Goal: Task Accomplishment & Management: Manage account settings

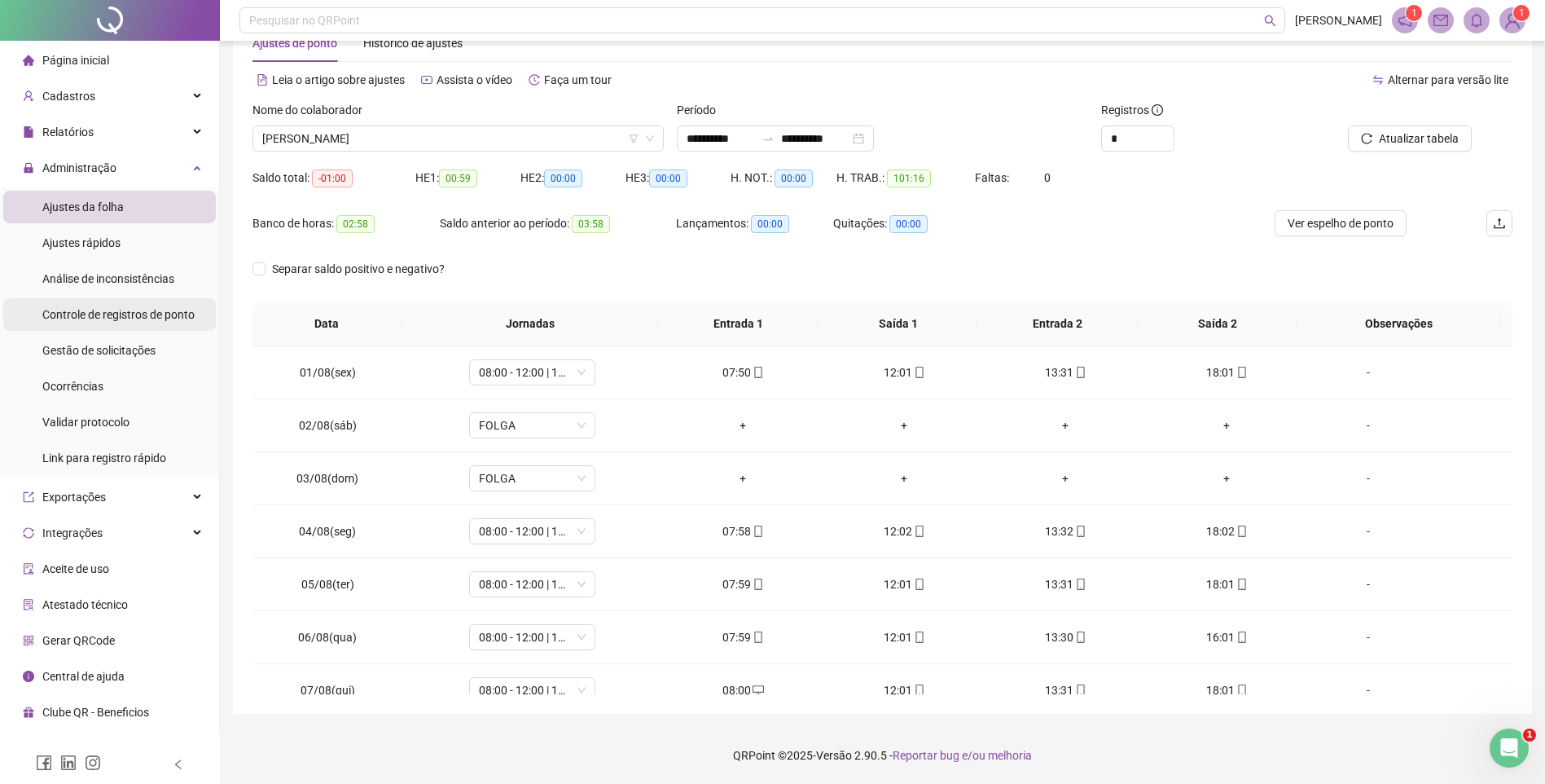
scroll to position [605, 0]
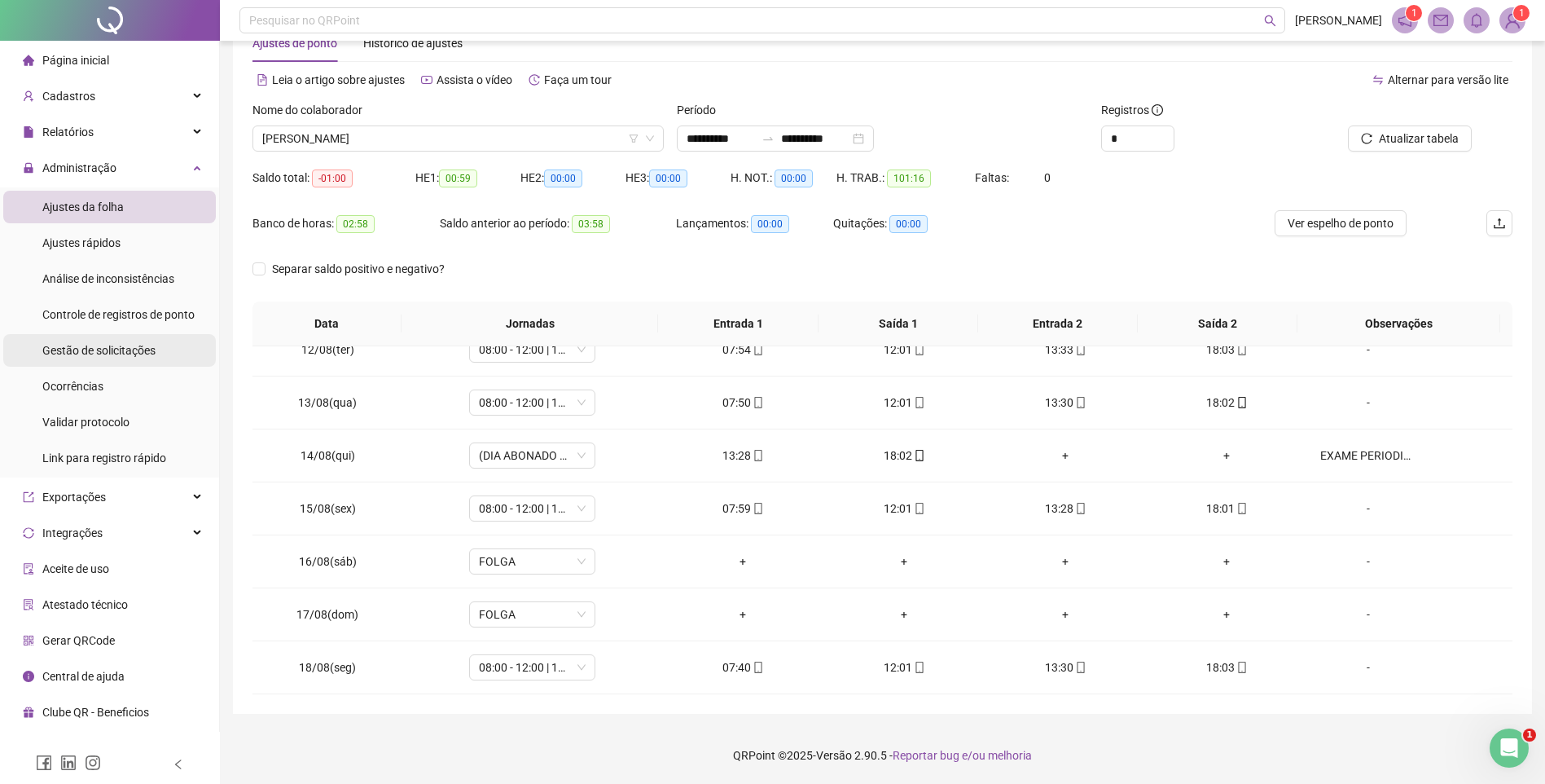
click at [105, 339] on div "Gestão de solicitações" at bounding box center [99, 350] width 113 height 33
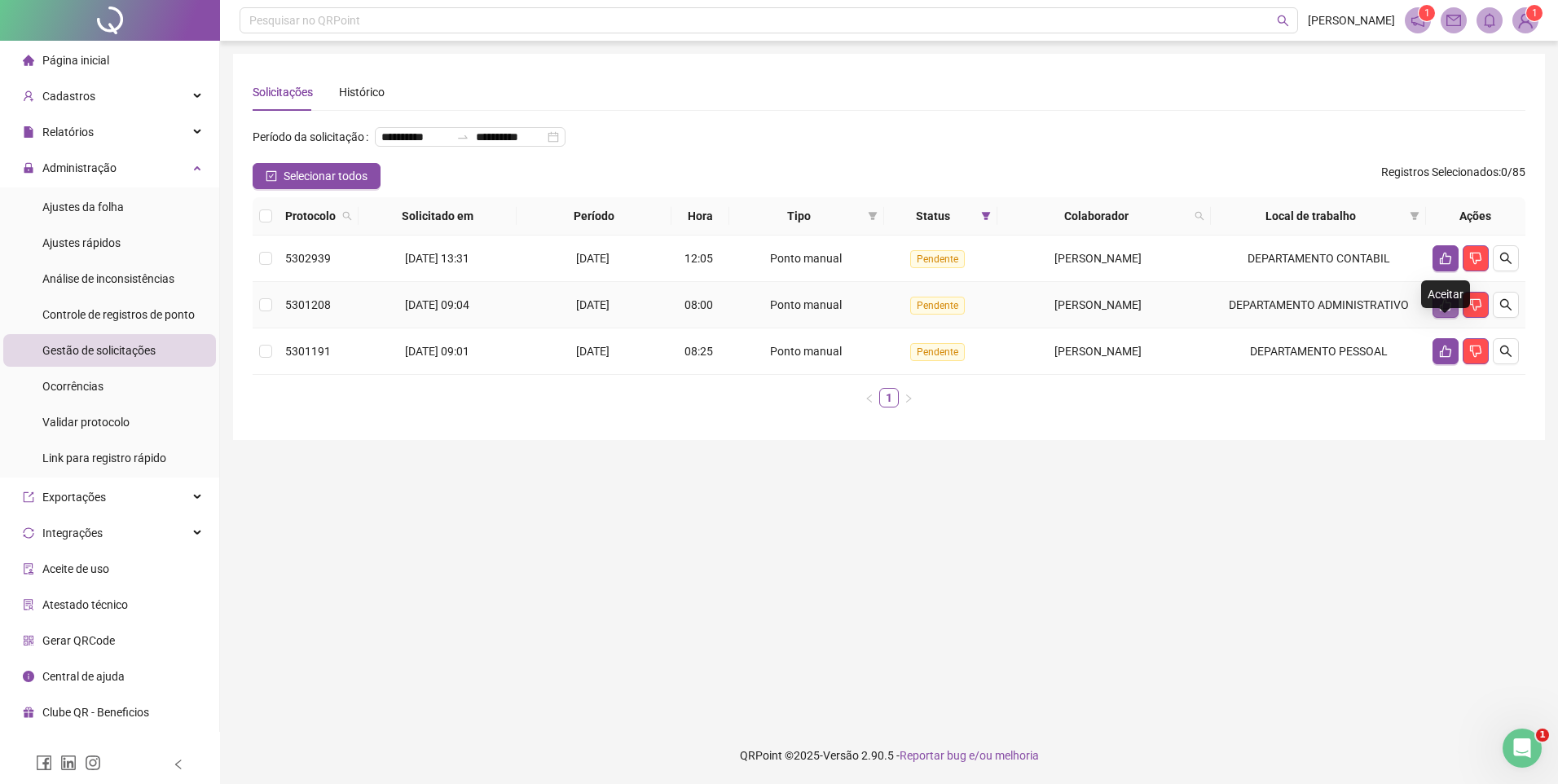
click at [1450, 311] on icon "like" at bounding box center [1445, 304] width 13 height 13
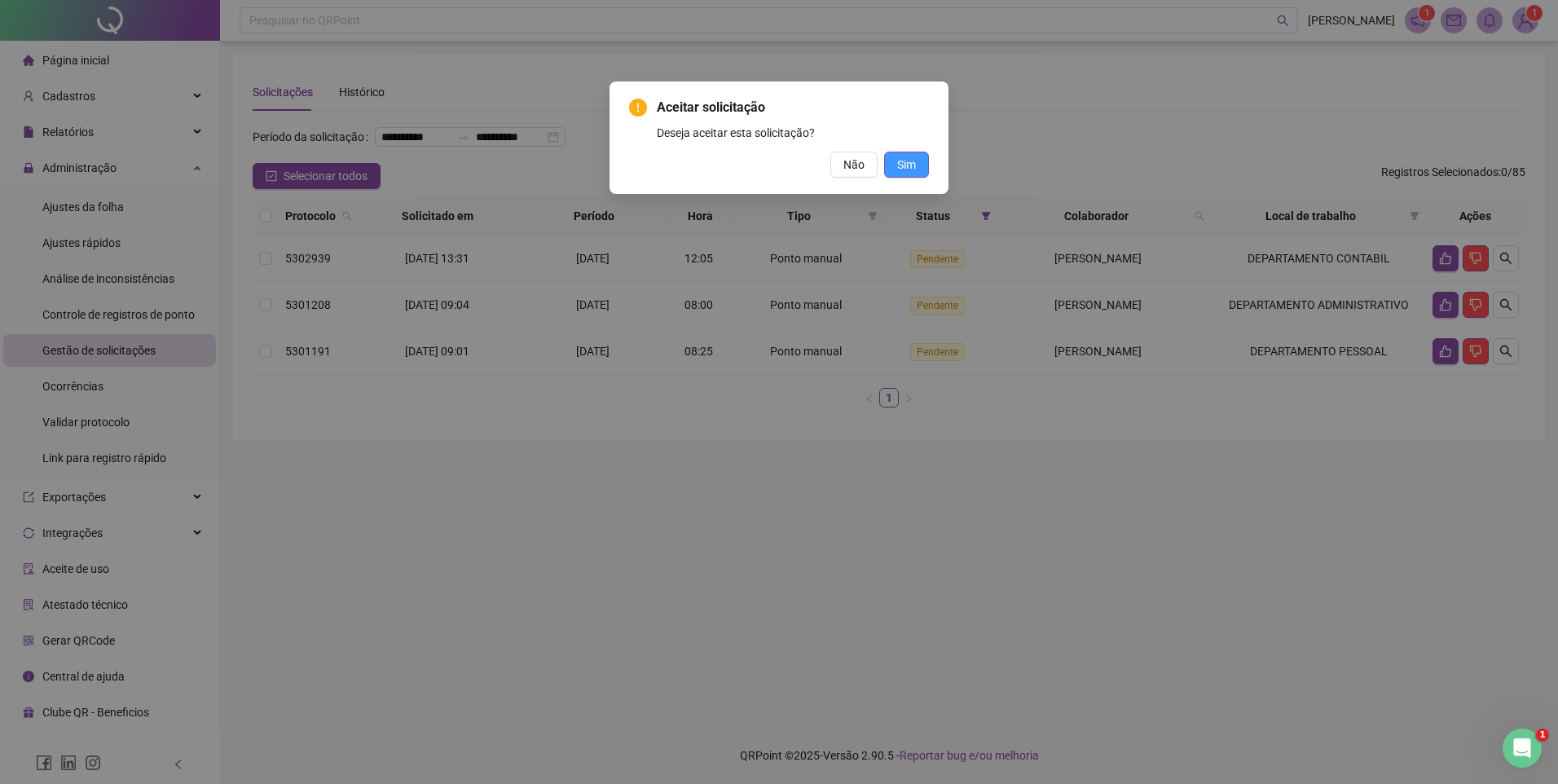
click at [916, 162] on button "Sim" at bounding box center [906, 165] width 45 height 26
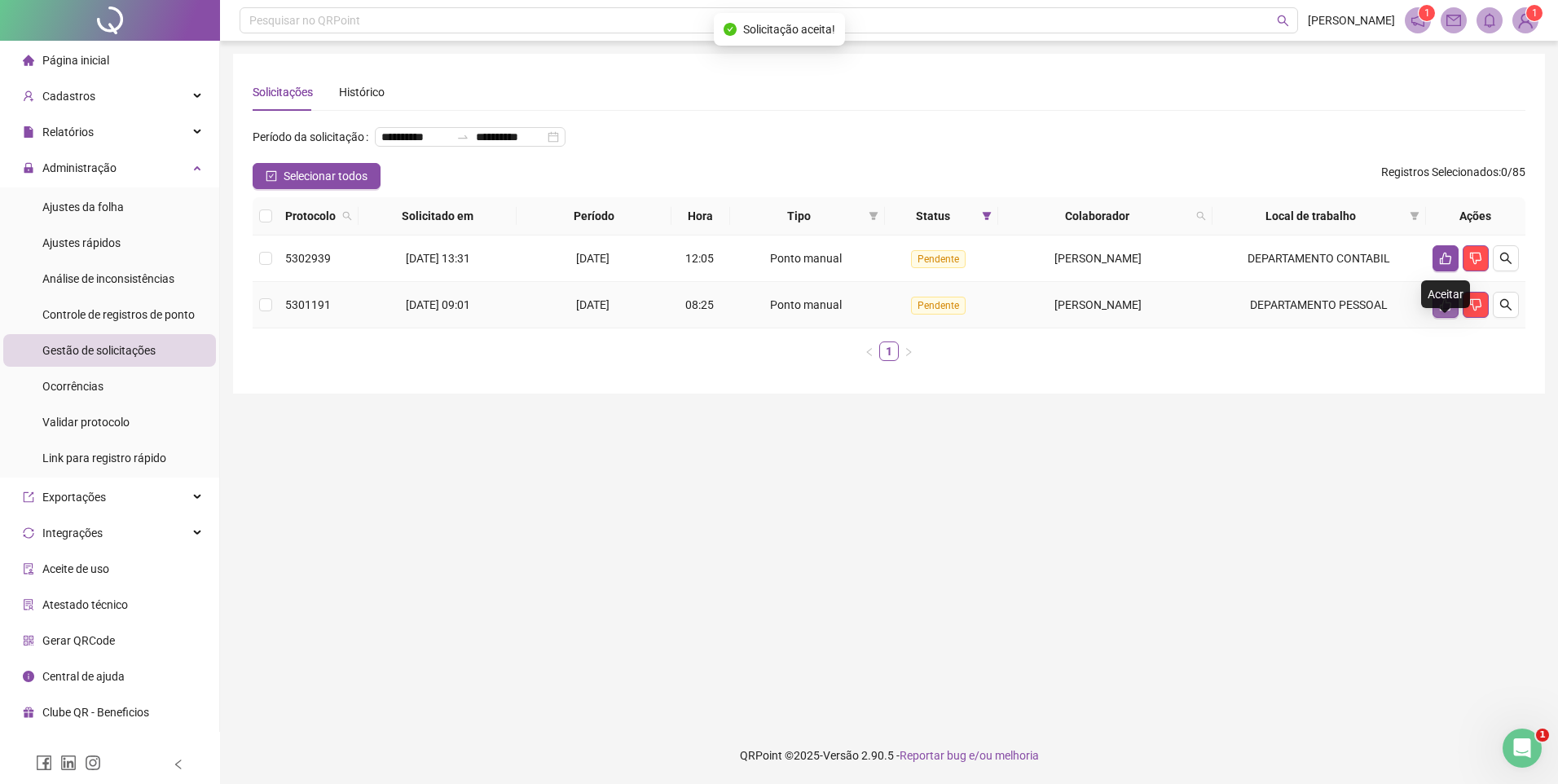
click at [1451, 311] on icon "like" at bounding box center [1445, 304] width 13 height 13
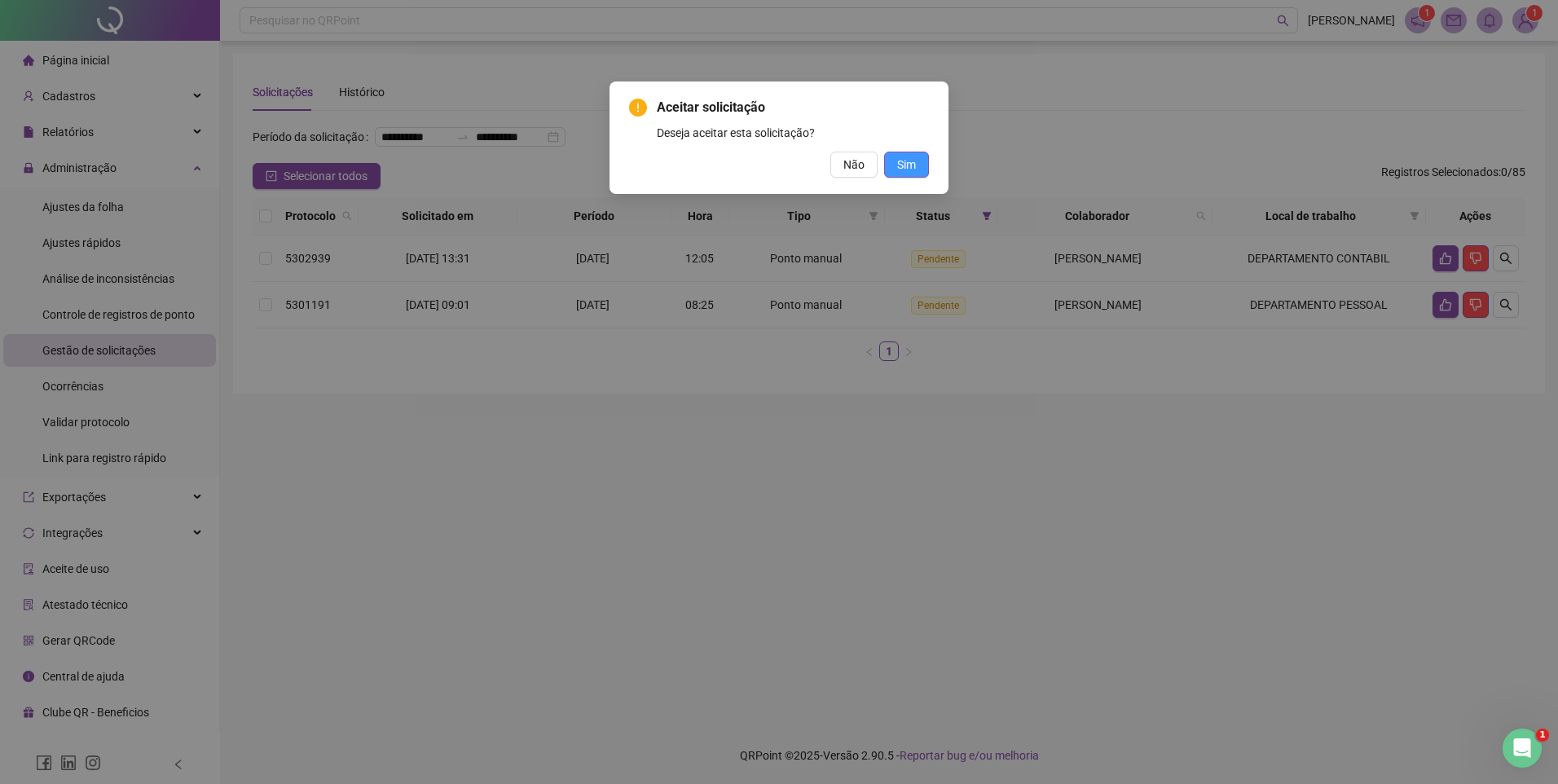
click at [896, 158] on button "Sim" at bounding box center [906, 165] width 45 height 26
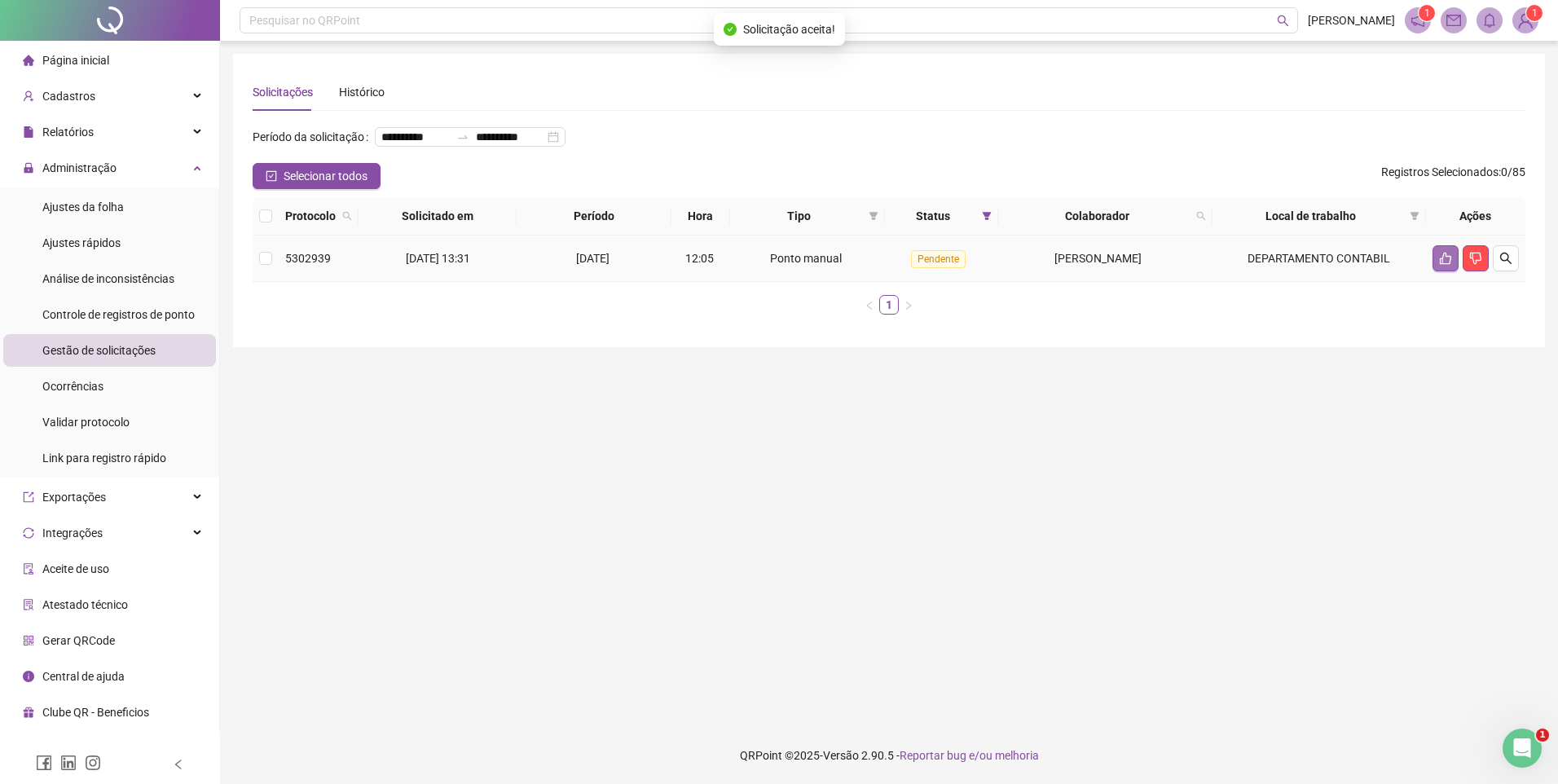
click at [1441, 272] on button "button" at bounding box center [1445, 258] width 26 height 26
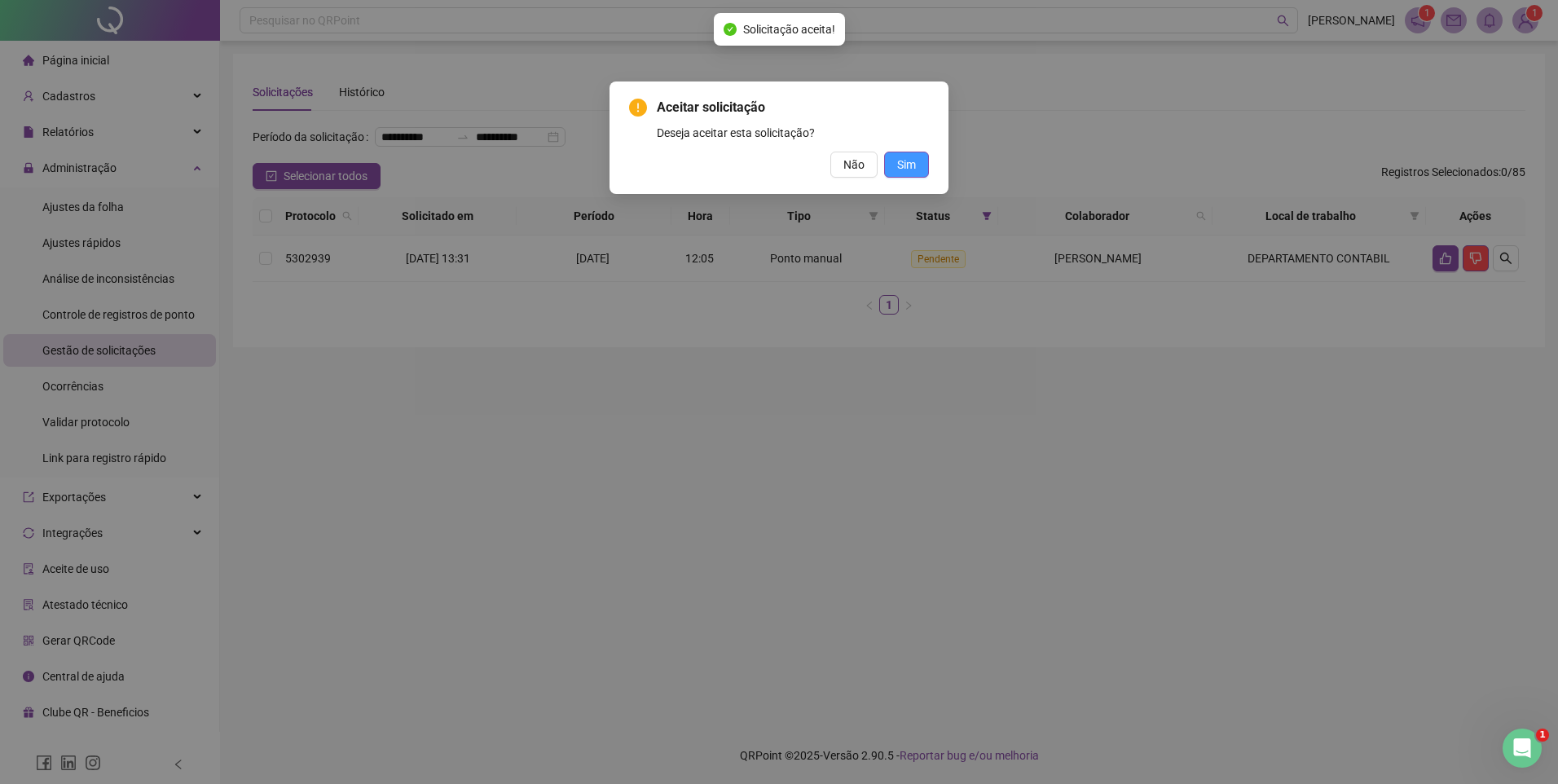
click at [908, 168] on span "Sim" at bounding box center [907, 165] width 19 height 18
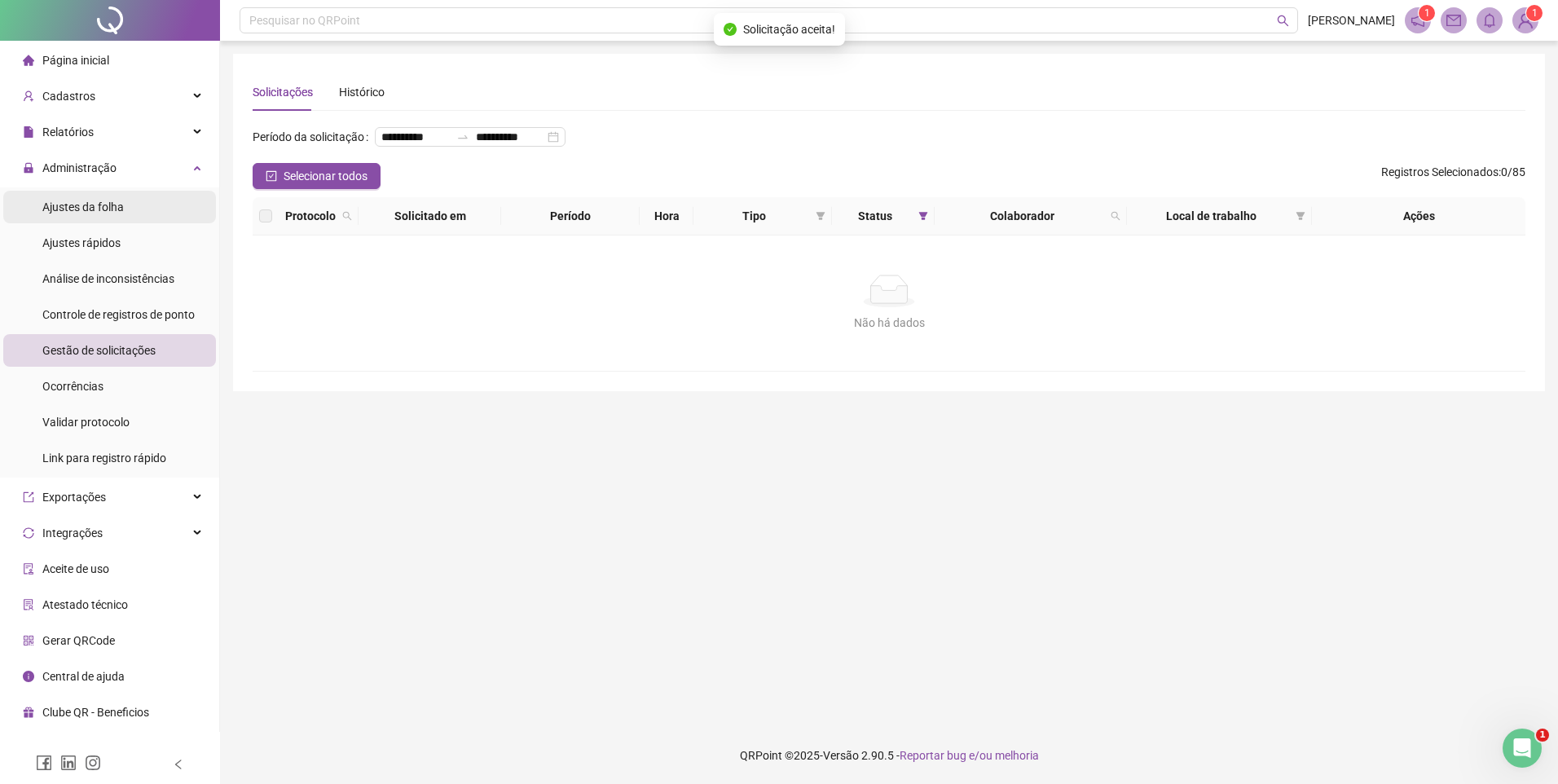
click at [75, 208] on span "Ajustes da folha" at bounding box center [82, 206] width 81 height 13
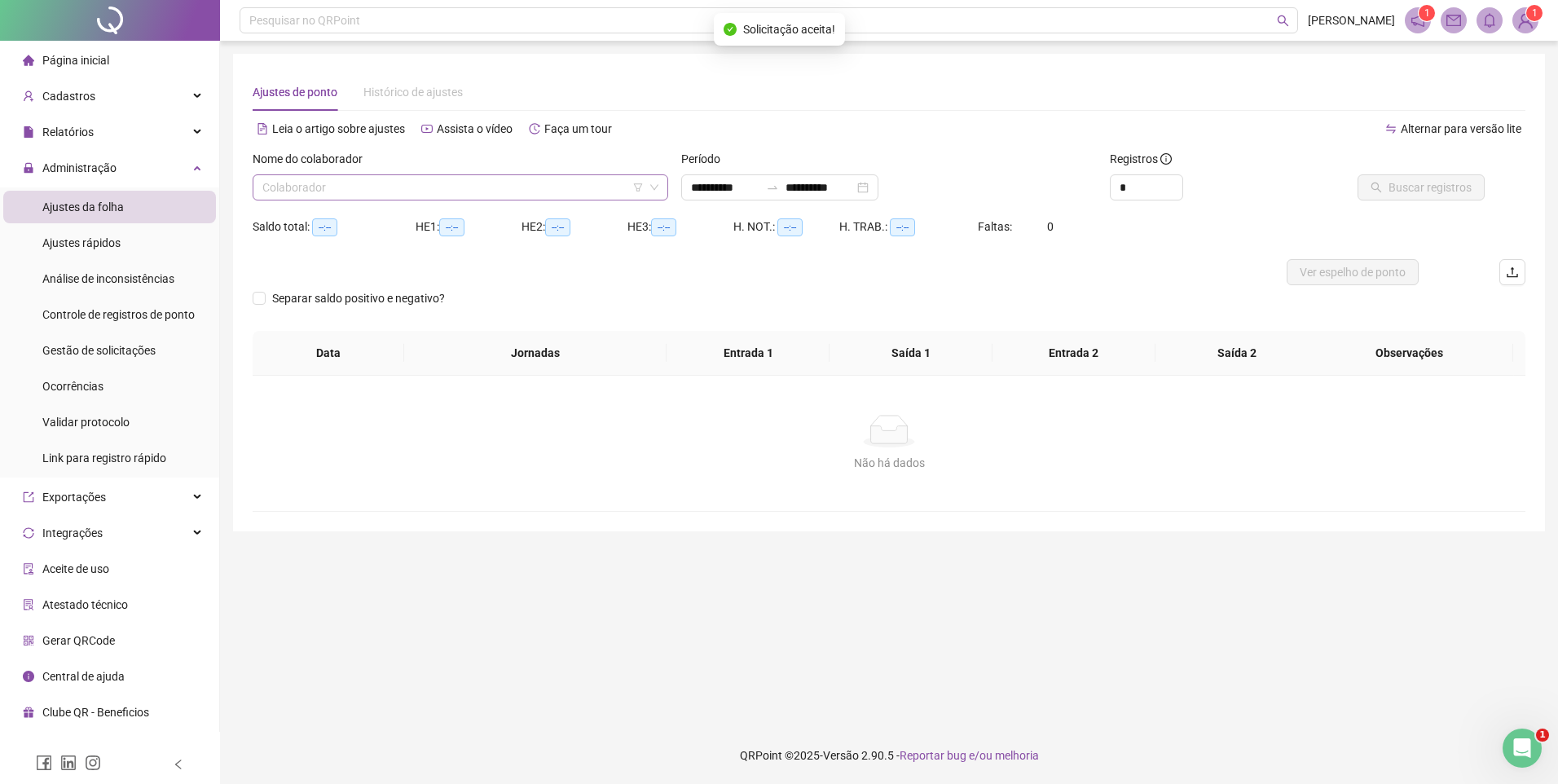
type input "**********"
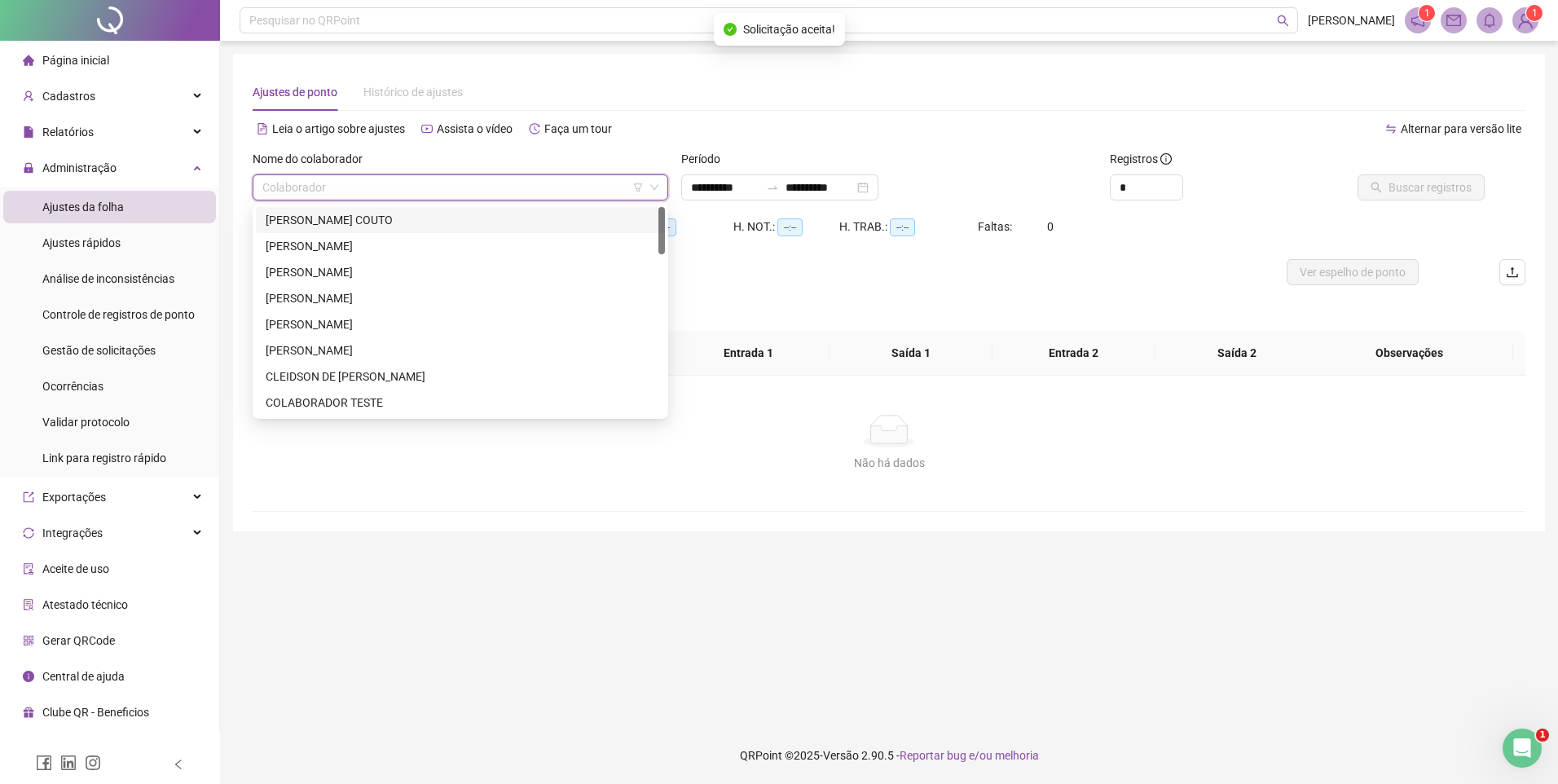
click at [359, 190] on input "search" at bounding box center [452, 187] width 381 height 25
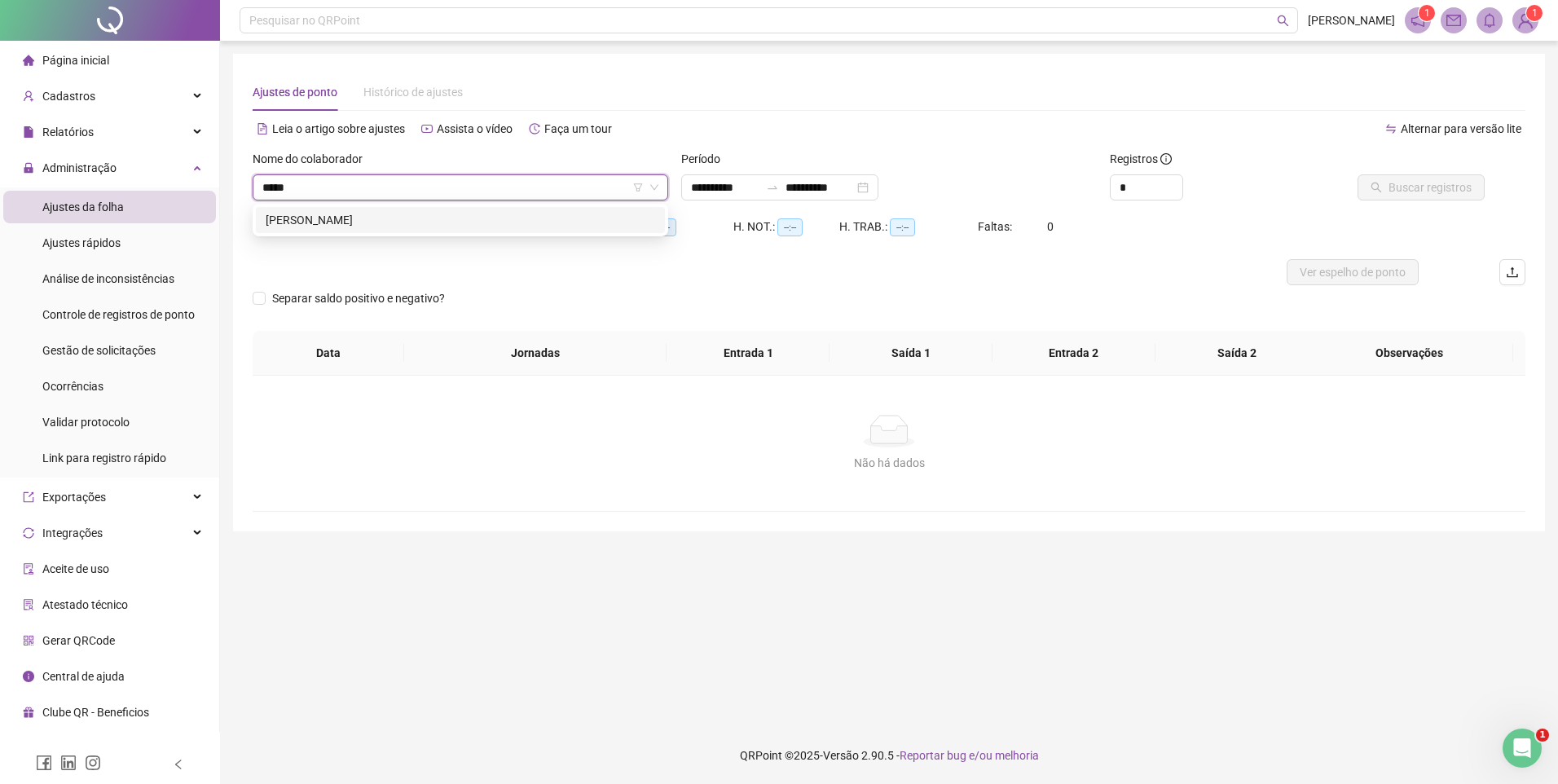
type input "******"
click at [1436, 192] on span "Buscar registros" at bounding box center [1429, 187] width 83 height 18
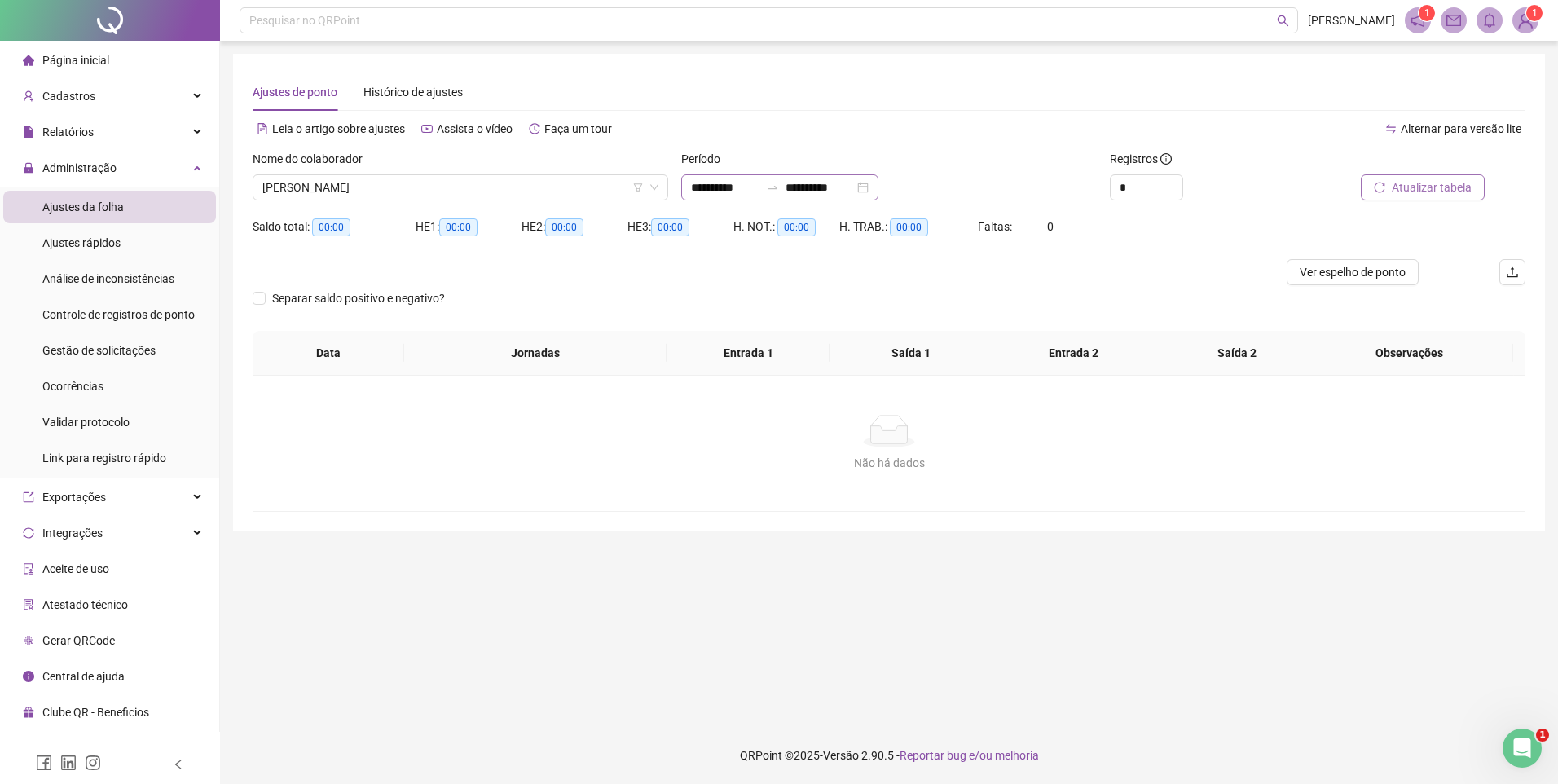
click at [878, 185] on div "**********" at bounding box center [780, 187] width 197 height 26
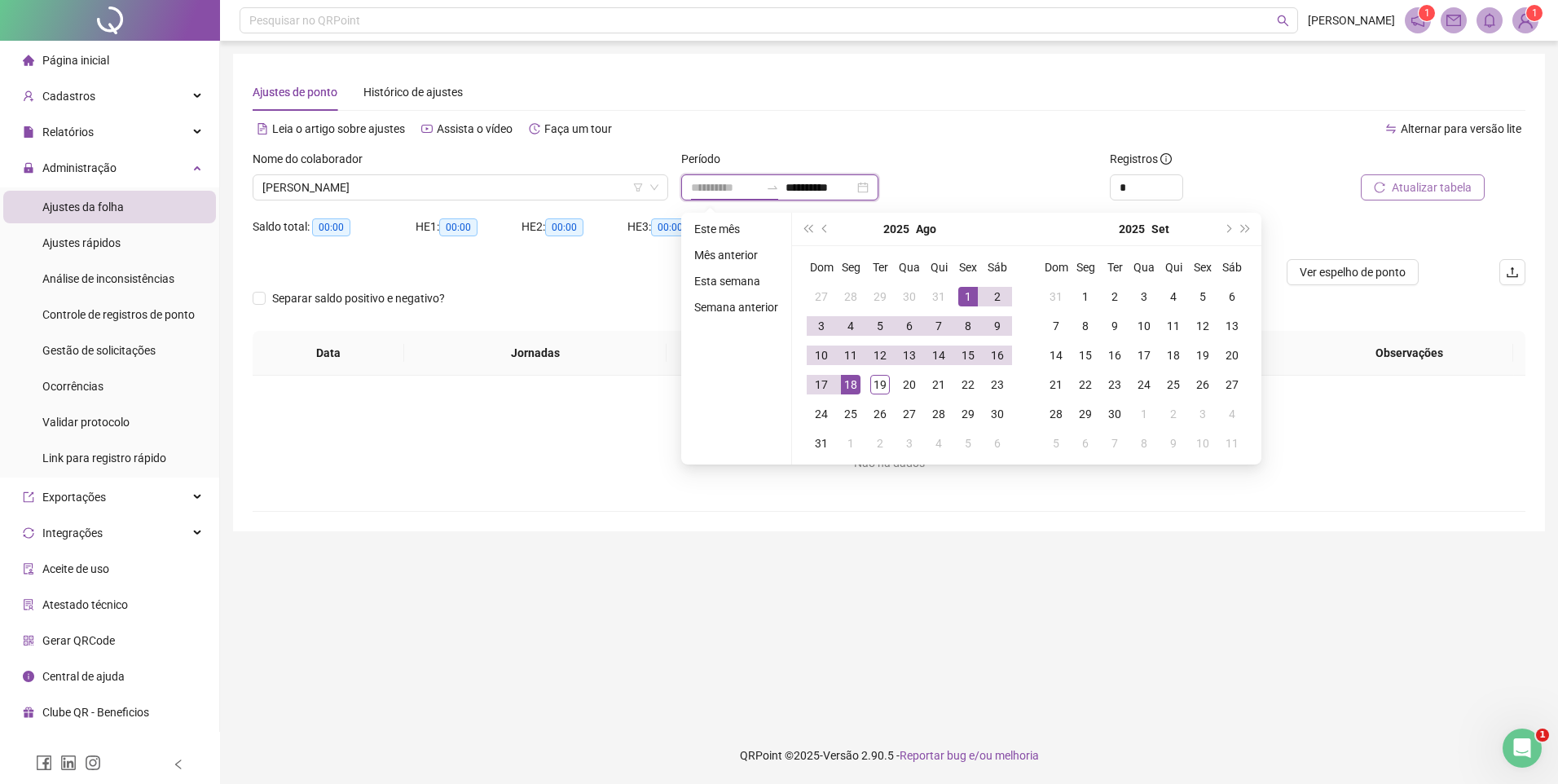
type input "**********"
click at [969, 292] on div "1" at bounding box center [968, 296] width 20 height 20
type input "**********"
click at [876, 383] on div "19" at bounding box center [879, 384] width 20 height 20
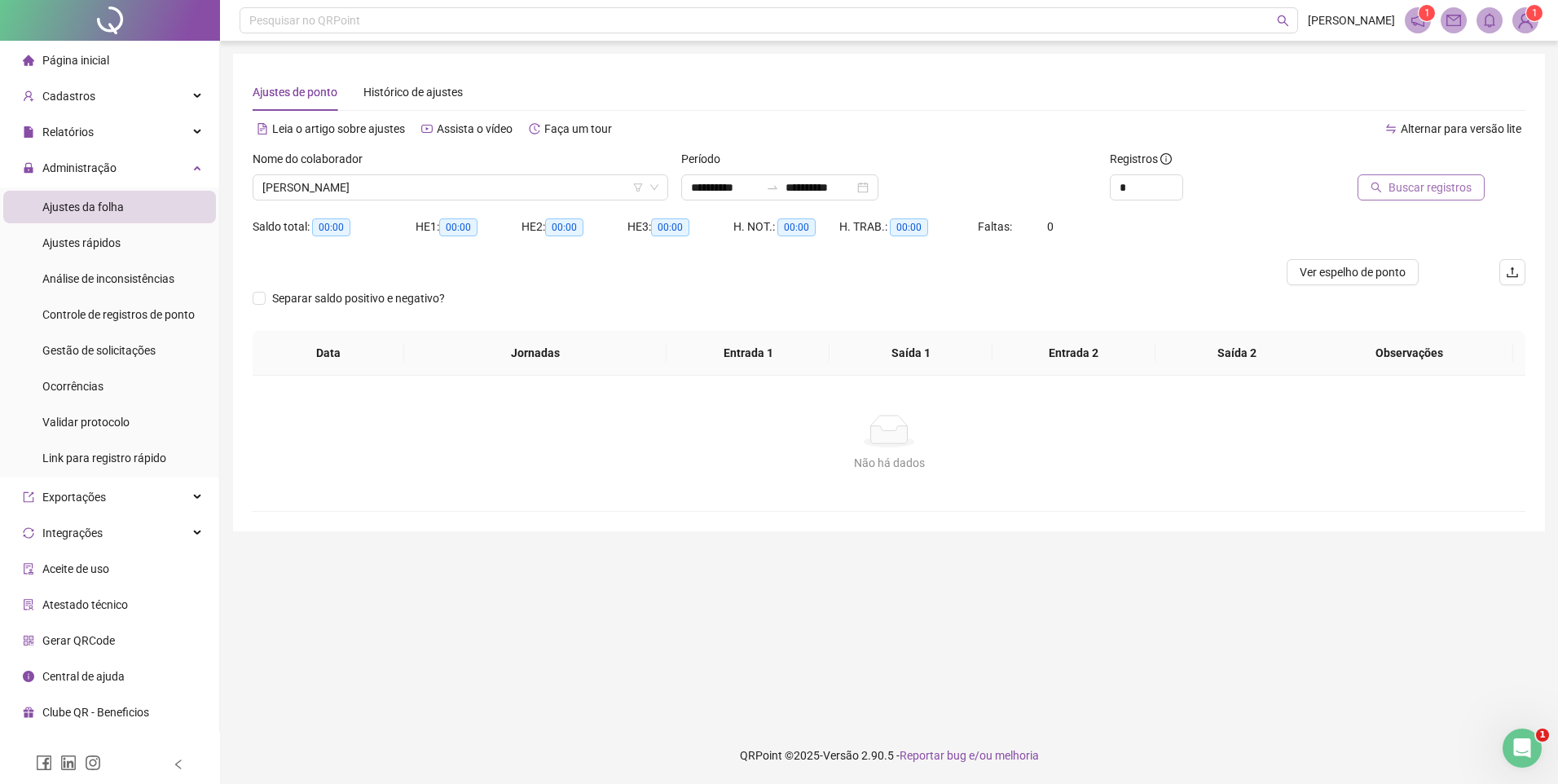
click at [1477, 190] on button "Buscar registros" at bounding box center [1421, 187] width 127 height 26
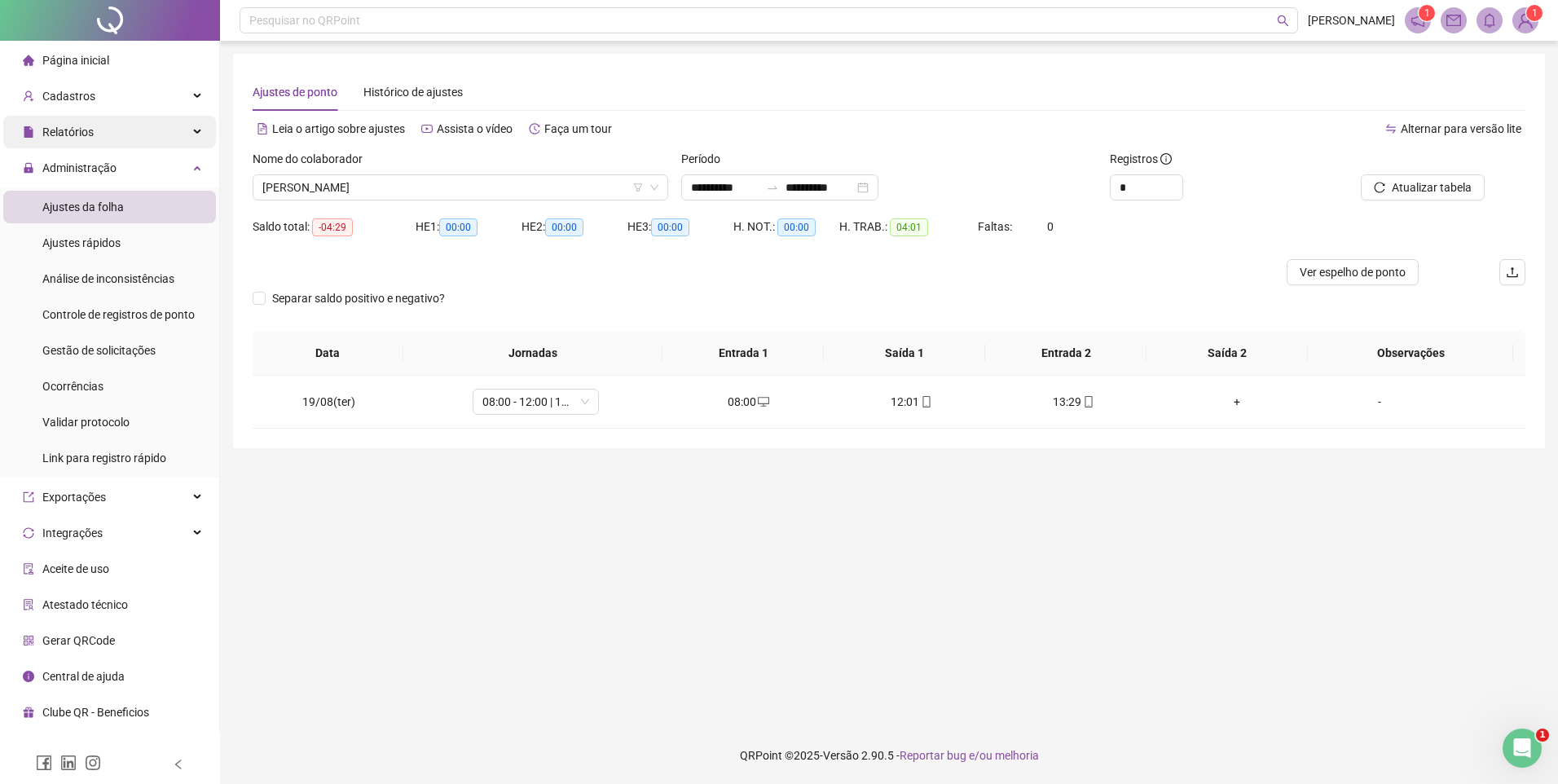
click at [81, 123] on span "Relatórios" at bounding box center [58, 132] width 71 height 33
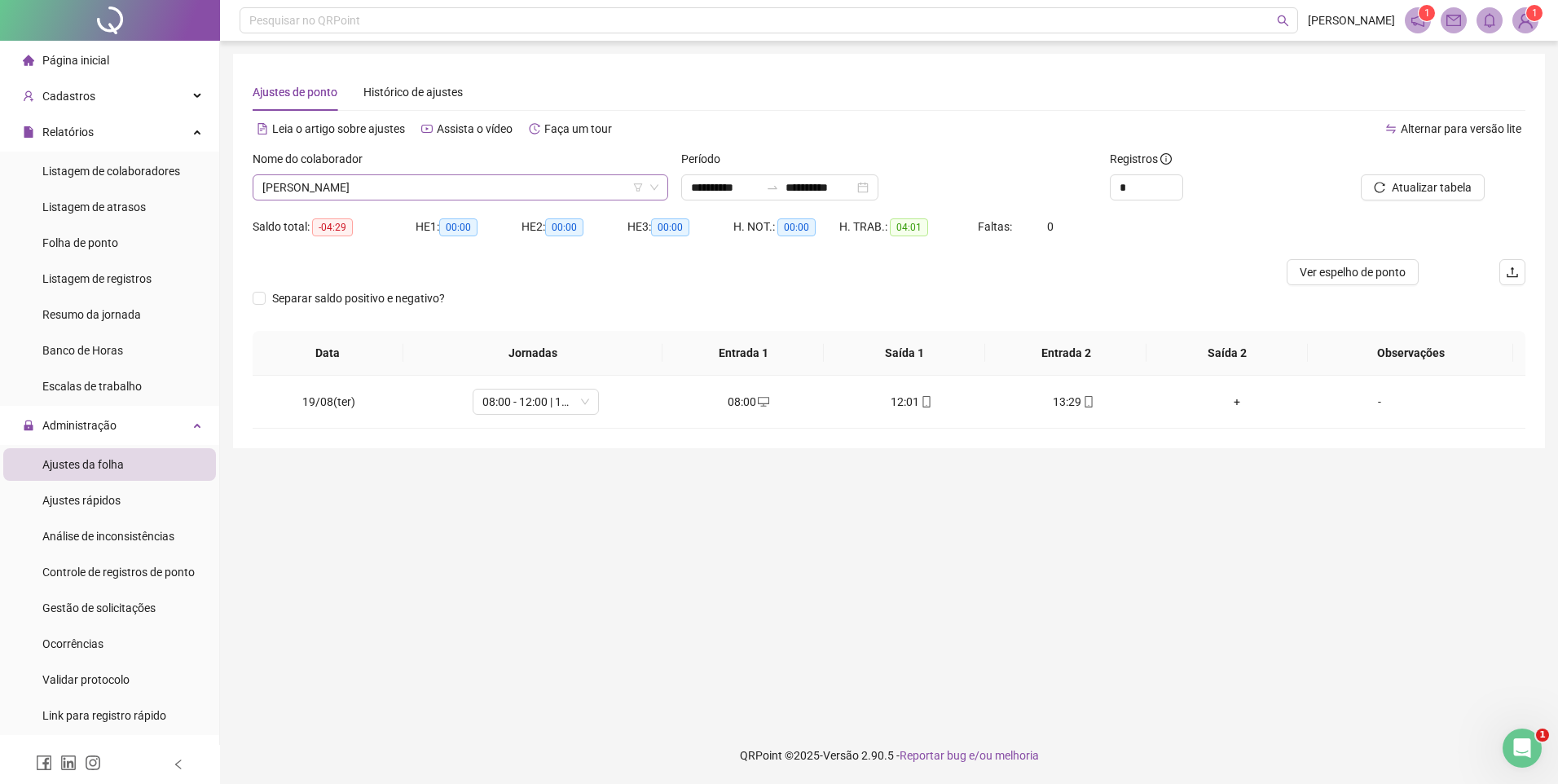
click at [346, 192] on span "[PERSON_NAME]" at bounding box center [460, 187] width 396 height 25
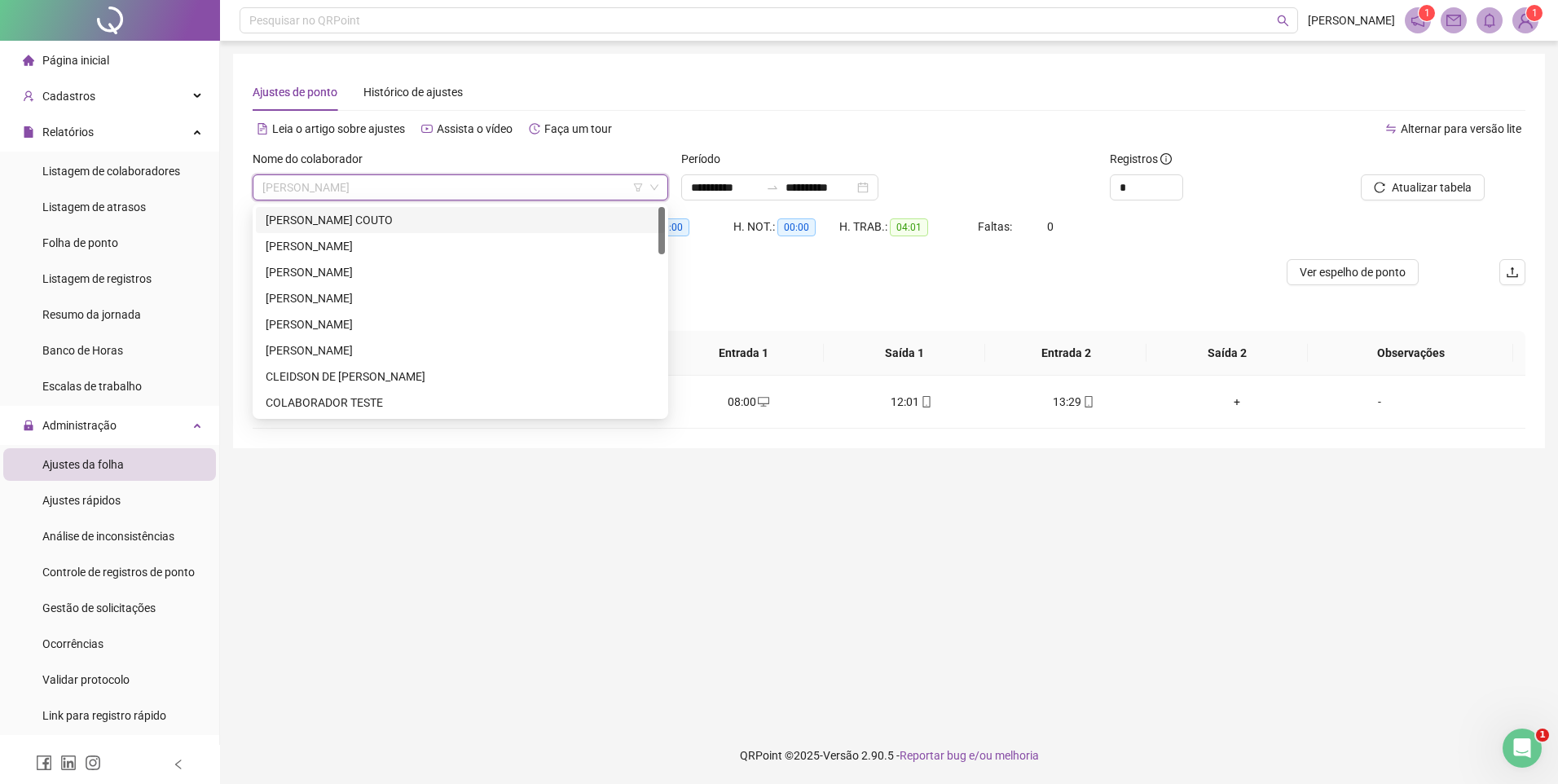
click at [357, 216] on div "[PERSON_NAME] COUTO" at bounding box center [460, 219] width 389 height 18
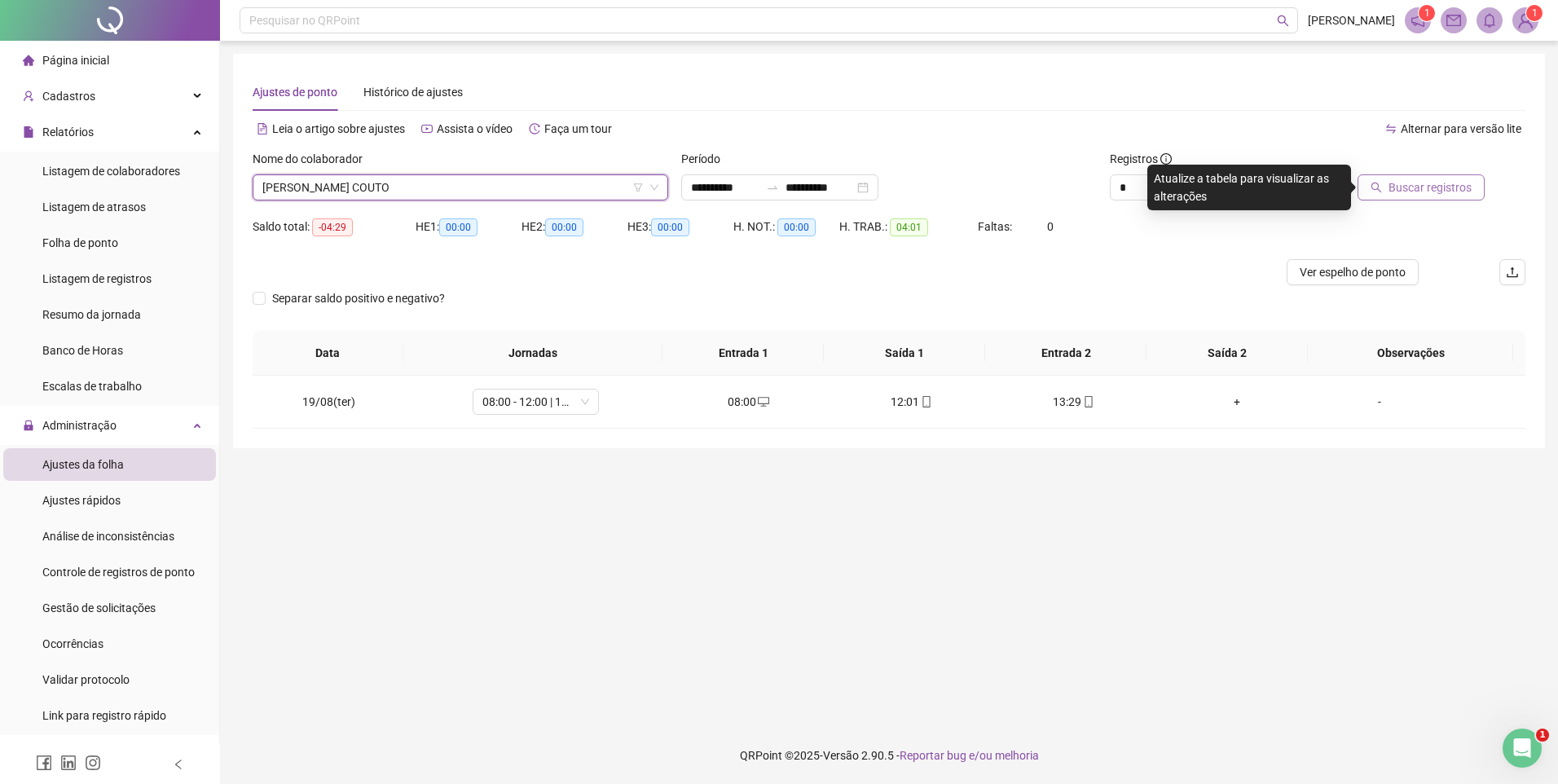
click at [1423, 189] on span "Buscar registros" at bounding box center [1429, 187] width 83 height 18
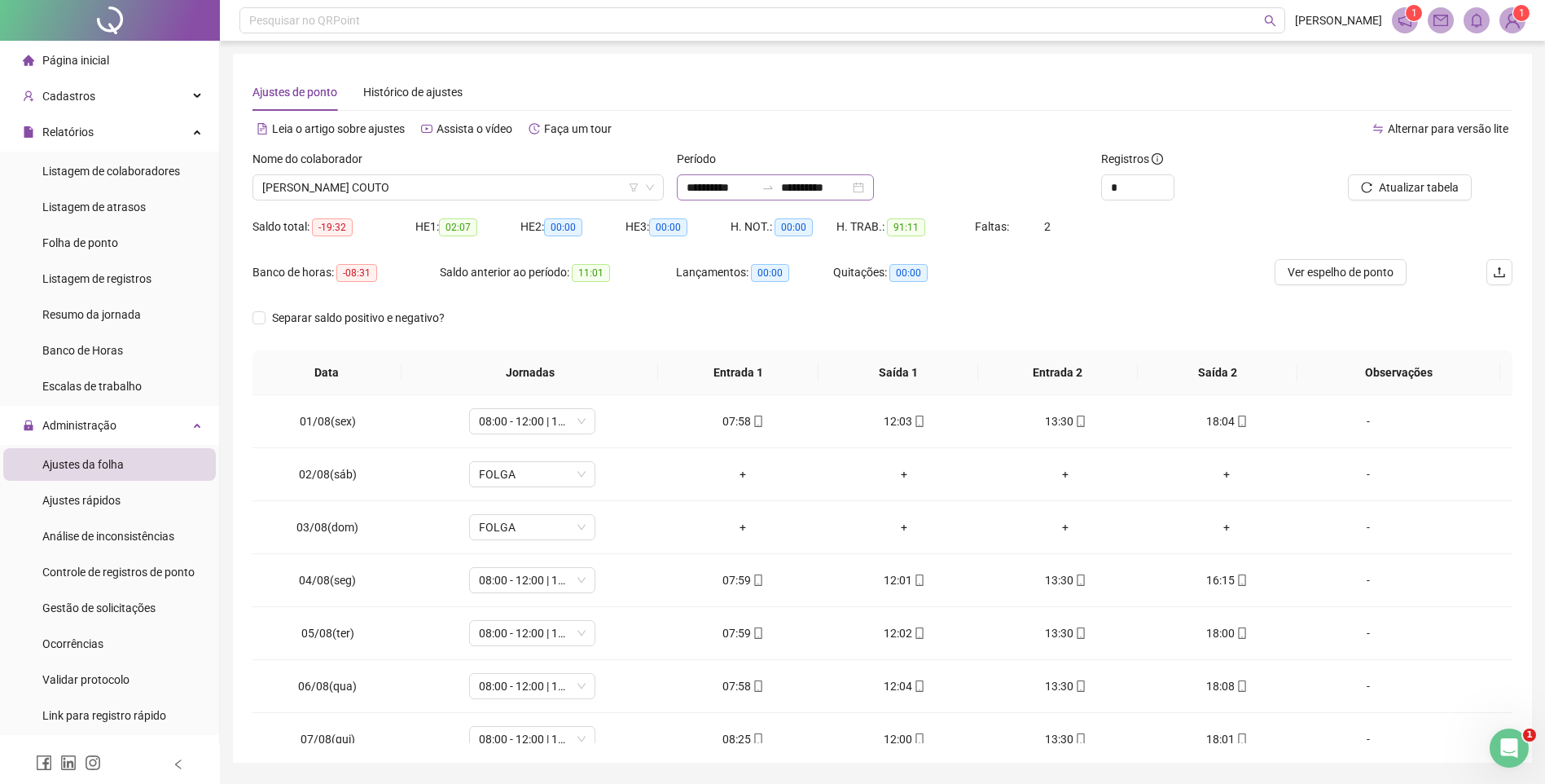
click at [874, 195] on div "**********" at bounding box center [775, 187] width 197 height 26
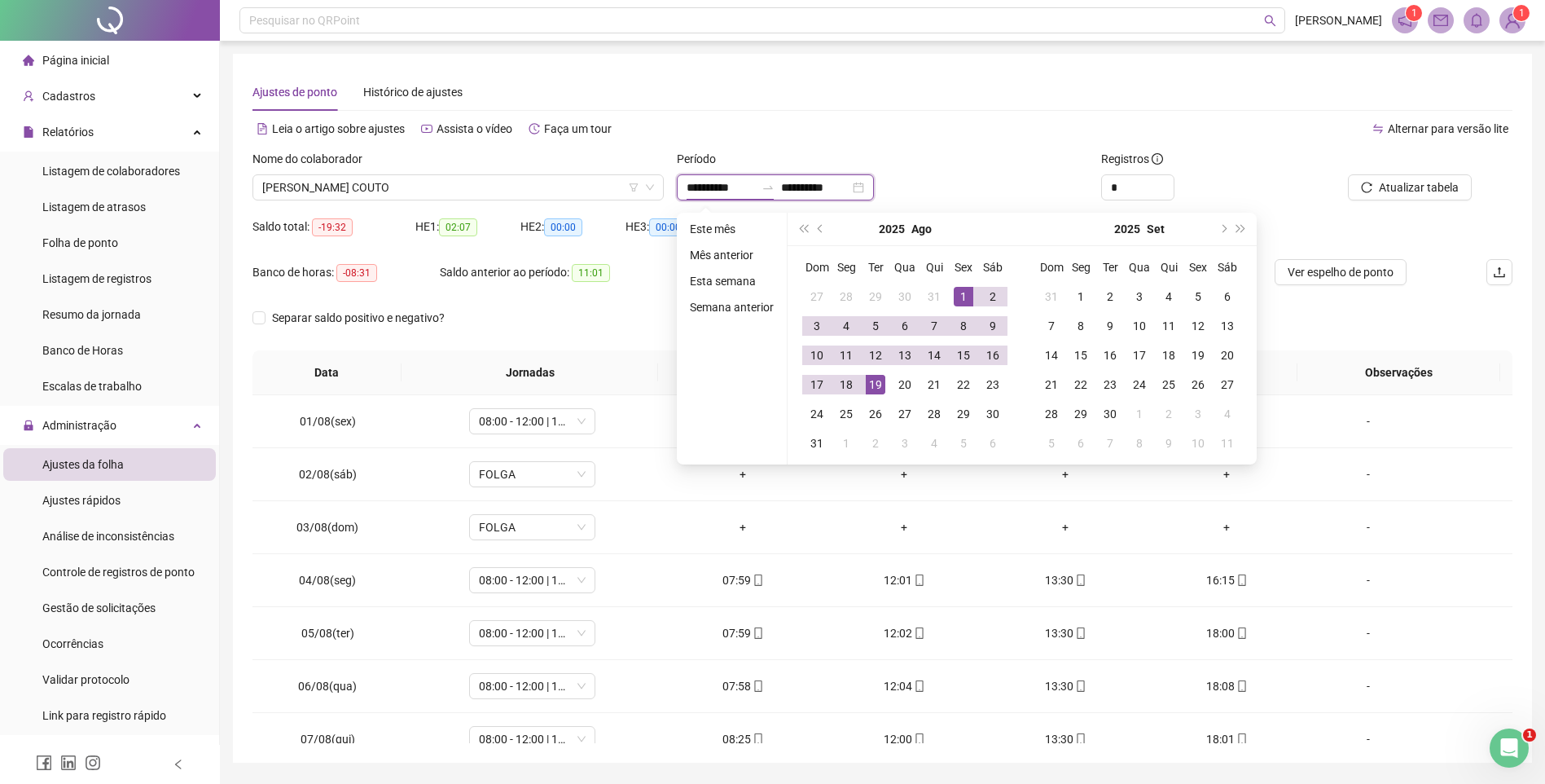
click at [874, 190] on div "**********" at bounding box center [775, 187] width 197 height 26
type input "**********"
click at [966, 297] on div "1" at bounding box center [963, 296] width 20 height 20
type input "**********"
click at [850, 382] on div "18" at bounding box center [846, 384] width 20 height 20
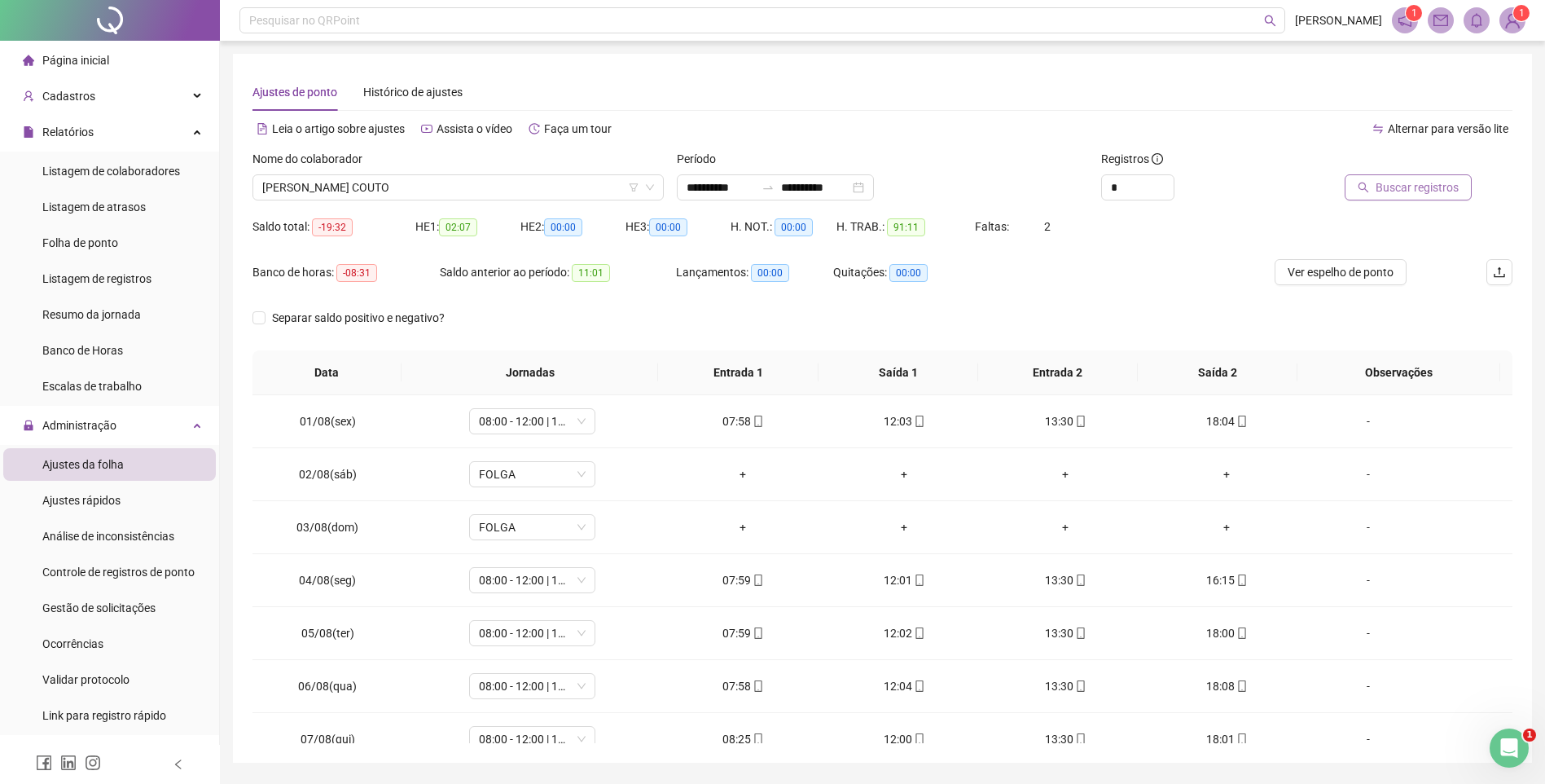
click at [1448, 184] on span "Buscar registros" at bounding box center [1417, 187] width 83 height 18
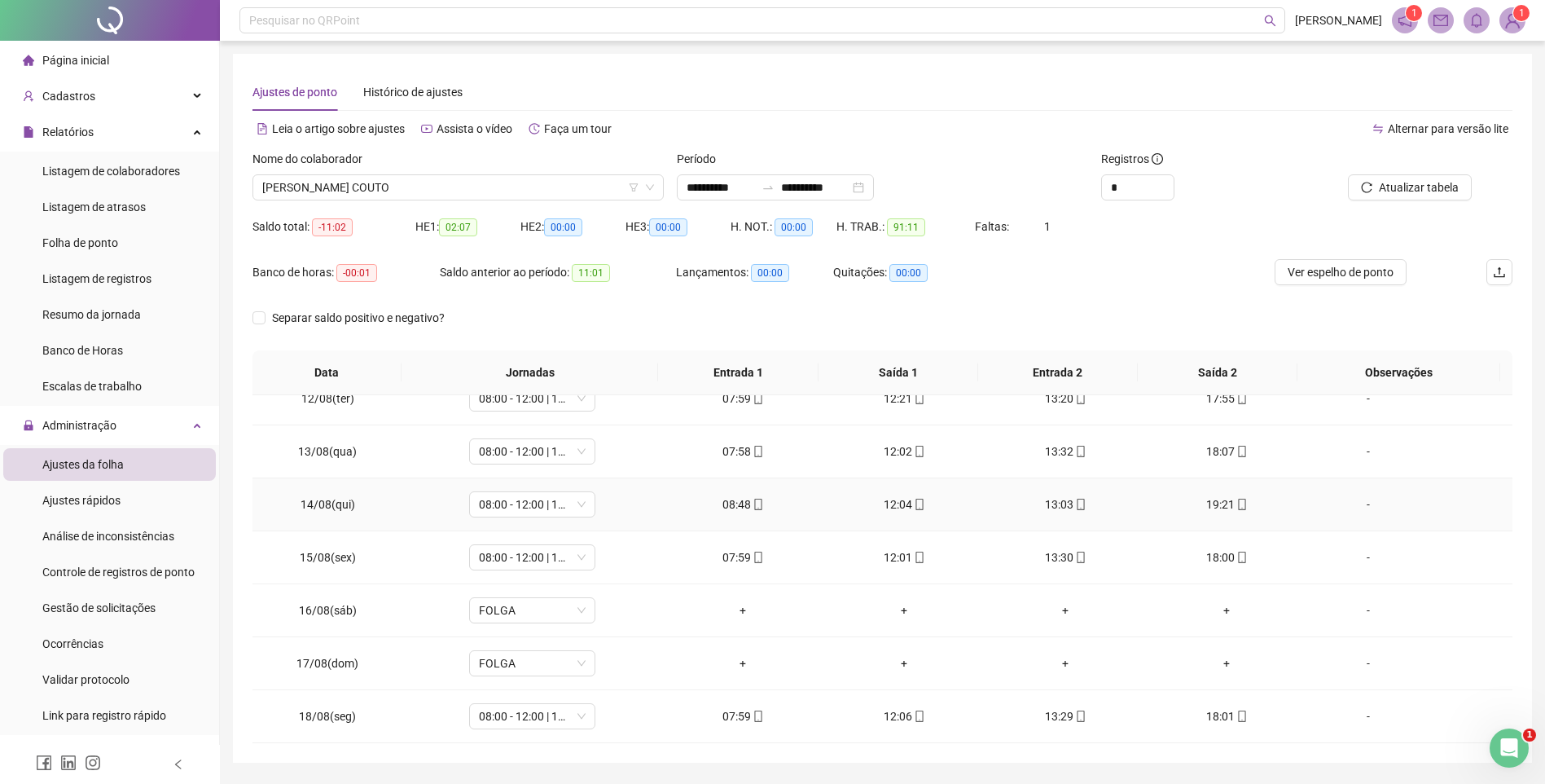
scroll to position [49, 0]
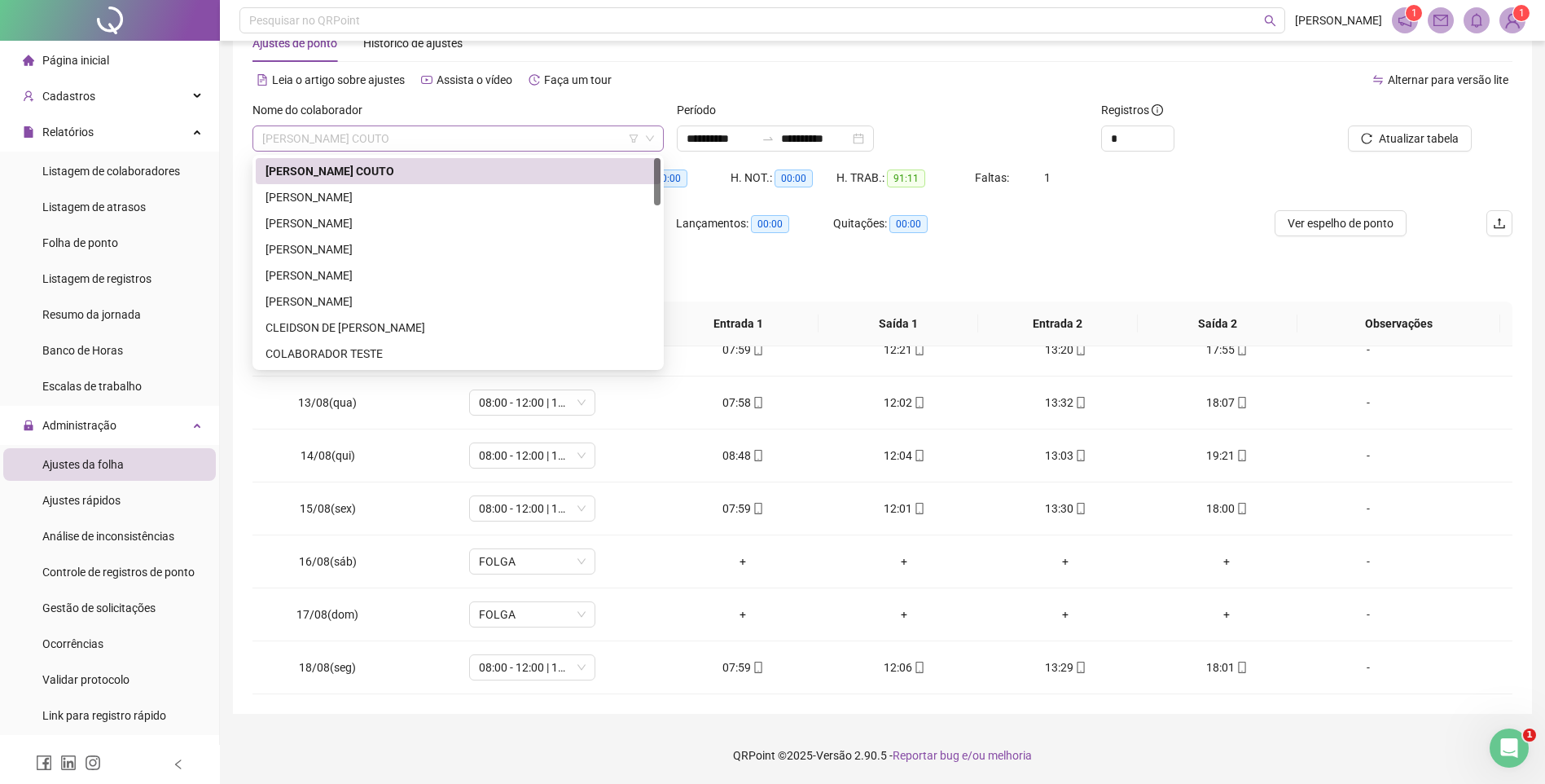
click at [487, 132] on span "[PERSON_NAME] COUTO" at bounding box center [458, 138] width 392 height 25
click at [400, 199] on div "[PERSON_NAME]" at bounding box center [458, 197] width 386 height 18
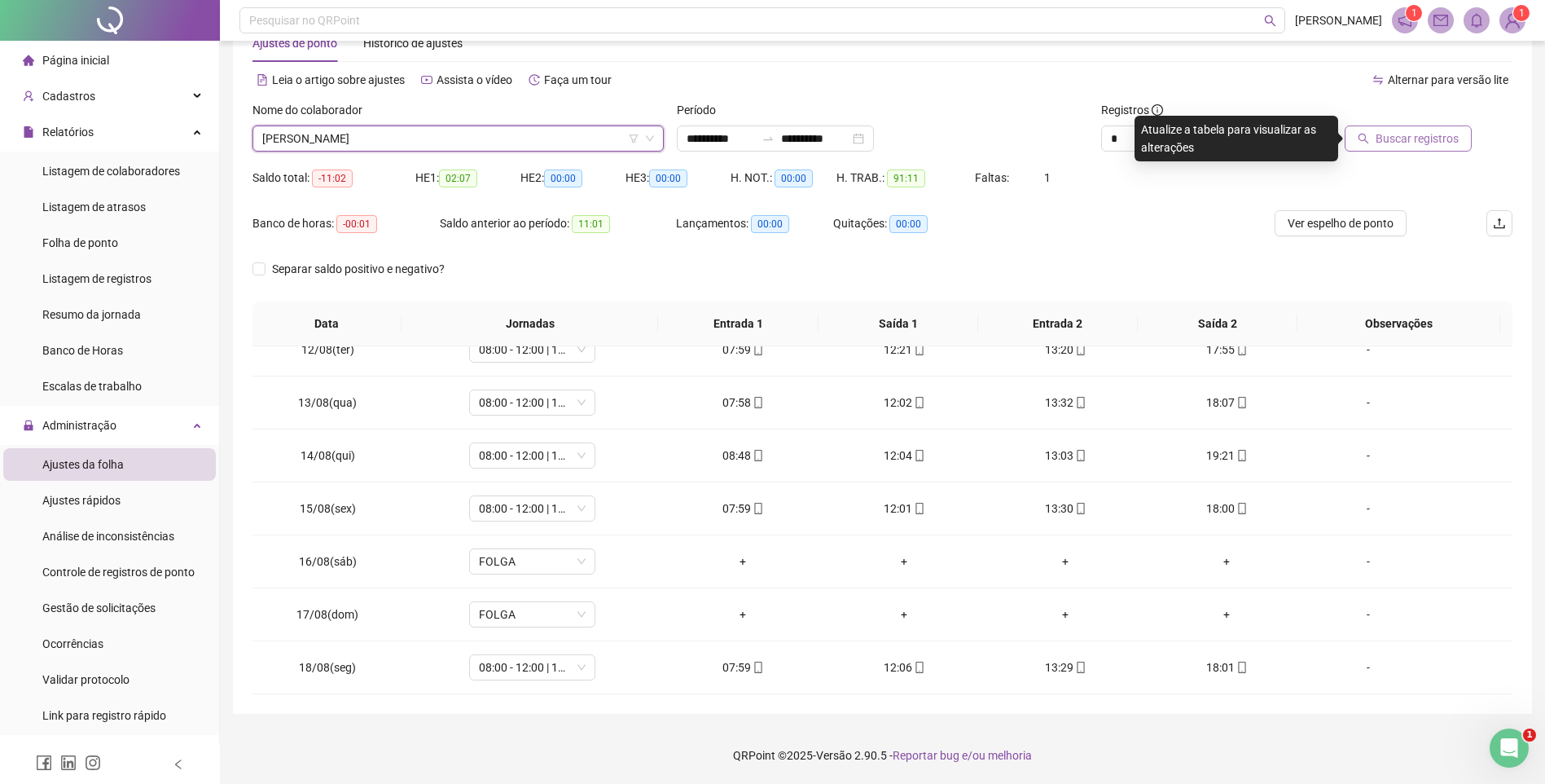
click at [1416, 141] on span "Buscar registros" at bounding box center [1417, 138] width 83 height 18
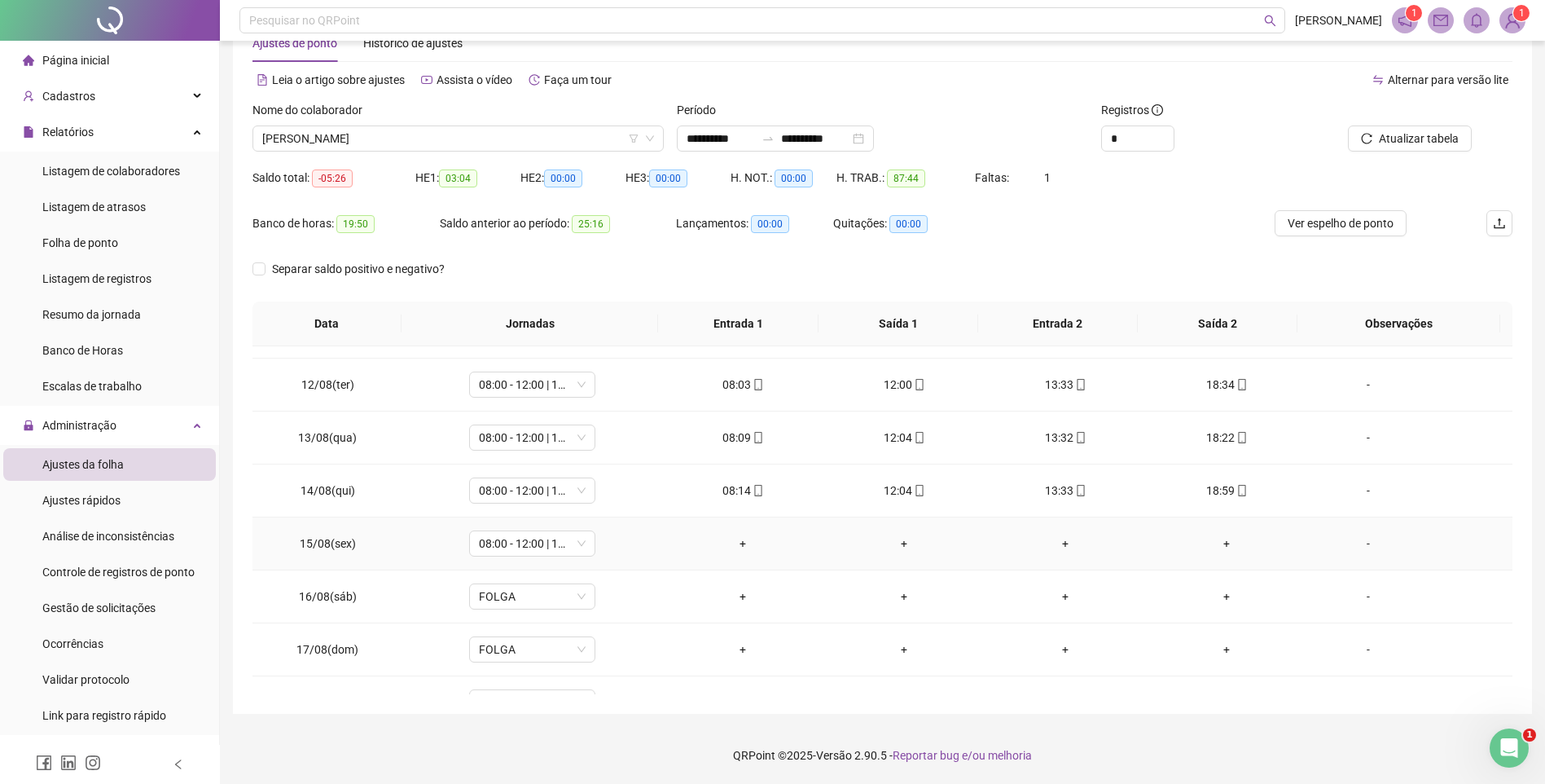
scroll to position [605, 0]
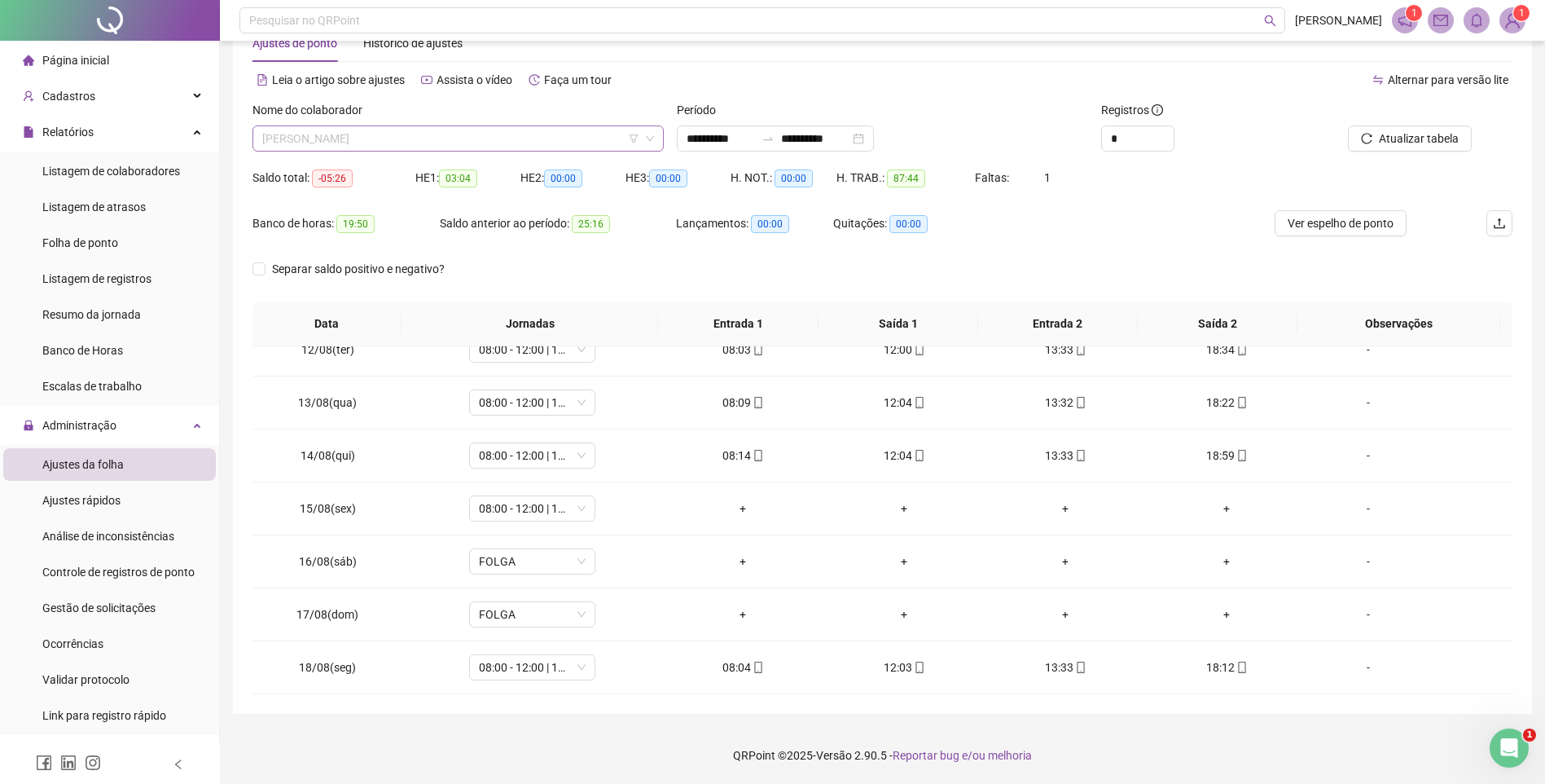
click at [513, 141] on span "[PERSON_NAME]" at bounding box center [458, 138] width 392 height 25
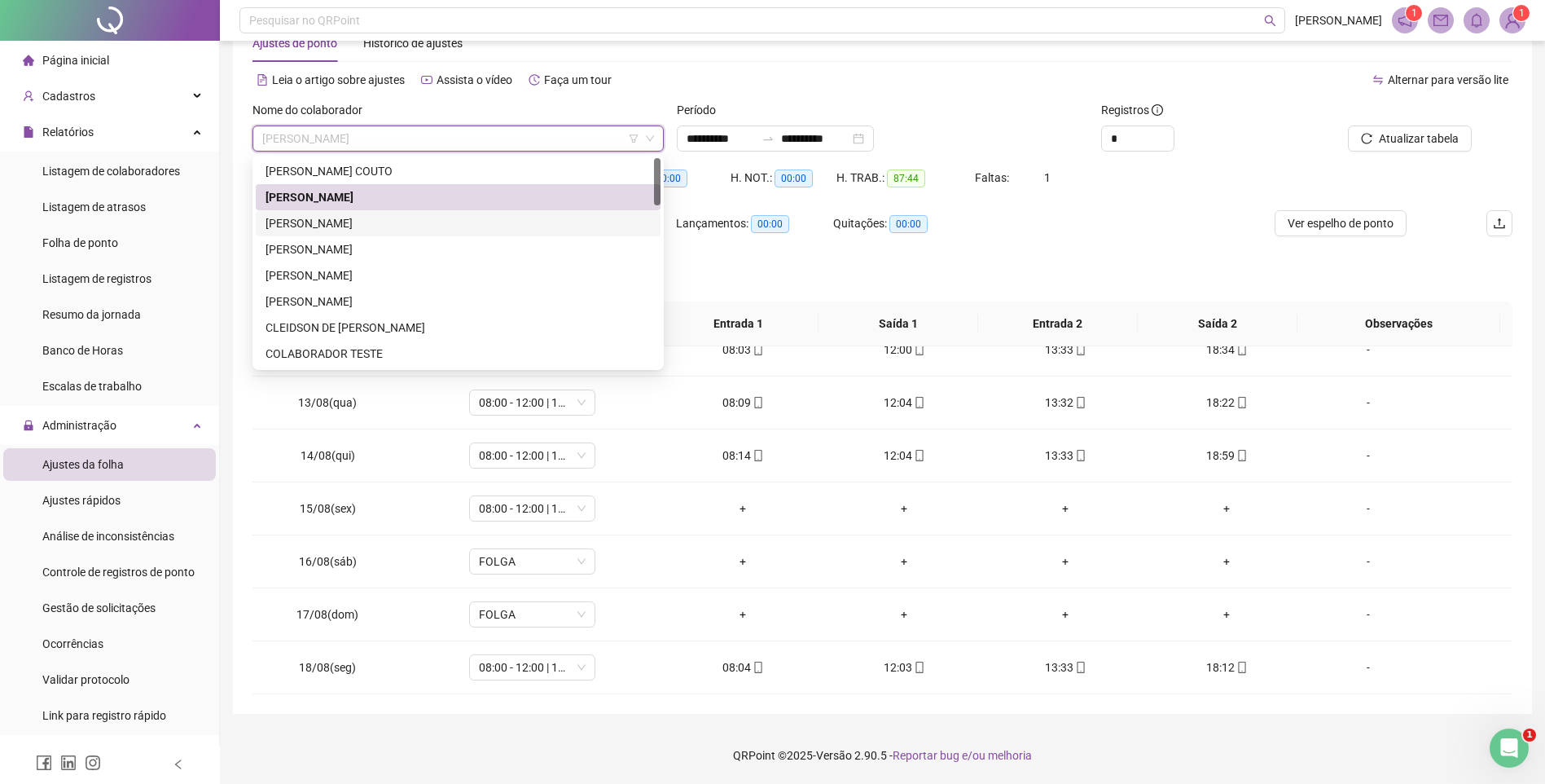
click at [405, 227] on div "[PERSON_NAME]" at bounding box center [458, 223] width 386 height 18
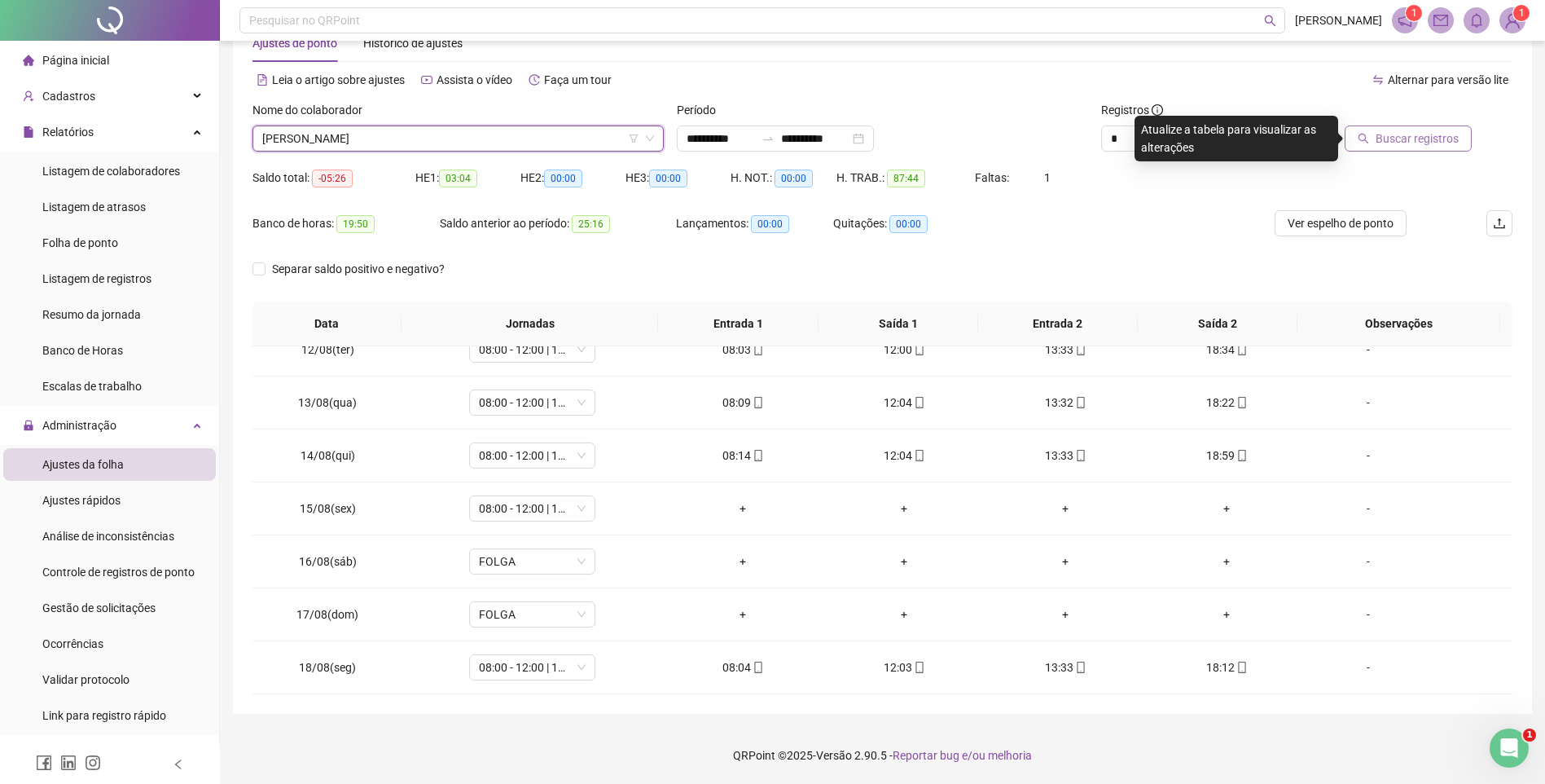
click at [1380, 144] on span "Buscar registros" at bounding box center [1417, 138] width 83 height 18
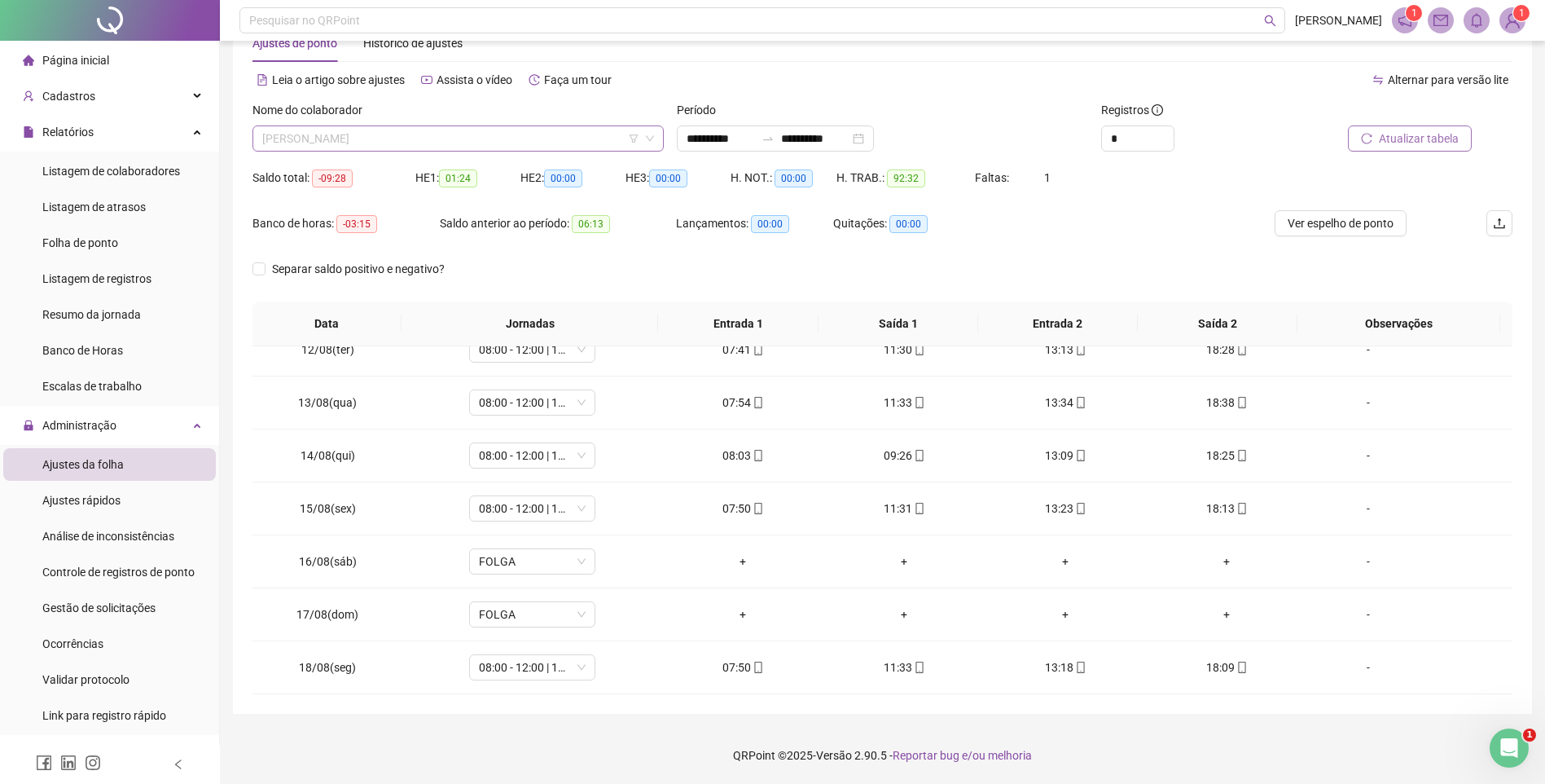
click at [396, 134] on span "[PERSON_NAME]" at bounding box center [458, 138] width 392 height 25
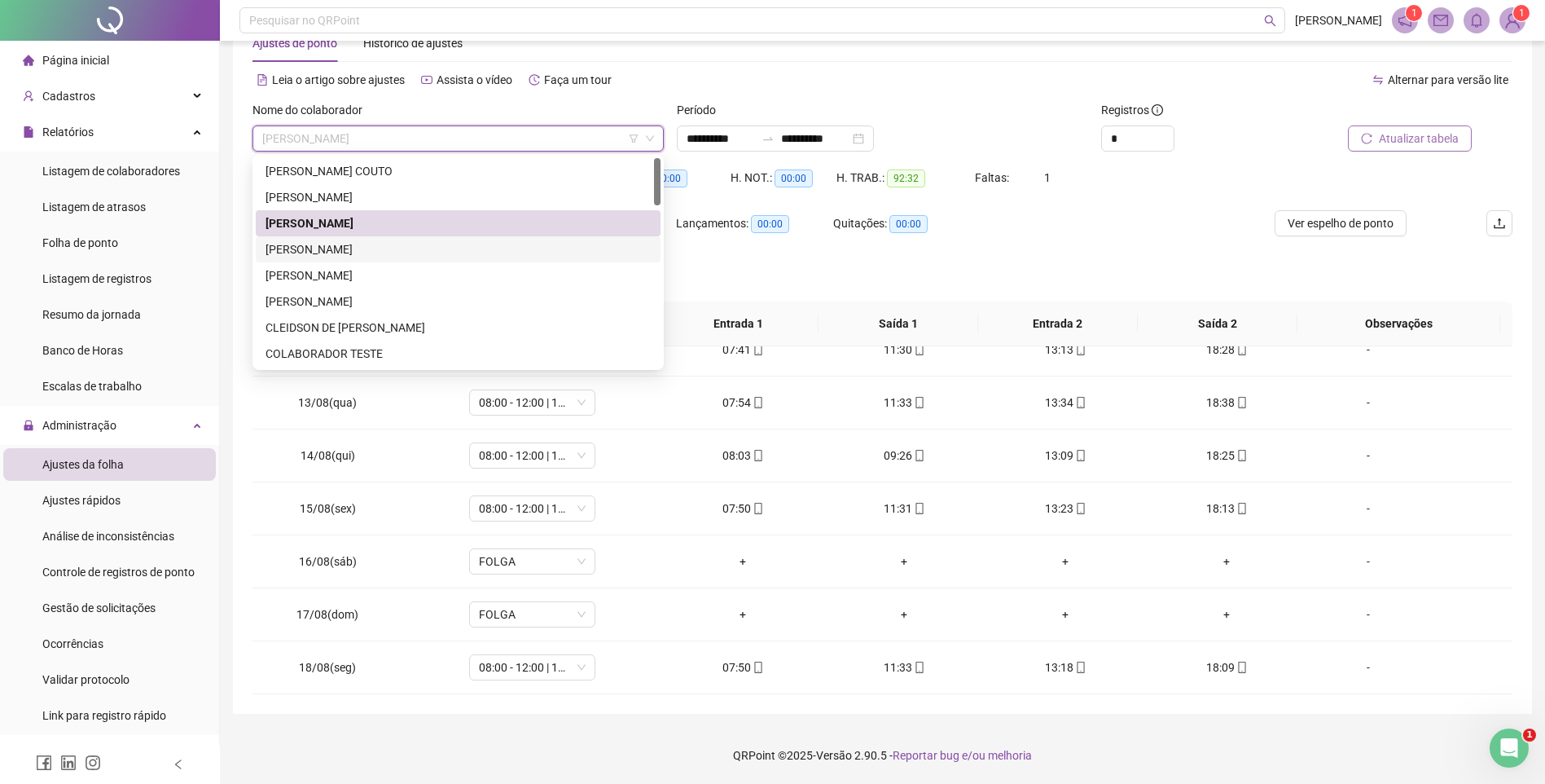
drag, startPoint x: 377, startPoint y: 249, endPoint x: 401, endPoint y: 248, distance: 24.0
click at [377, 249] on div "[PERSON_NAME]" at bounding box center [458, 248] width 386 height 18
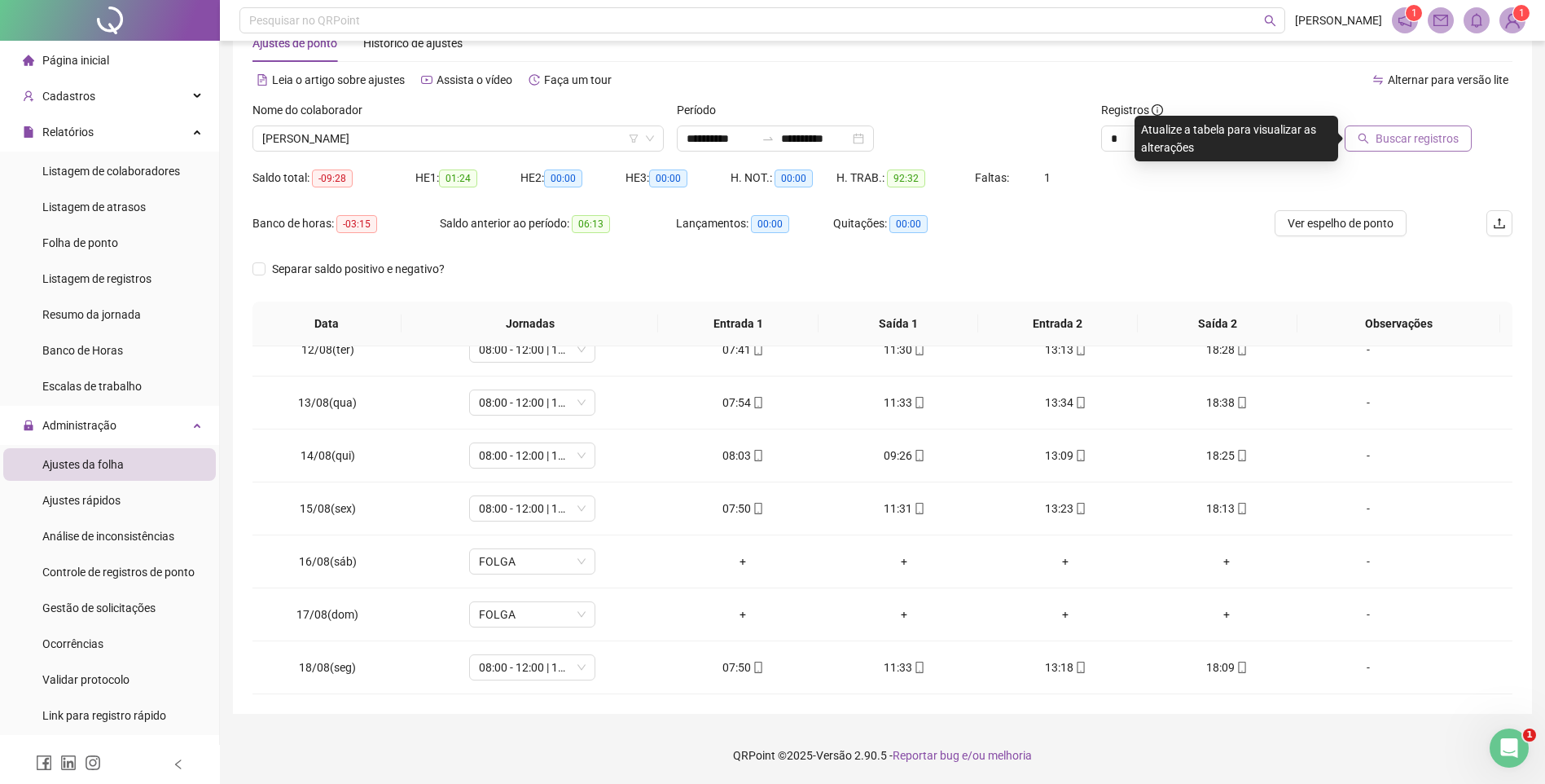
click at [1437, 135] on span "Buscar registros" at bounding box center [1417, 138] width 83 height 18
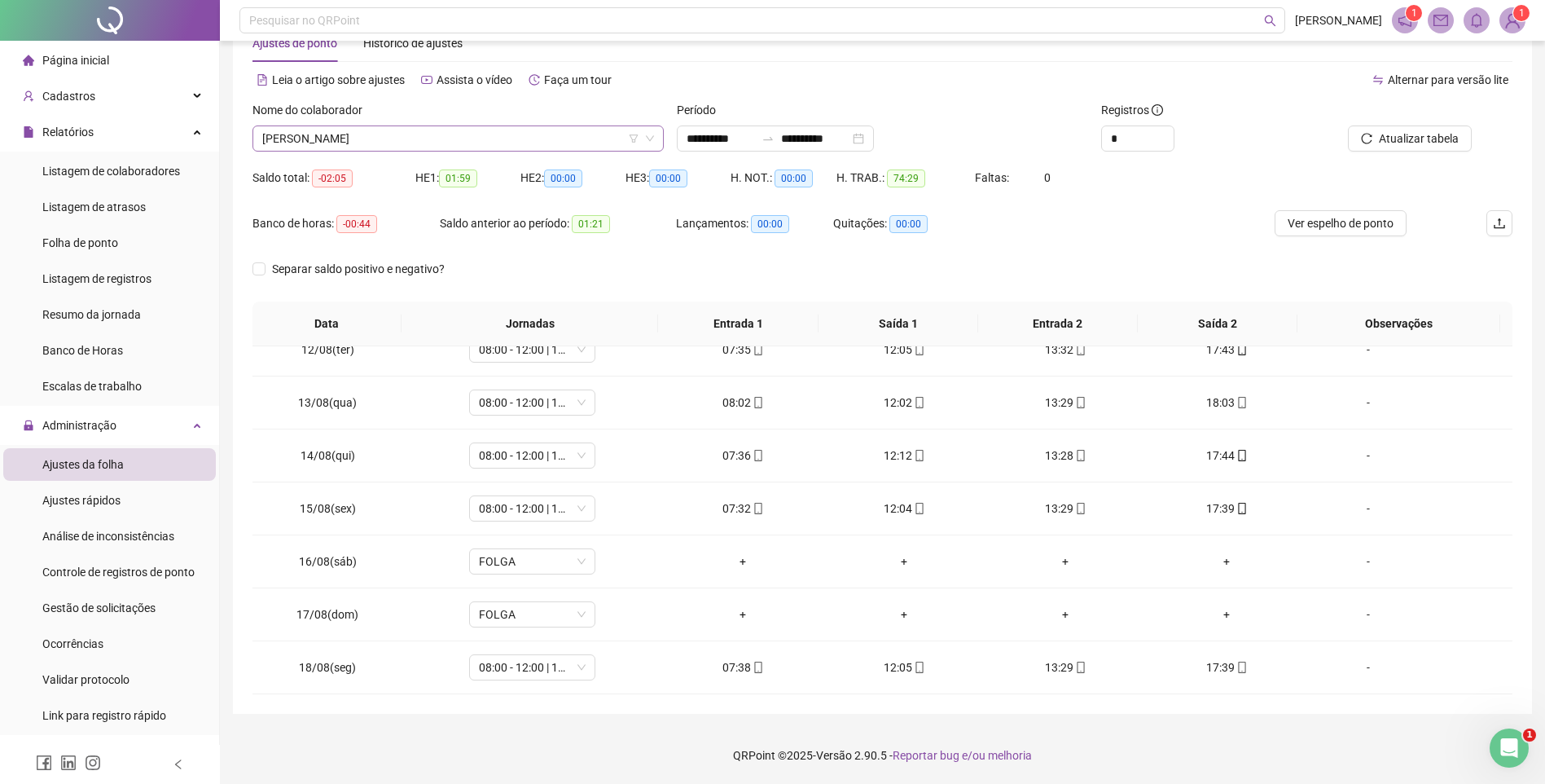
click at [462, 125] on div "[PERSON_NAME]" at bounding box center [458, 138] width 411 height 26
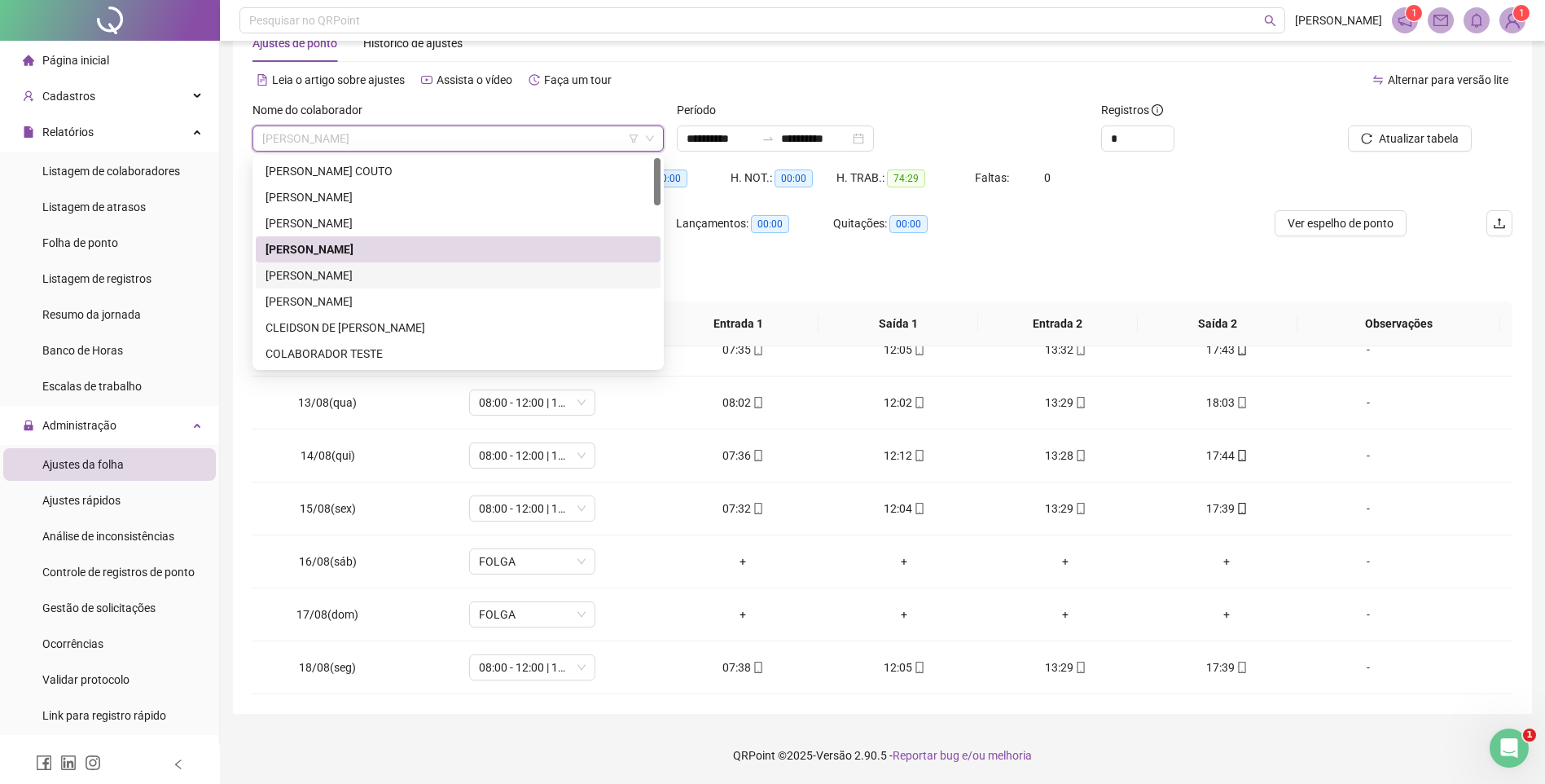
click at [357, 272] on div "[PERSON_NAME]" at bounding box center [458, 275] width 386 height 18
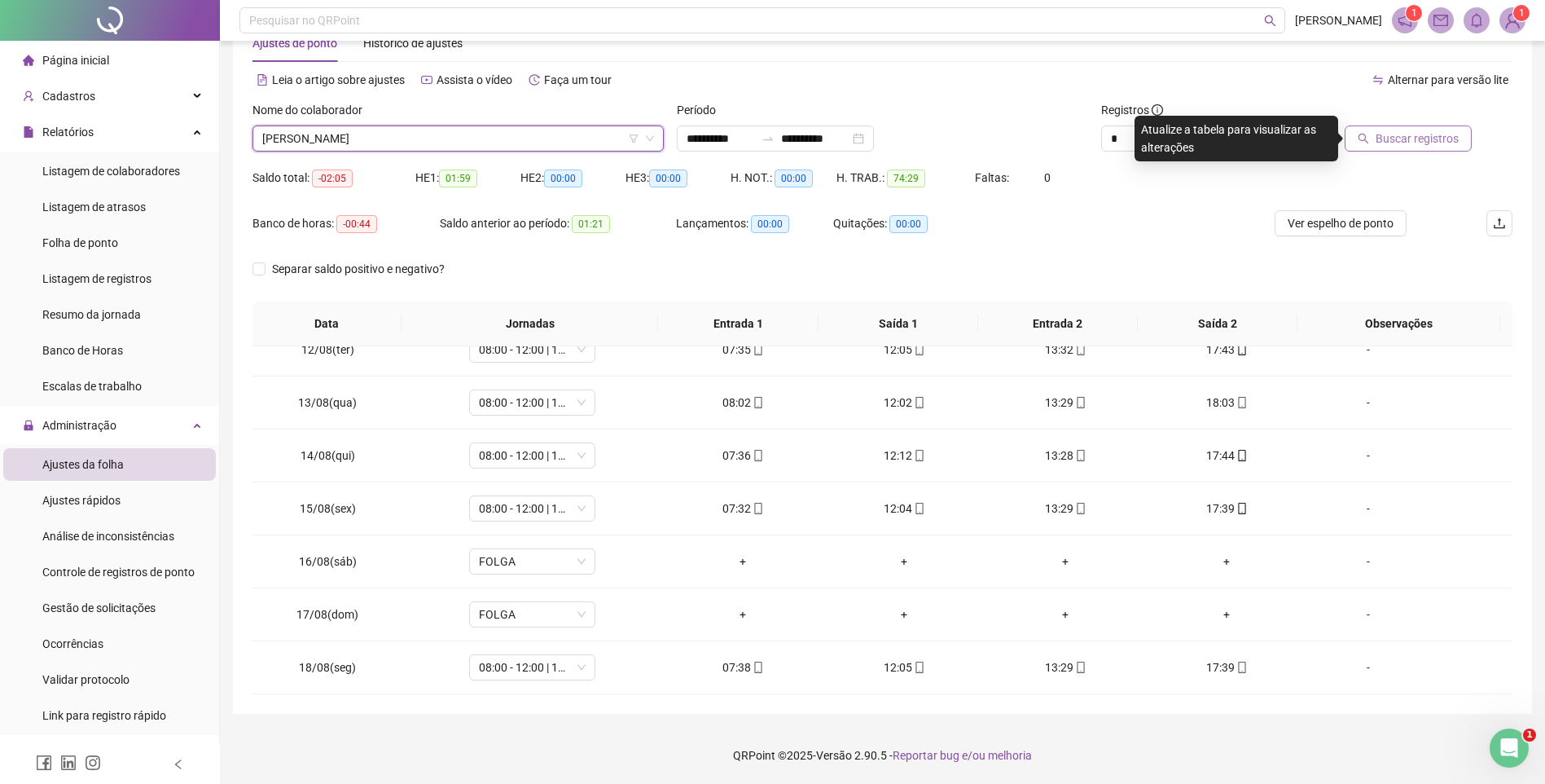
click at [1371, 146] on button "Buscar registros" at bounding box center [1409, 138] width 127 height 26
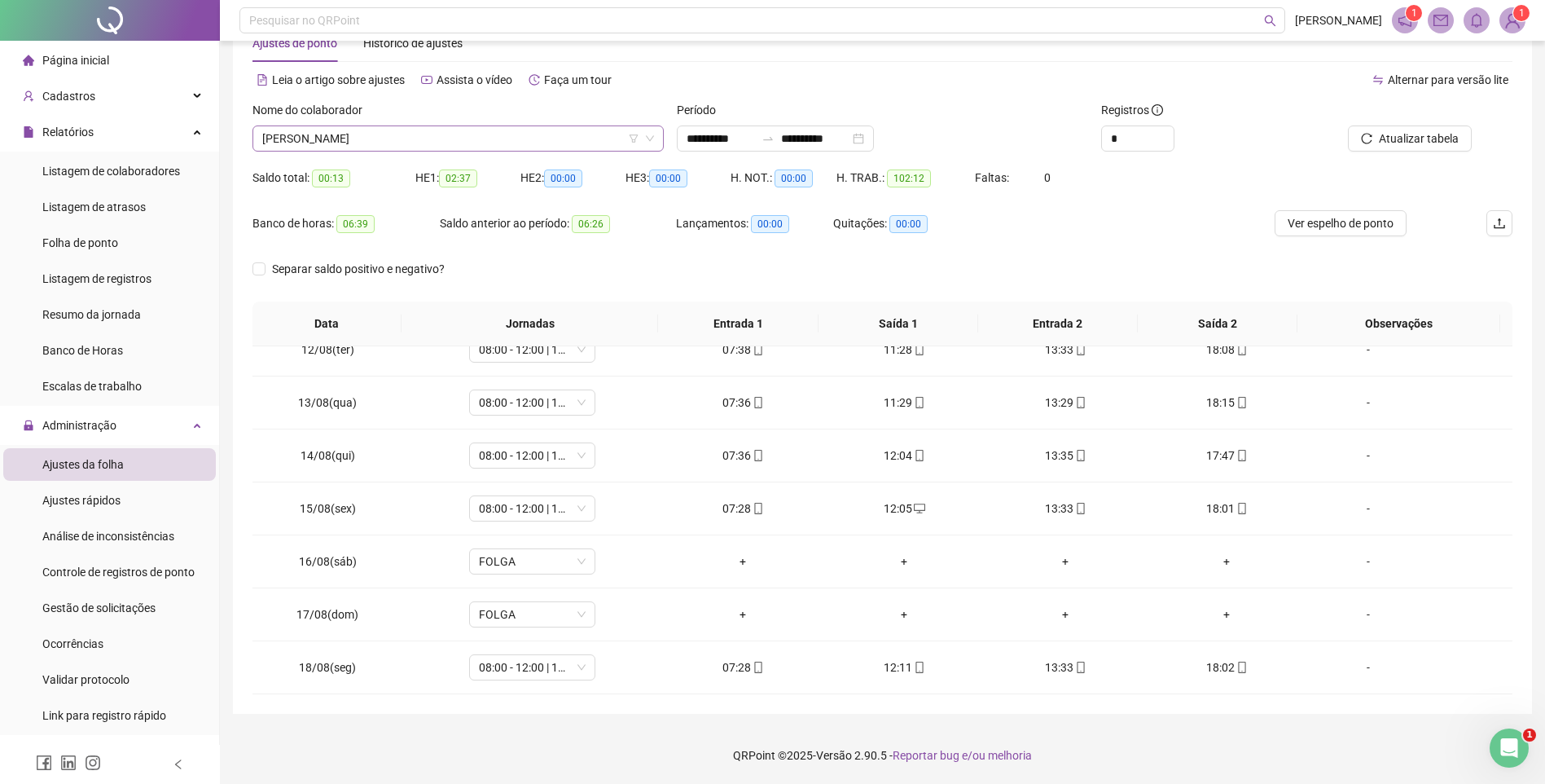
click at [449, 141] on span "[PERSON_NAME]" at bounding box center [458, 138] width 392 height 25
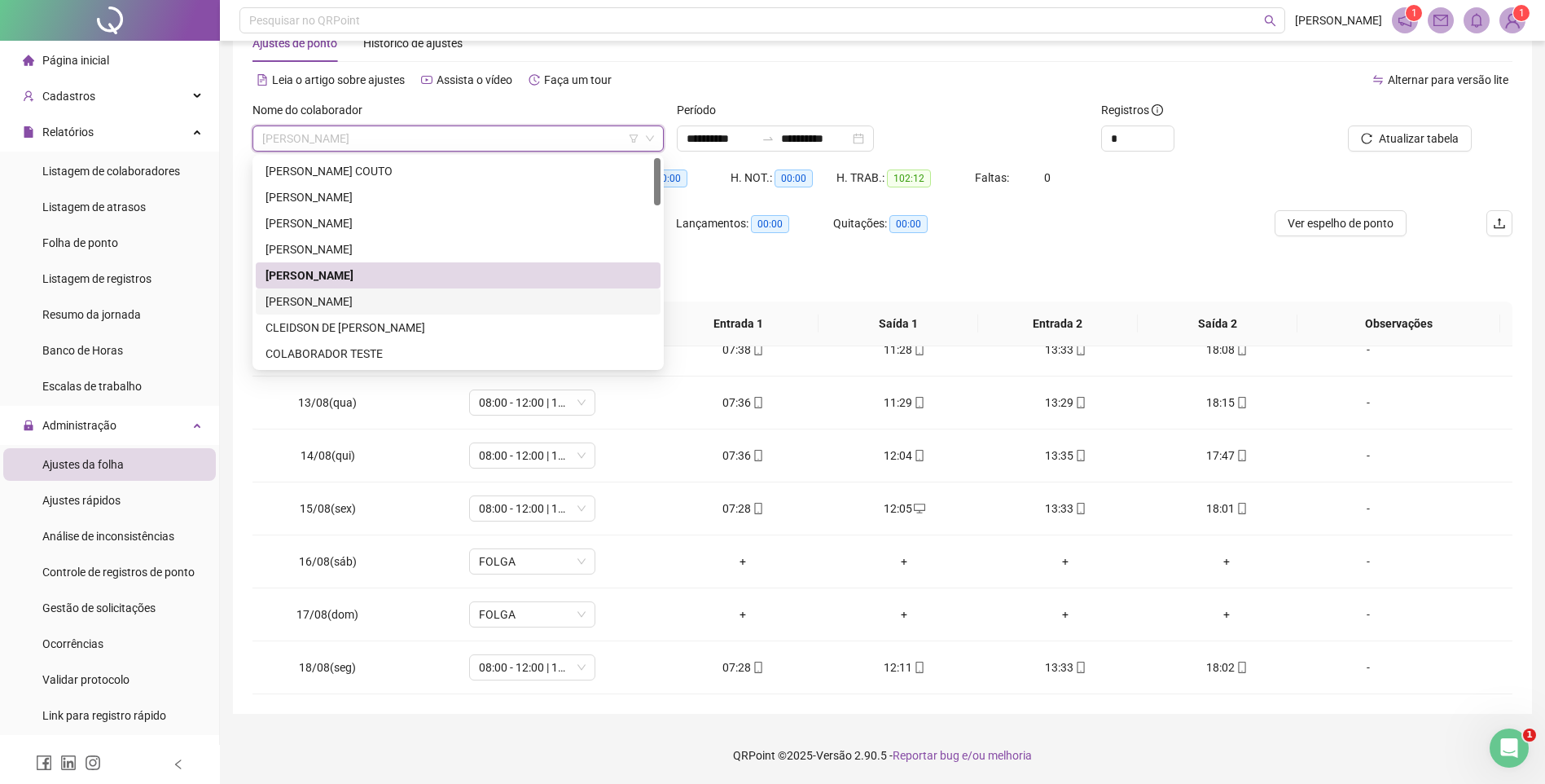
click at [349, 307] on div "[PERSON_NAME]" at bounding box center [458, 301] width 386 height 18
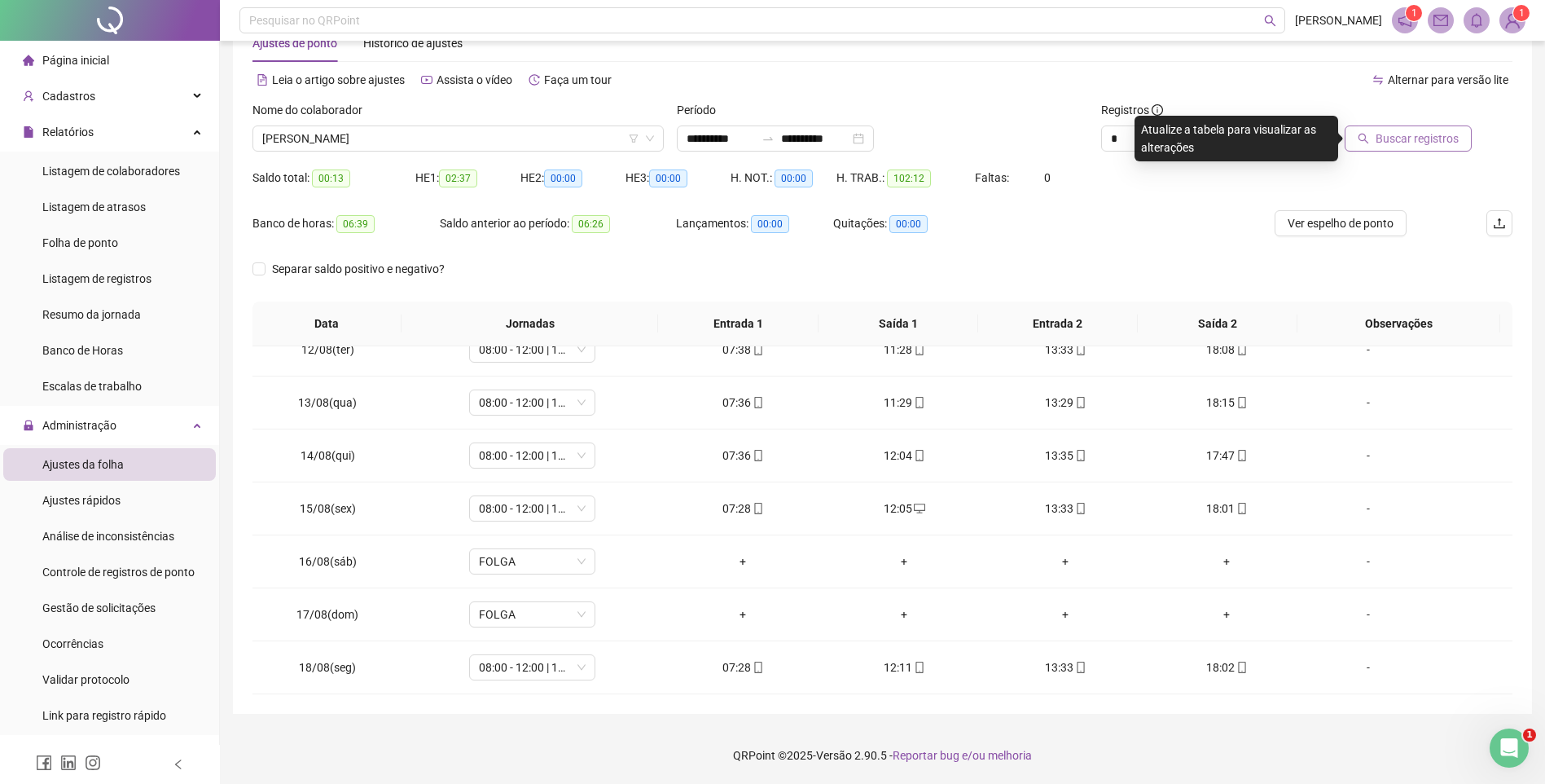
click at [1404, 140] on span "Buscar registros" at bounding box center [1417, 138] width 83 height 18
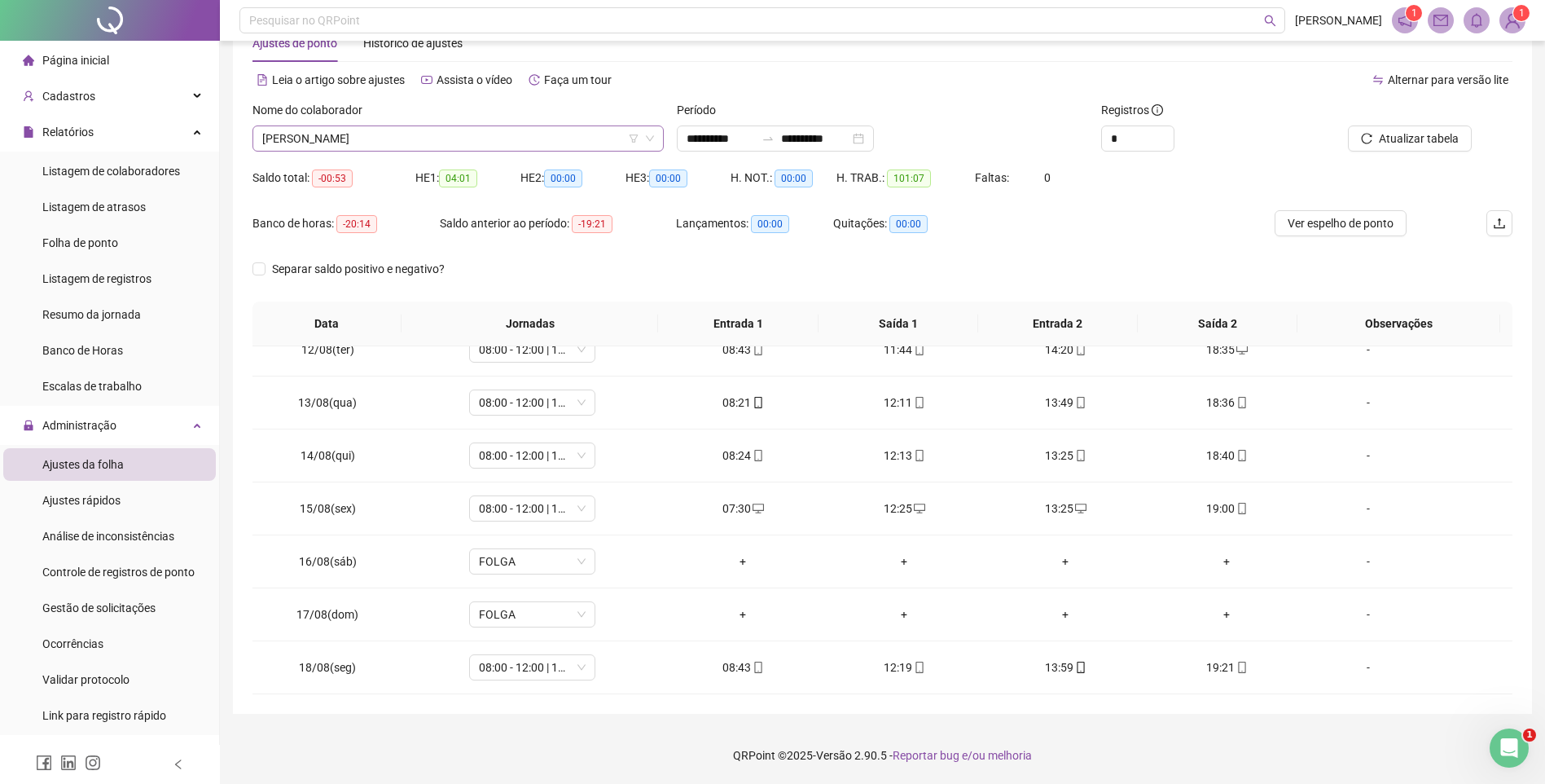
click at [512, 134] on span "[PERSON_NAME]" at bounding box center [458, 138] width 392 height 25
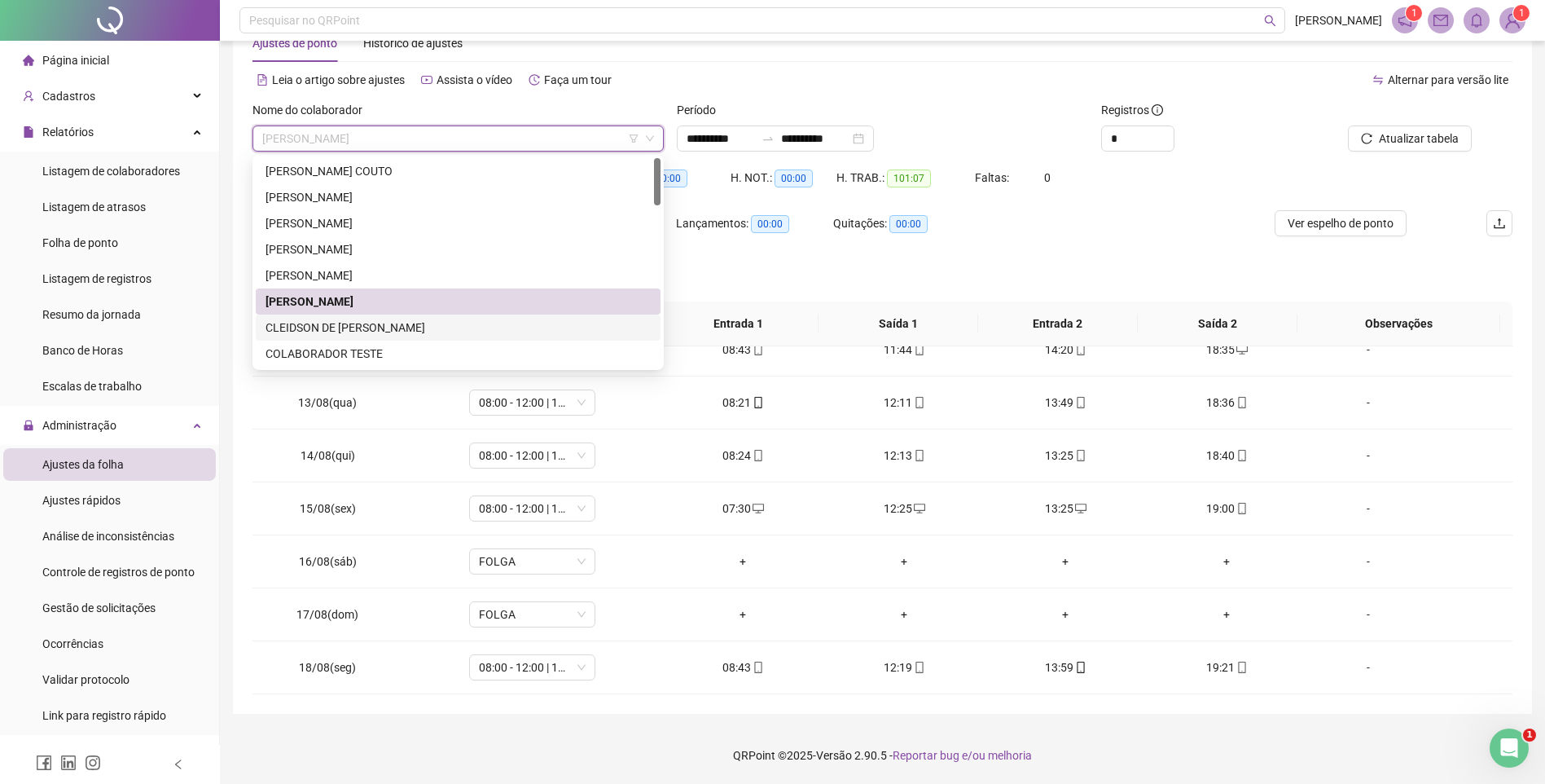
click at [334, 327] on div "CLEIDSON DE [PERSON_NAME]" at bounding box center [458, 327] width 386 height 18
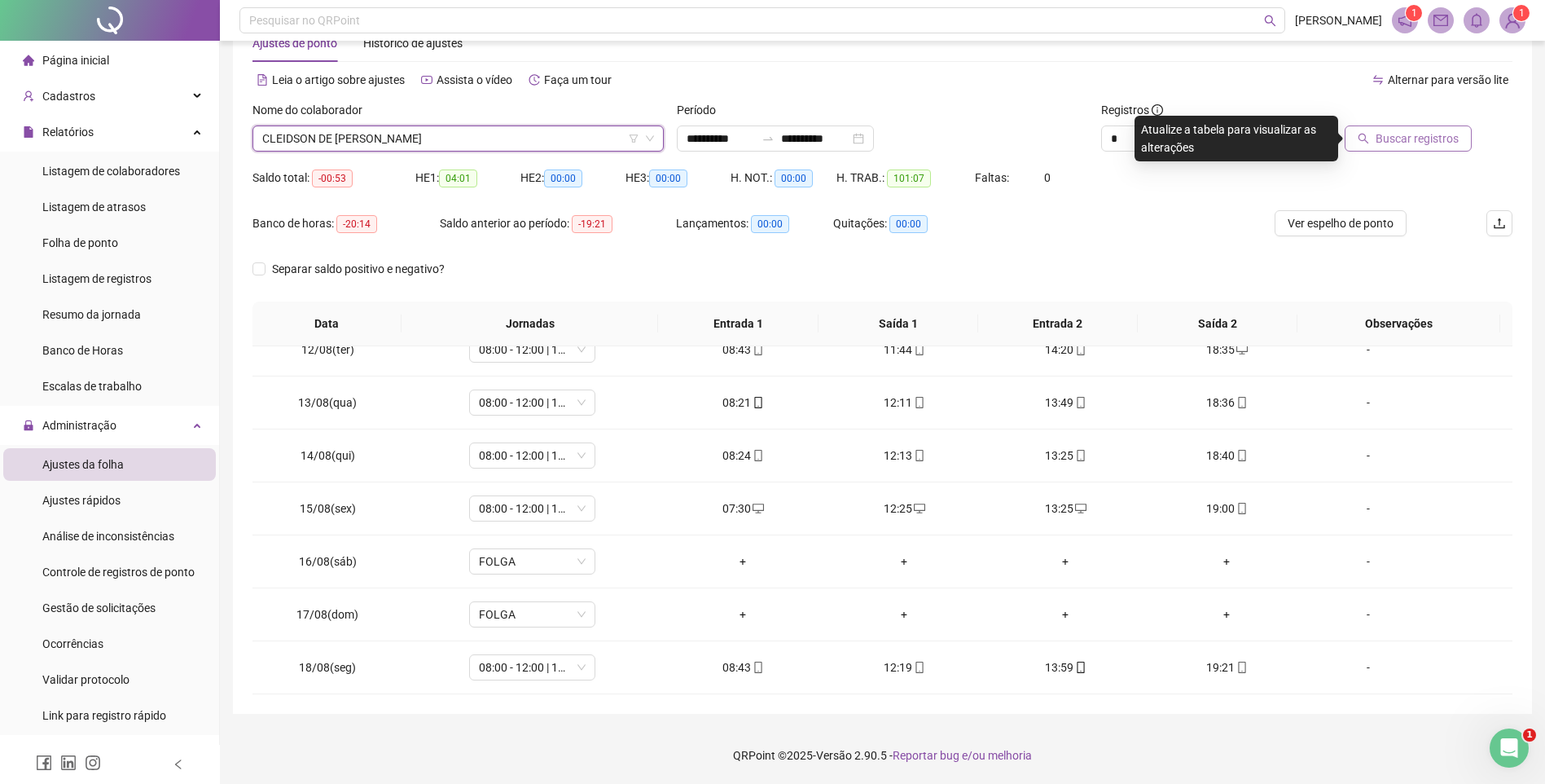
click at [1397, 140] on span "Buscar registros" at bounding box center [1417, 138] width 83 height 18
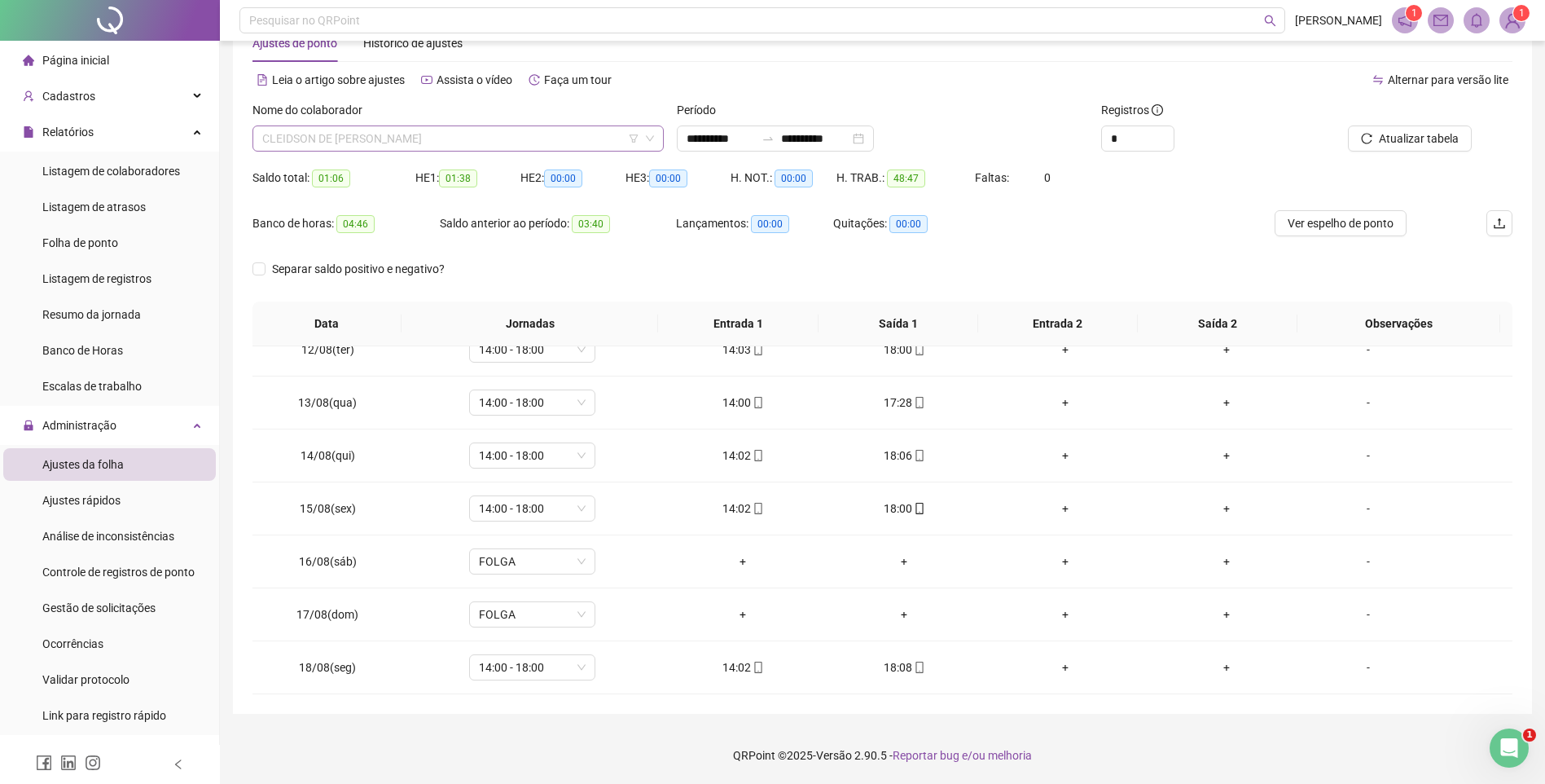
click at [451, 151] on div "CLEIDSON DE [PERSON_NAME]" at bounding box center [458, 138] width 411 height 26
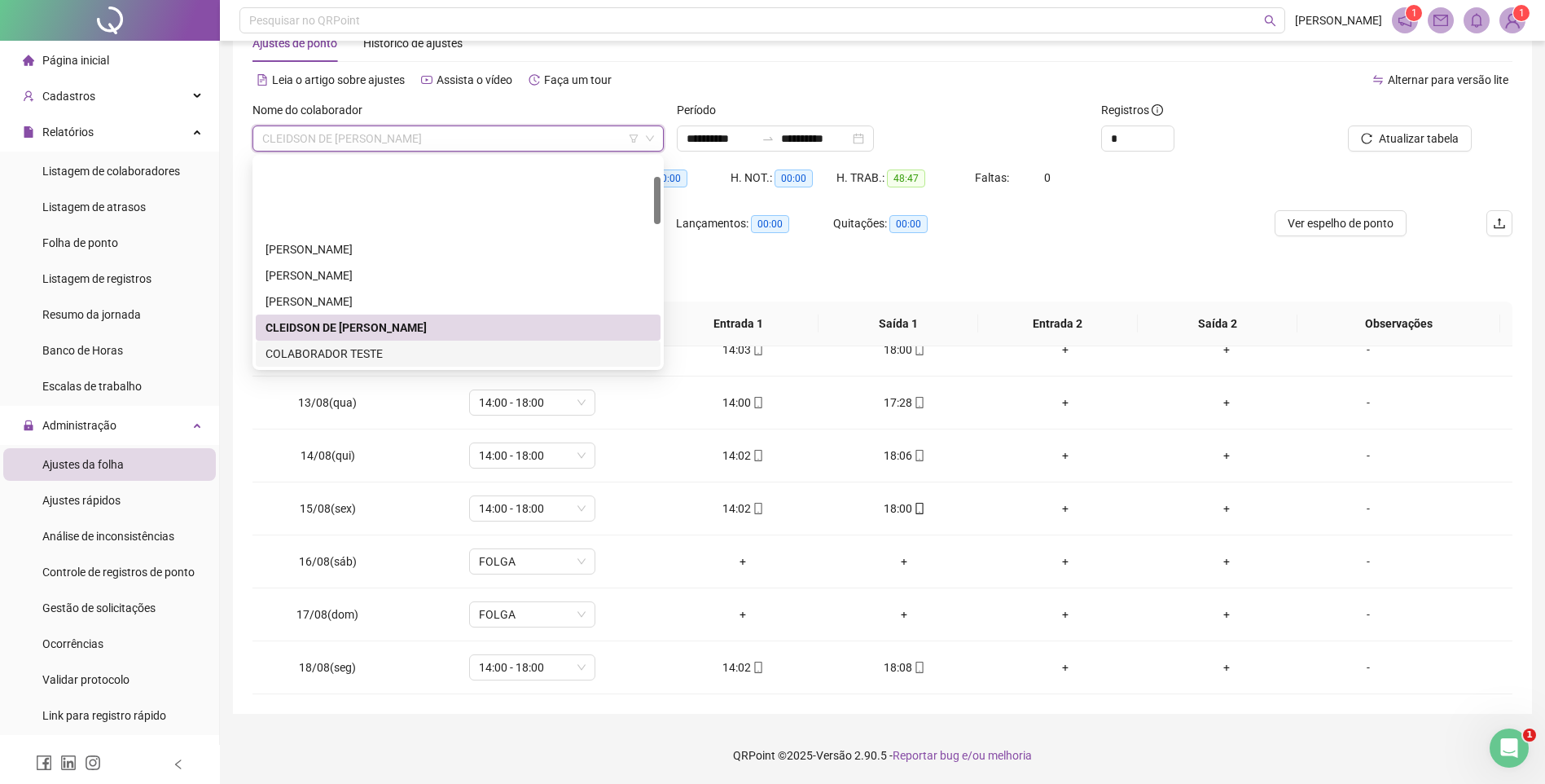
scroll to position [81, 0]
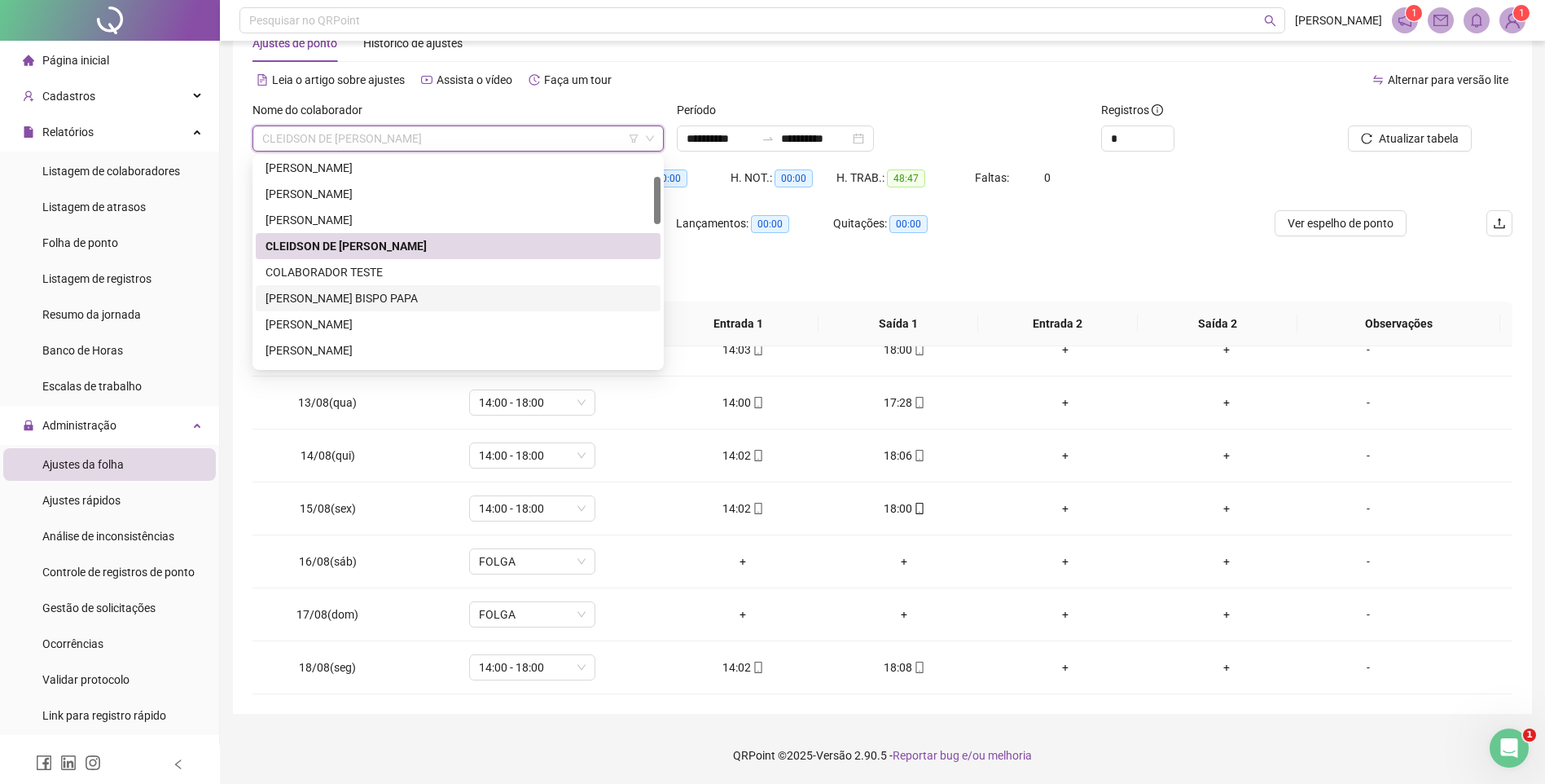
click at [307, 305] on div "[PERSON_NAME] BISPO PAPA" at bounding box center [458, 297] width 386 height 18
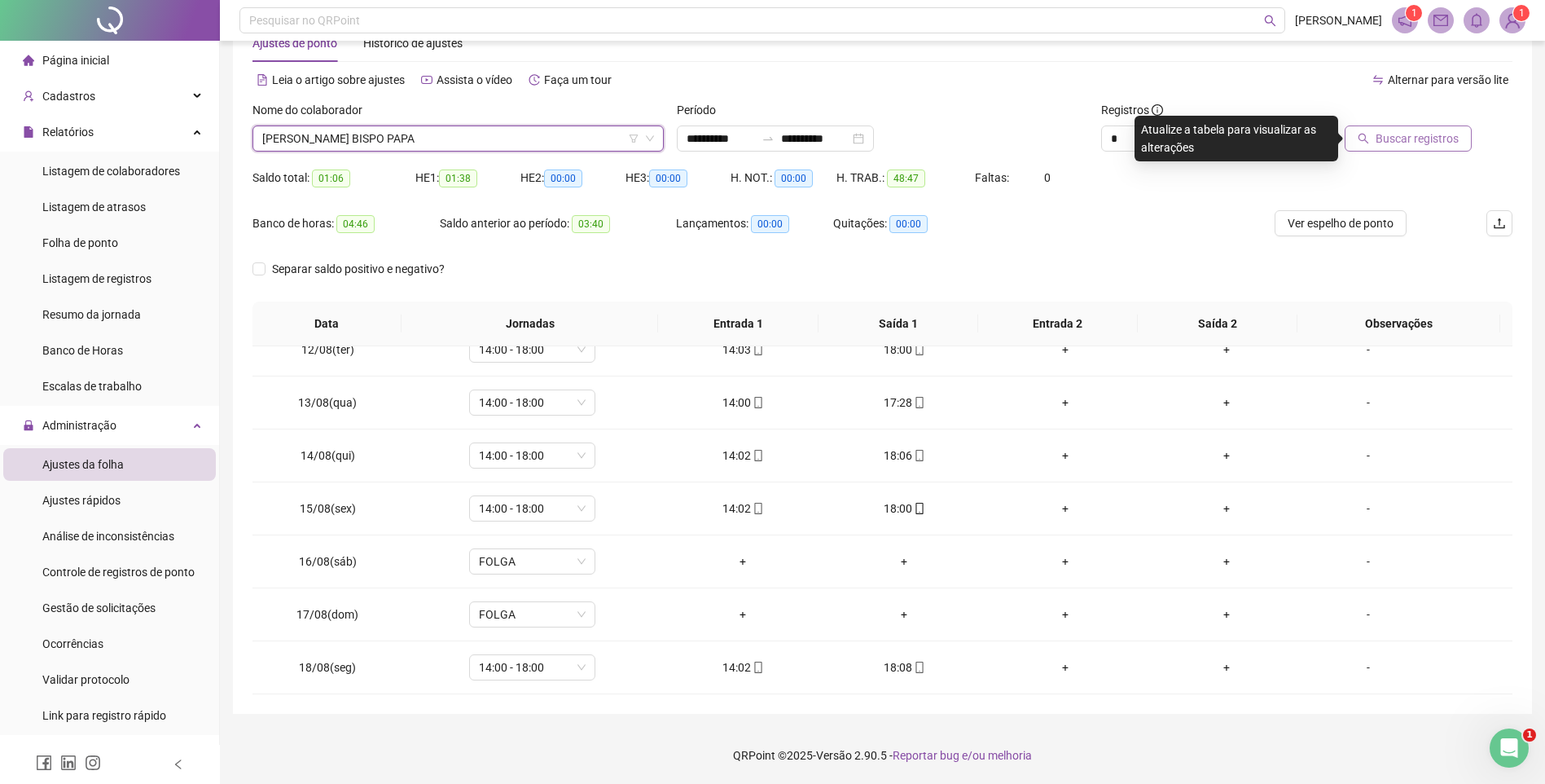
click at [1445, 143] on span "Buscar registros" at bounding box center [1417, 138] width 83 height 18
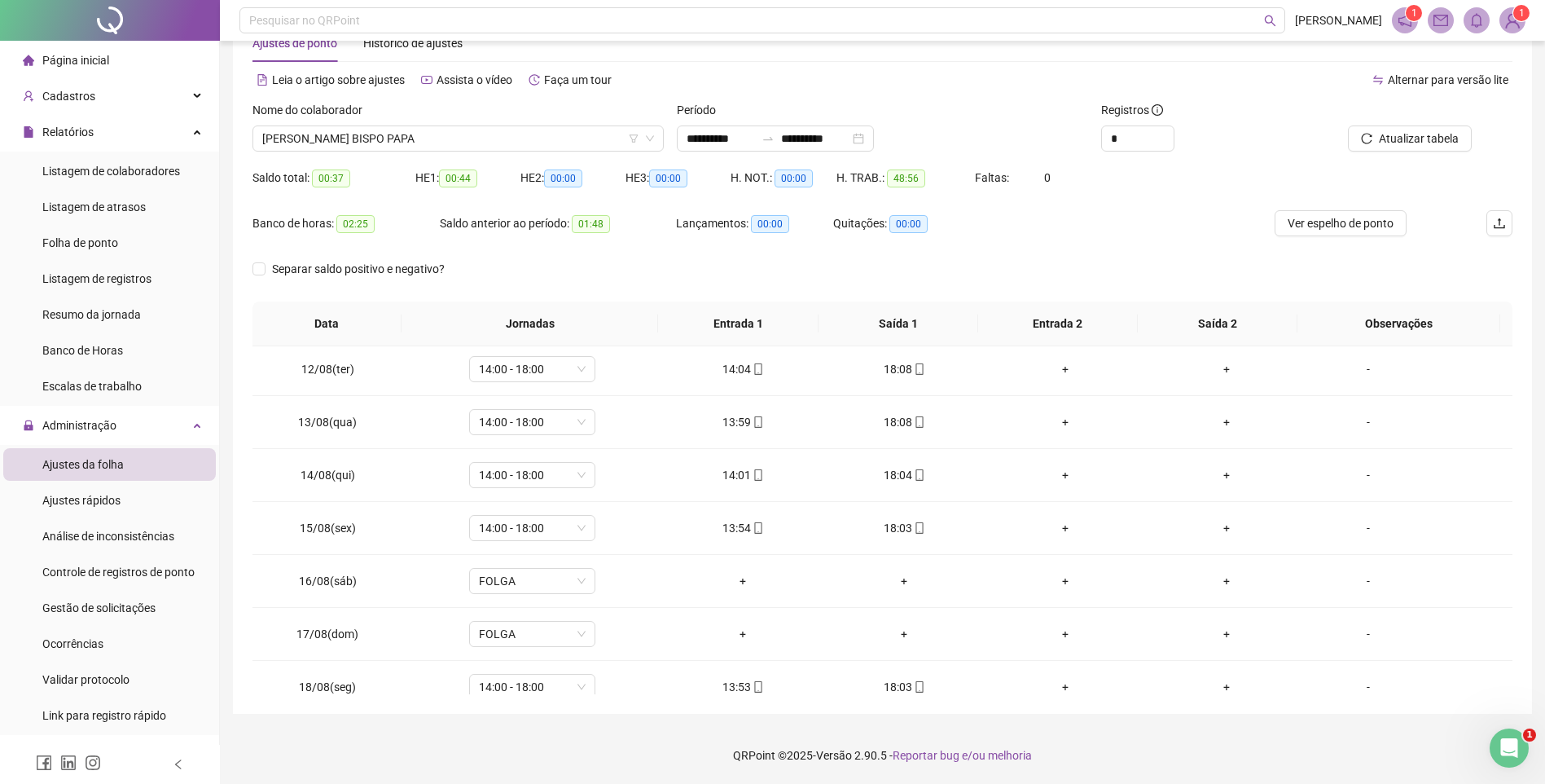
scroll to position [605, 0]
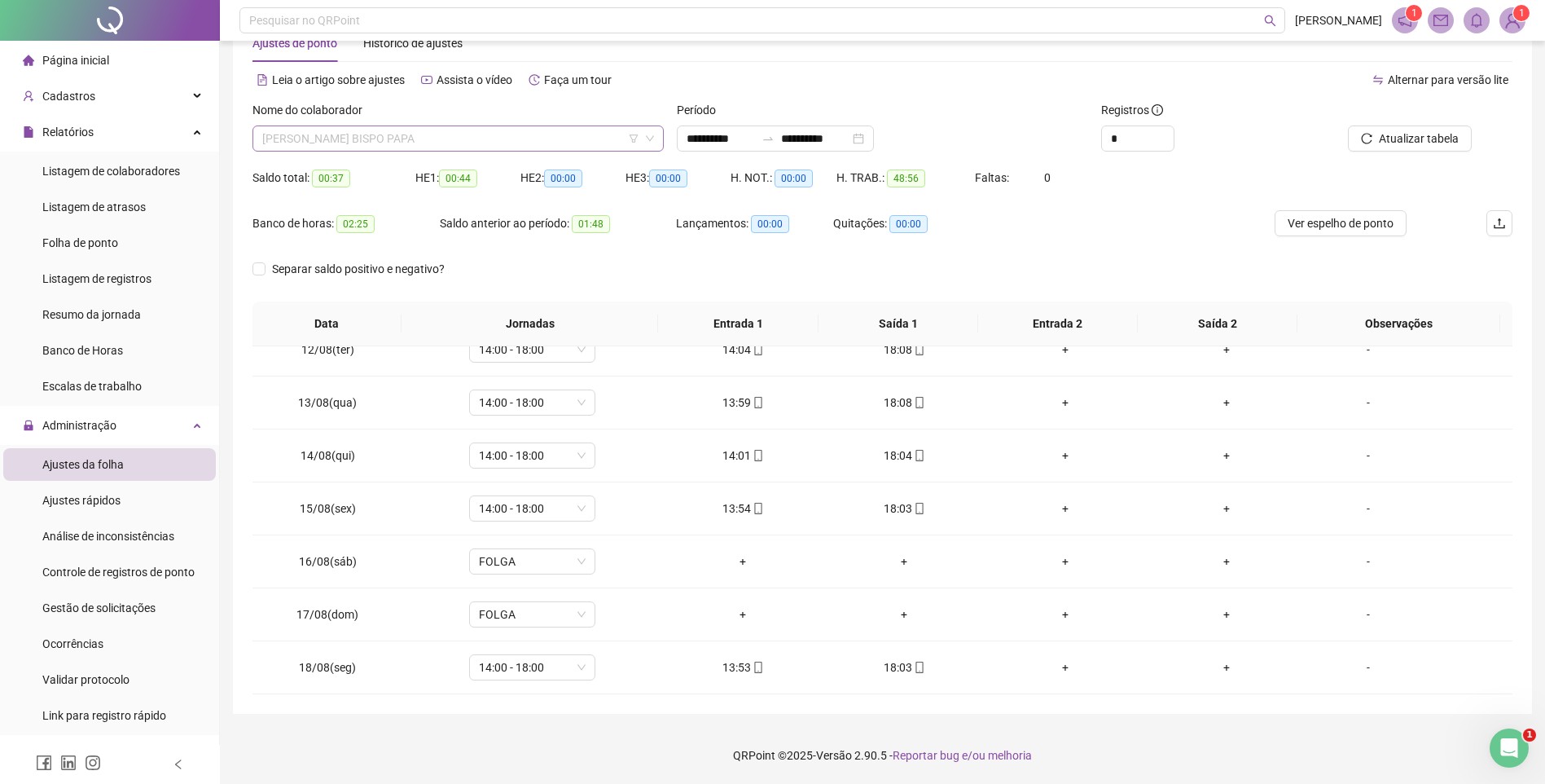
click at [368, 139] on span "[PERSON_NAME] BISPO PAPA" at bounding box center [458, 138] width 392 height 25
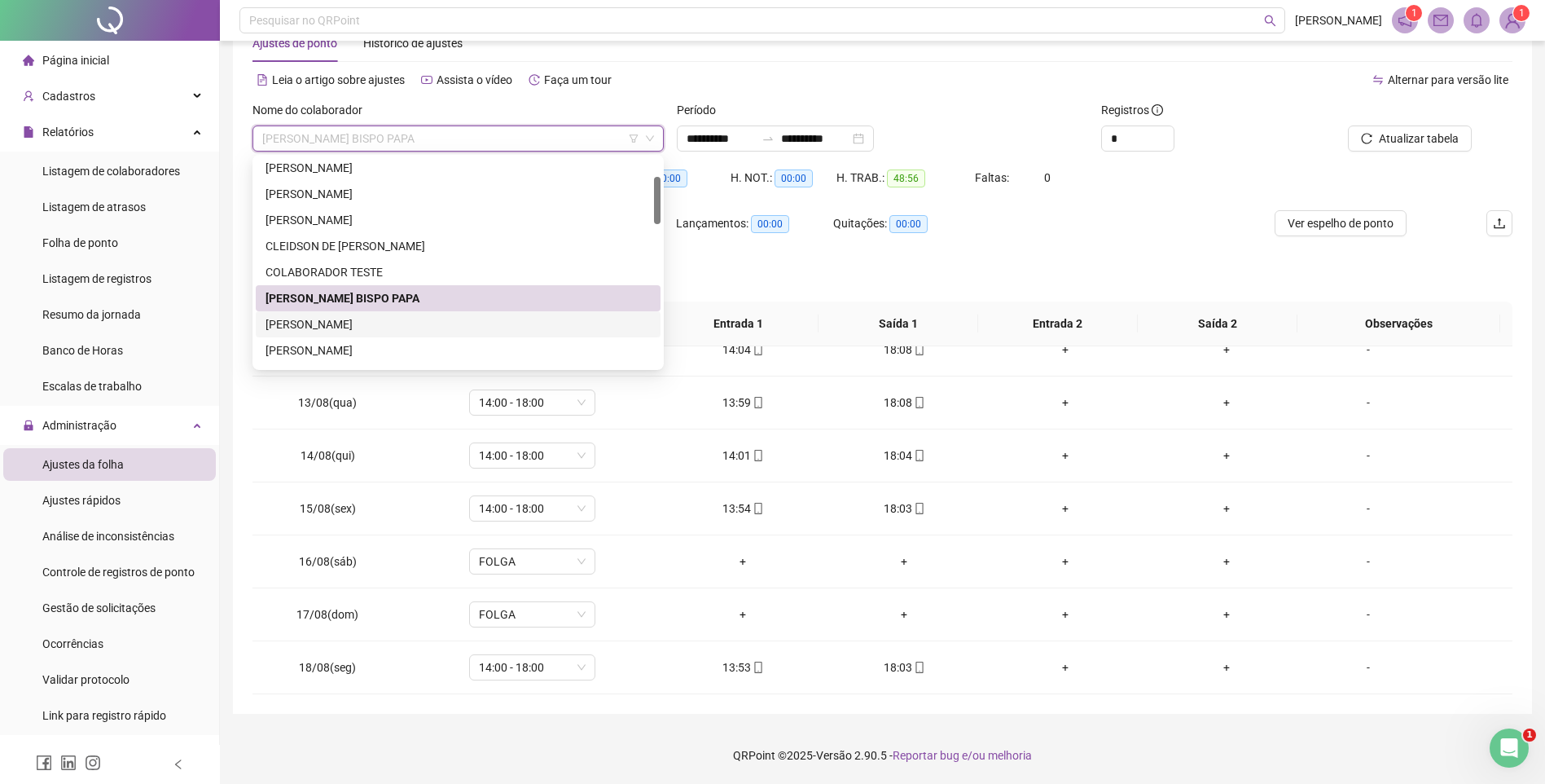
click at [304, 329] on div "[PERSON_NAME]" at bounding box center [458, 324] width 386 height 18
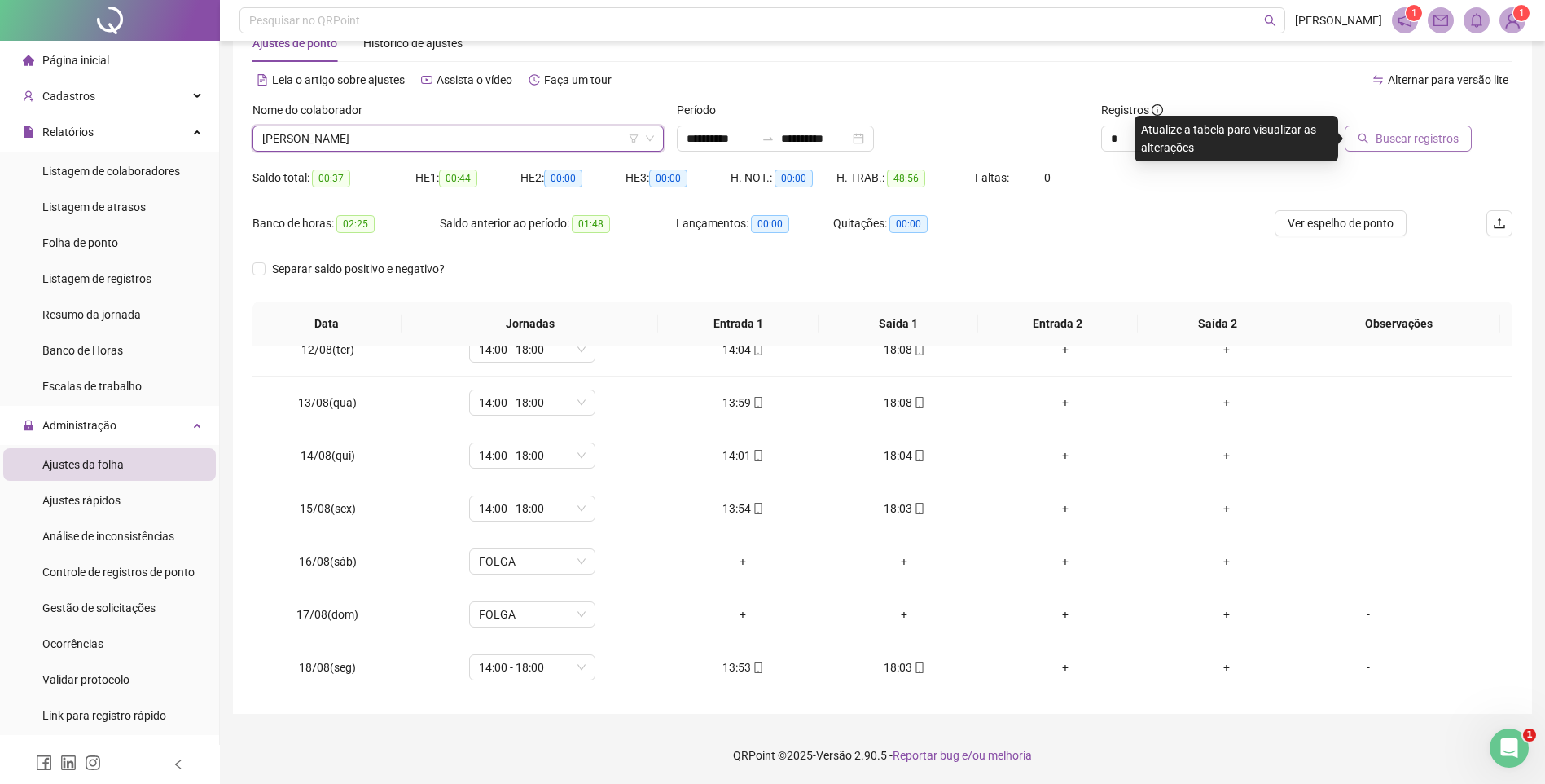
click at [1392, 132] on span "Buscar registros" at bounding box center [1417, 138] width 83 height 18
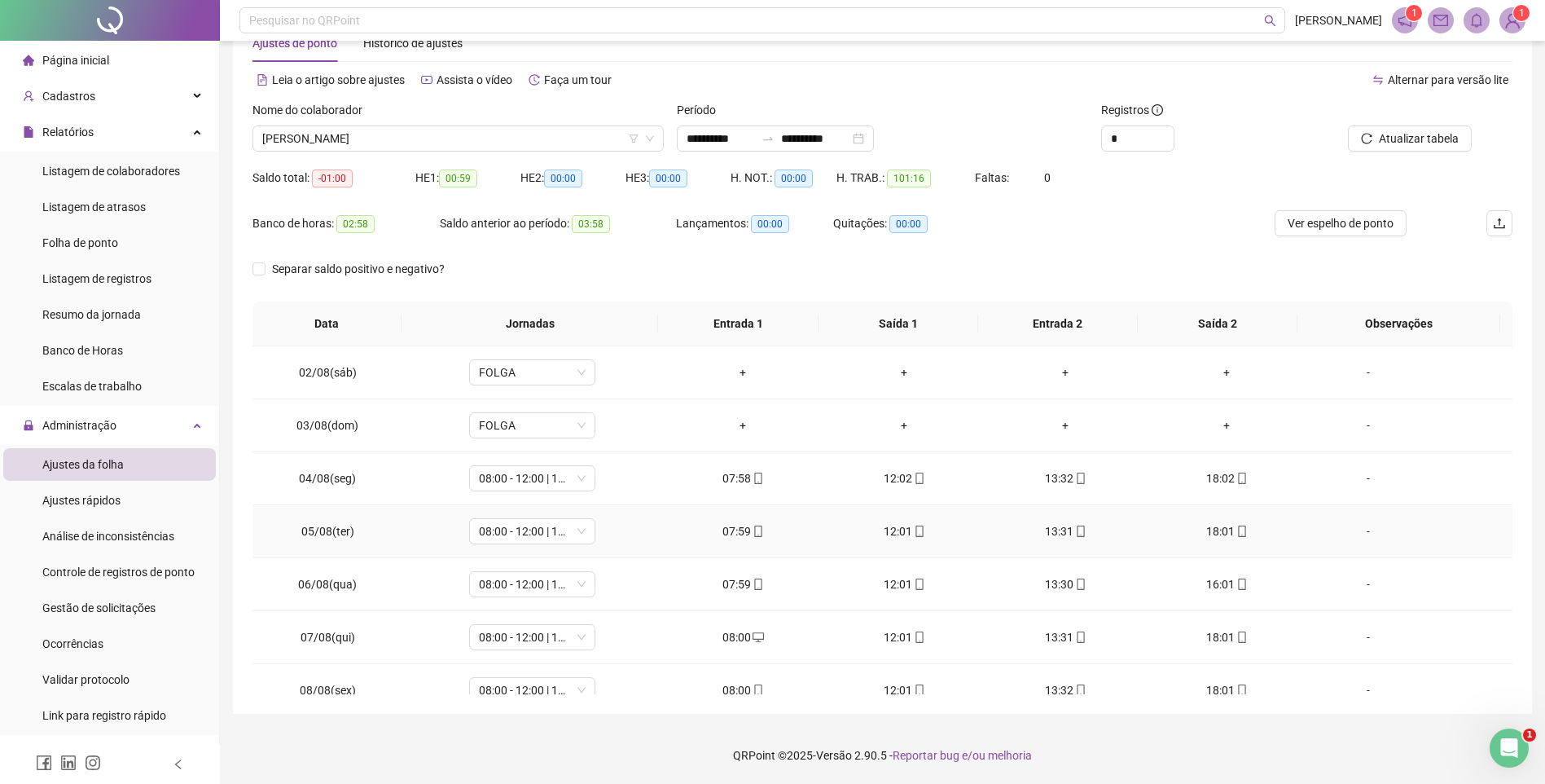
scroll to position [0, 0]
drag, startPoint x: 1049, startPoint y: 528, endPoint x: 1057, endPoint y: 587, distance: 59.5
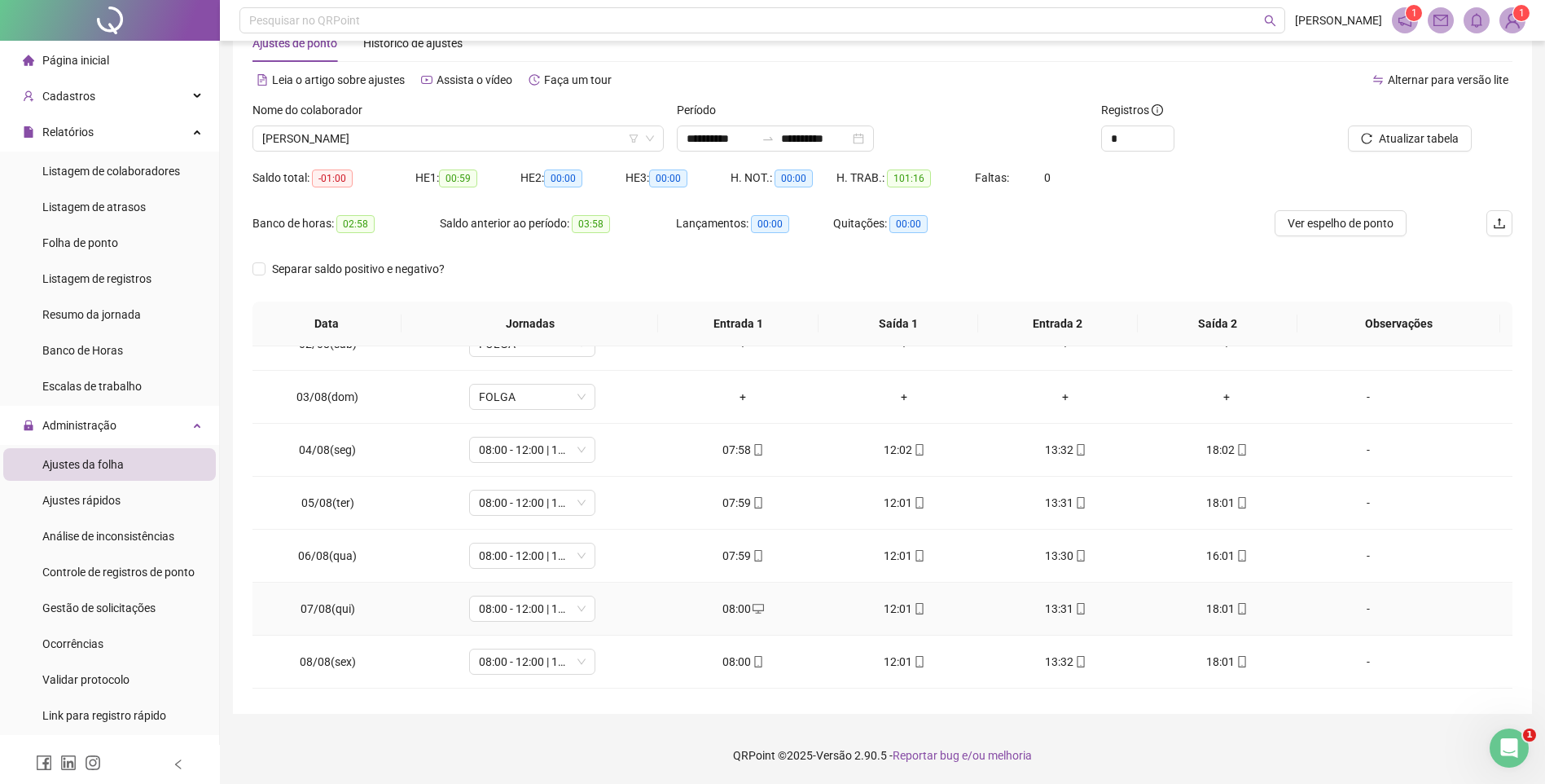
drag, startPoint x: 1057, startPoint y: 587, endPoint x: 891, endPoint y: 593, distance: 166.1
click at [891, 593] on td "12:01" at bounding box center [904, 609] width 161 height 53
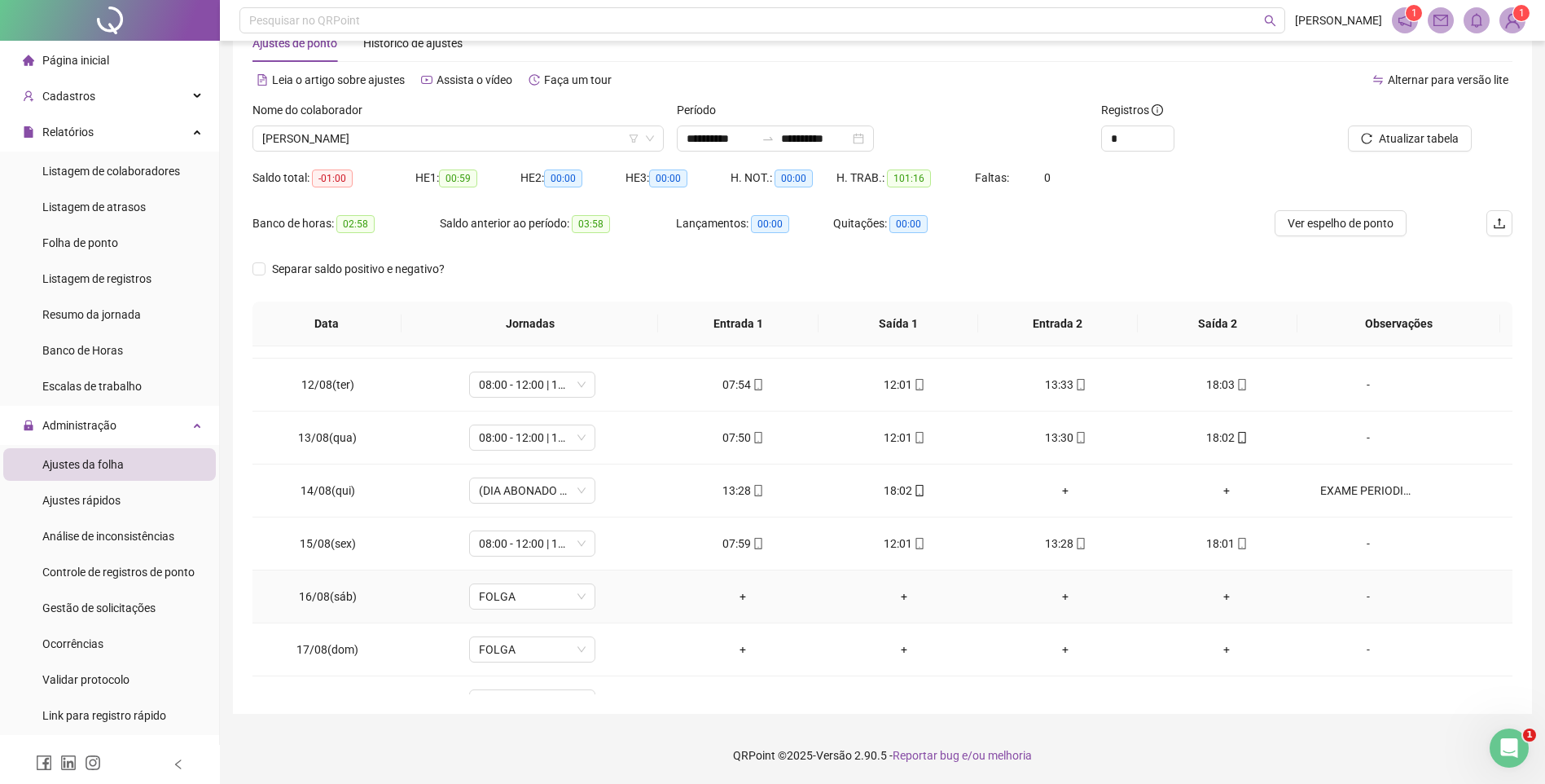
scroll to position [605, 0]
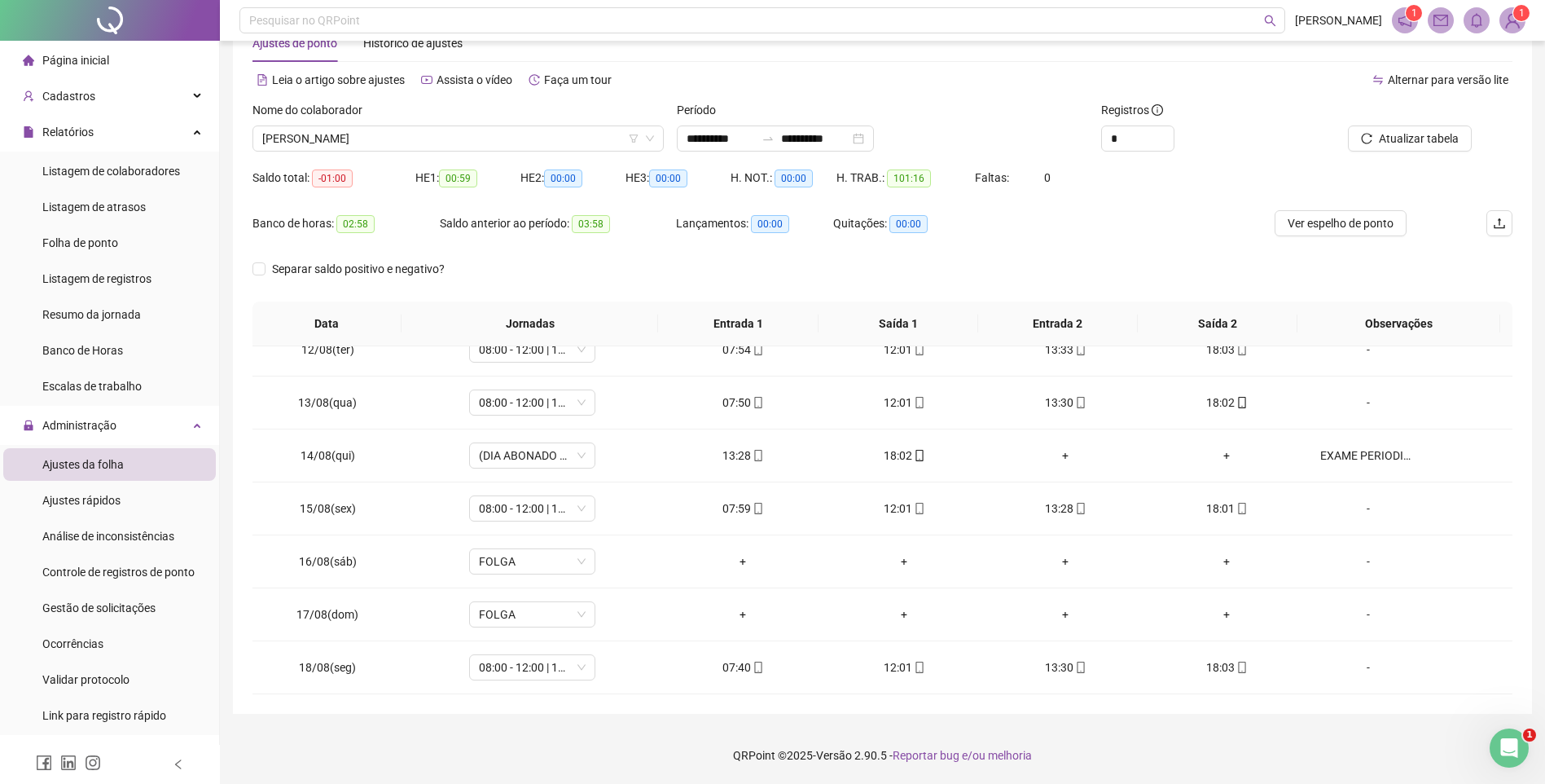
click at [406, 111] on div "Nome do colaborador" at bounding box center [458, 113] width 411 height 25
click at [392, 135] on span "[PERSON_NAME]" at bounding box center [458, 138] width 392 height 25
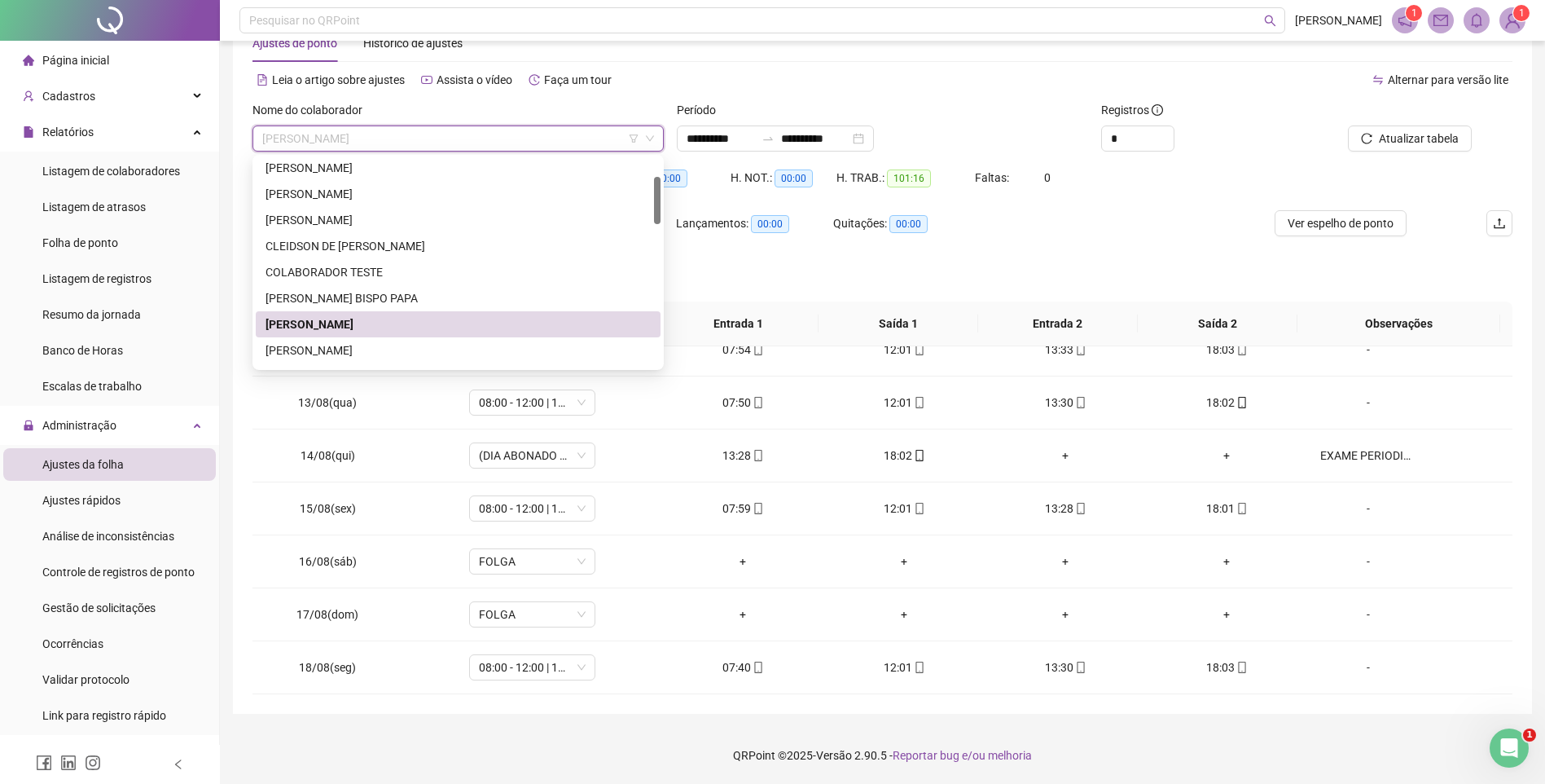
click at [295, 337] on div "[PERSON_NAME]" at bounding box center [458, 324] width 404 height 26
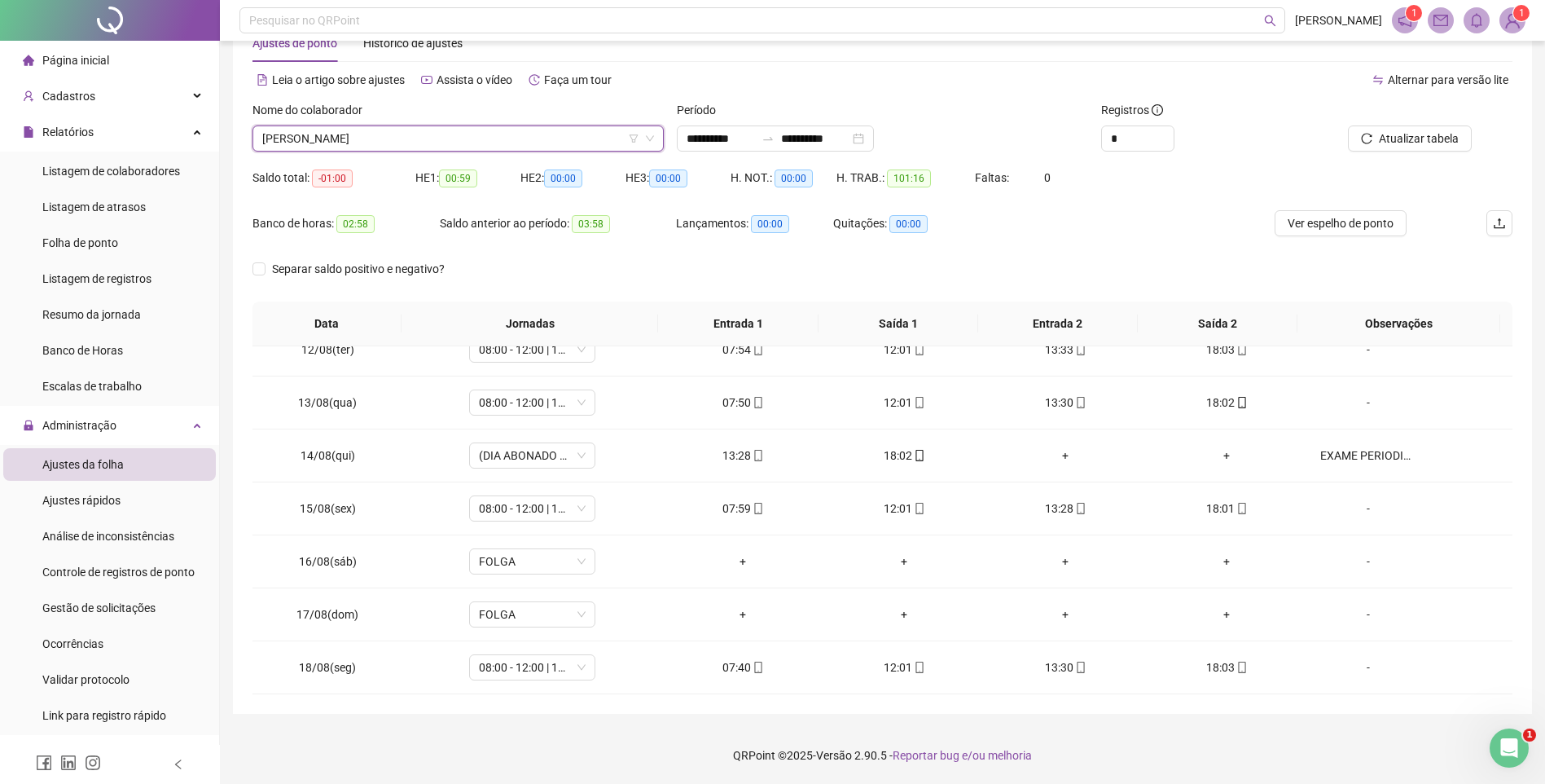
click at [324, 141] on span "[PERSON_NAME]" at bounding box center [458, 138] width 392 height 25
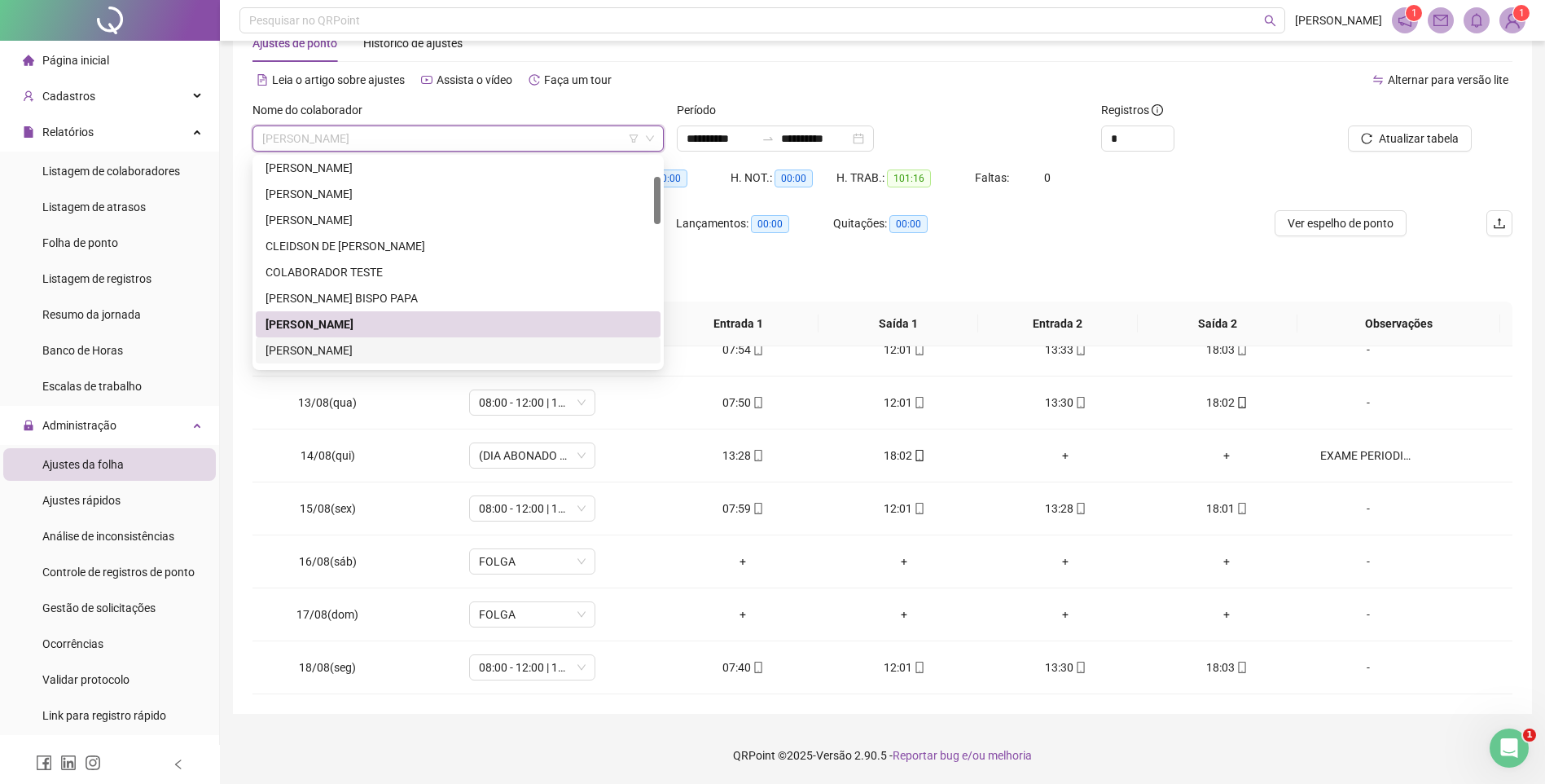
click at [294, 344] on div "[PERSON_NAME]" at bounding box center [458, 350] width 386 height 18
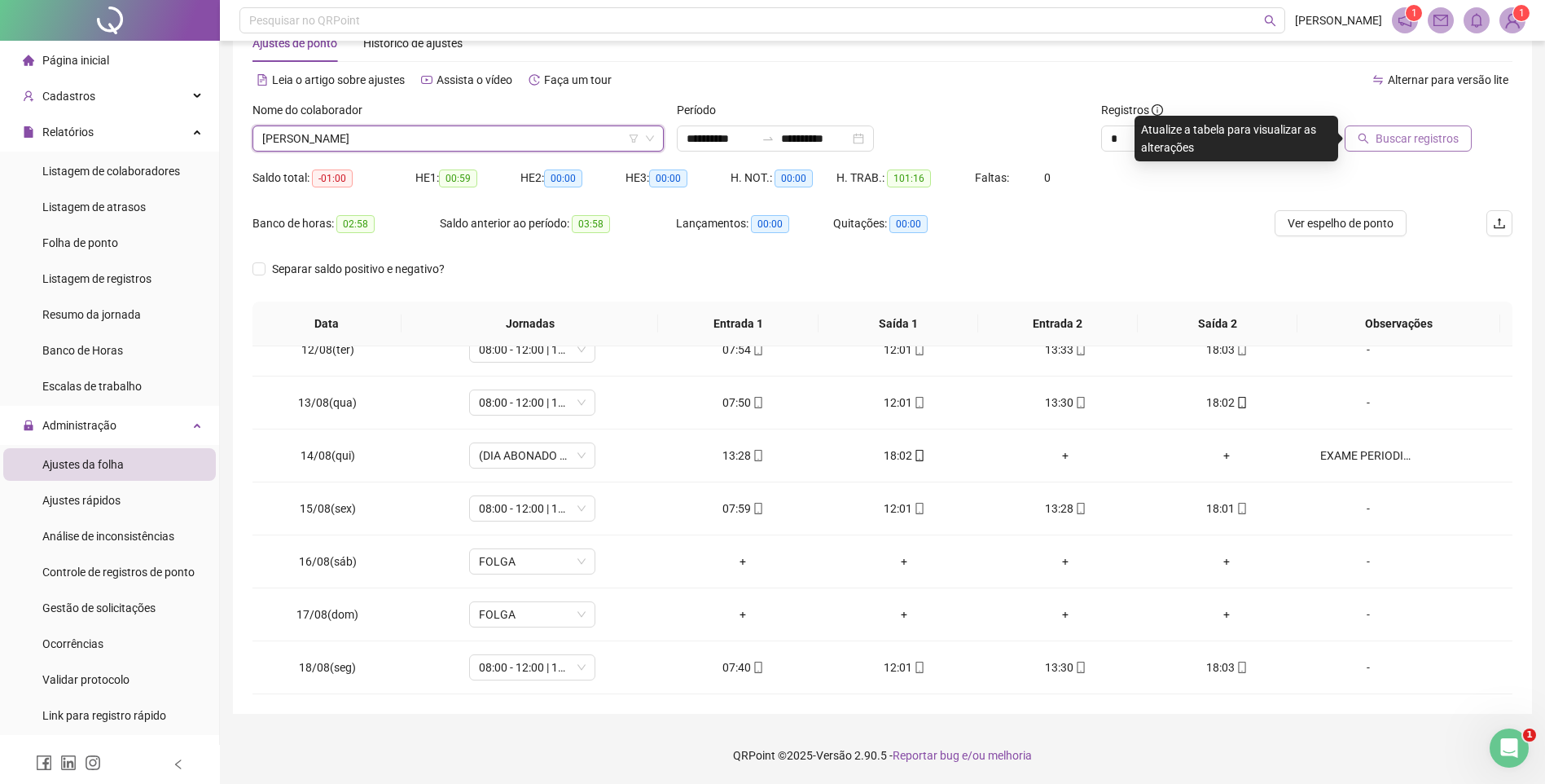
click at [1416, 142] on span "Buscar registros" at bounding box center [1417, 138] width 83 height 18
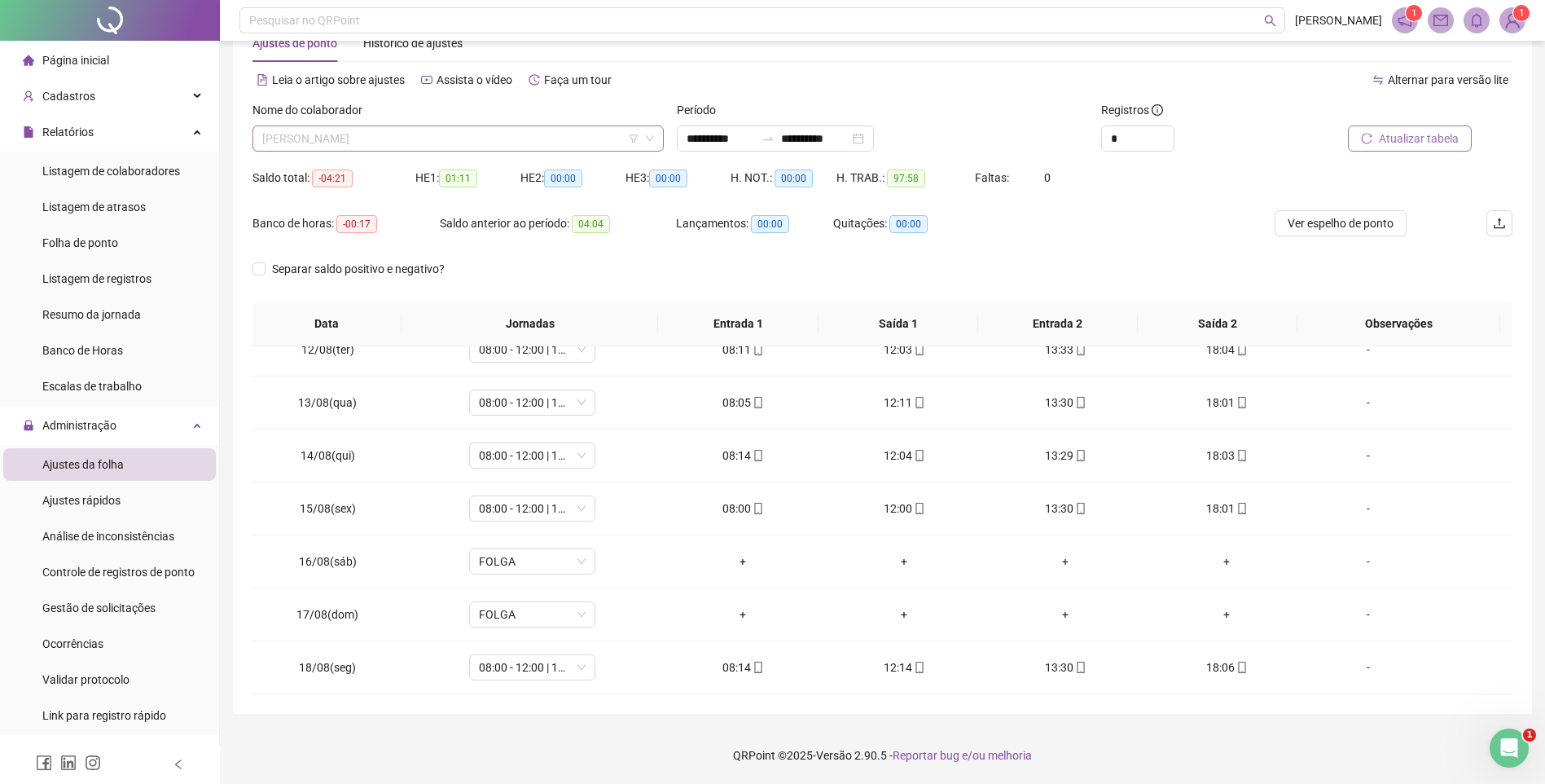
click at [343, 139] on span "[PERSON_NAME]" at bounding box center [458, 138] width 392 height 25
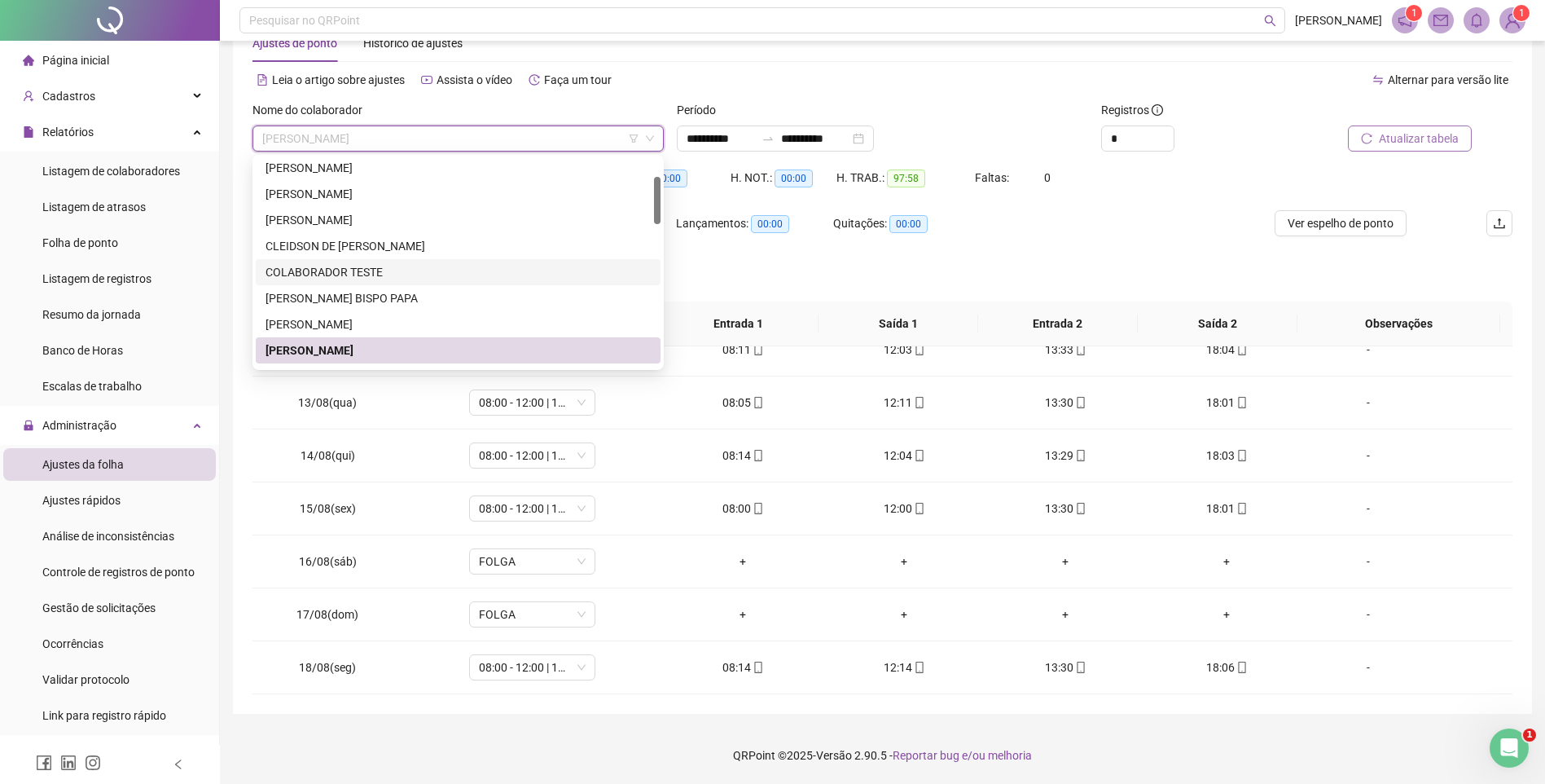
scroll to position [163, 0]
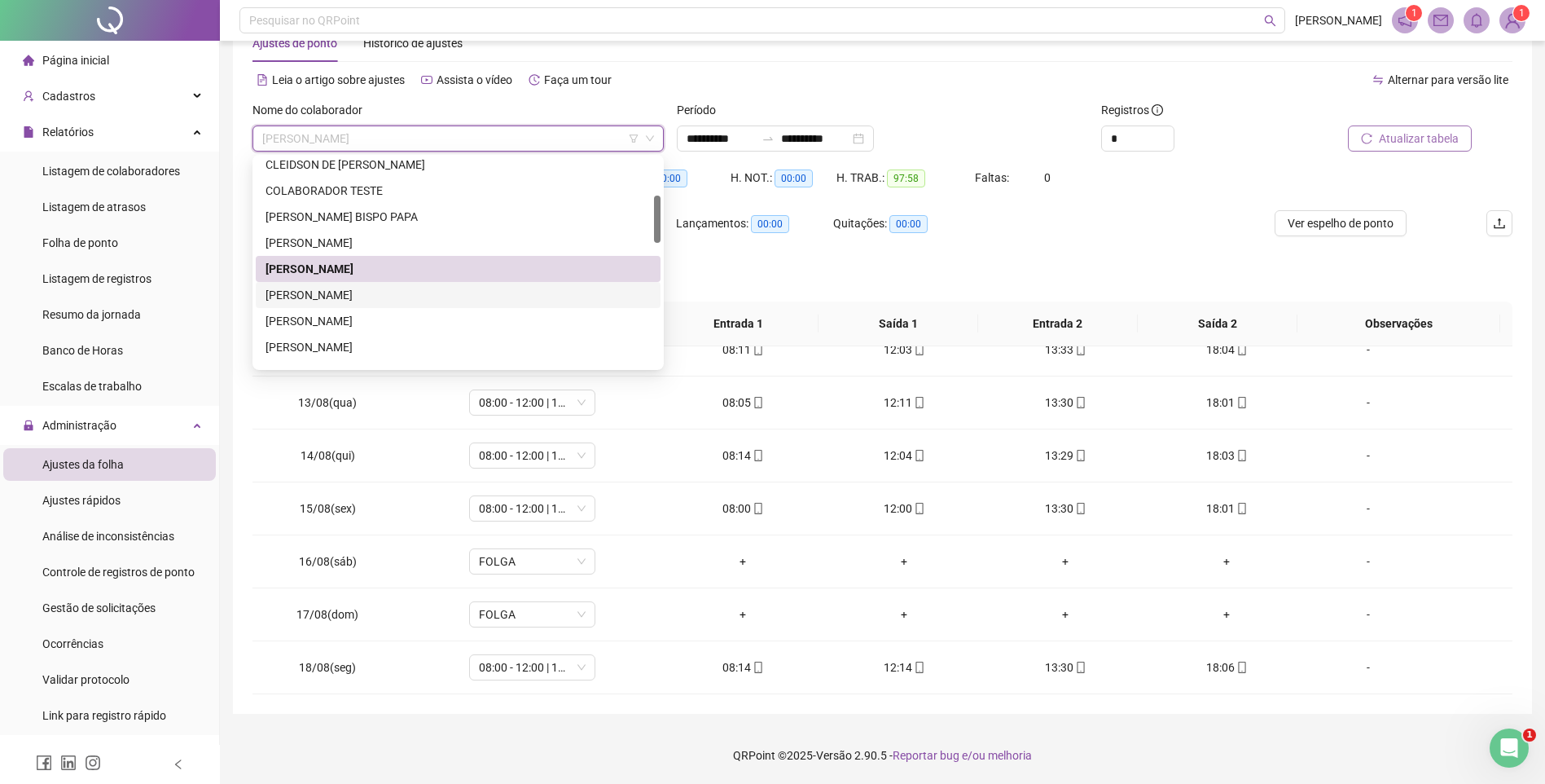
click at [321, 289] on div "[PERSON_NAME]" at bounding box center [458, 295] width 386 height 18
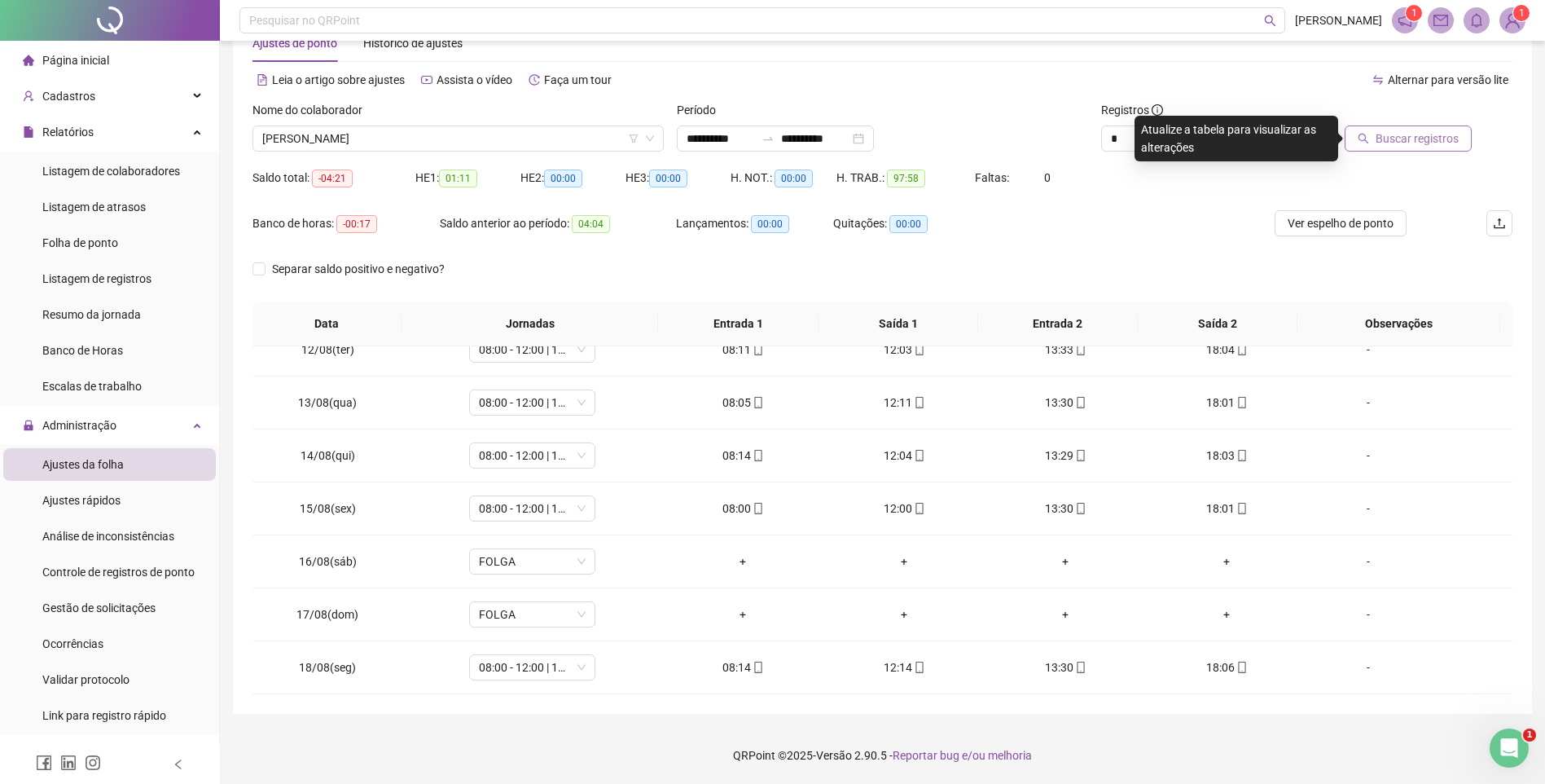
click at [1392, 140] on span "Buscar registros" at bounding box center [1417, 138] width 83 height 18
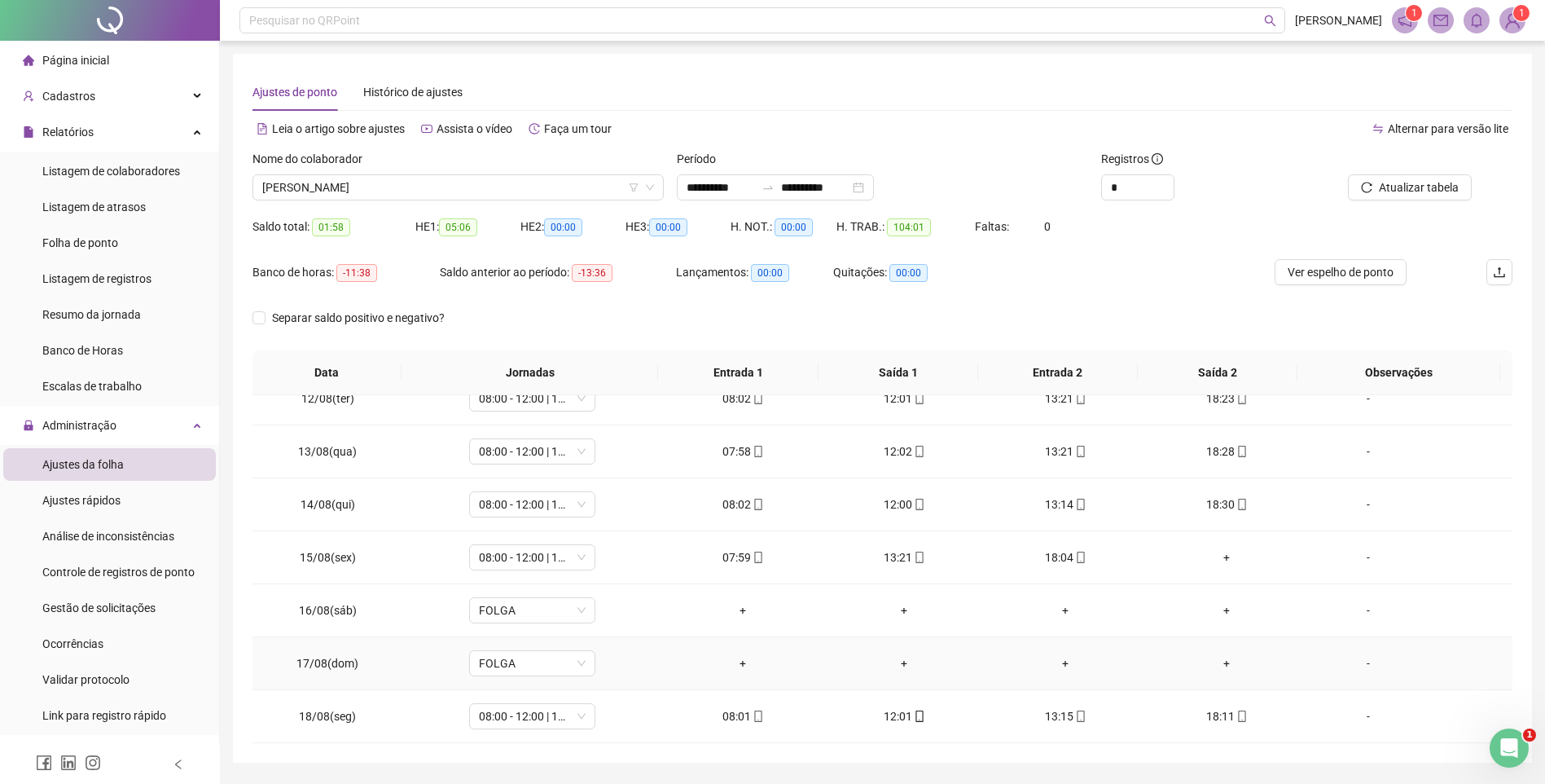
scroll to position [49, 0]
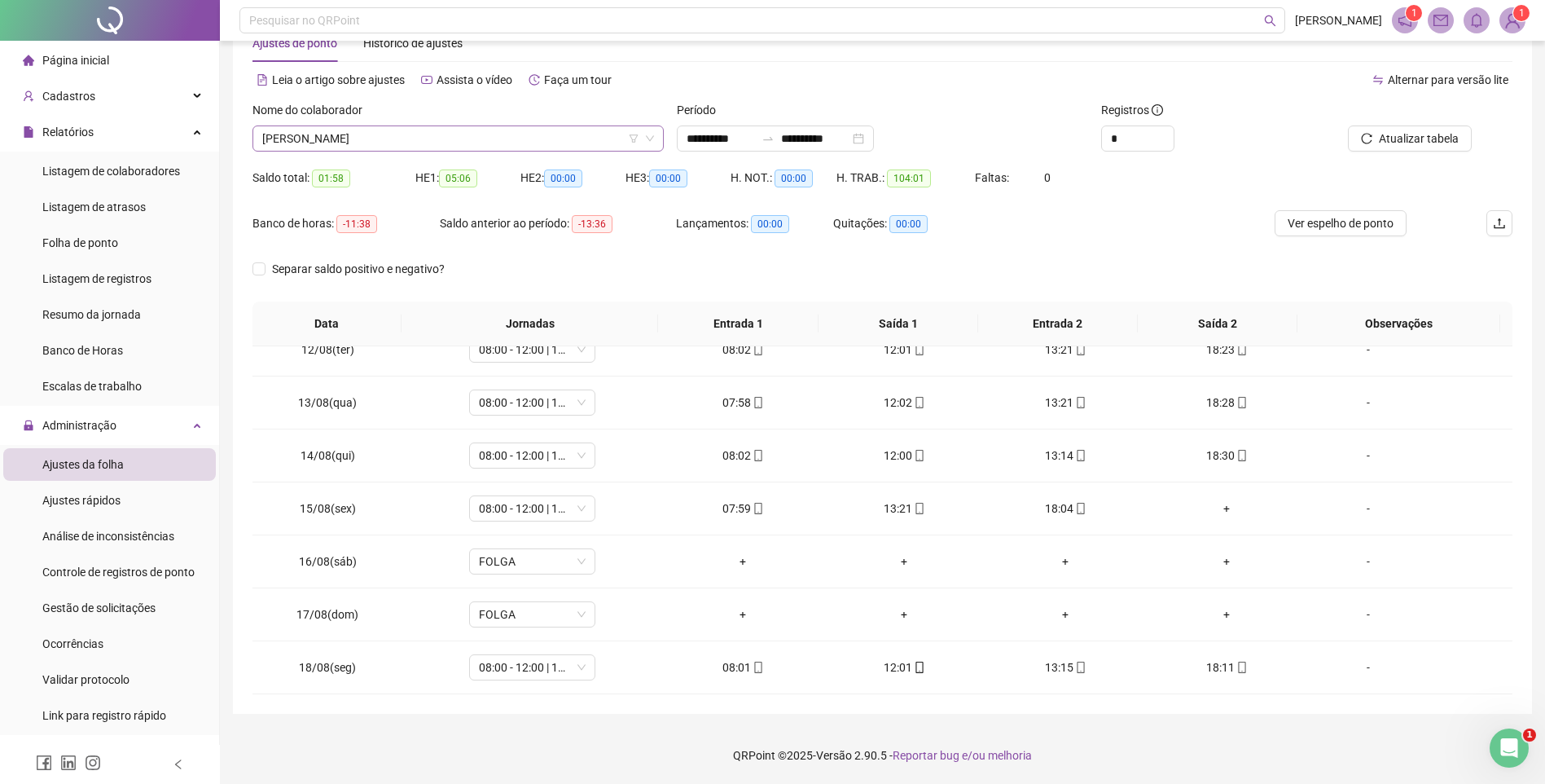
click at [412, 136] on span "[PERSON_NAME]" at bounding box center [458, 138] width 392 height 25
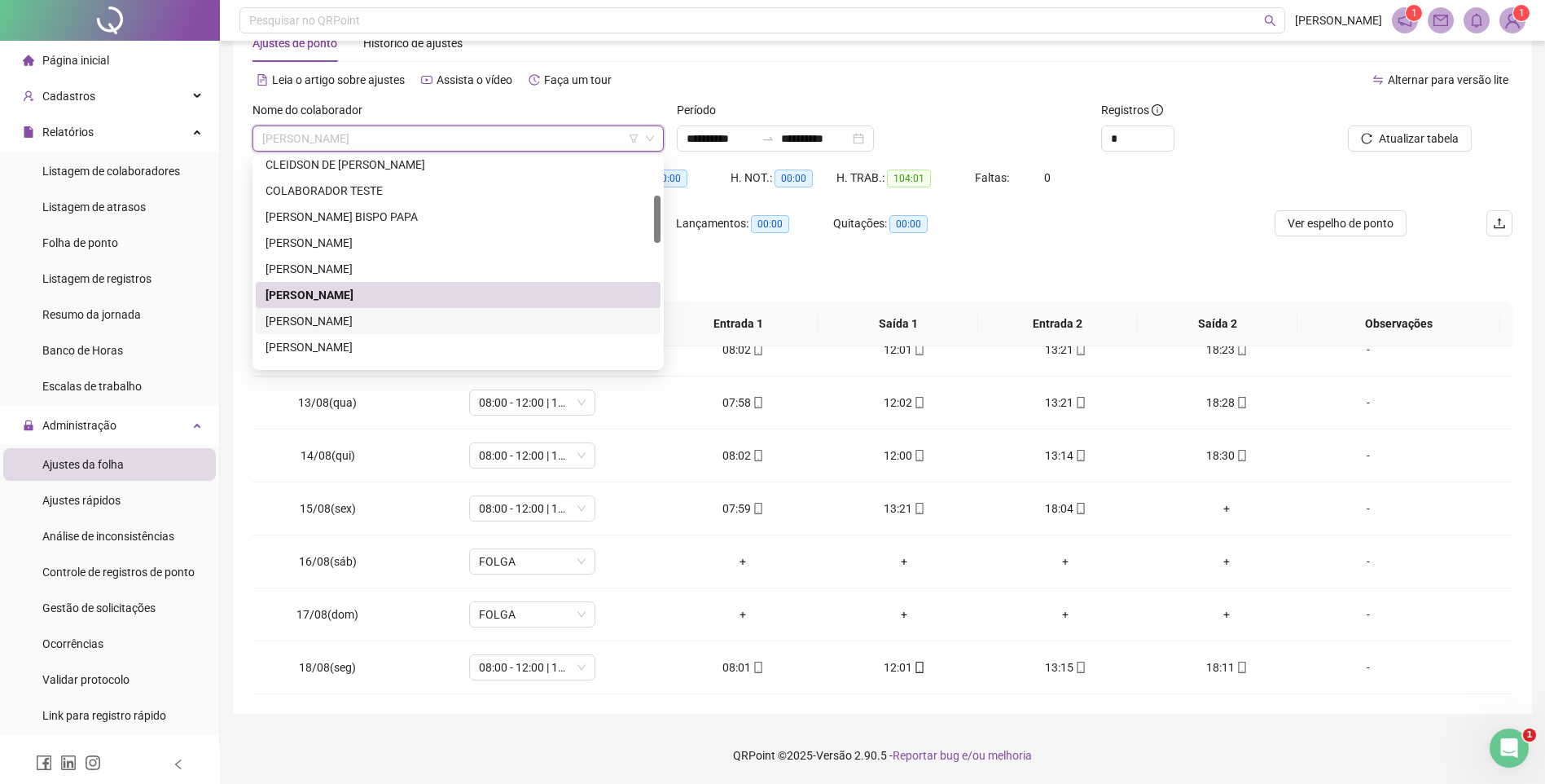
click at [349, 323] on div "[PERSON_NAME]" at bounding box center [458, 320] width 386 height 18
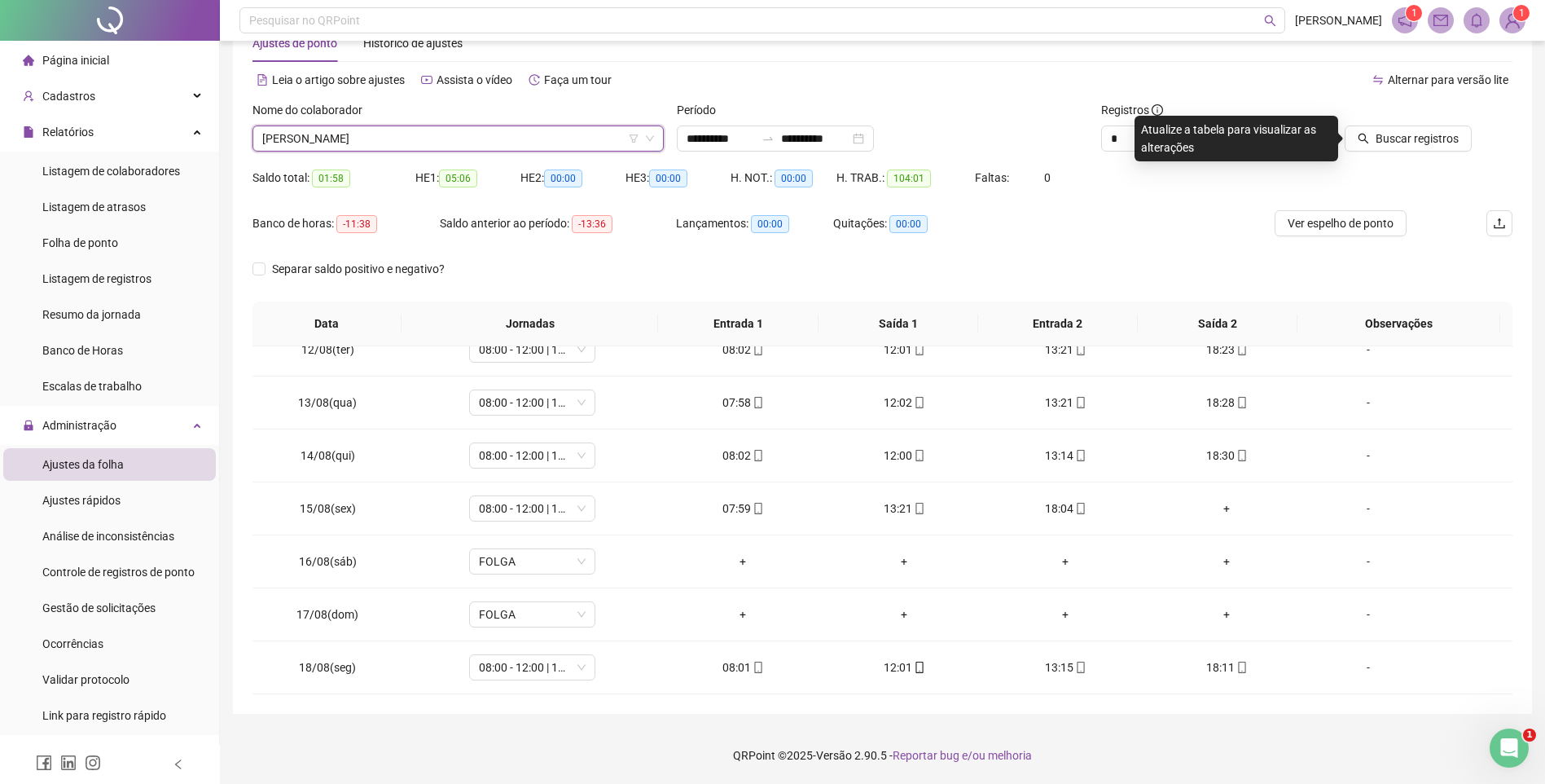
click at [393, 138] on span "[PERSON_NAME]" at bounding box center [458, 138] width 392 height 25
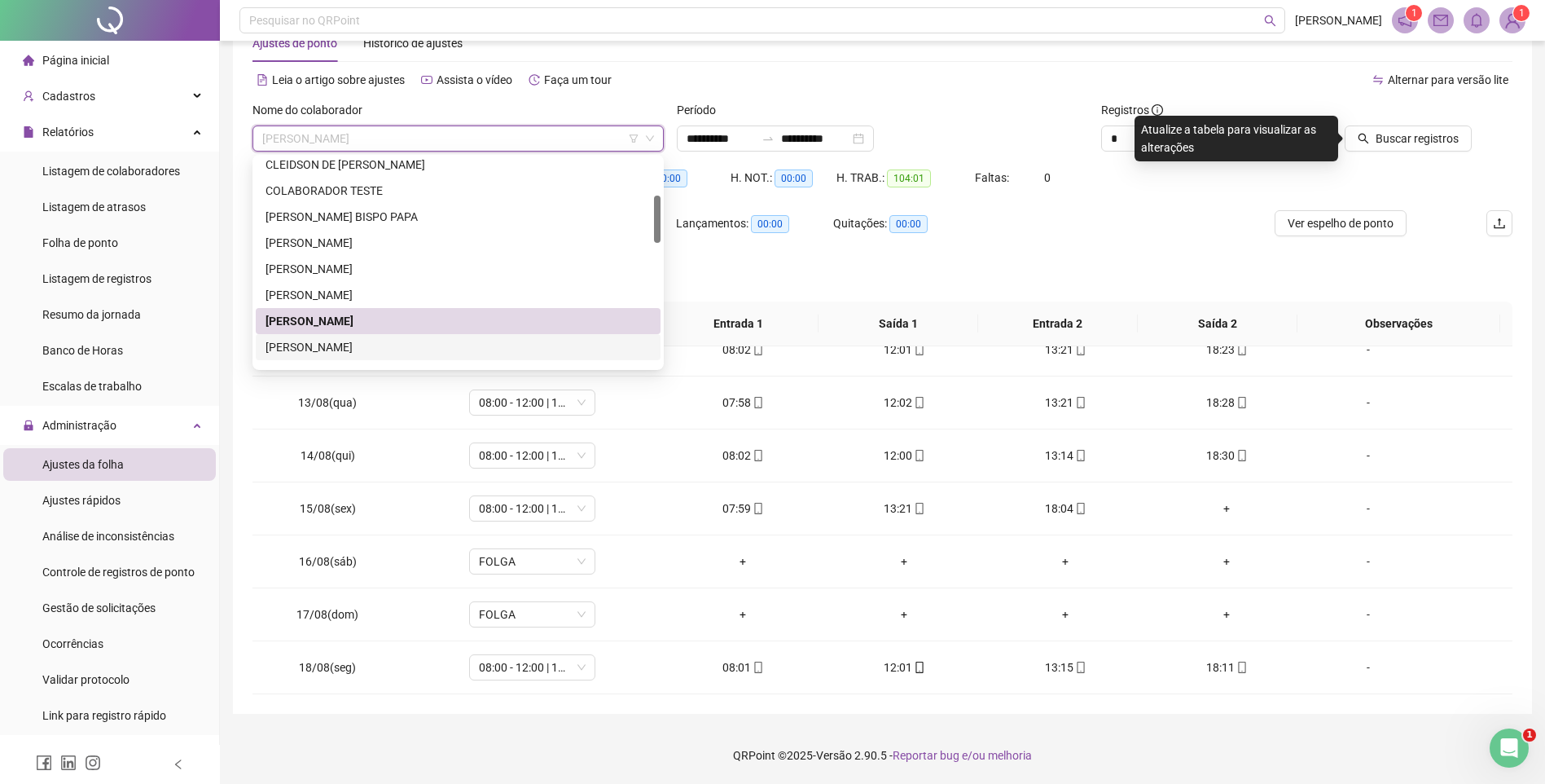
click at [336, 348] on div "[PERSON_NAME]" at bounding box center [458, 347] width 386 height 18
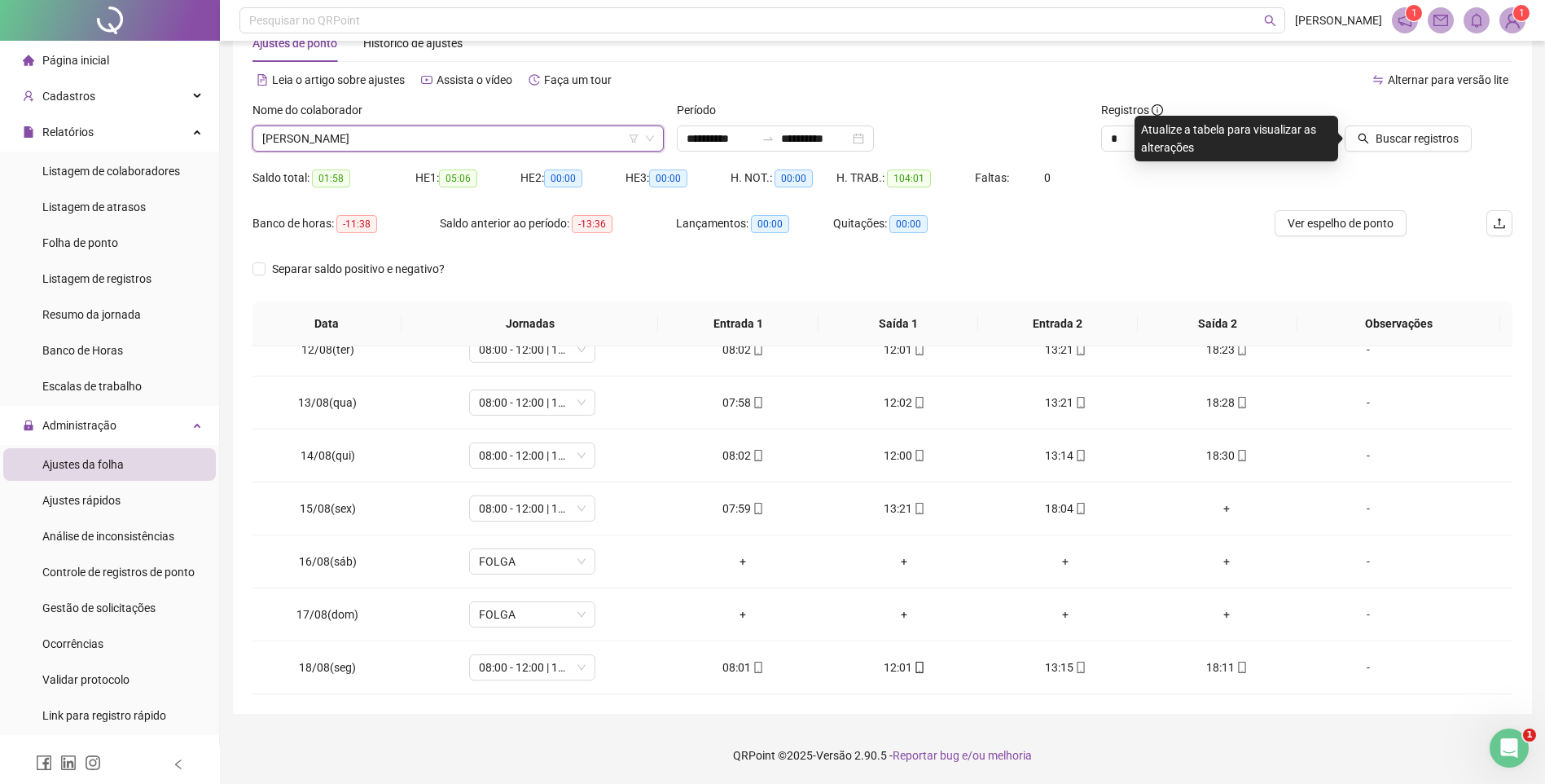
click at [1407, 120] on div at bounding box center [1392, 113] width 159 height 25
click at [1404, 141] on span "Buscar registros" at bounding box center [1417, 138] width 83 height 18
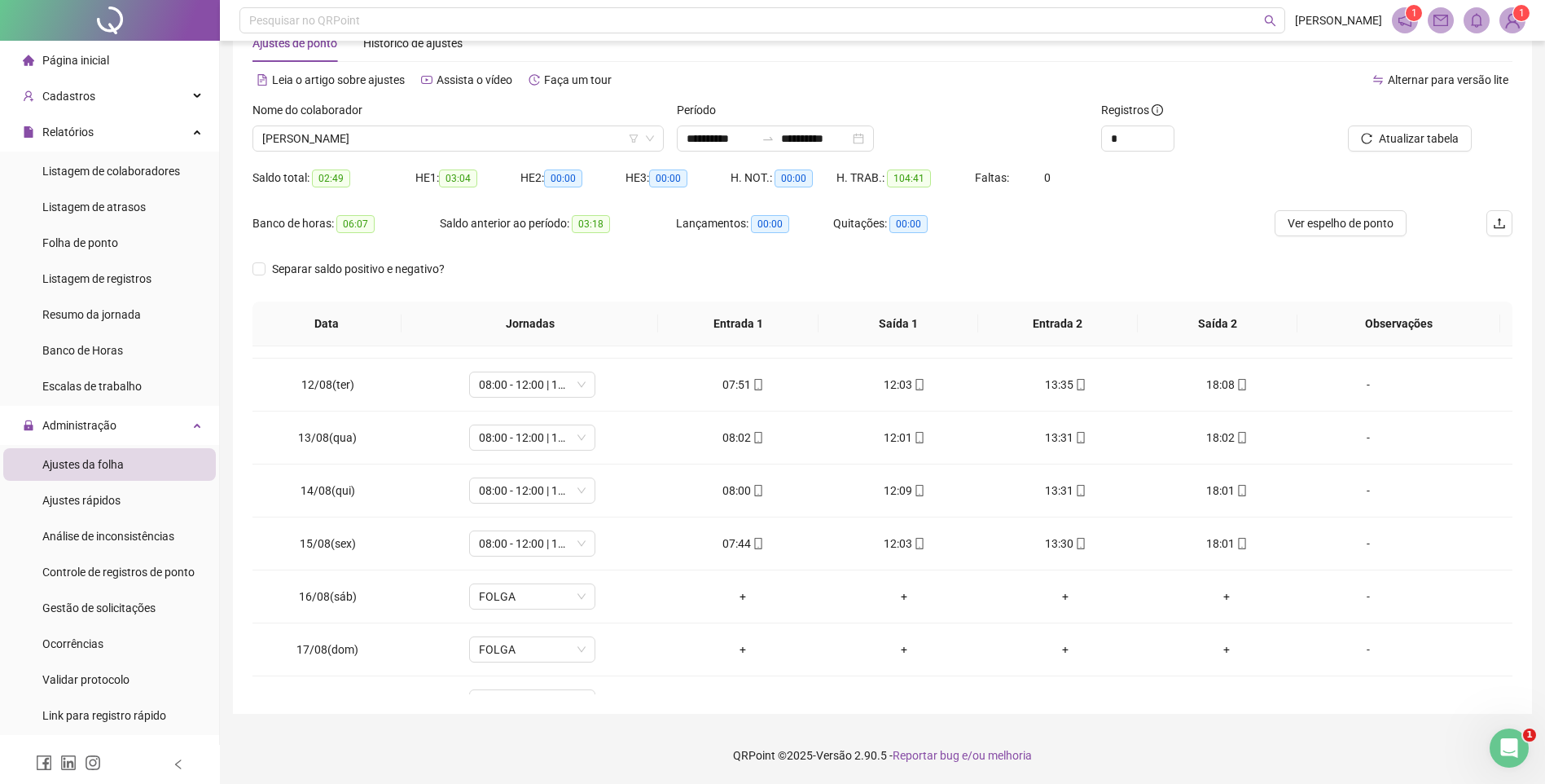
scroll to position [605, 0]
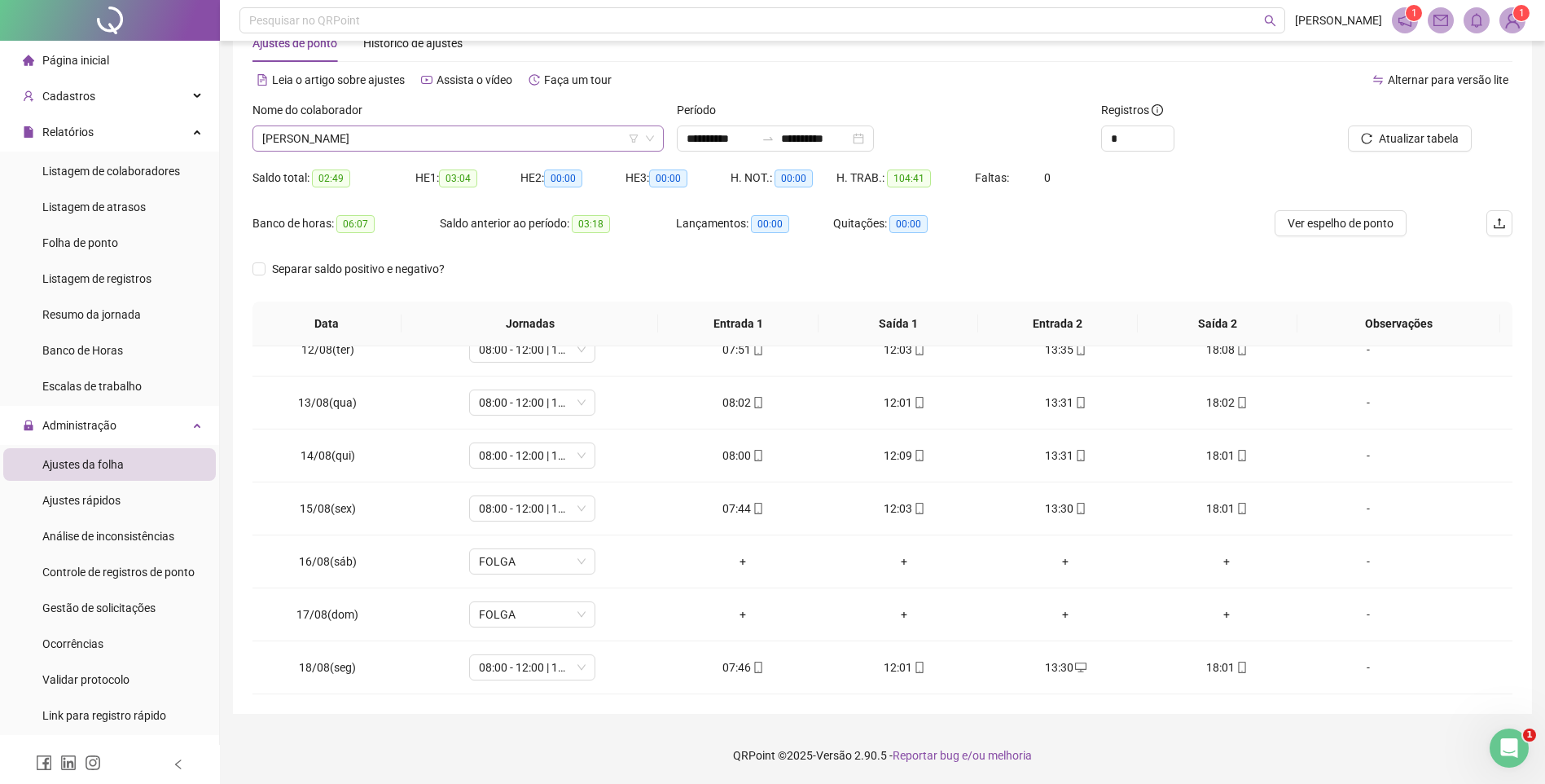
click at [407, 125] on div "[PERSON_NAME]" at bounding box center [458, 138] width 411 height 26
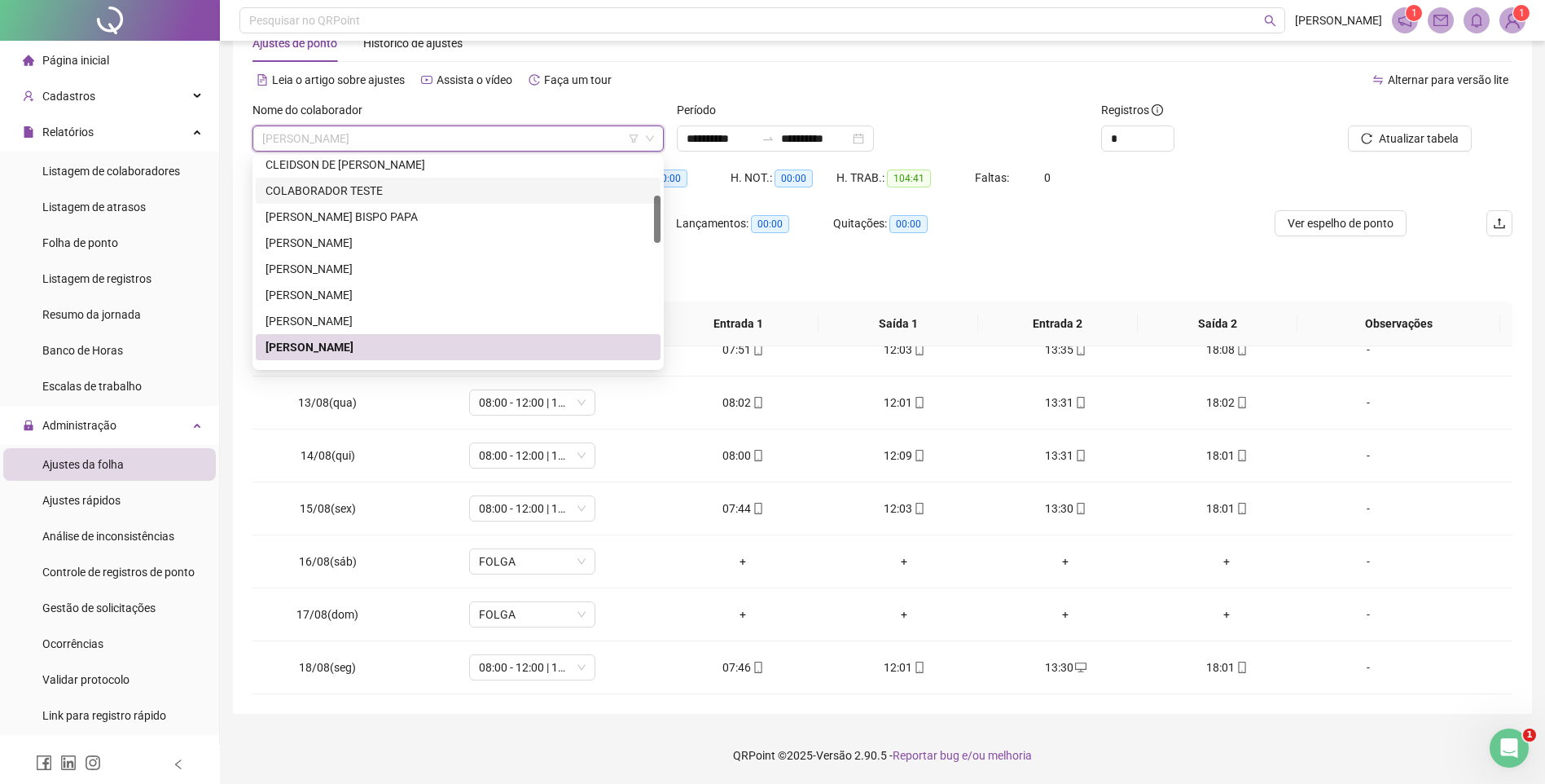
scroll to position [244, 0]
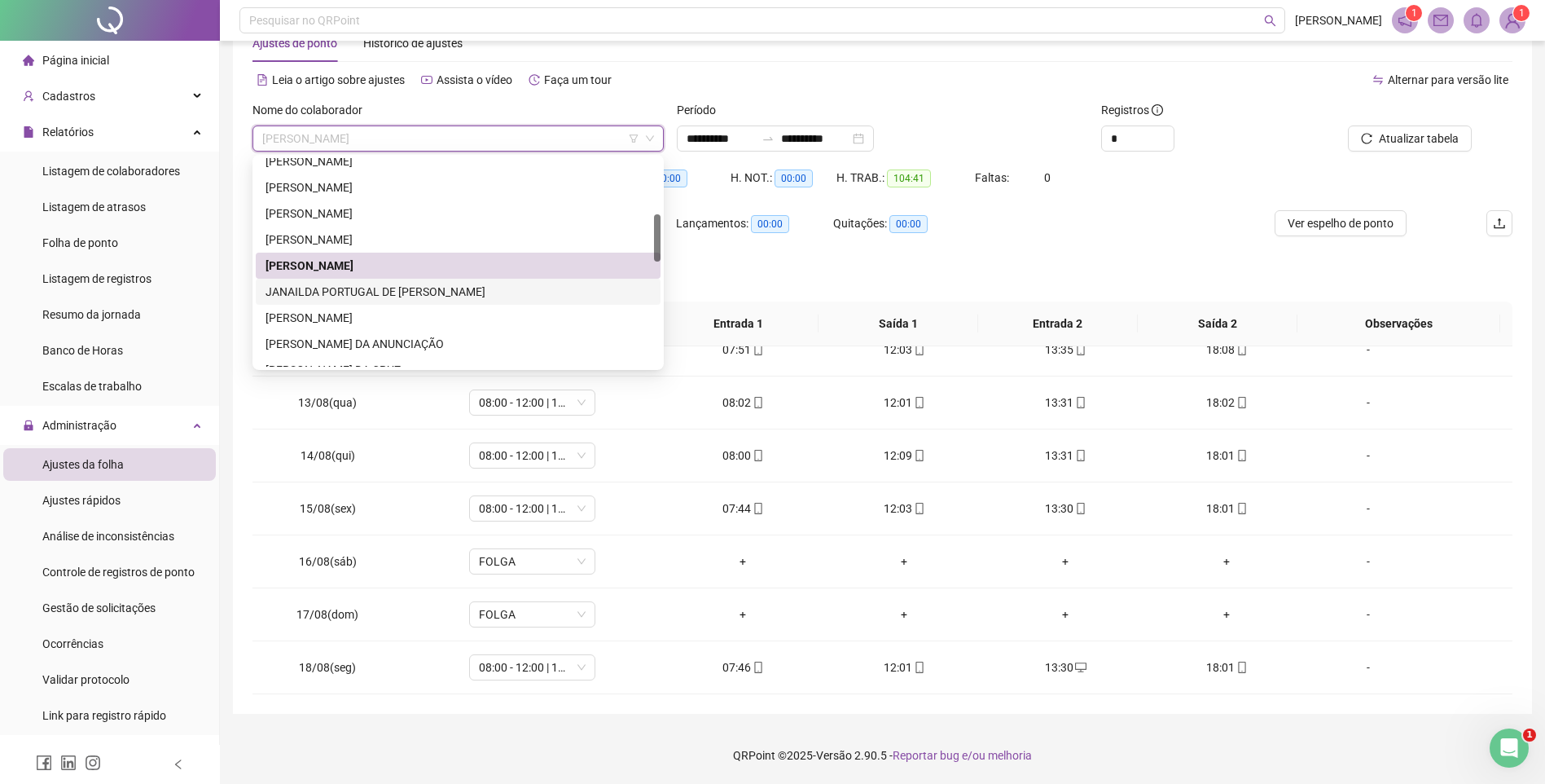
click at [334, 289] on div "JANAILDA PORTUGAL DE [PERSON_NAME]" at bounding box center [458, 291] width 386 height 18
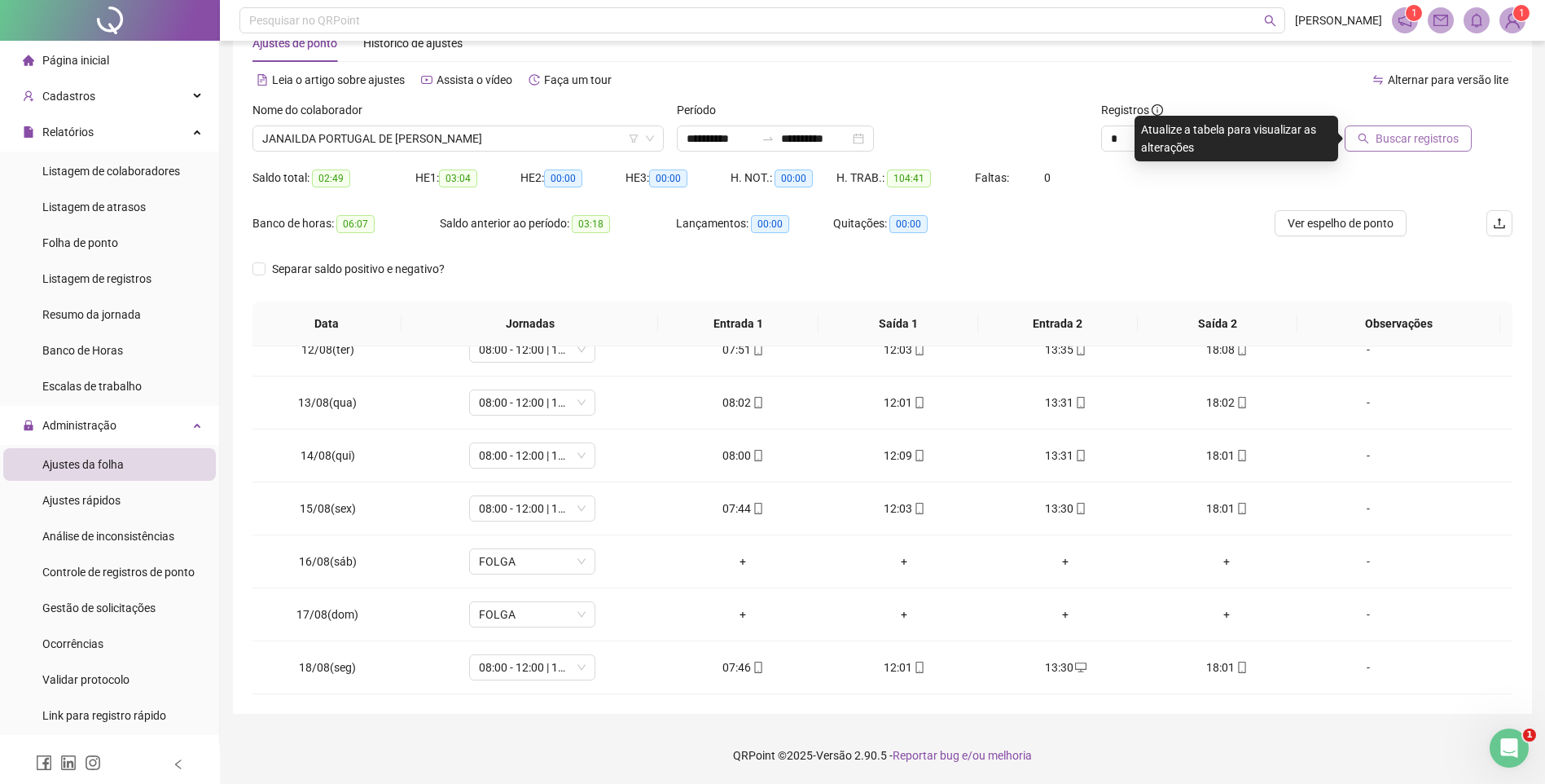
click at [1394, 141] on span "Buscar registros" at bounding box center [1417, 138] width 83 height 18
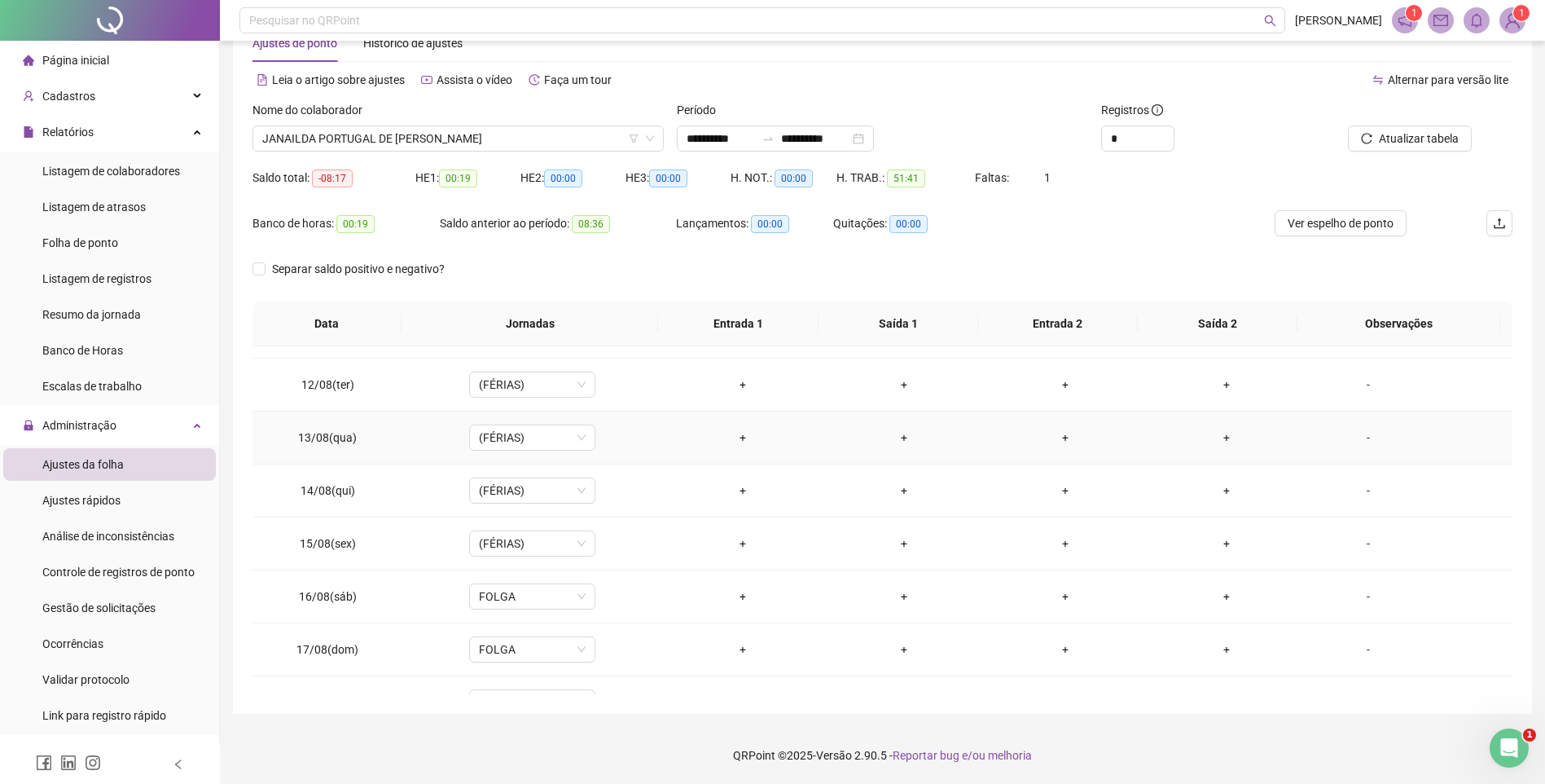
scroll to position [605, 0]
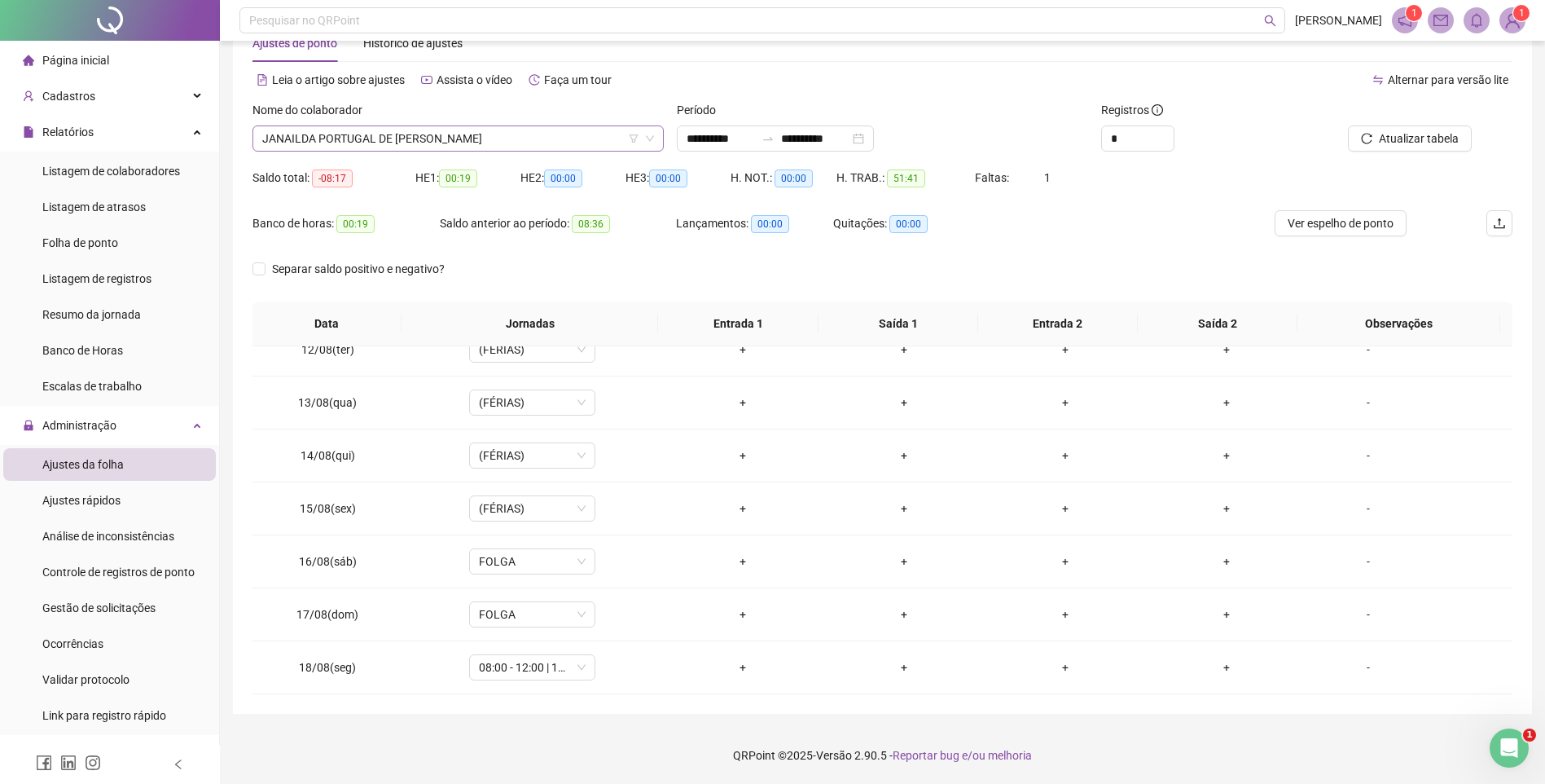
click at [460, 130] on span "JANAILDA PORTUGAL DE [PERSON_NAME]" at bounding box center [458, 138] width 392 height 25
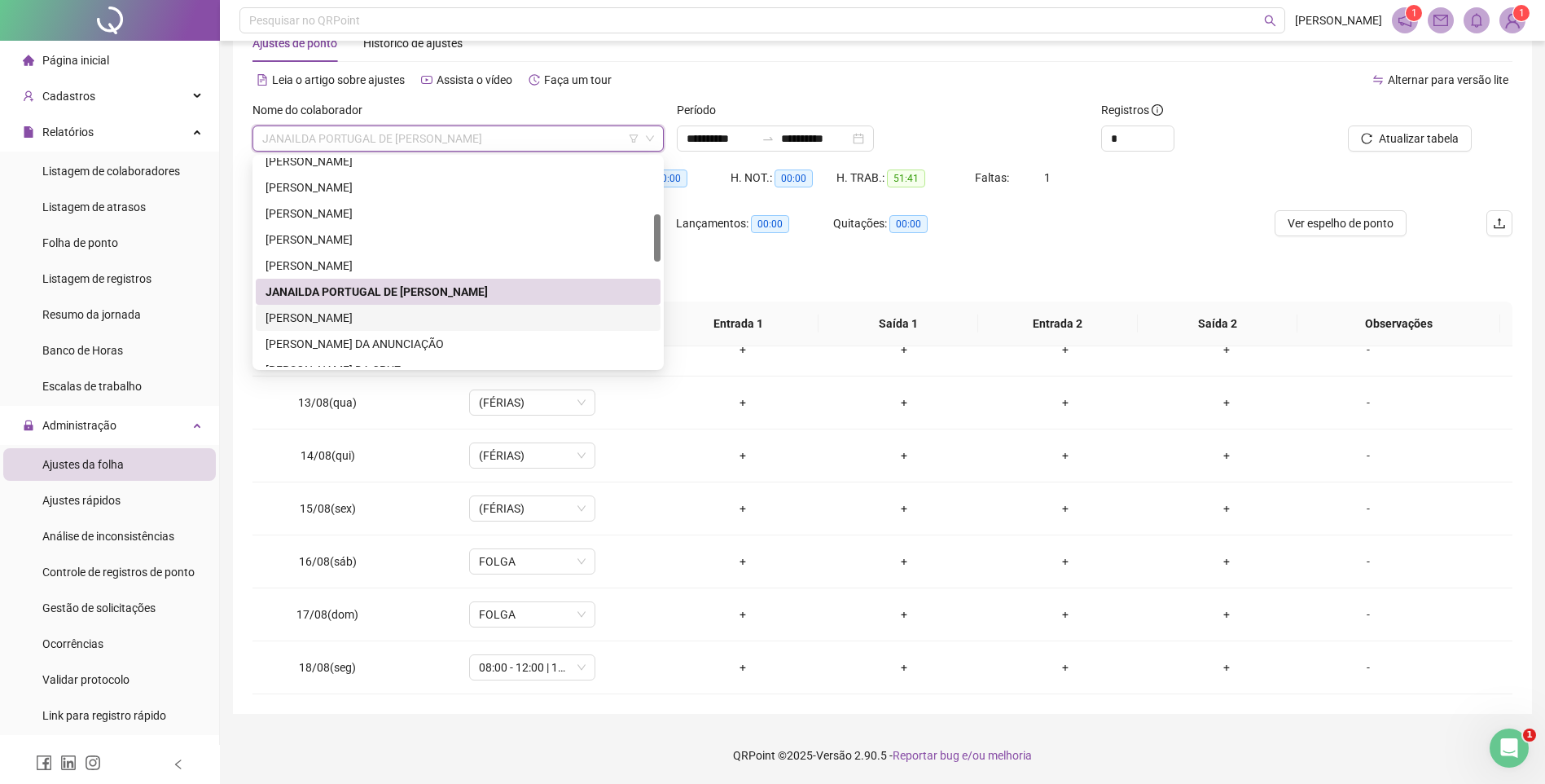
click at [360, 315] on div "[PERSON_NAME]" at bounding box center [458, 317] width 386 height 18
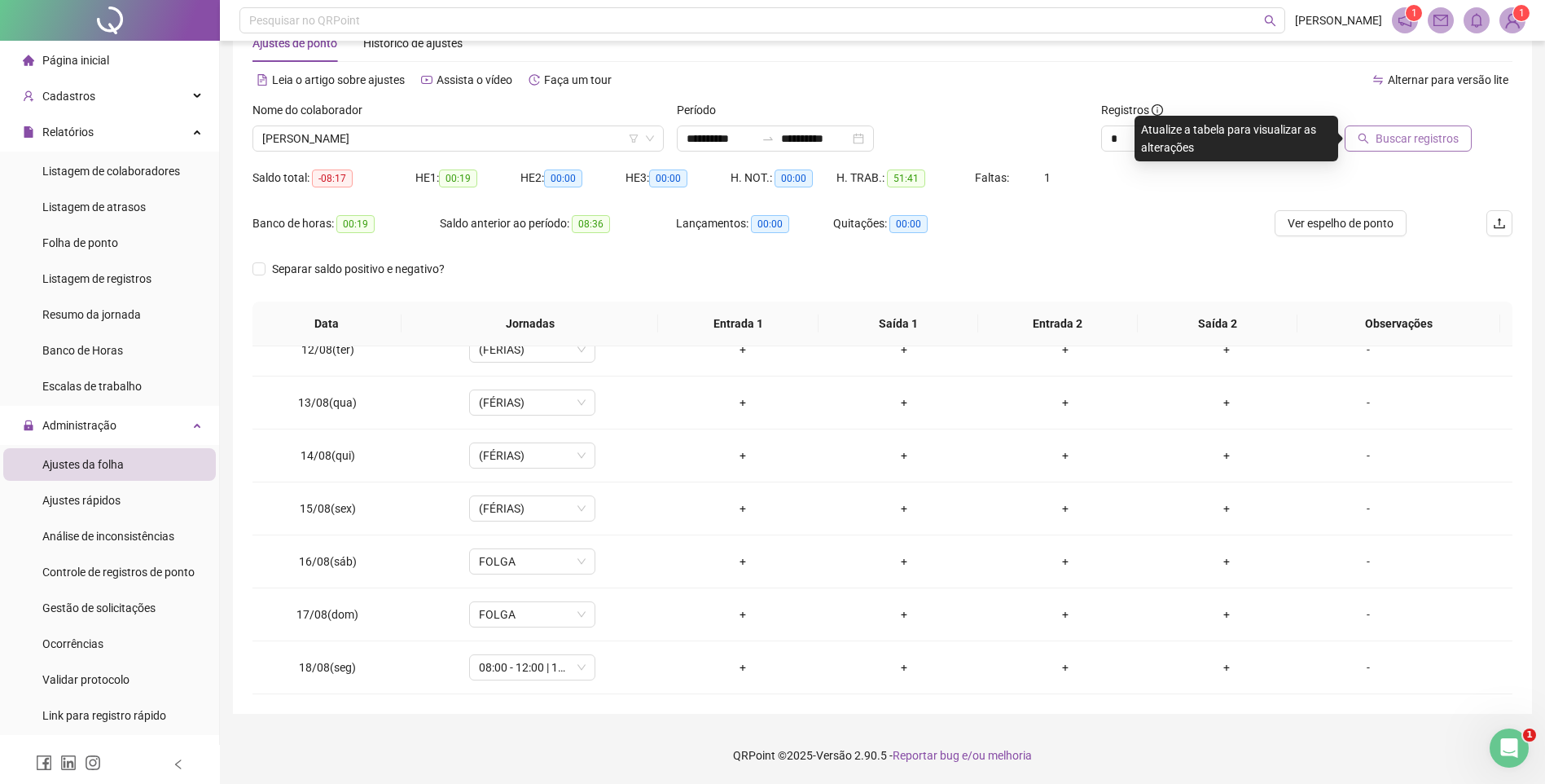
click at [1384, 134] on span "Buscar registros" at bounding box center [1417, 138] width 83 height 18
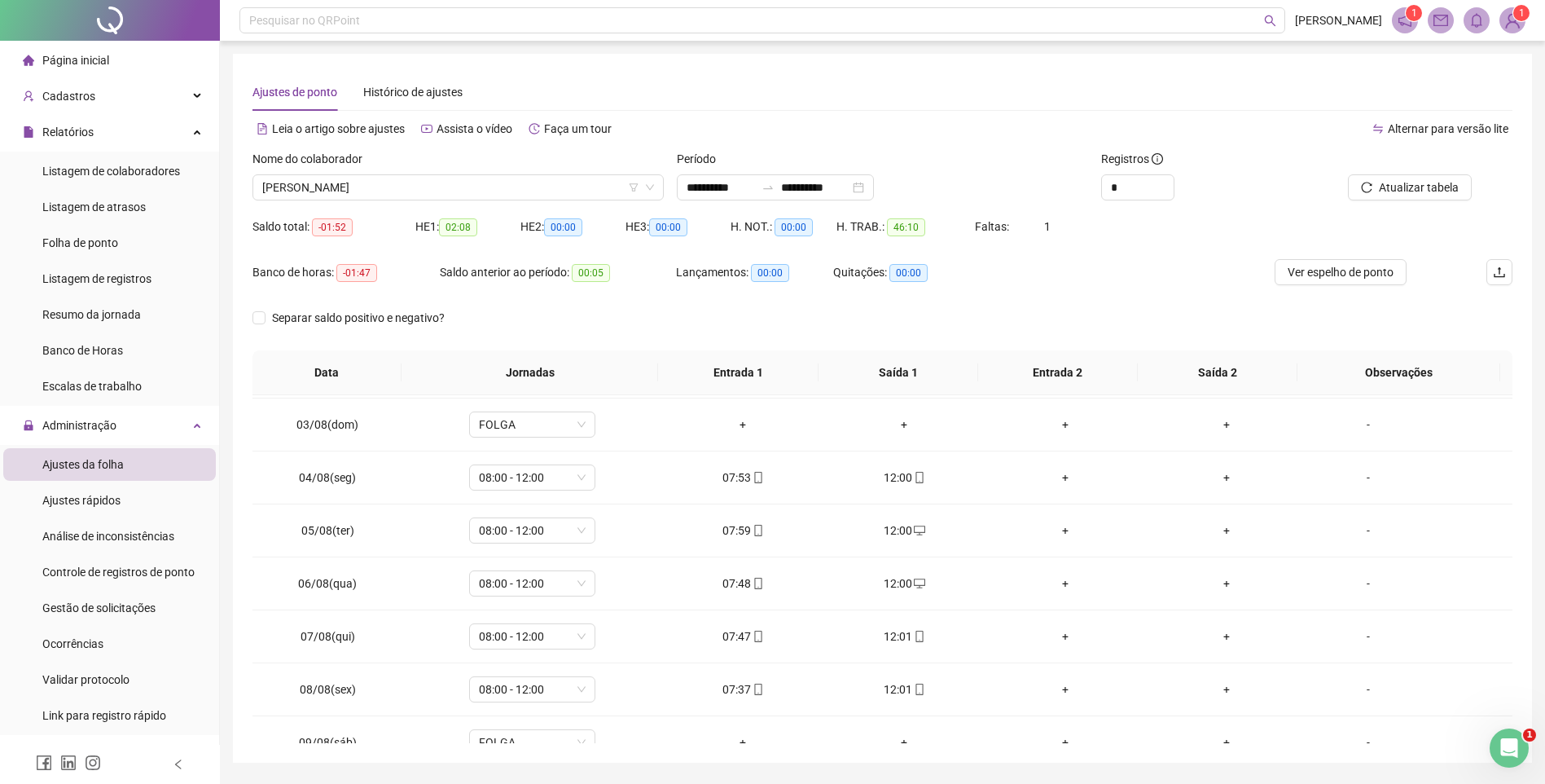
scroll to position [0, 0]
click at [901, 424] on div "+" at bounding box center [904, 421] width 135 height 18
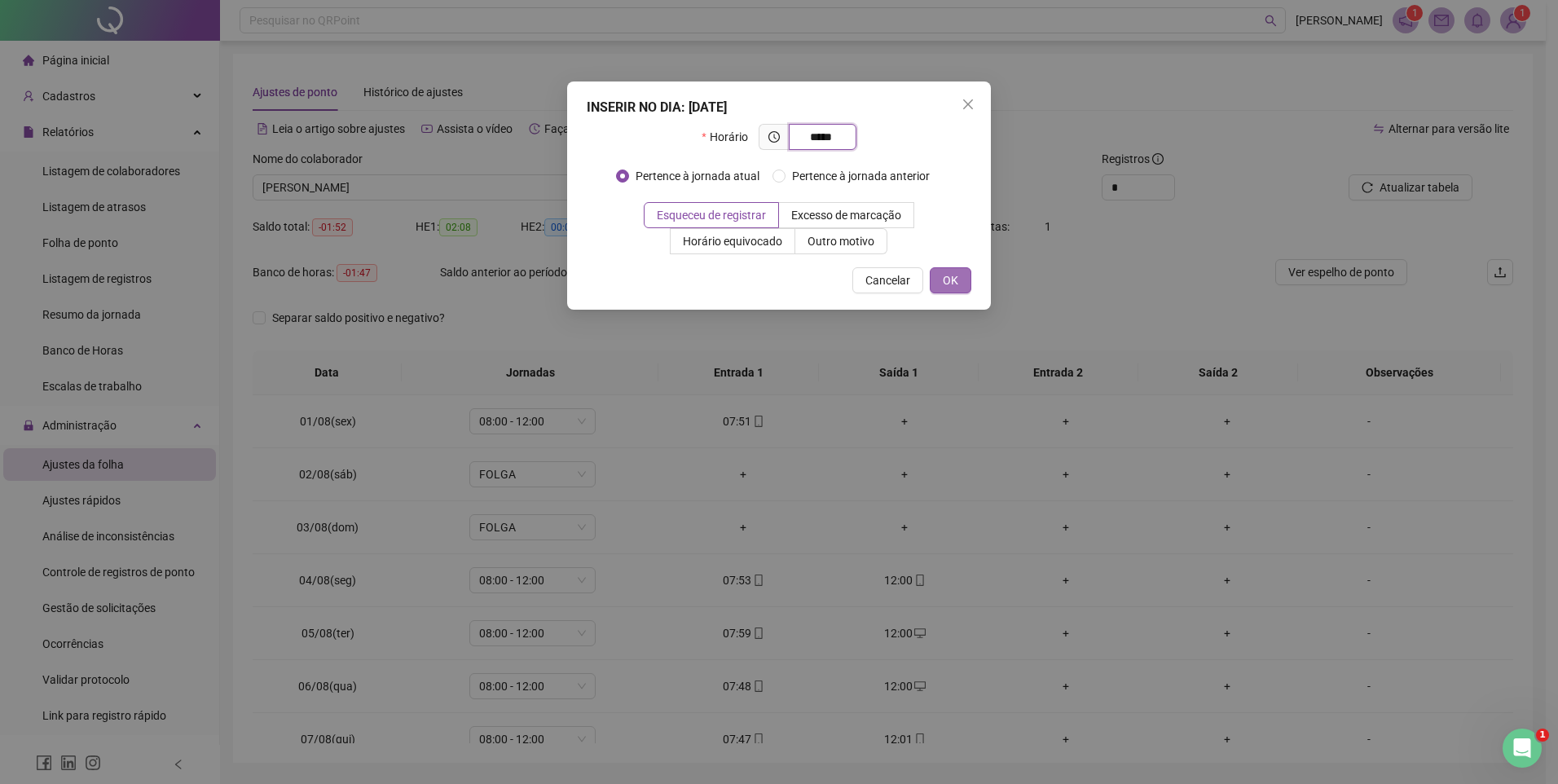
type input "*****"
click at [933, 274] on button "OK" at bounding box center [950, 280] width 41 height 26
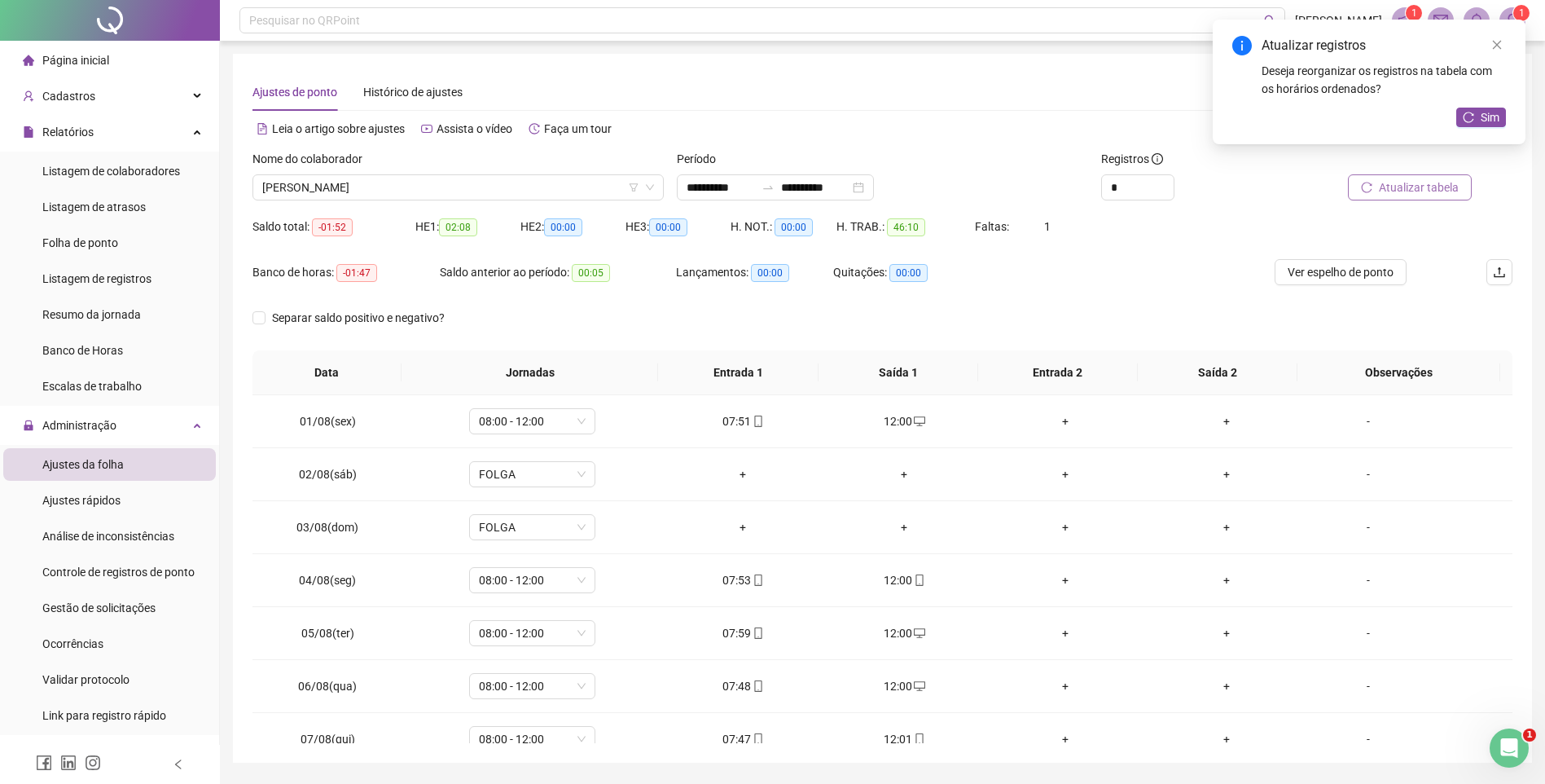
click at [1413, 195] on span "Atualizar tabela" at bounding box center [1418, 187] width 80 height 18
click at [434, 183] on span "[PERSON_NAME]" at bounding box center [458, 187] width 392 height 25
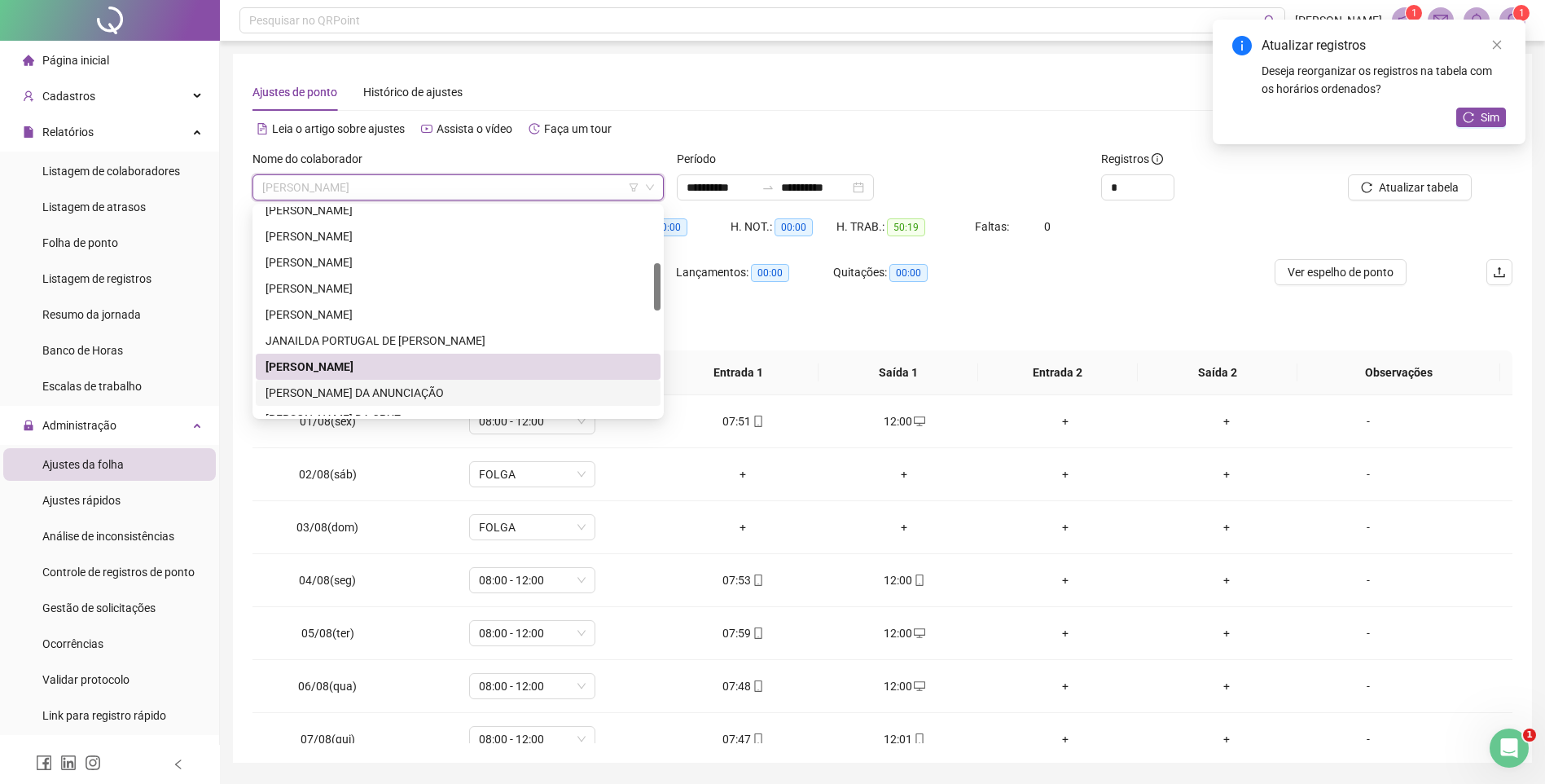
click at [323, 385] on div "[PERSON_NAME] DA ANUNCIAÇÃO" at bounding box center [458, 392] width 386 height 18
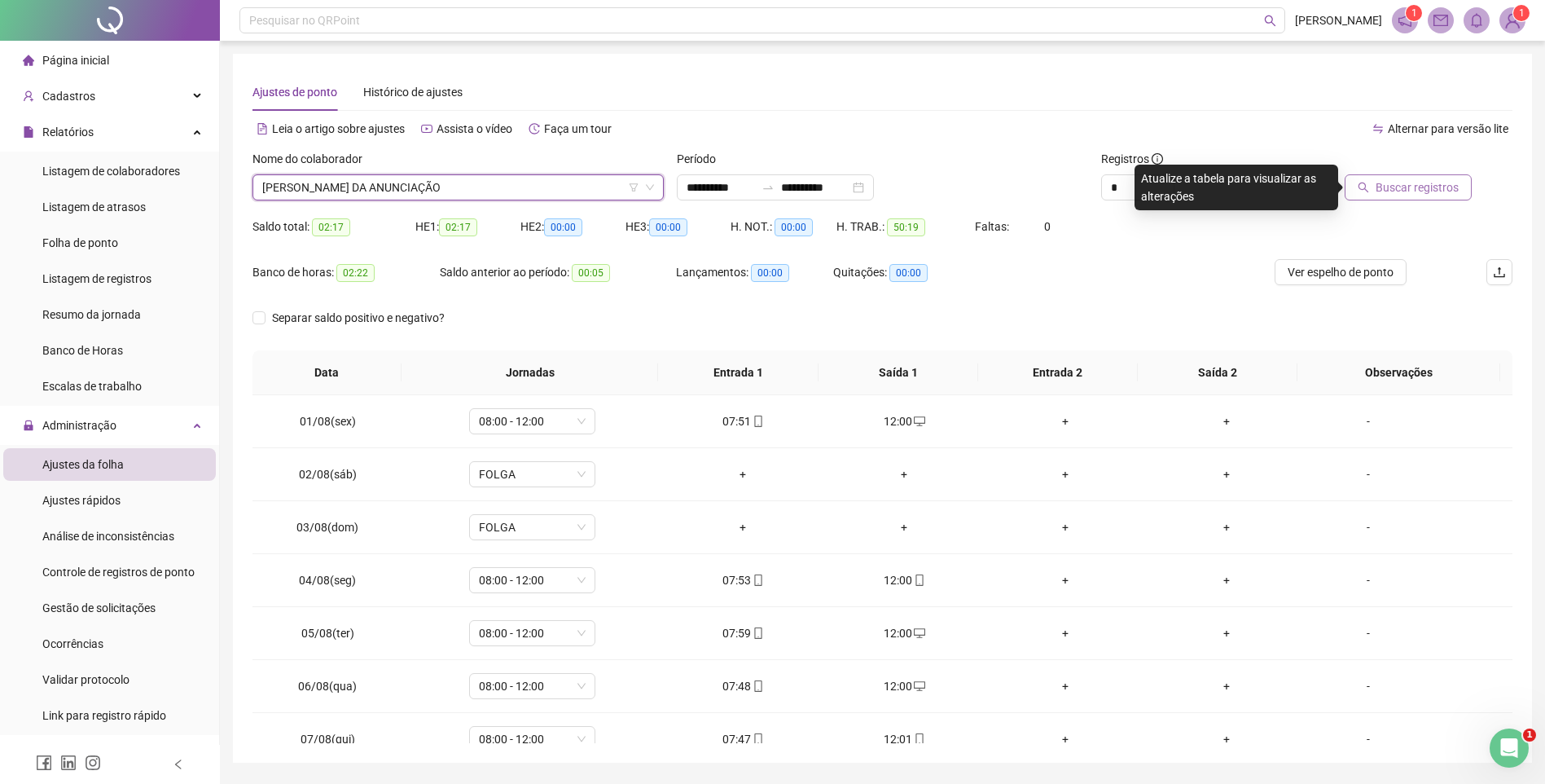
click at [1434, 179] on span "Buscar registros" at bounding box center [1417, 187] width 83 height 18
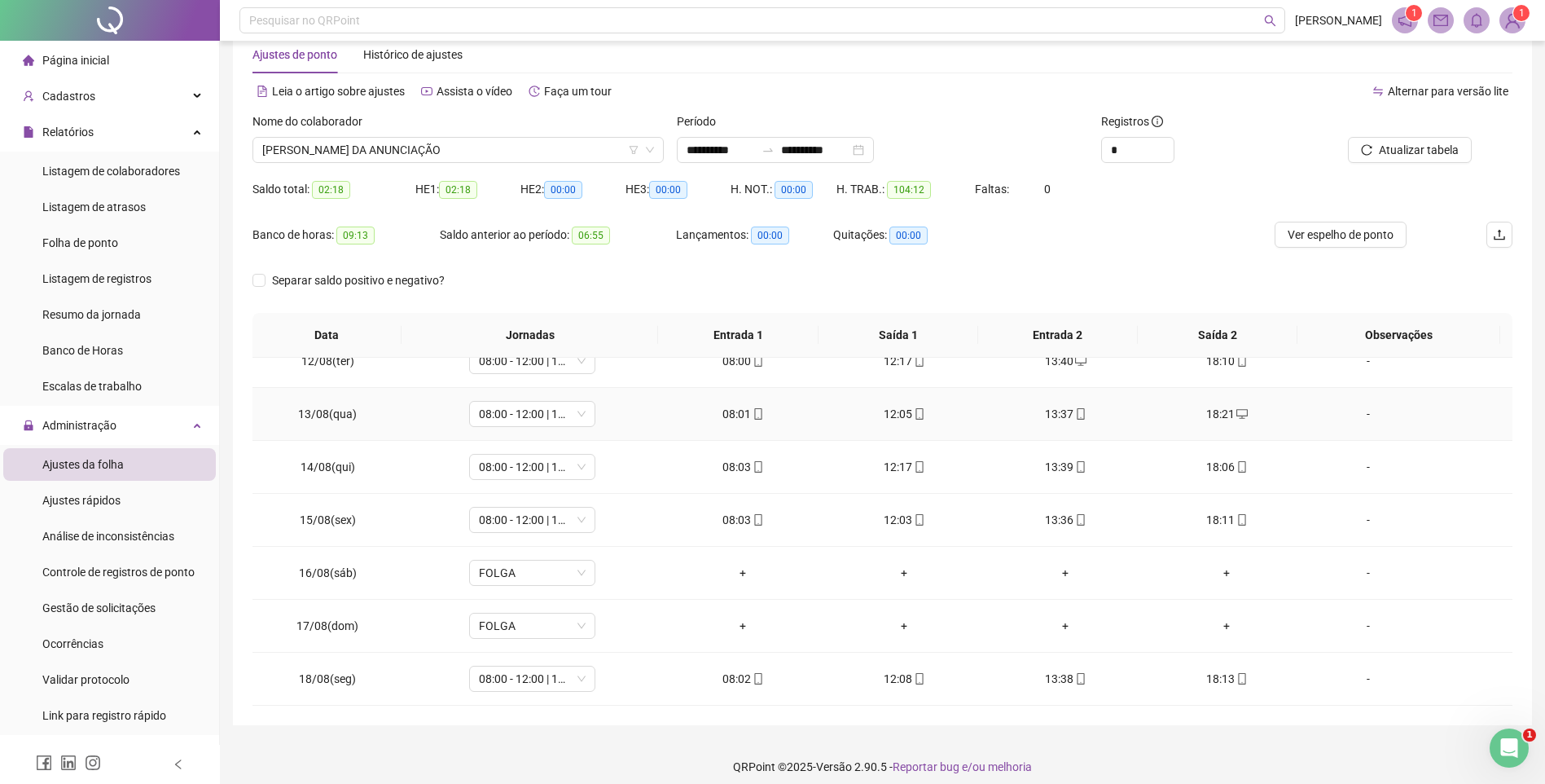
scroll to position [49, 0]
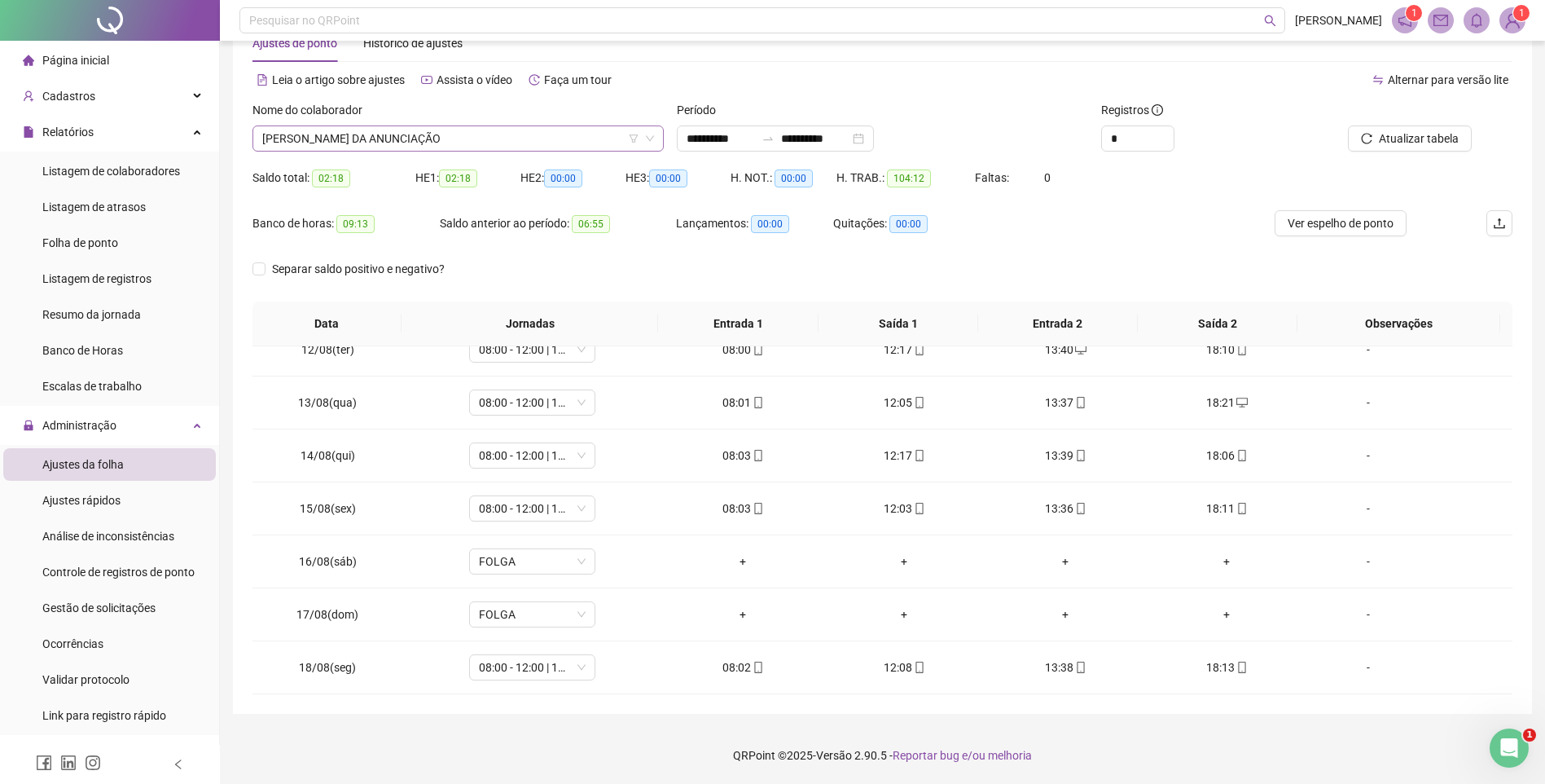
click at [315, 127] on span "[PERSON_NAME] DA ANUNCIAÇÃO" at bounding box center [458, 138] width 392 height 25
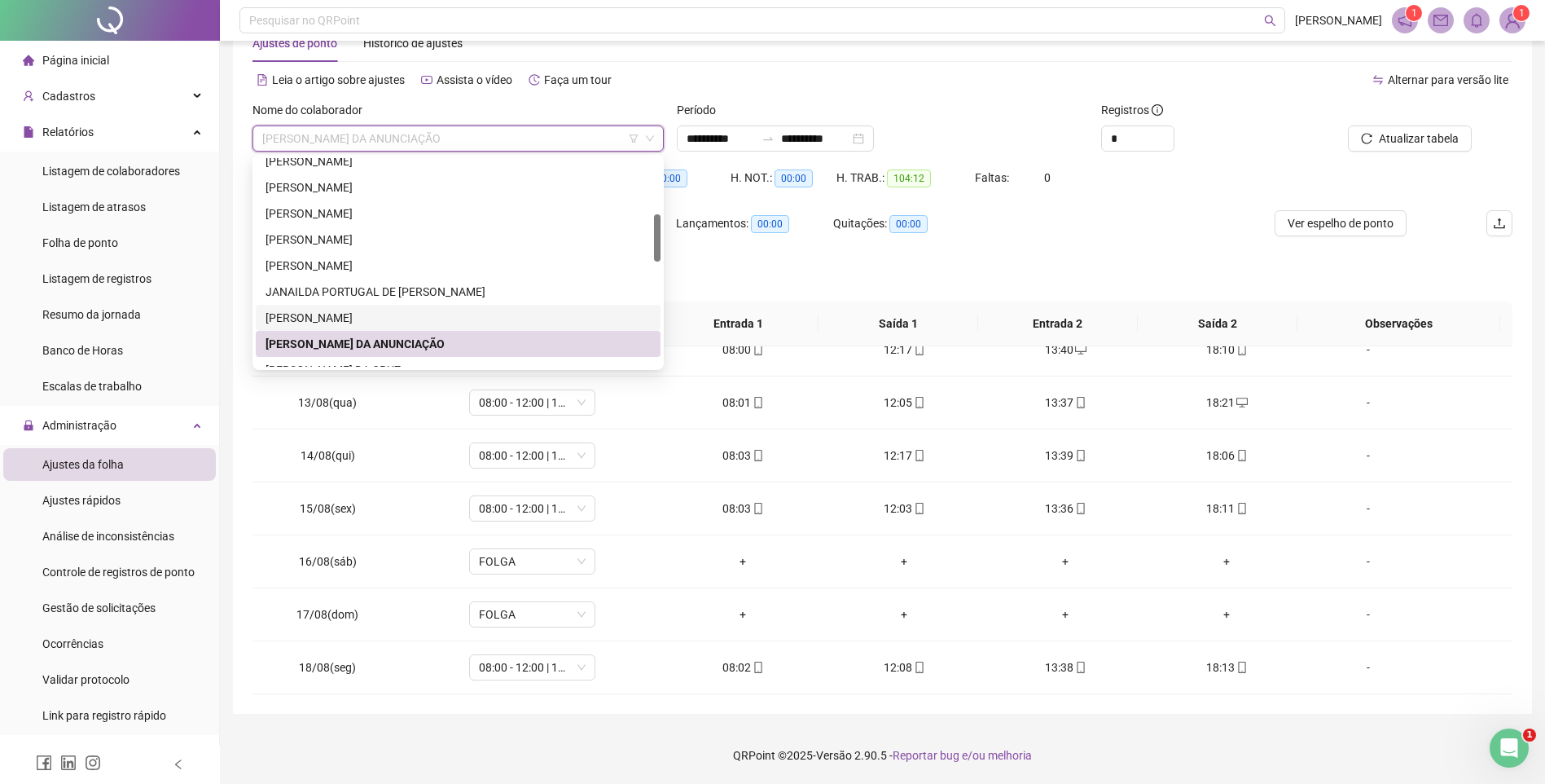
scroll to position [326, 0]
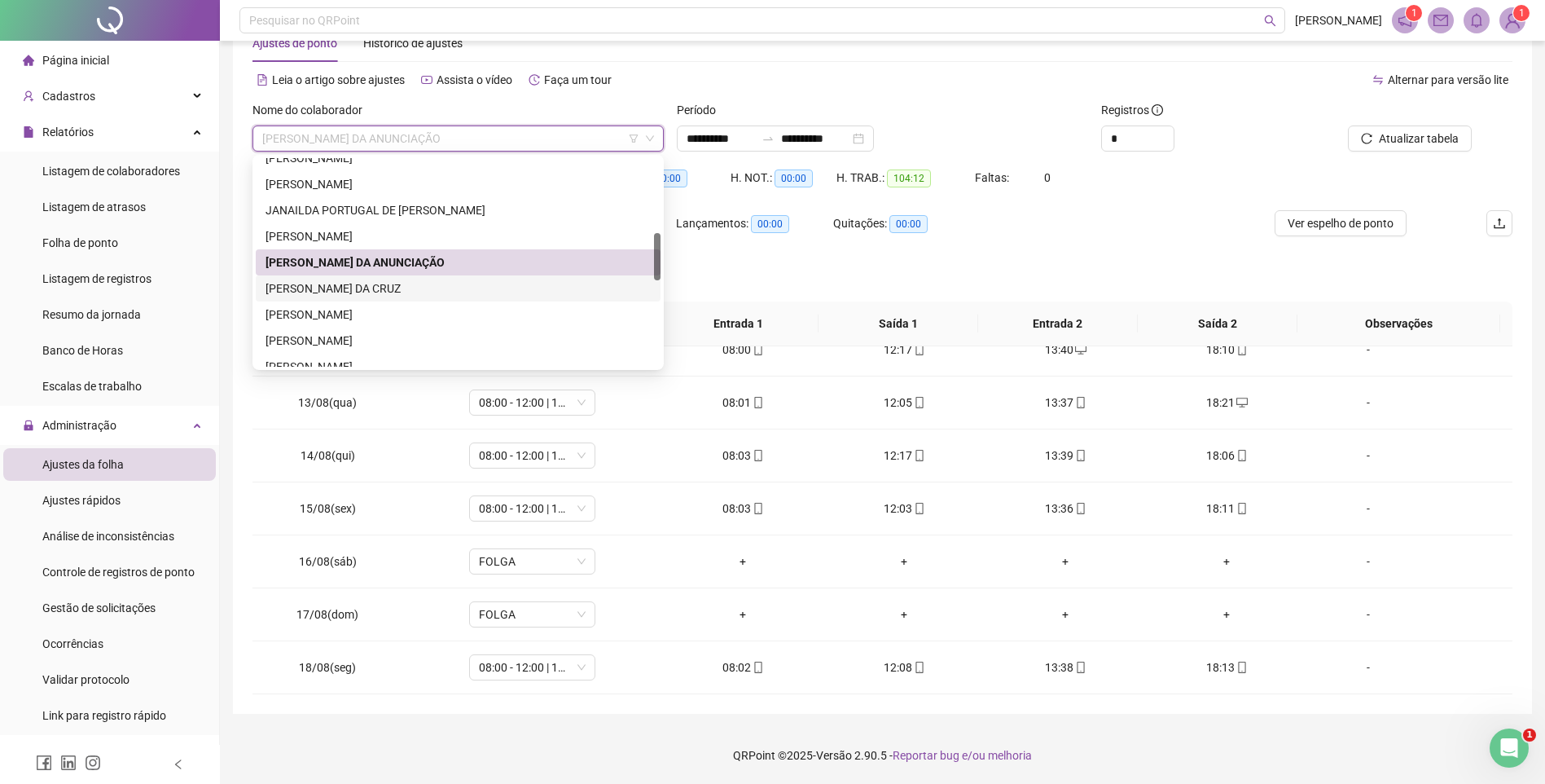
click at [325, 282] on div "[PERSON_NAME] DA CRUZ" at bounding box center [458, 288] width 386 height 18
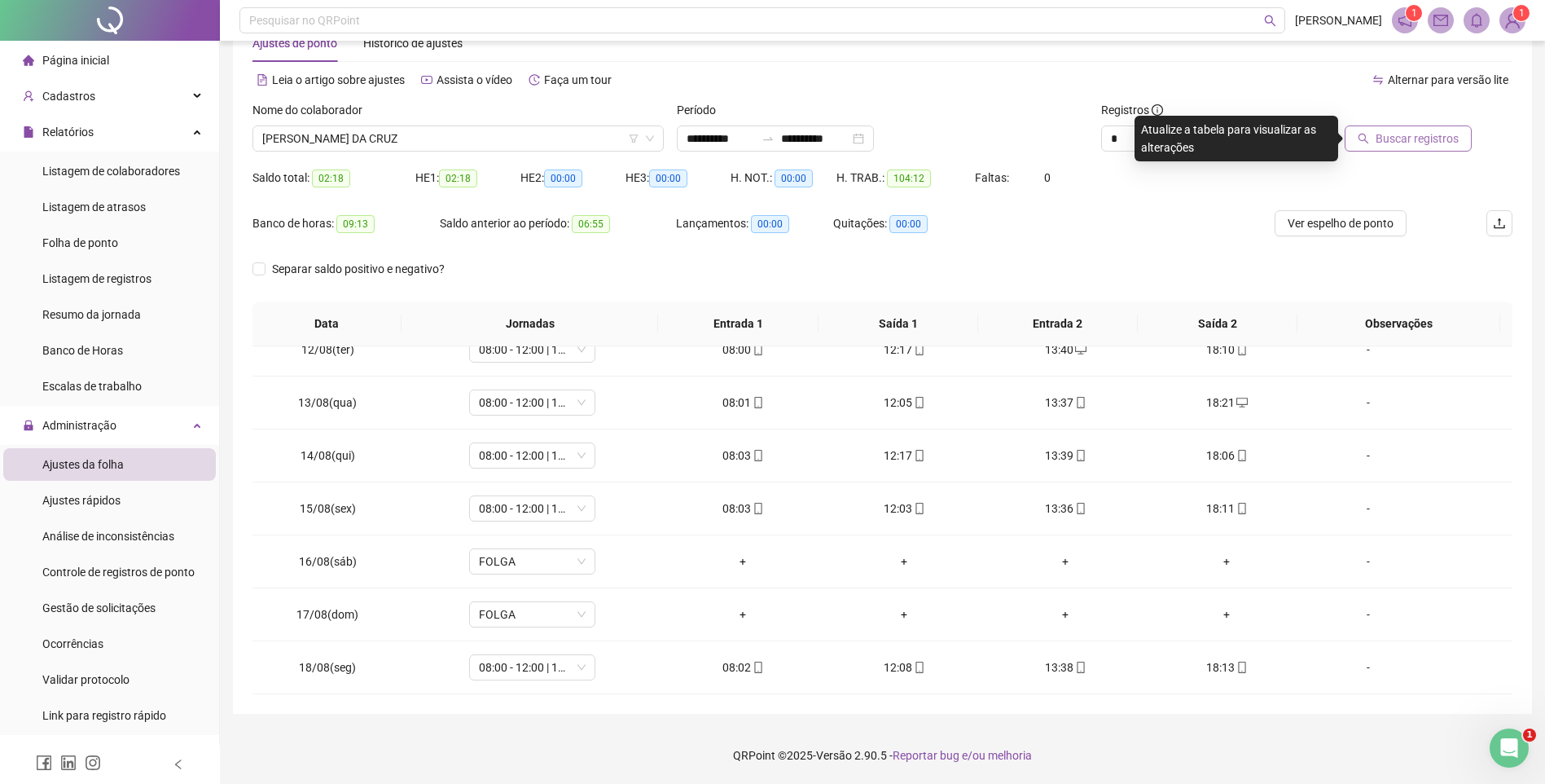
click at [1395, 140] on span "Buscar registros" at bounding box center [1417, 138] width 83 height 18
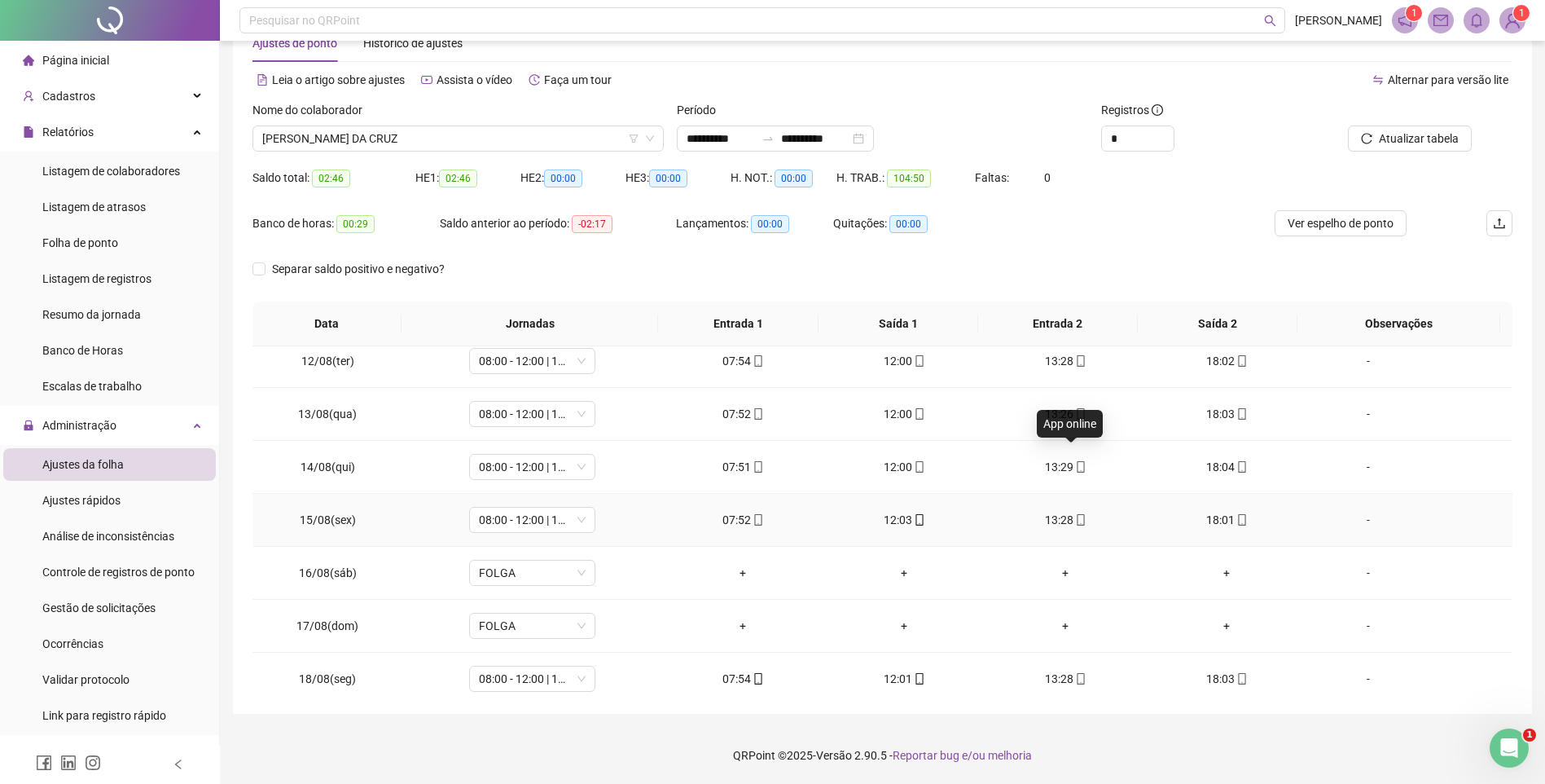
scroll to position [605, 0]
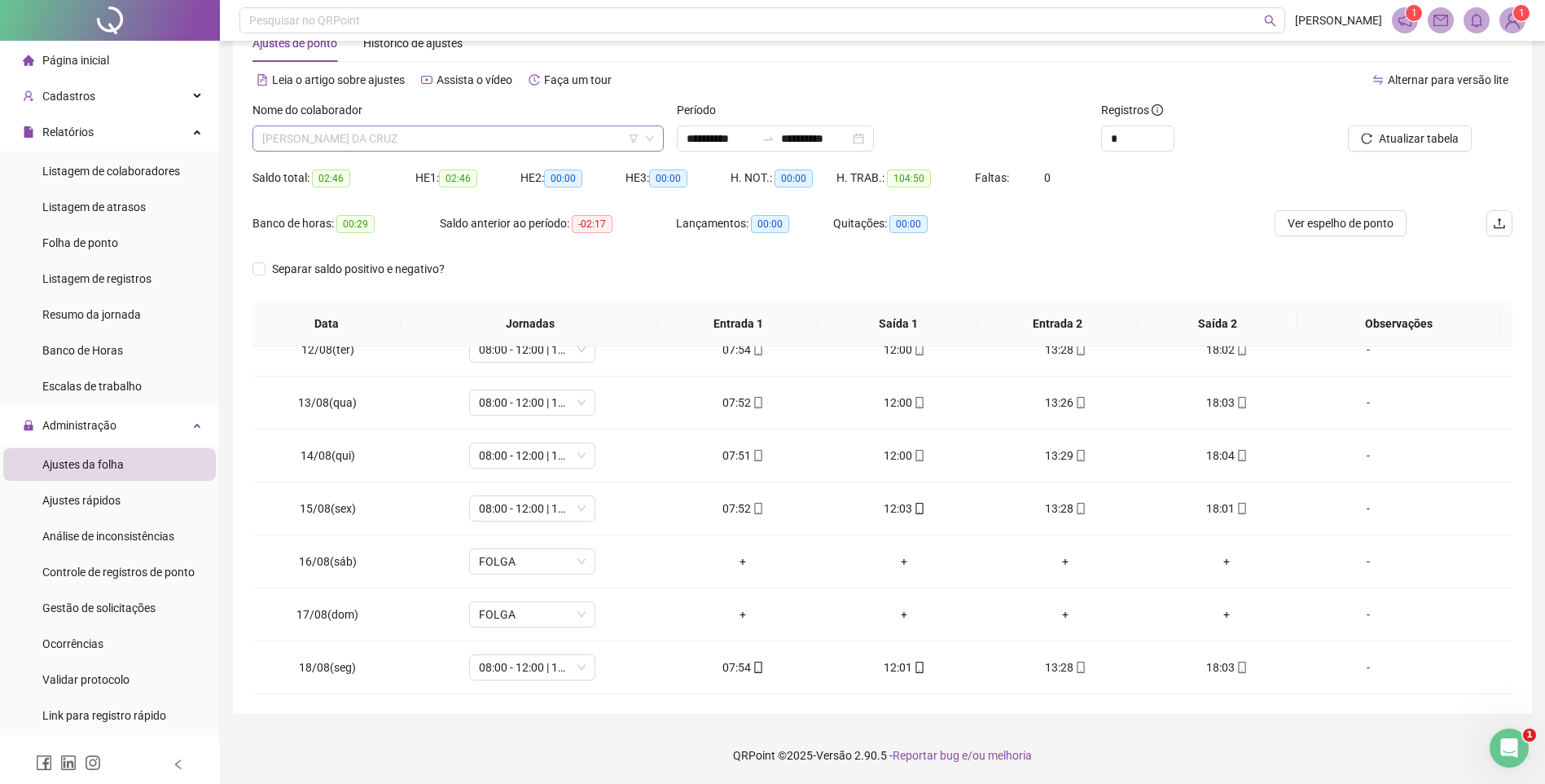
click at [392, 147] on span "[PERSON_NAME] DA CRUZ" at bounding box center [458, 138] width 392 height 25
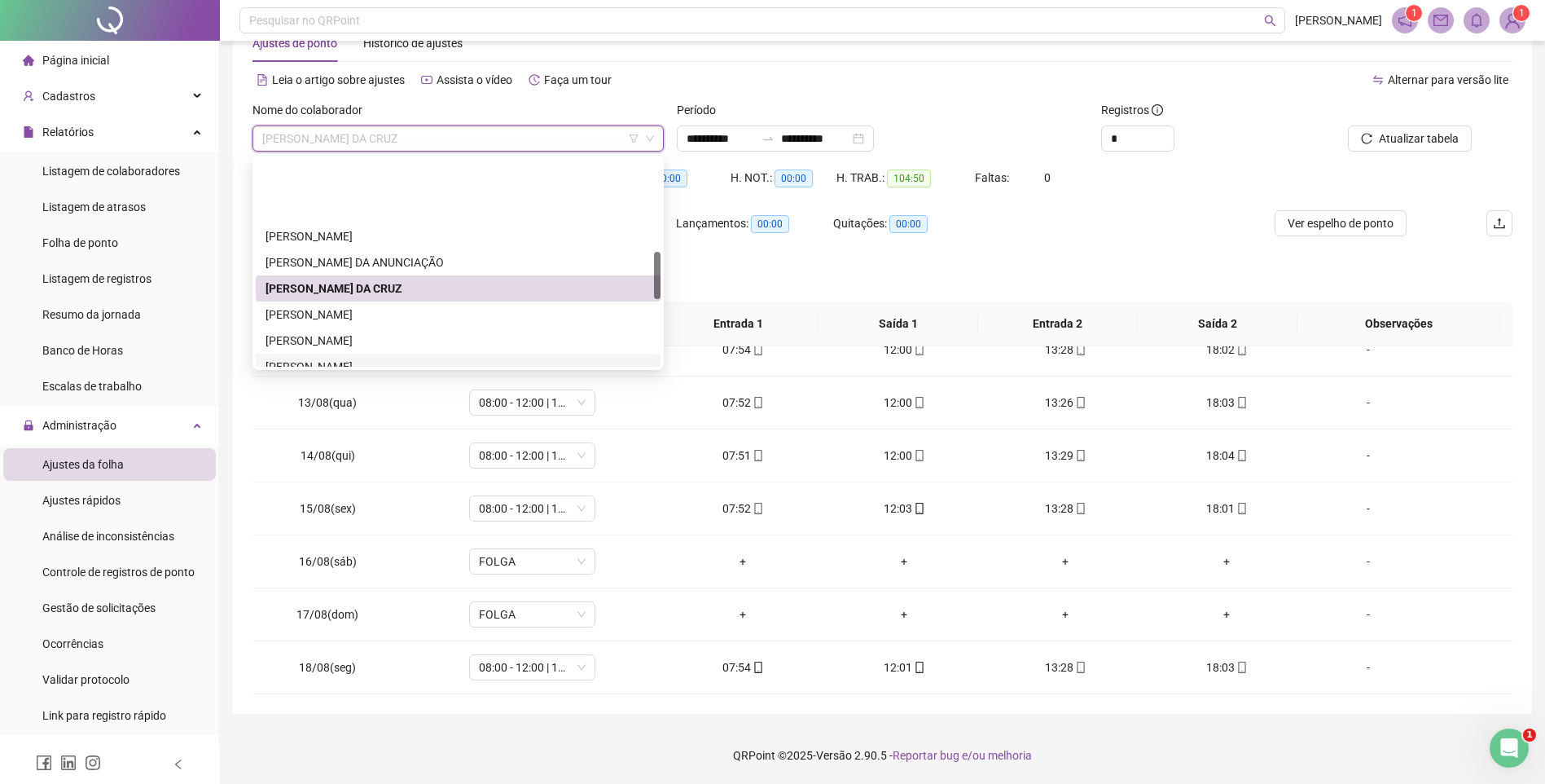
scroll to position [407, 0]
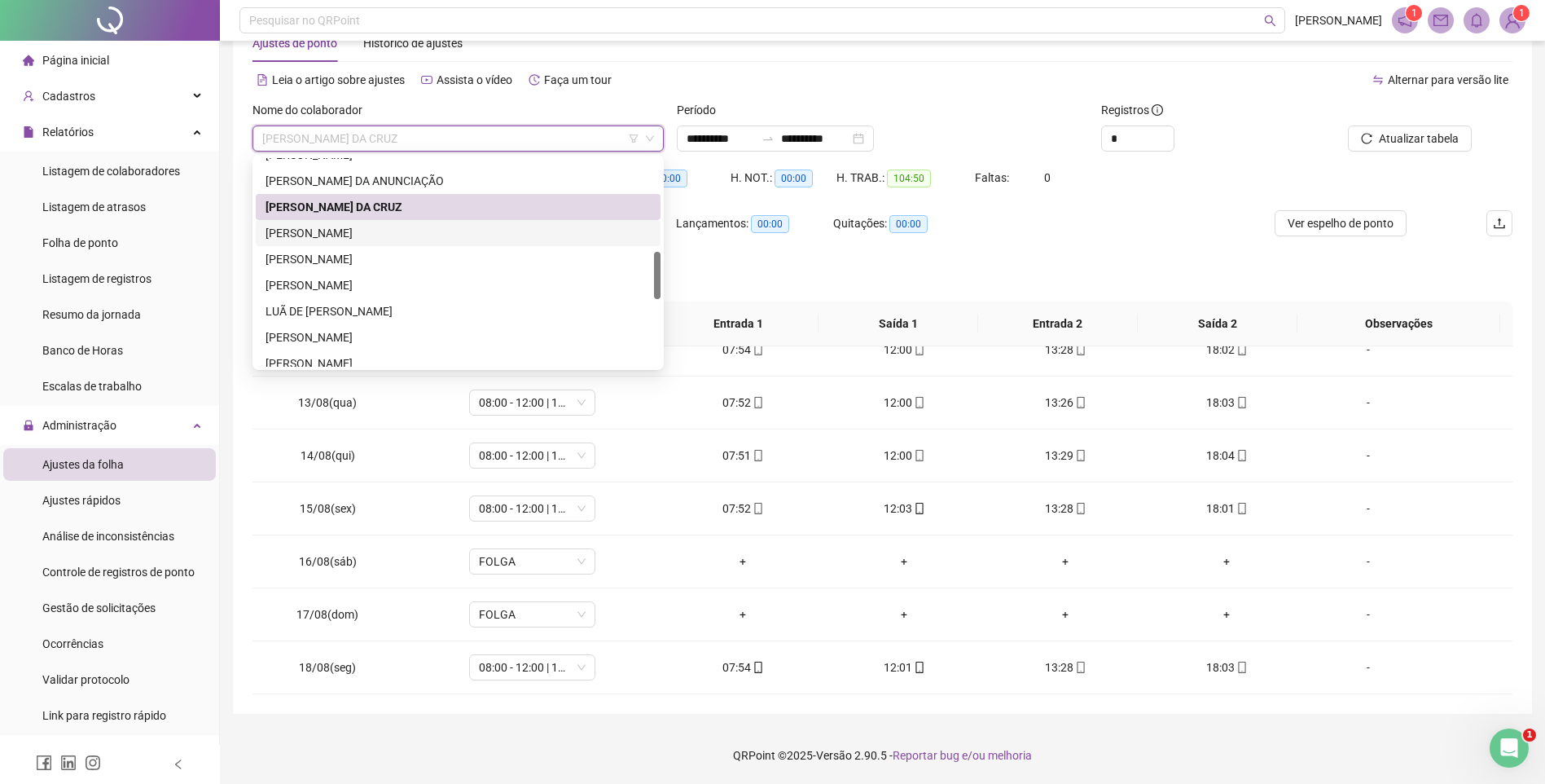
click at [337, 235] on div "[PERSON_NAME]" at bounding box center [458, 232] width 386 height 18
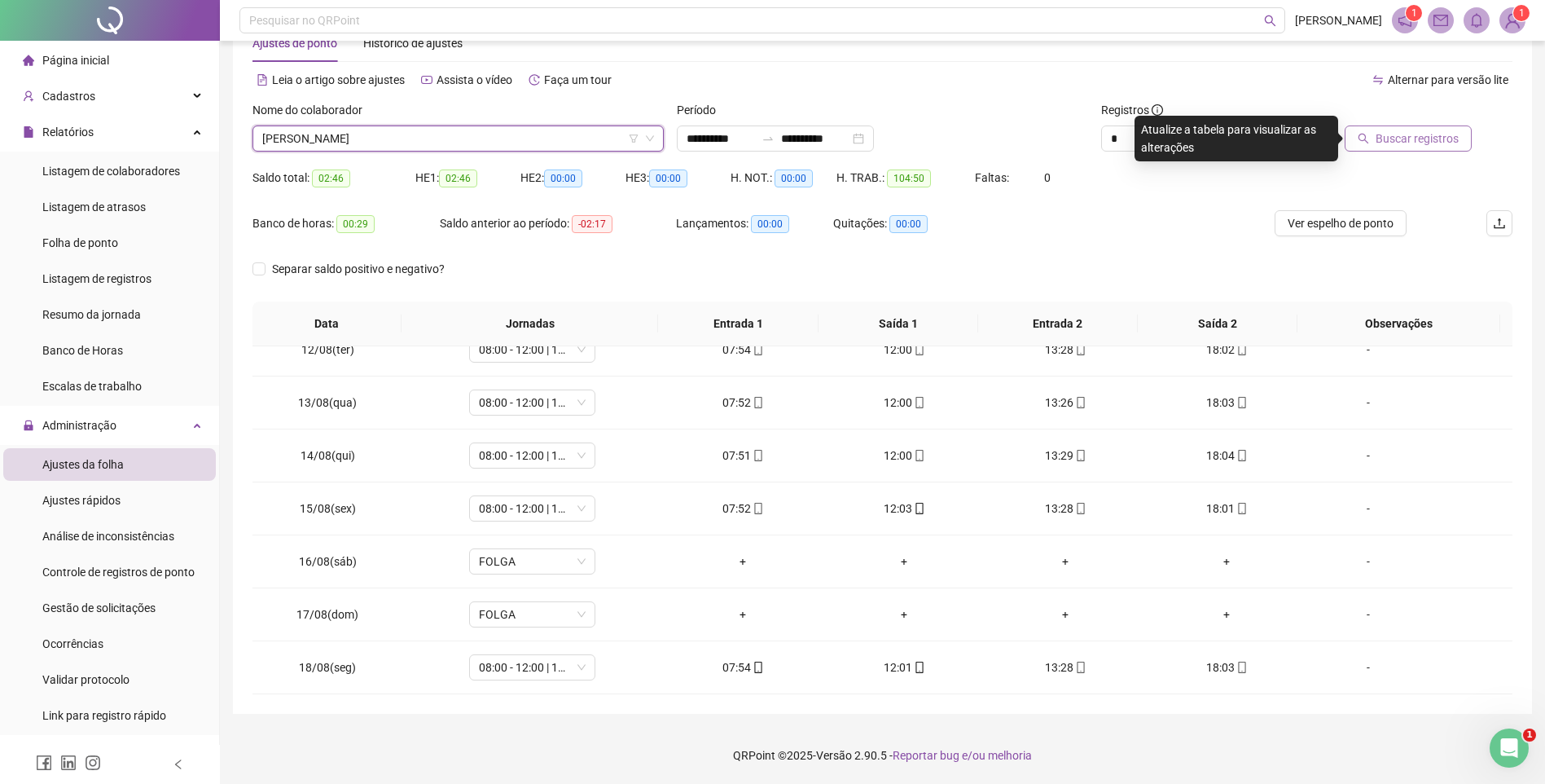
click at [1456, 139] on span "Buscar registros" at bounding box center [1417, 138] width 83 height 18
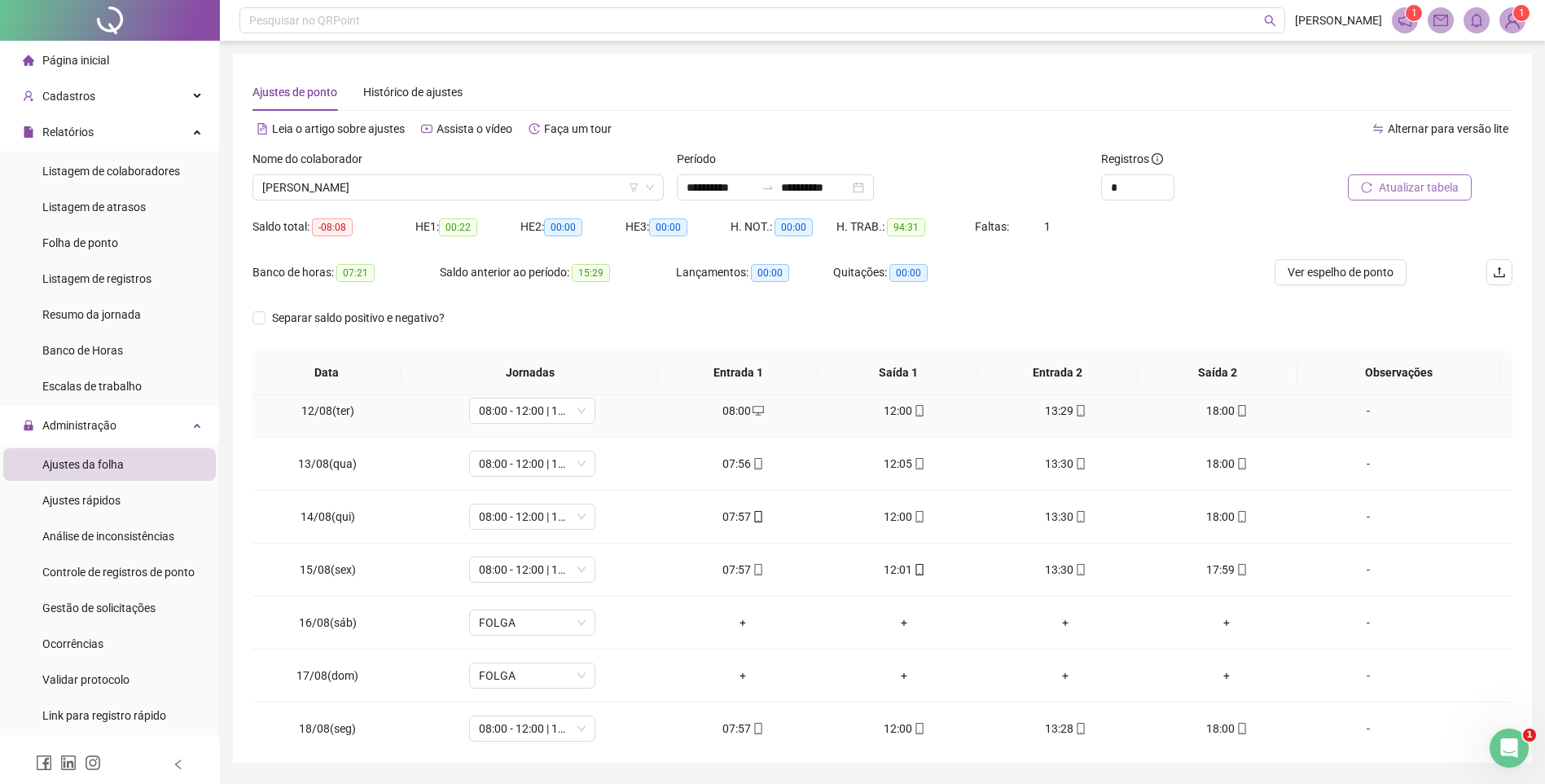
scroll to position [605, 0]
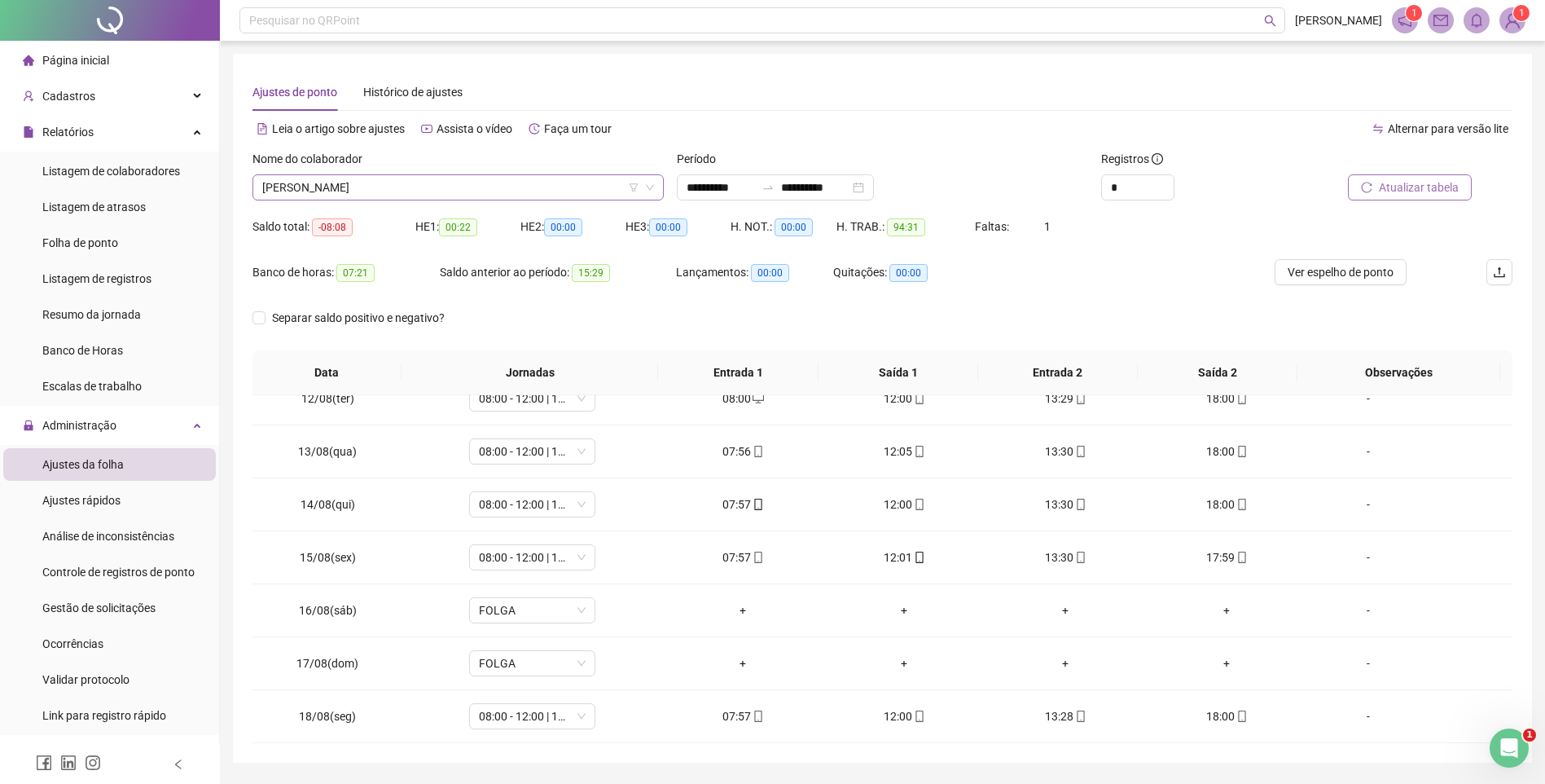
click at [399, 187] on span "[PERSON_NAME]" at bounding box center [458, 187] width 392 height 25
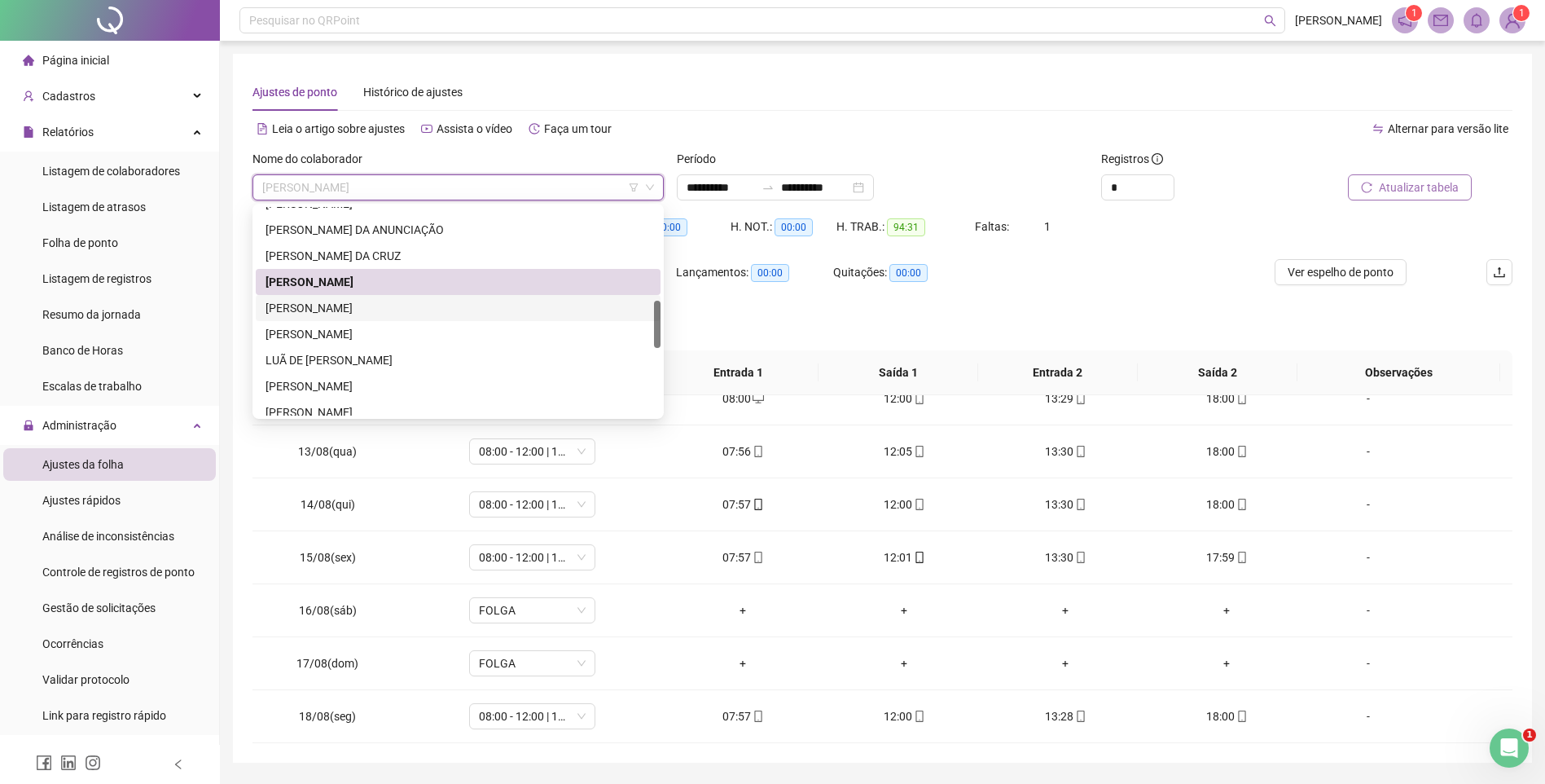
click at [347, 308] on div "[PERSON_NAME]" at bounding box center [458, 308] width 386 height 18
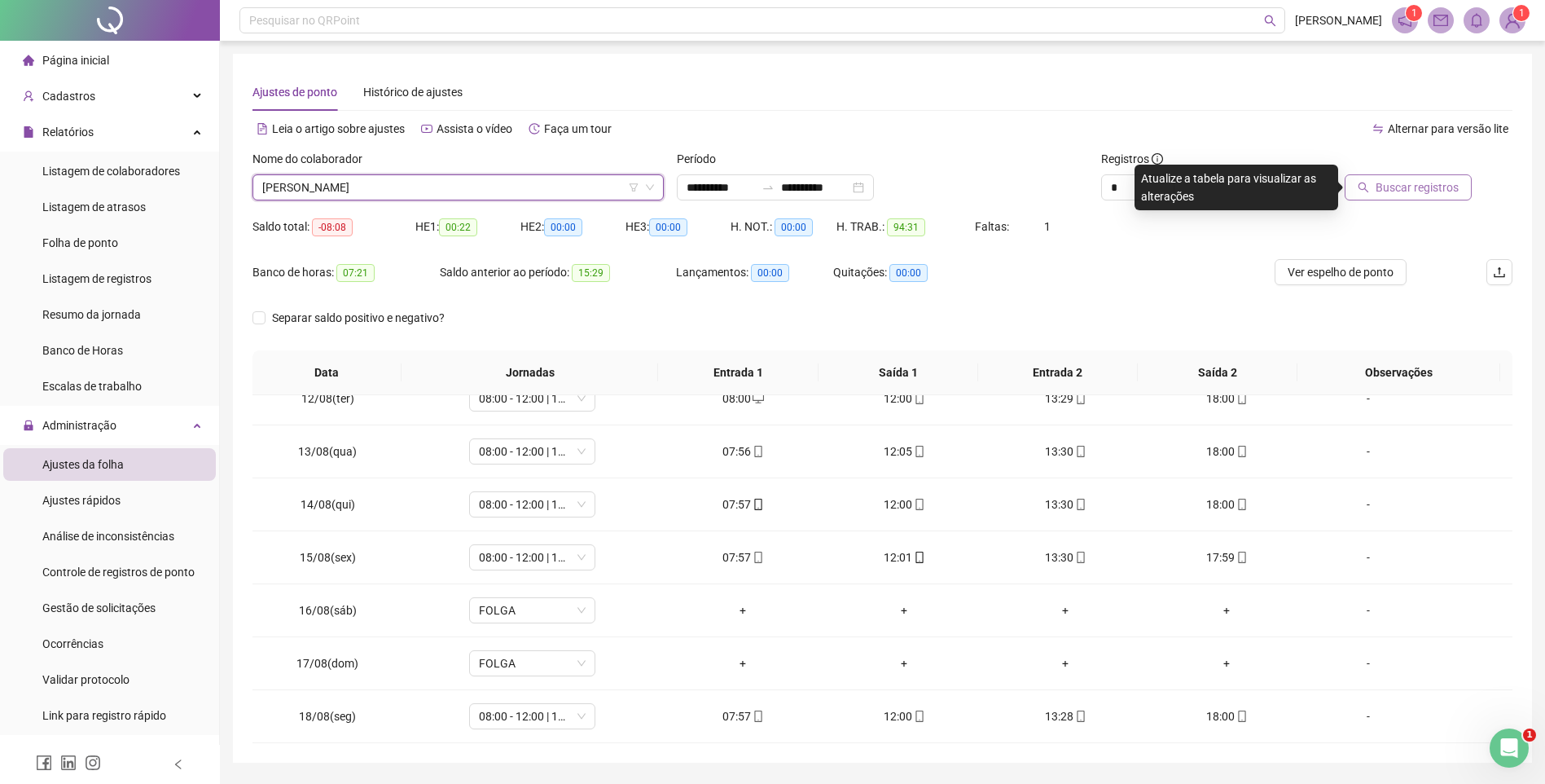
click at [1428, 201] on div "Buscar registros" at bounding box center [1413, 182] width 213 height 63
click at [1420, 192] on span "Buscar registros" at bounding box center [1417, 187] width 83 height 18
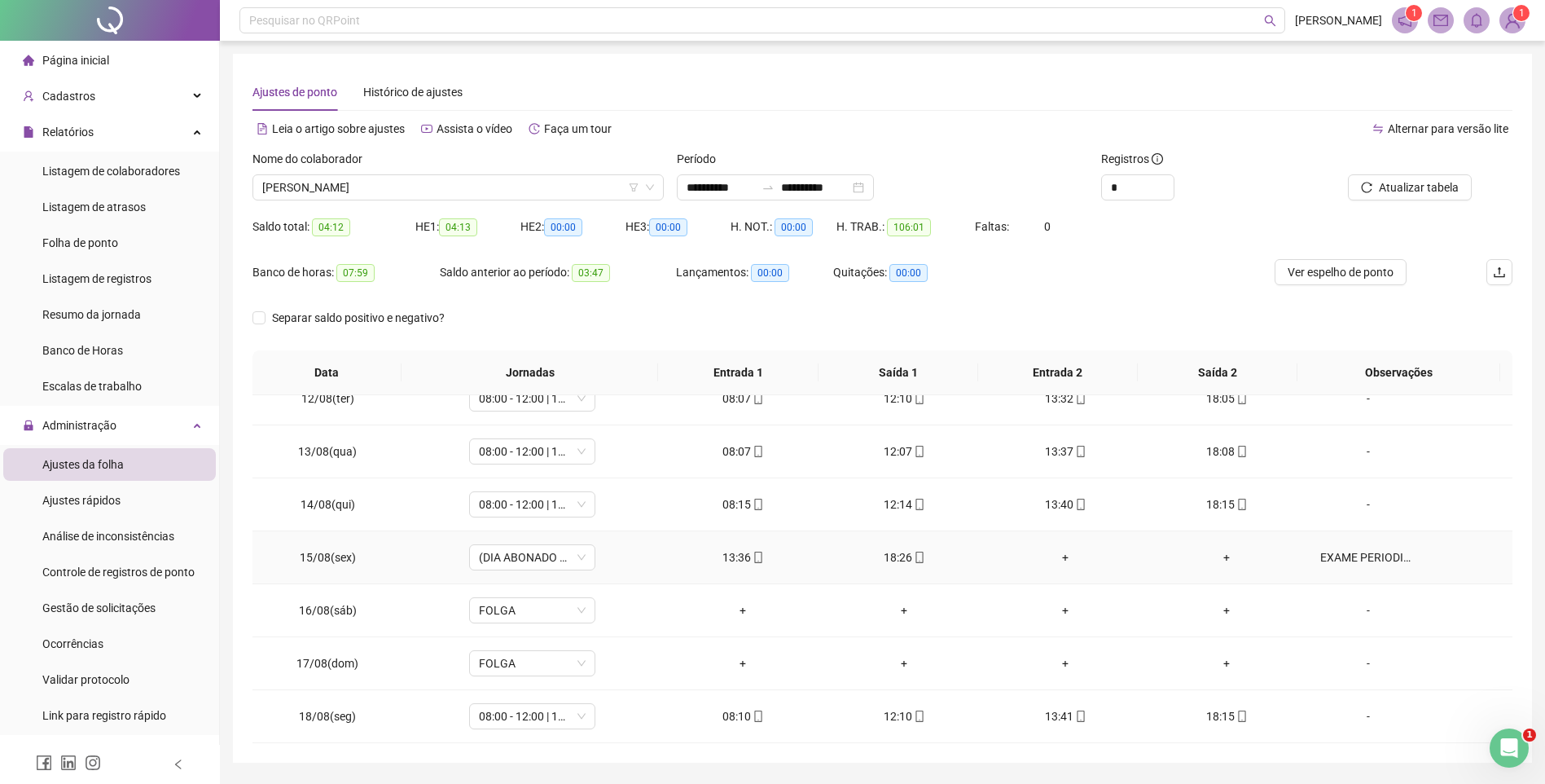
scroll to position [49, 0]
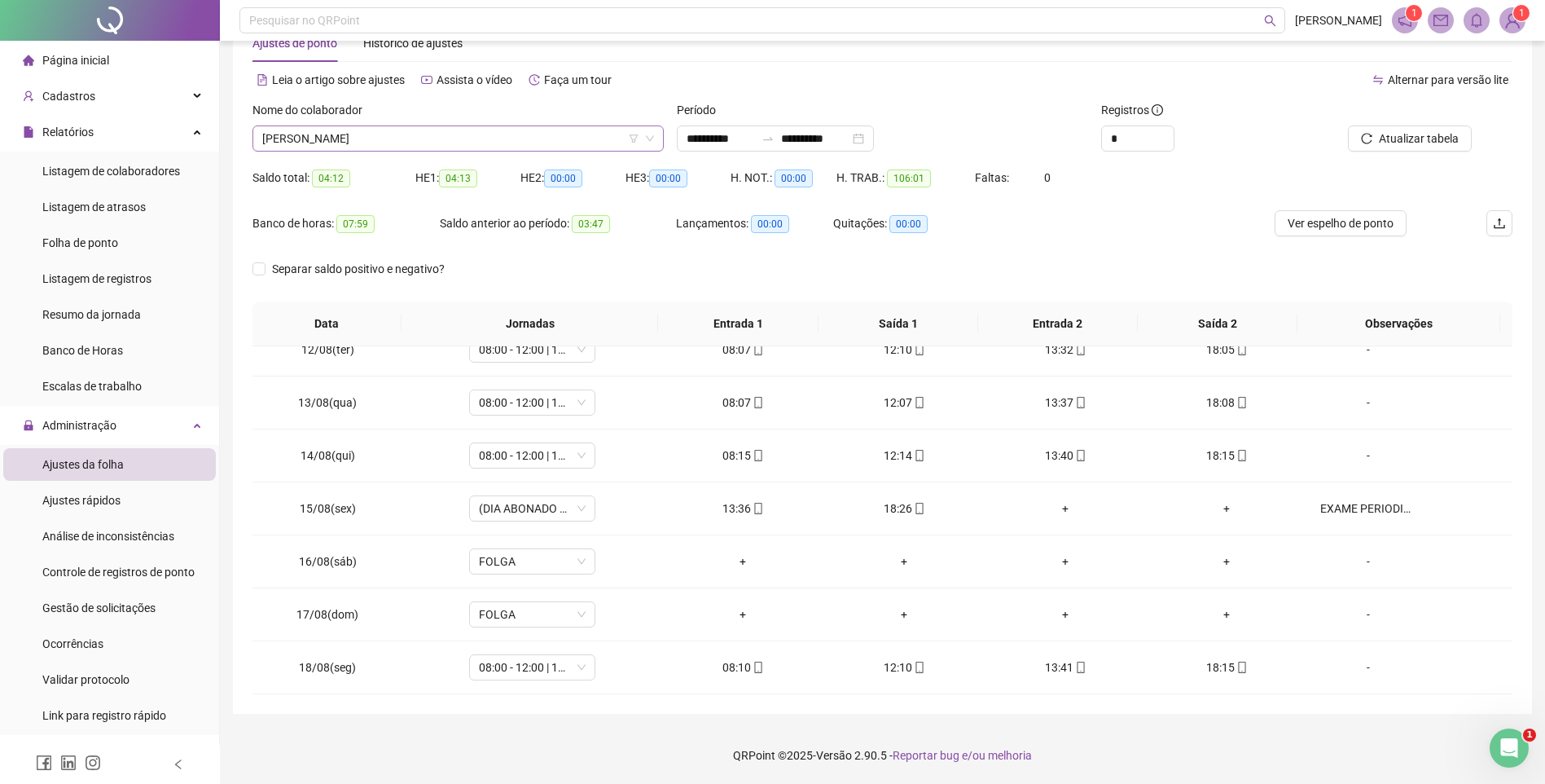
click at [363, 140] on span "[PERSON_NAME]" at bounding box center [458, 138] width 392 height 25
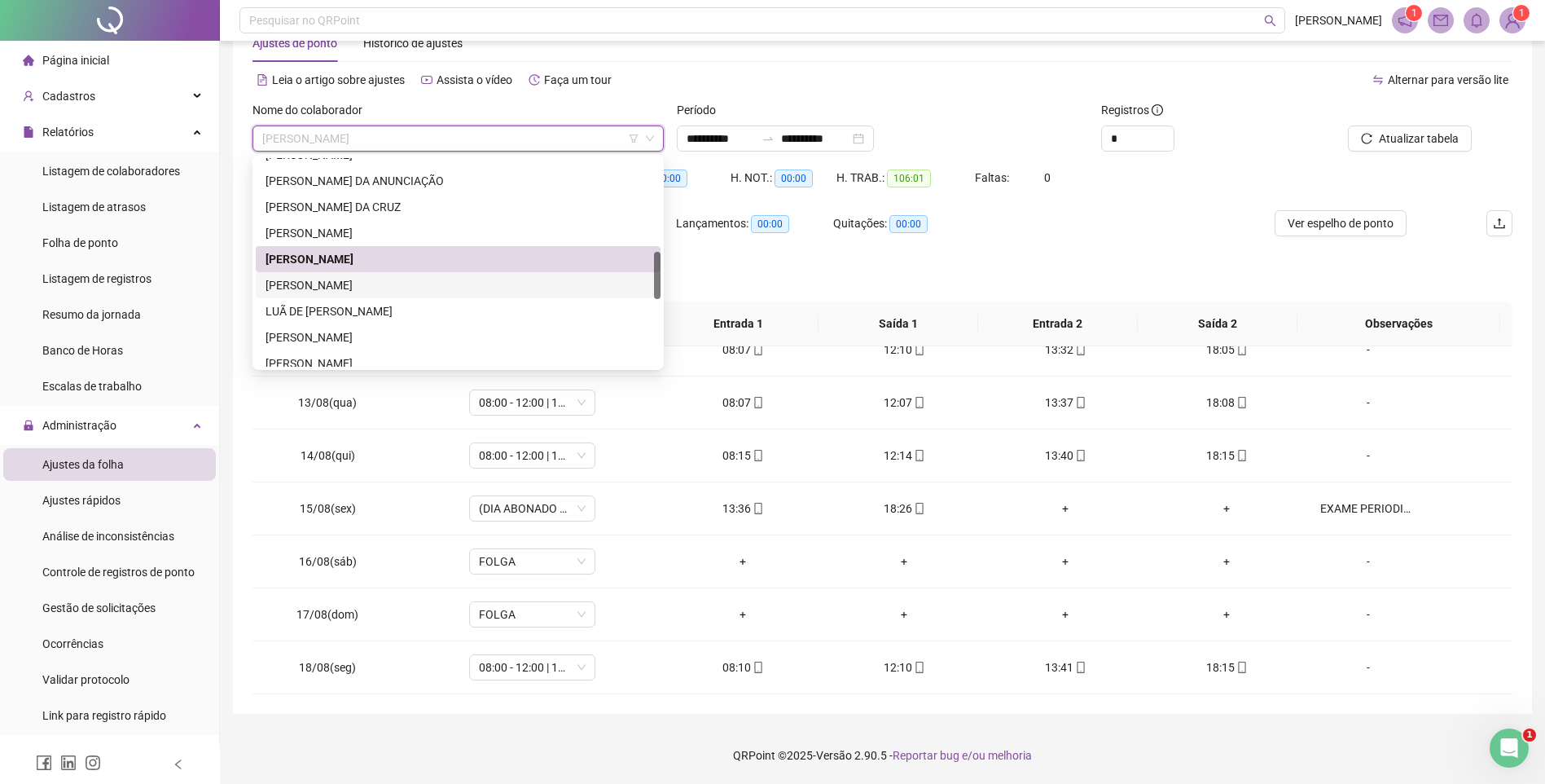
click at [323, 279] on div "[PERSON_NAME]" at bounding box center [458, 284] width 386 height 18
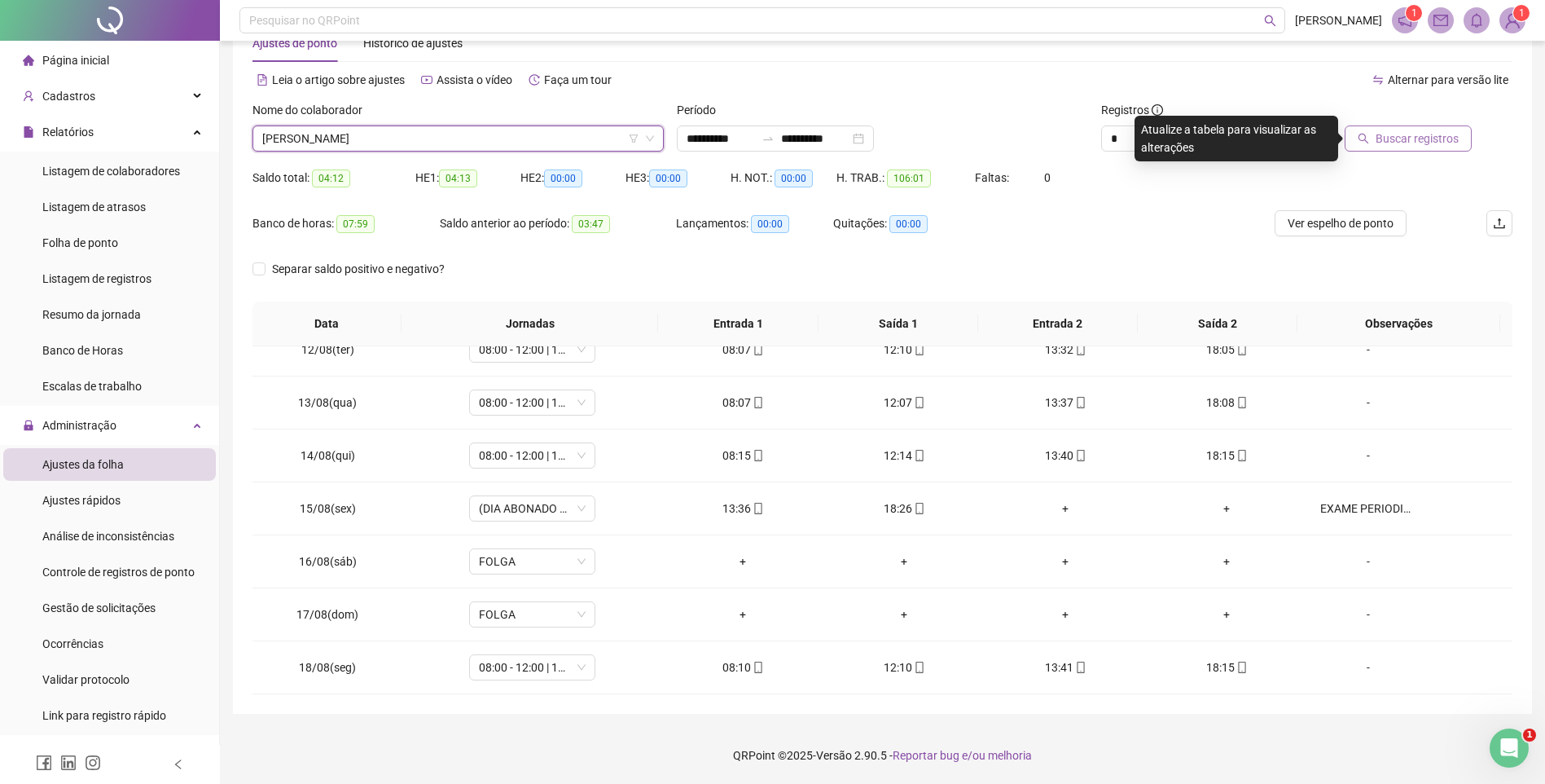
click at [1379, 129] on button "Buscar registros" at bounding box center [1409, 138] width 127 height 26
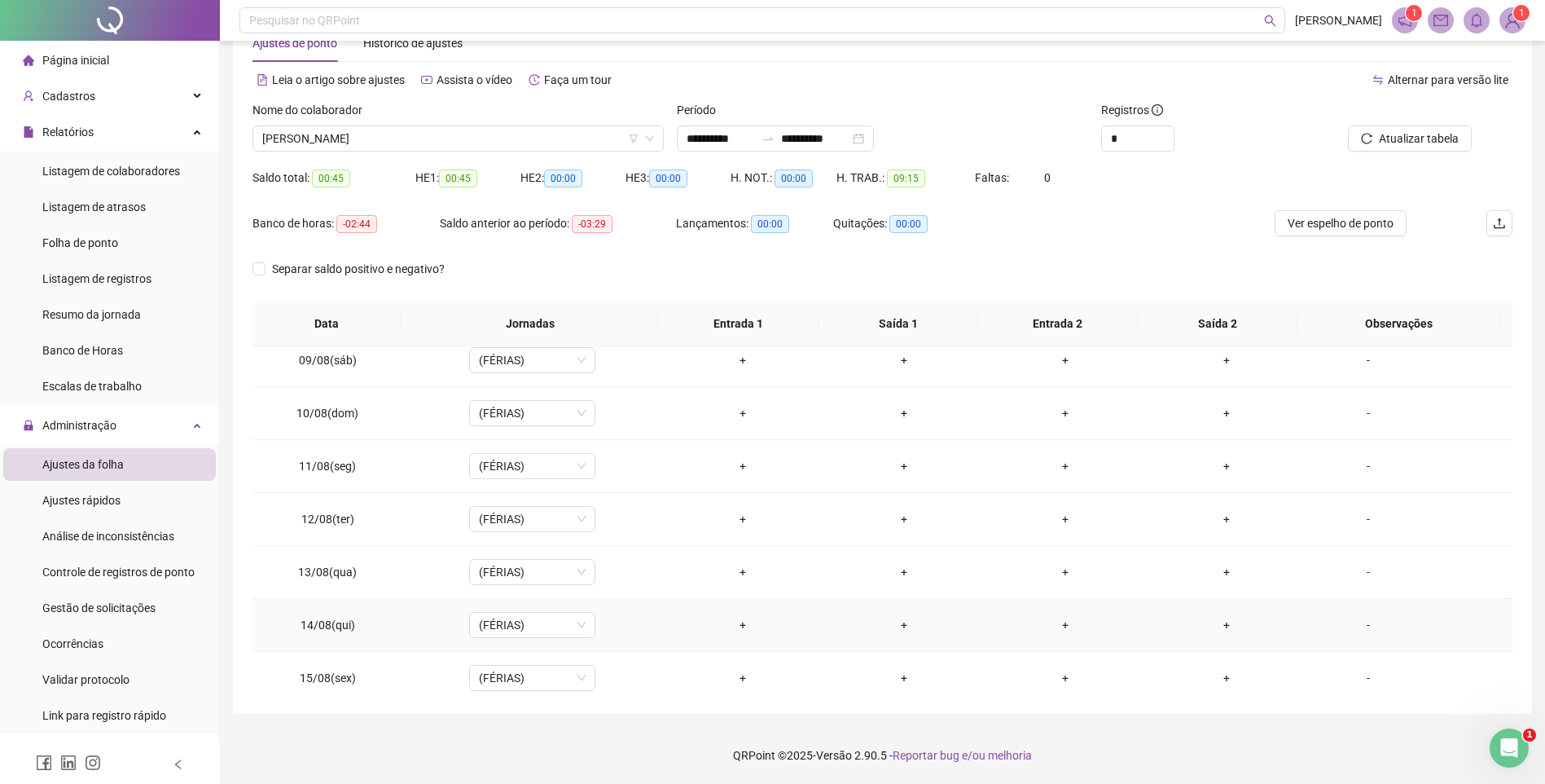
scroll to position [35, 0]
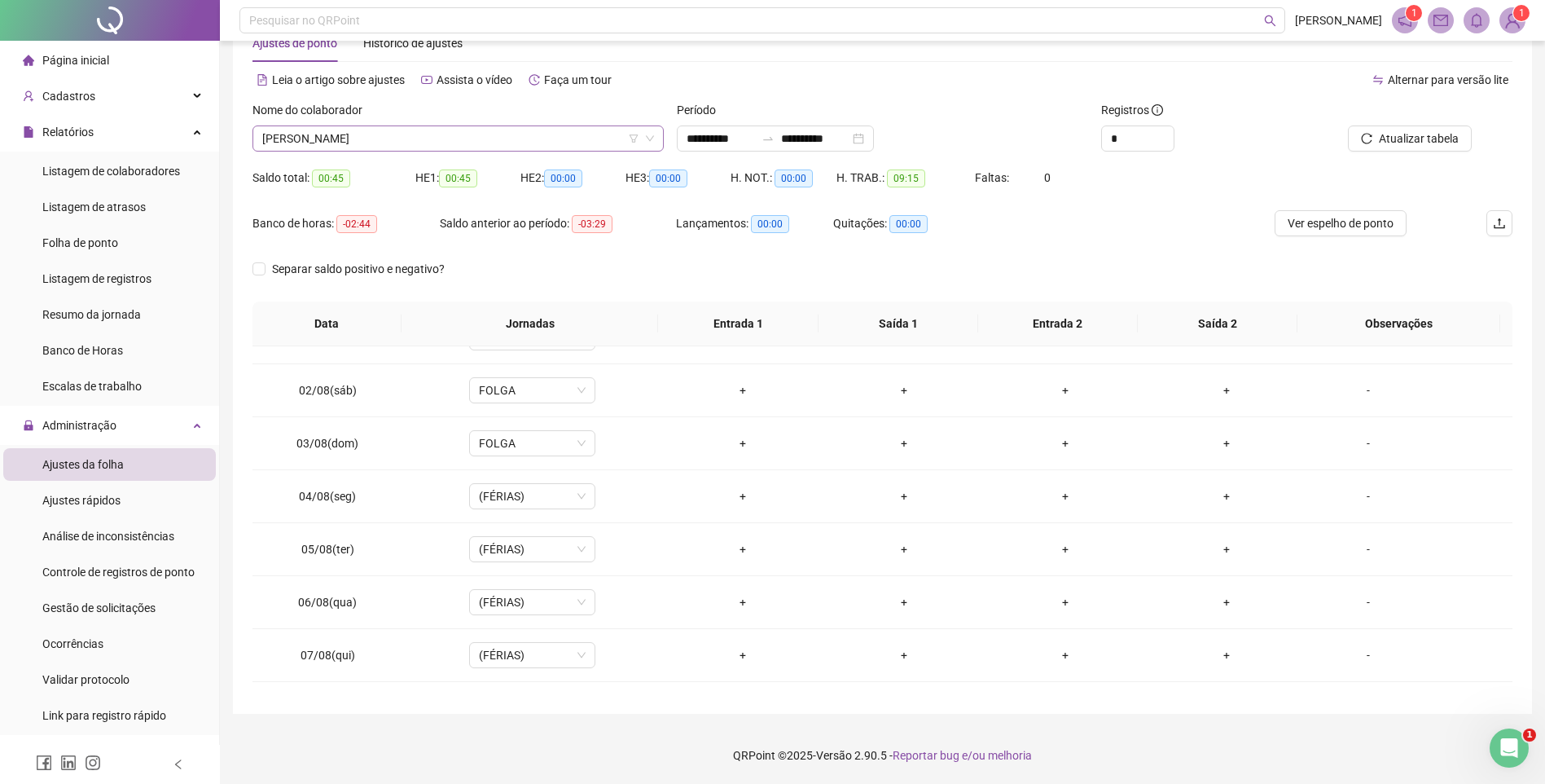
click at [419, 137] on span "[PERSON_NAME]" at bounding box center [458, 138] width 392 height 25
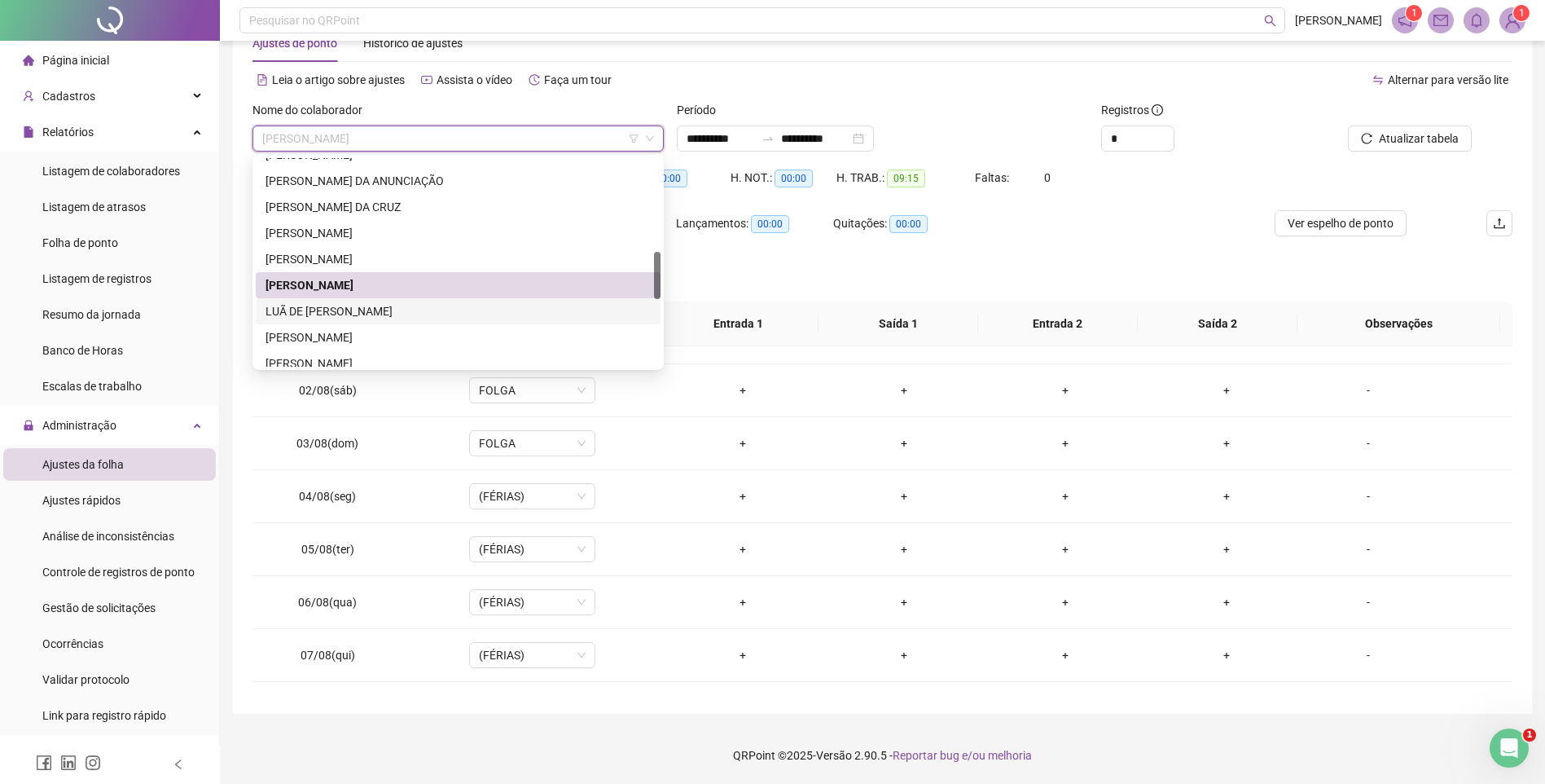
click at [328, 317] on div "LUÃ DE [PERSON_NAME]" at bounding box center [458, 311] width 386 height 18
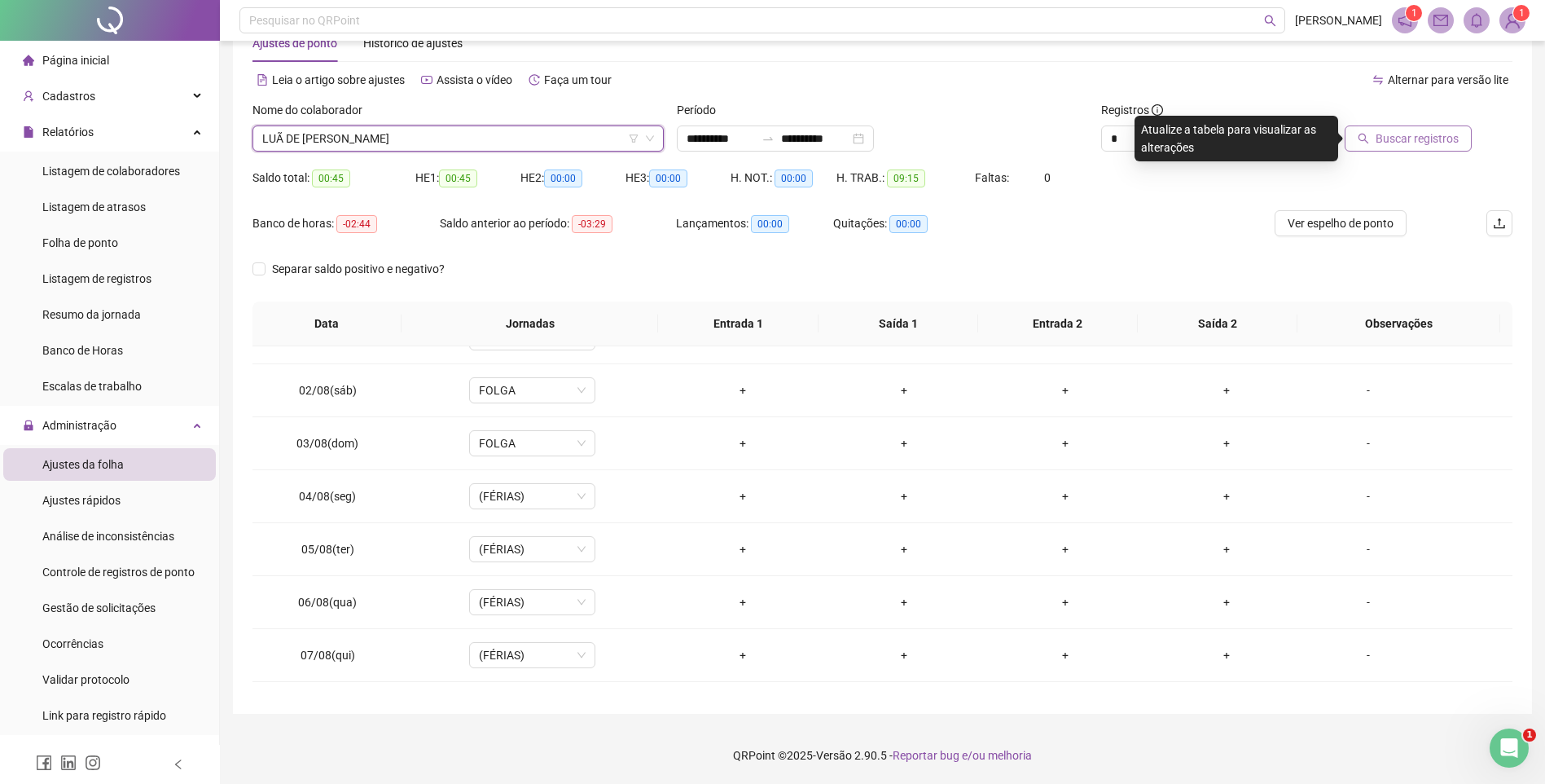
click at [1388, 141] on span "Buscar registros" at bounding box center [1417, 138] width 83 height 18
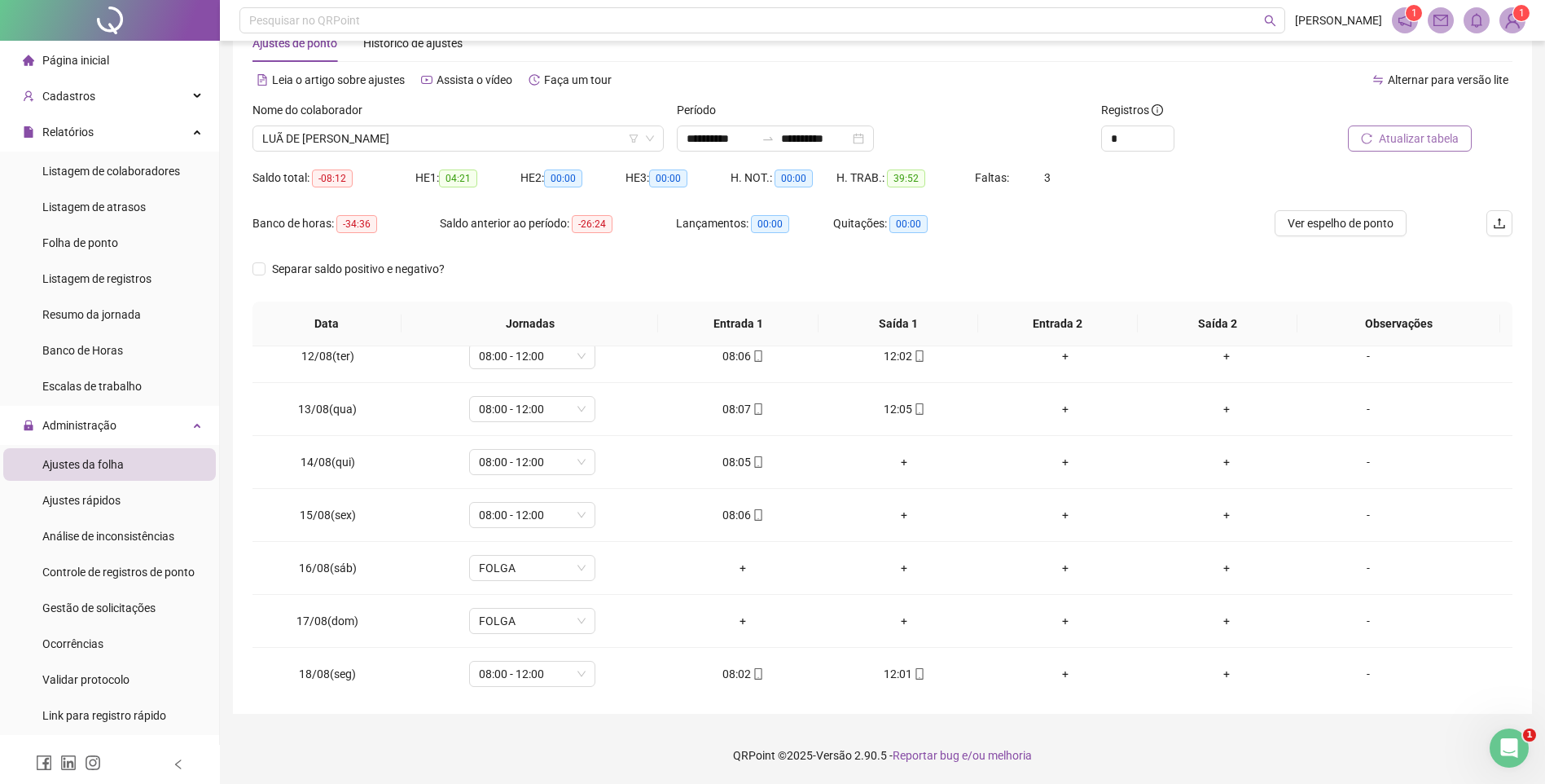
scroll to position [605, 0]
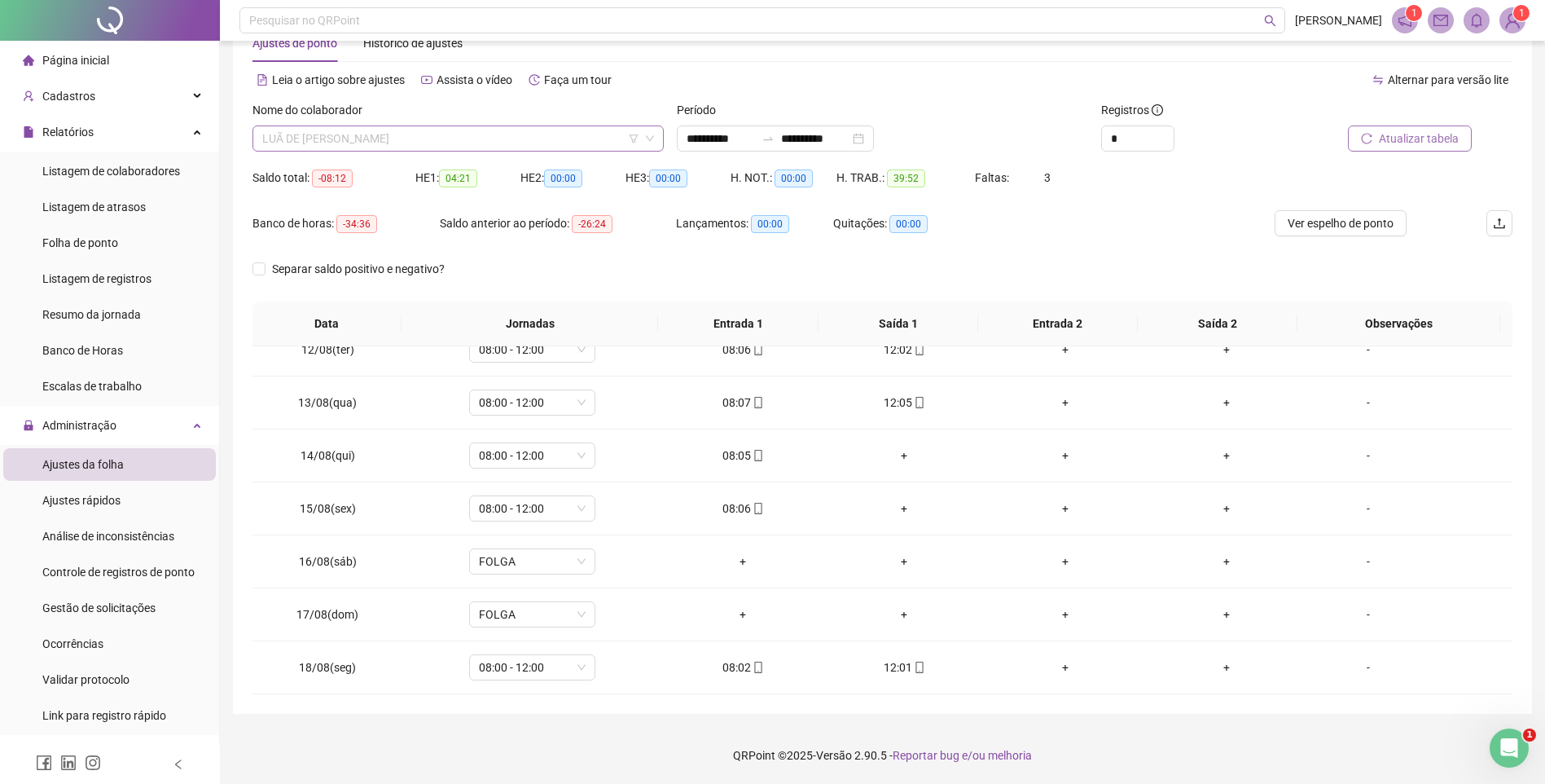
click at [402, 125] on div "LUÃ DE [PERSON_NAME]" at bounding box center [458, 138] width 411 height 26
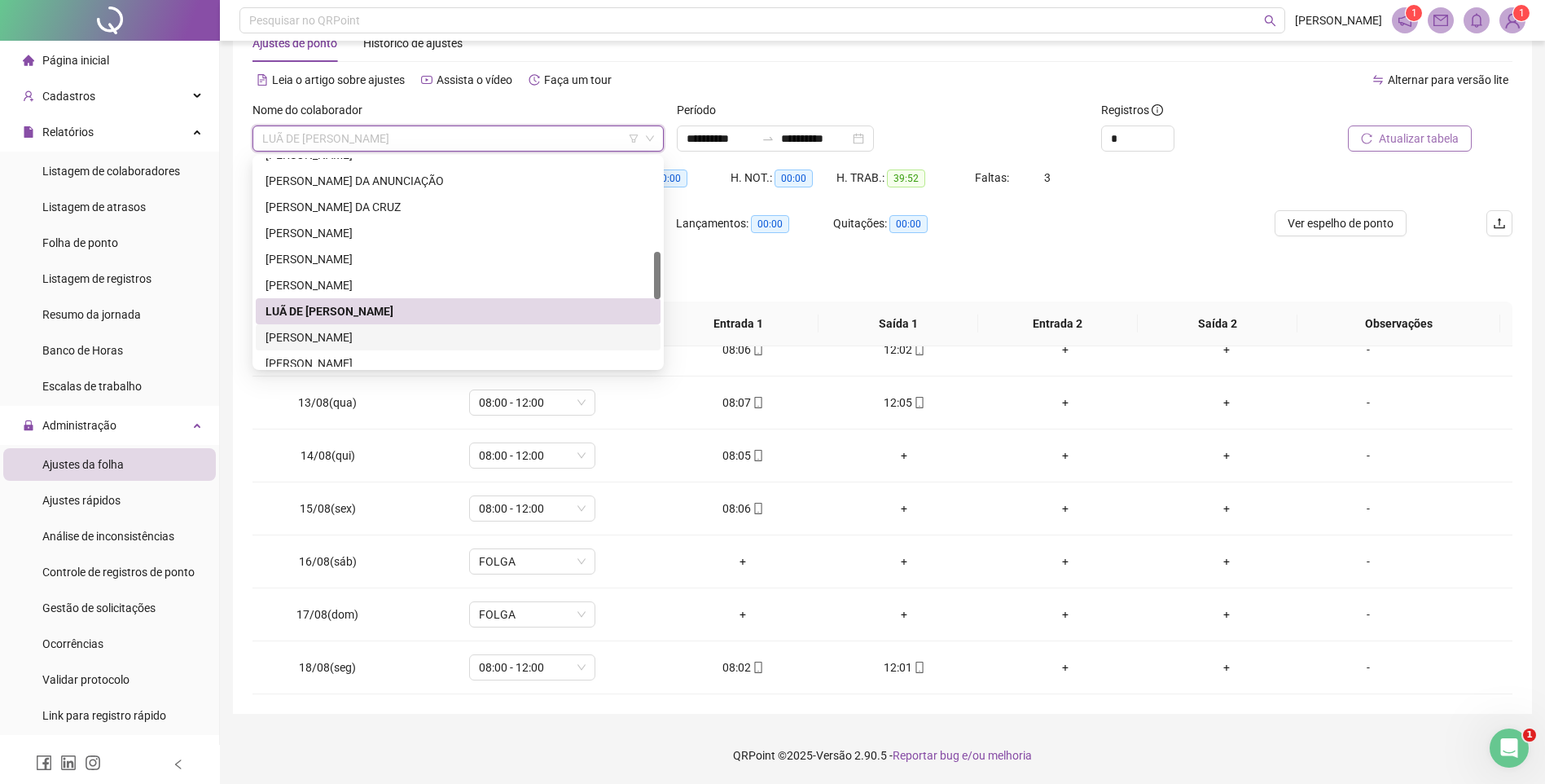
click at [338, 335] on div "[PERSON_NAME]" at bounding box center [458, 337] width 386 height 18
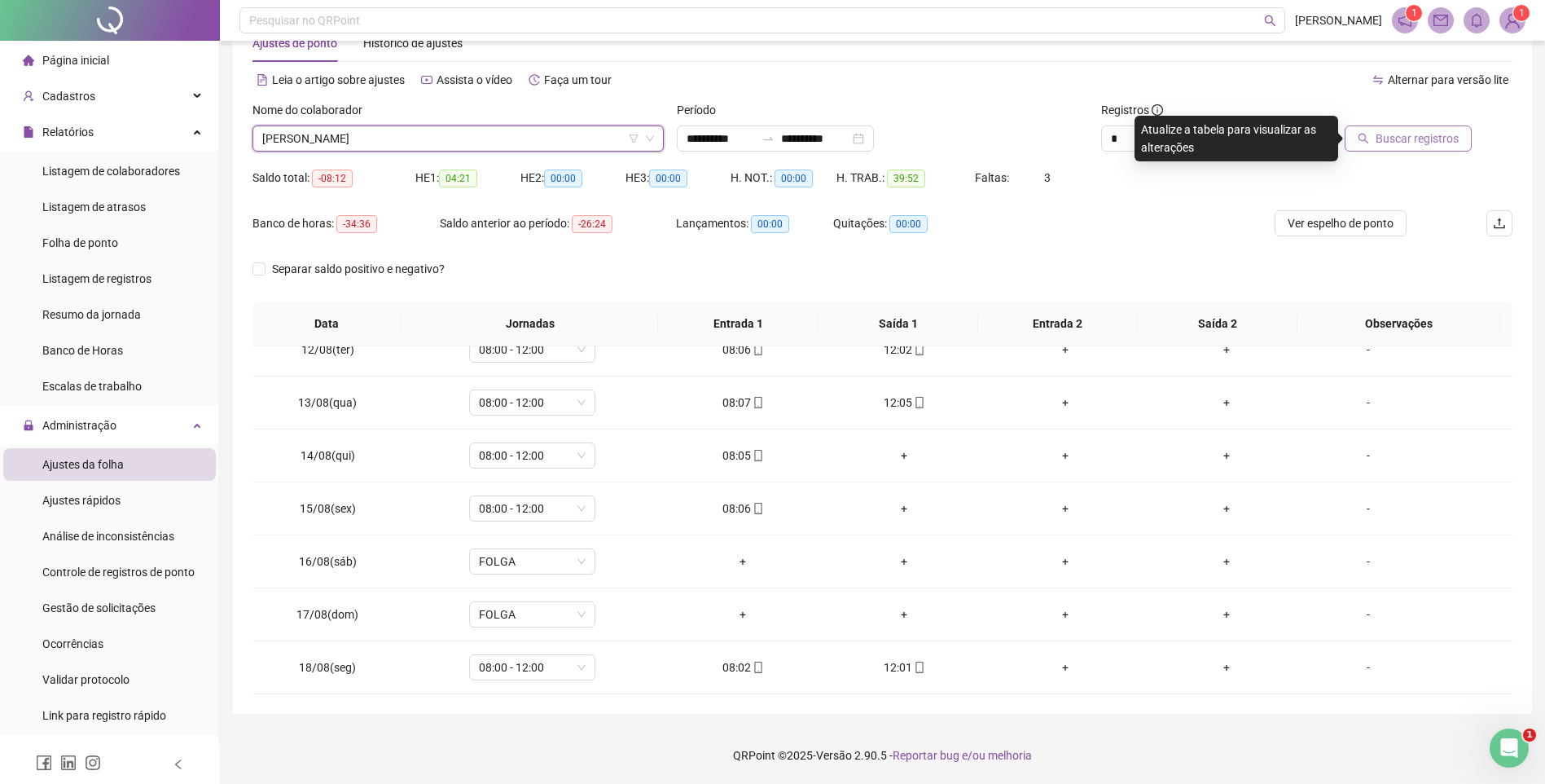
click at [1416, 153] on div "Buscar registros" at bounding box center [1413, 133] width 213 height 63
click at [1412, 152] on div "Buscar registros" at bounding box center [1413, 133] width 213 height 63
click at [1418, 144] on span "Buscar registros" at bounding box center [1417, 138] width 83 height 18
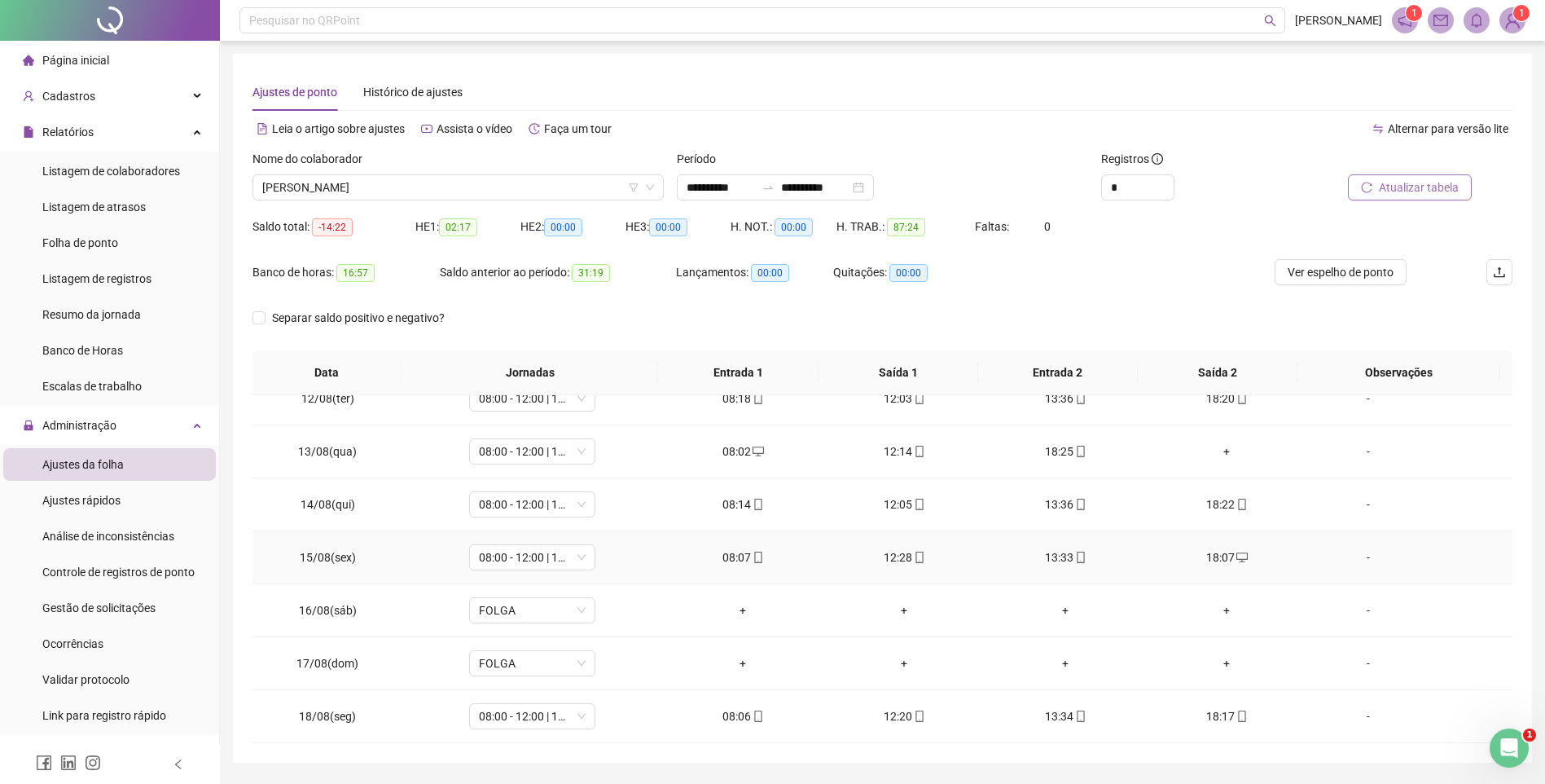
scroll to position [49, 0]
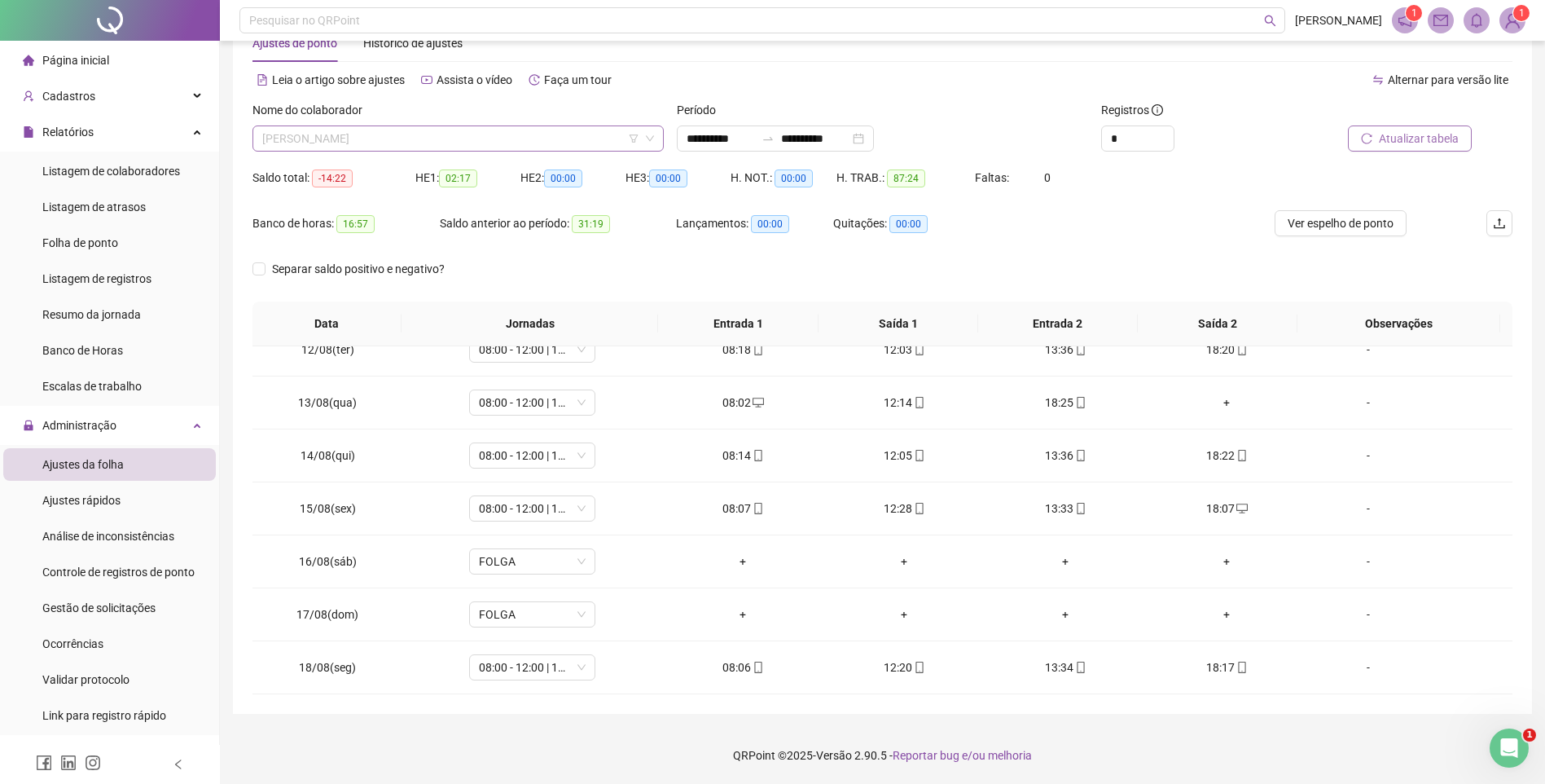
click at [427, 141] on span "[PERSON_NAME]" at bounding box center [458, 138] width 392 height 25
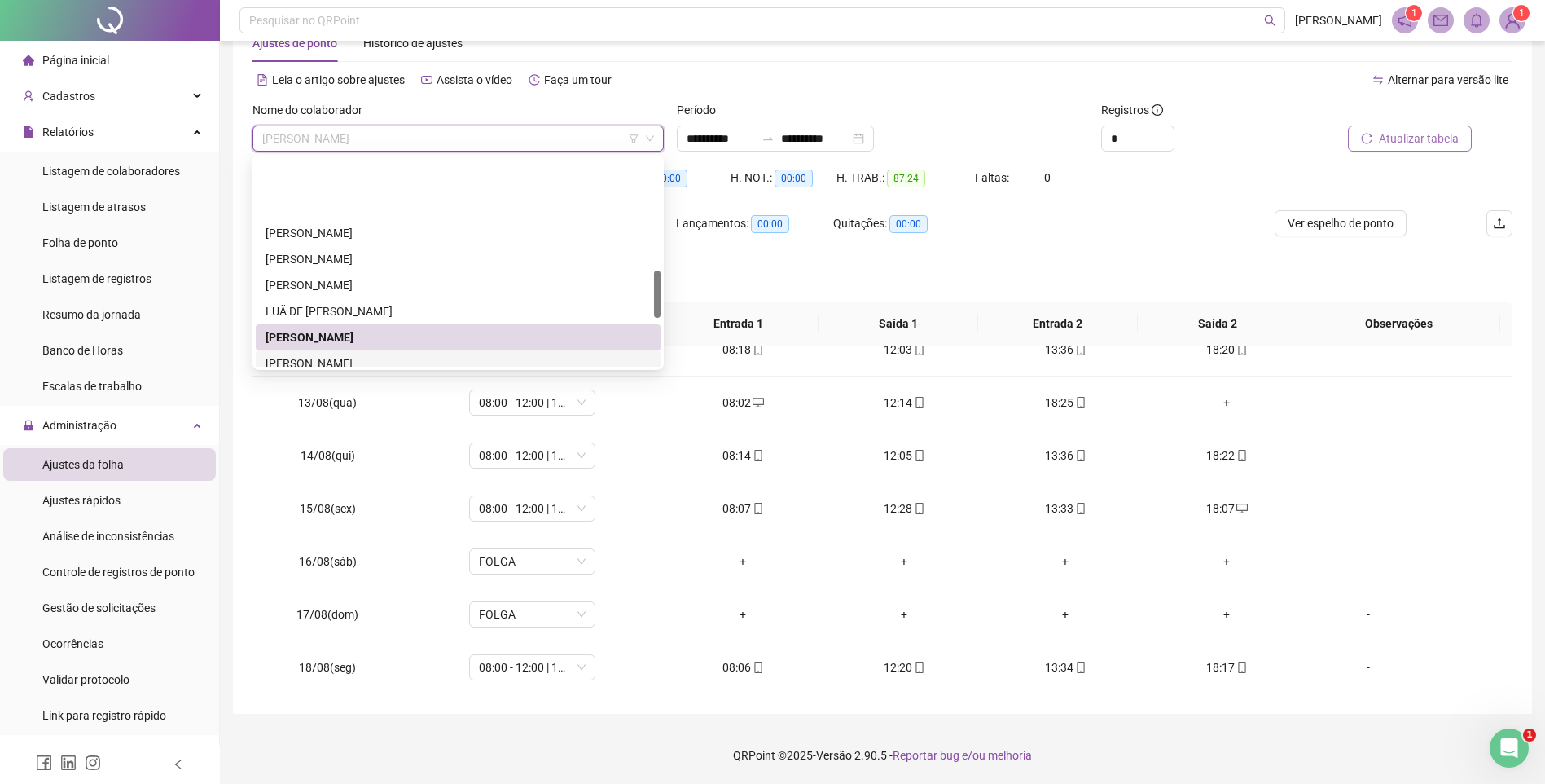
scroll to position [488, 0]
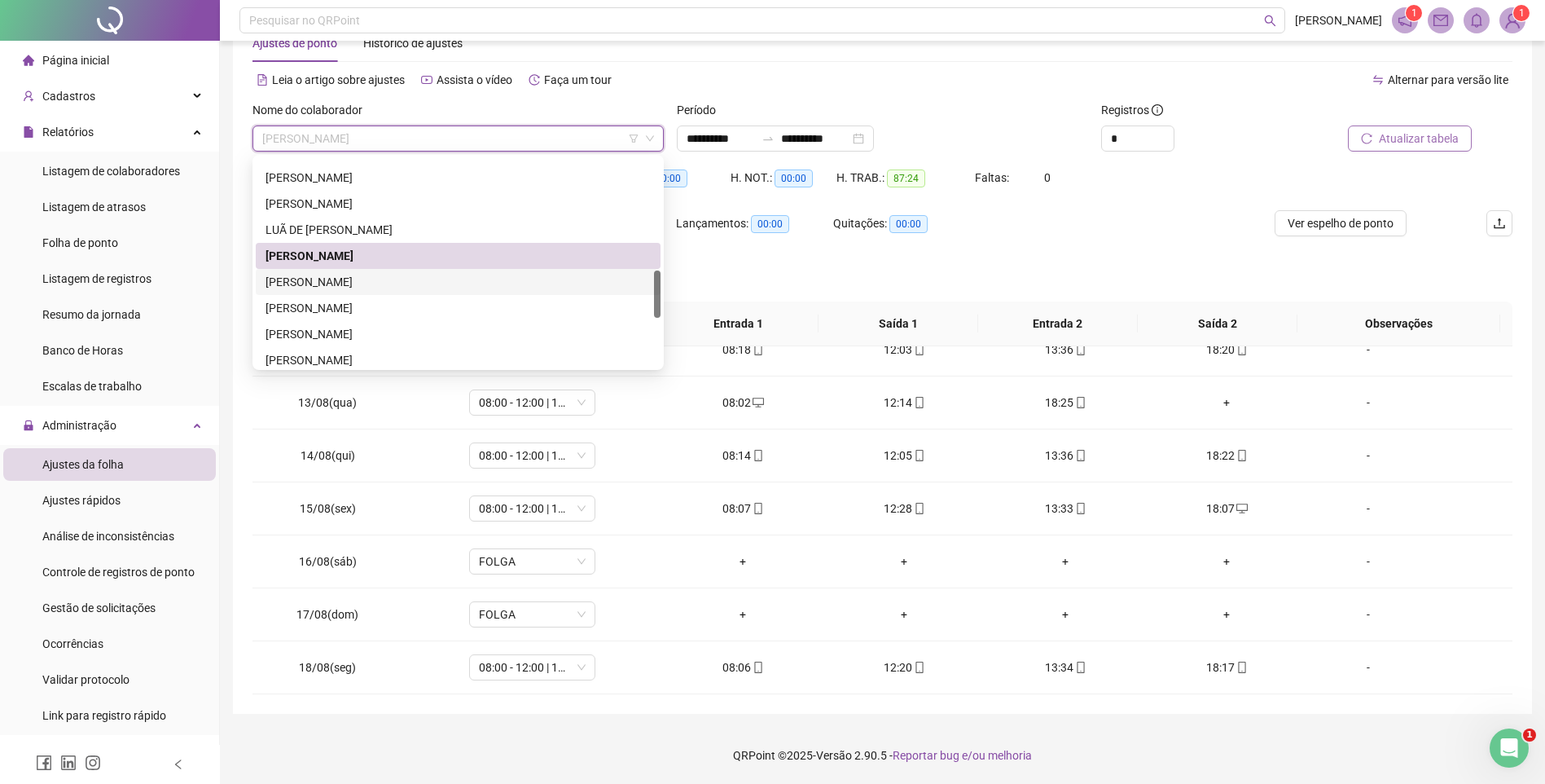
click at [351, 282] on div "[PERSON_NAME]" at bounding box center [458, 281] width 386 height 18
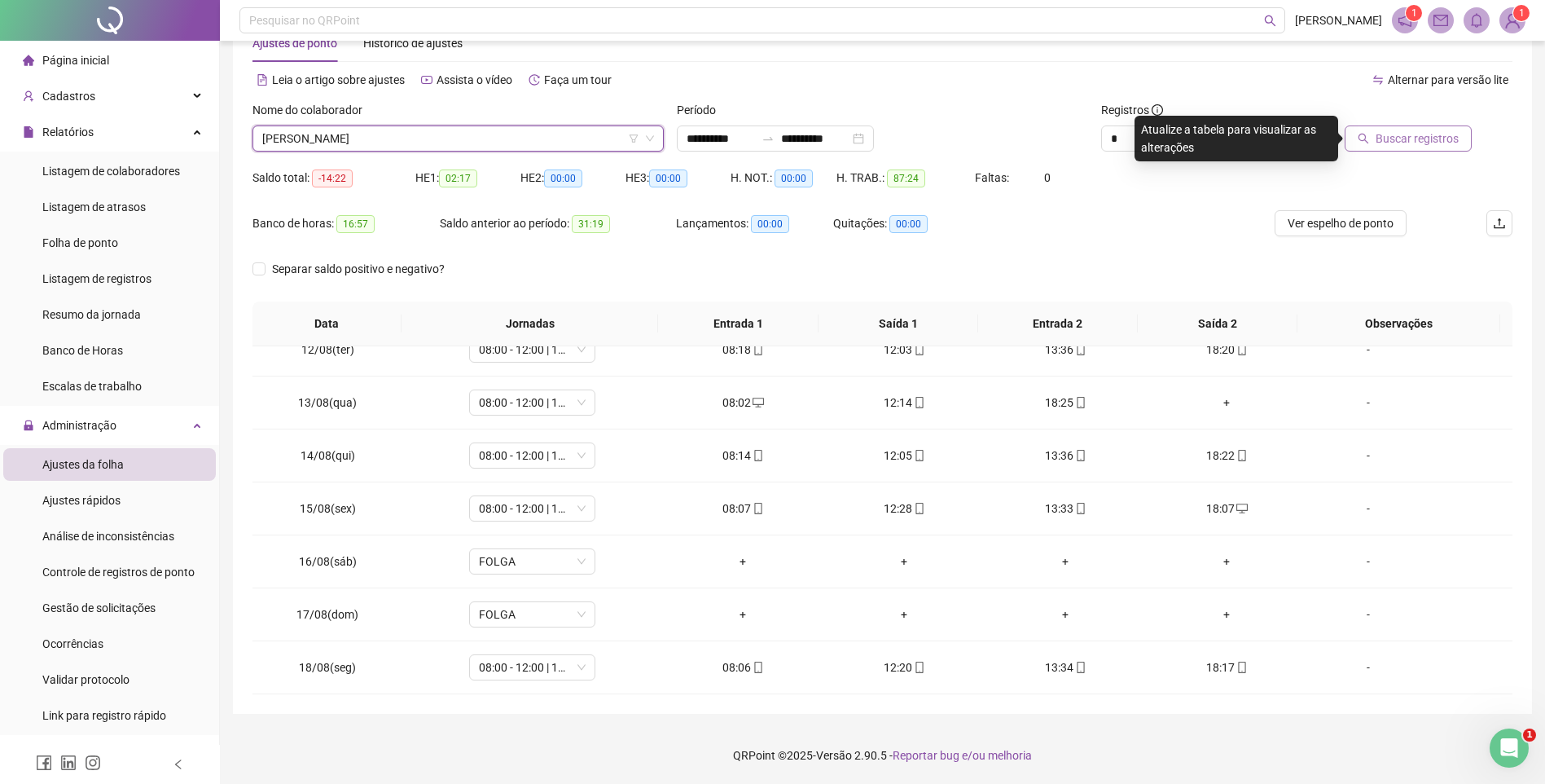
click at [1362, 147] on button "Buscar registros" at bounding box center [1409, 138] width 127 height 26
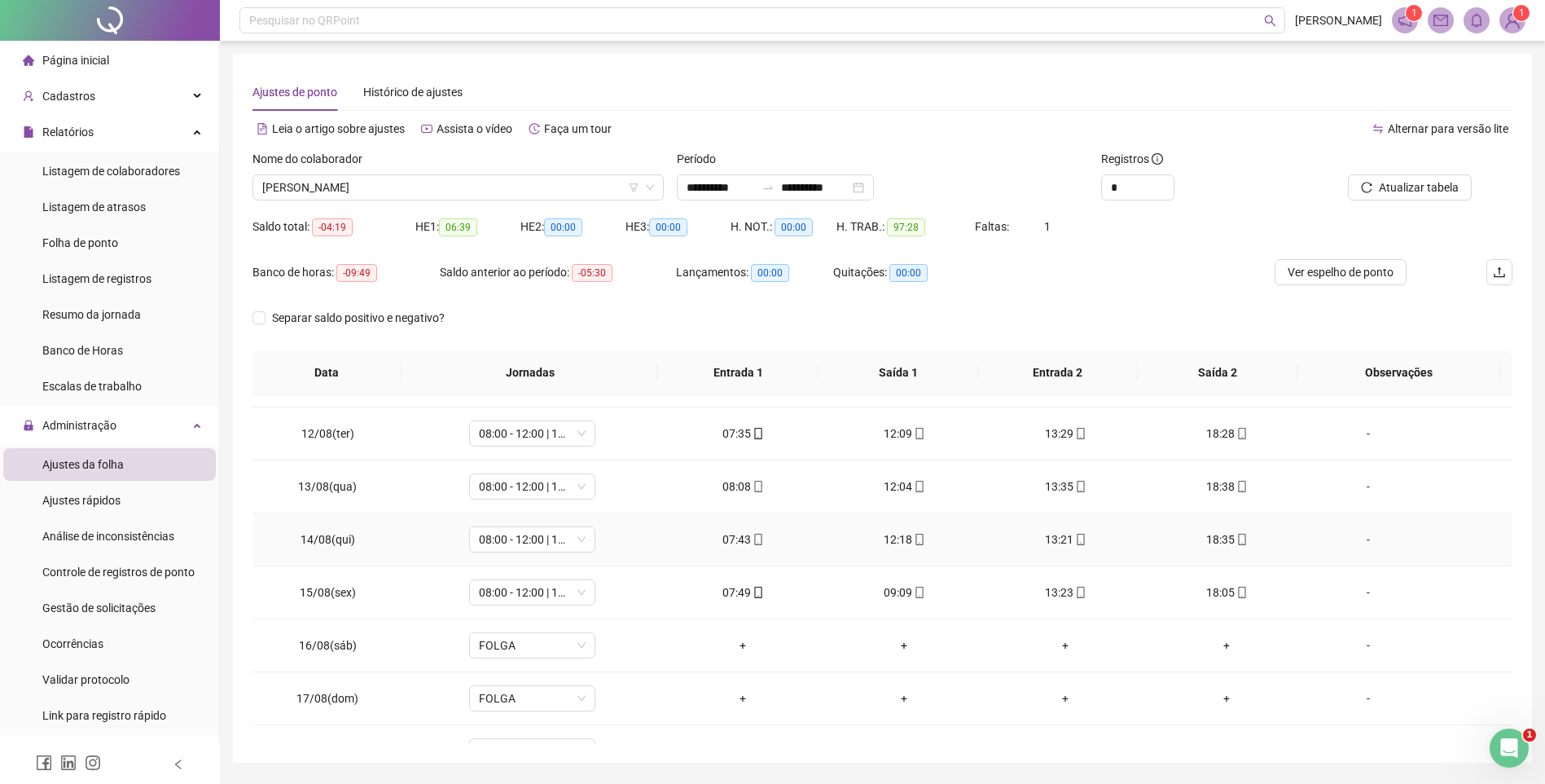
scroll to position [605, 0]
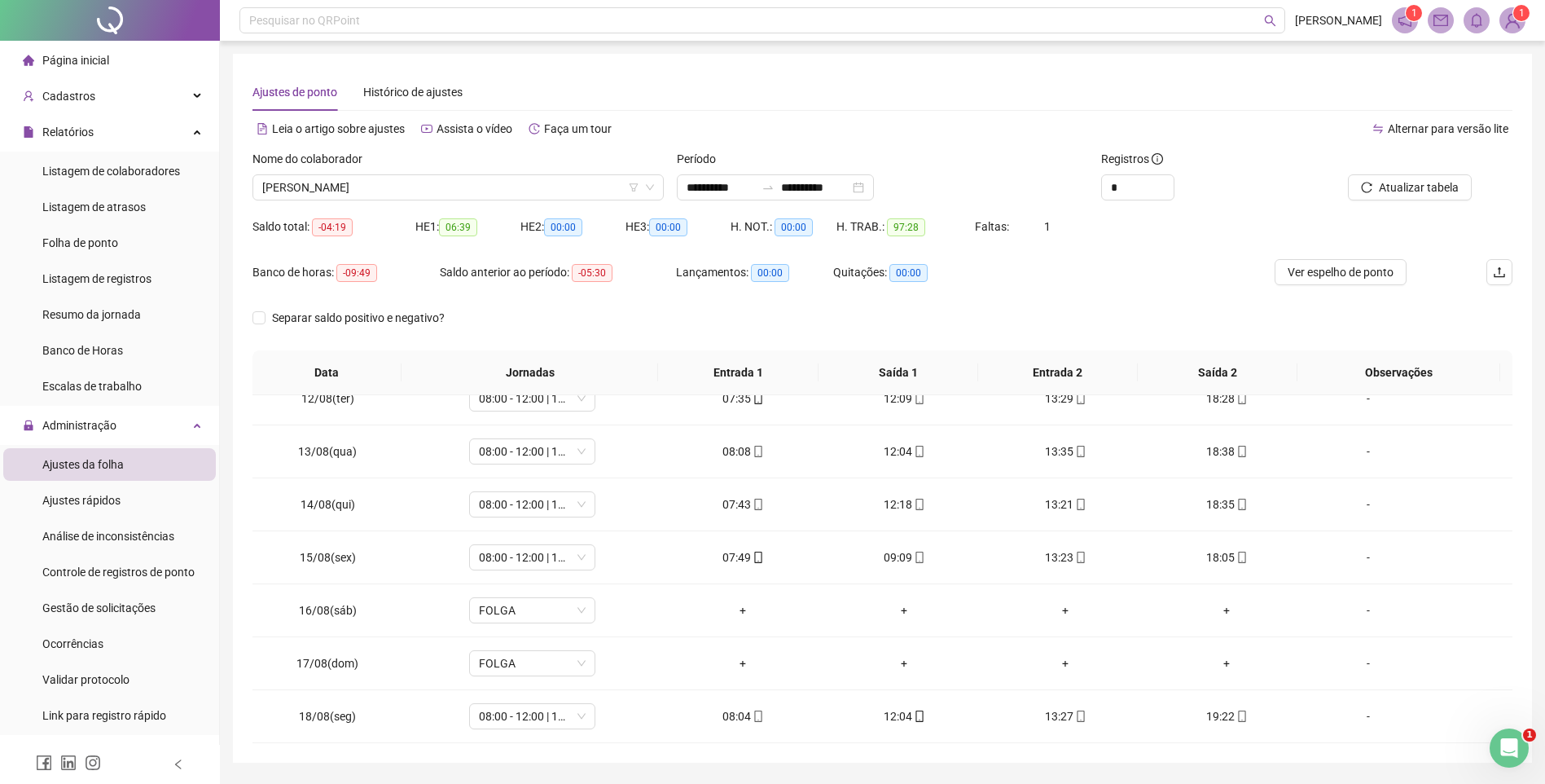
click at [496, 164] on div "Nome do colaborador" at bounding box center [458, 162] width 411 height 25
click at [493, 191] on span "[PERSON_NAME]" at bounding box center [458, 187] width 392 height 25
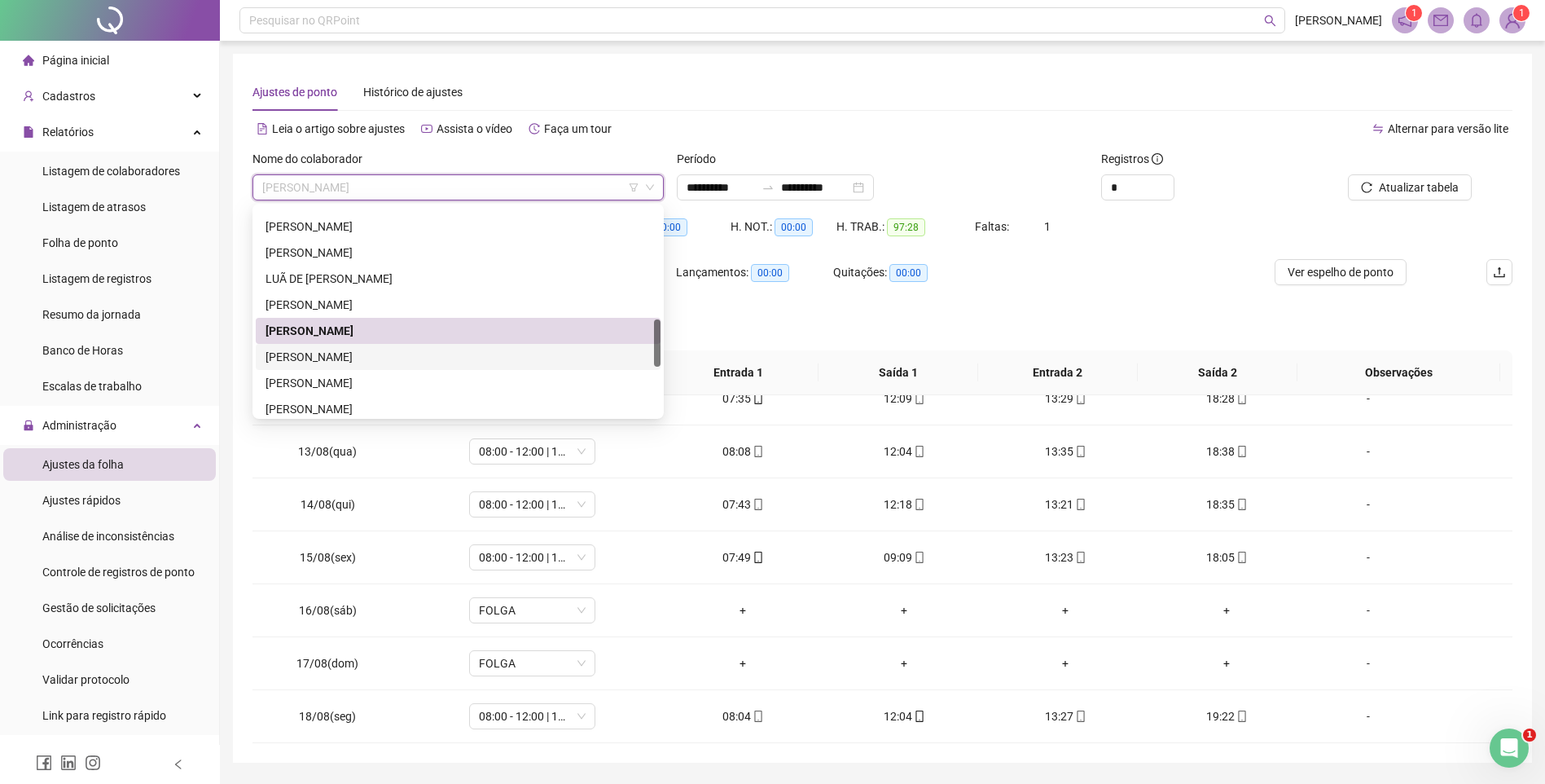
click at [382, 361] on div "[PERSON_NAME]" at bounding box center [458, 356] width 386 height 18
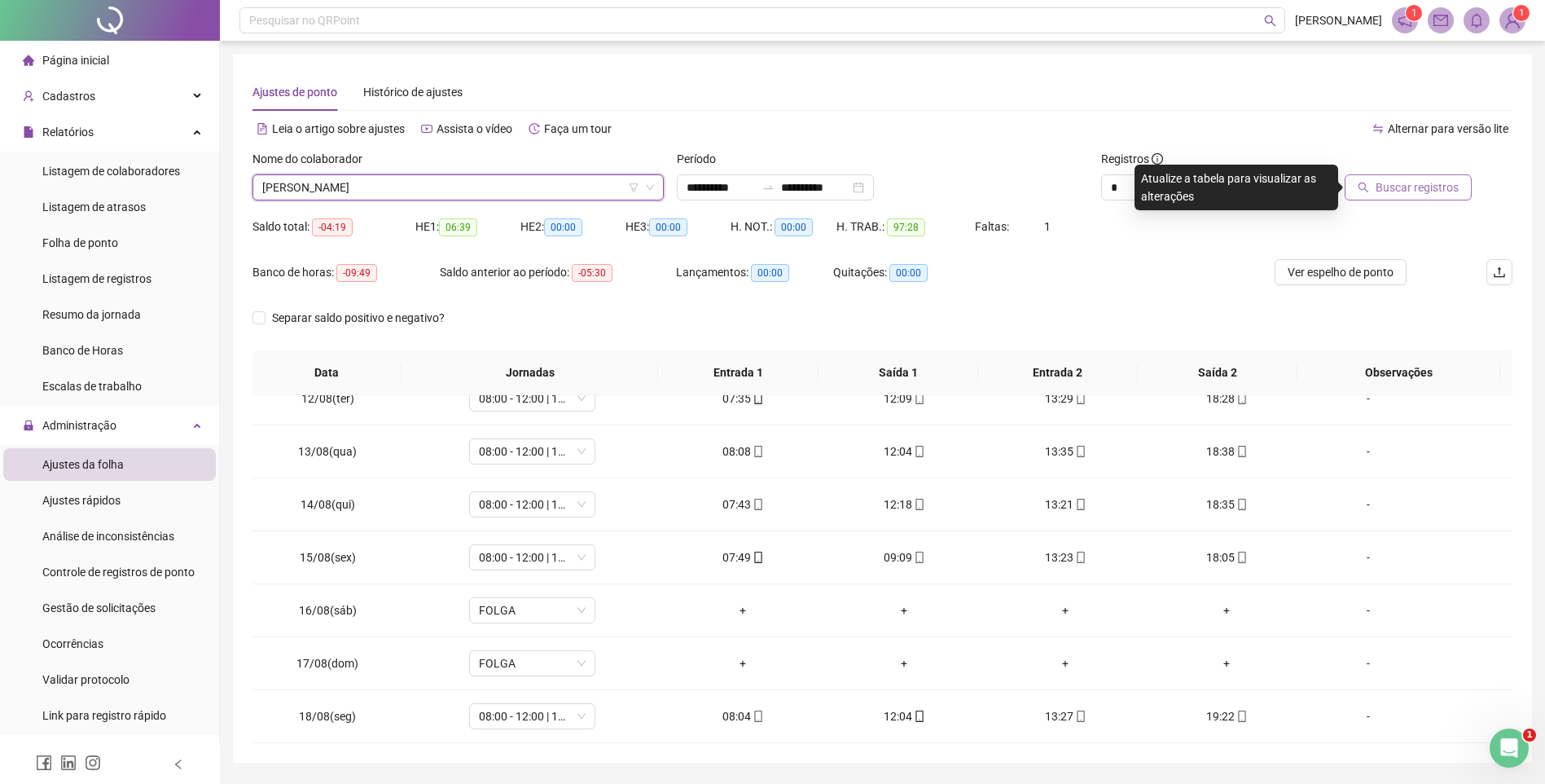
click at [1359, 184] on button "Buscar registros" at bounding box center [1409, 187] width 127 height 26
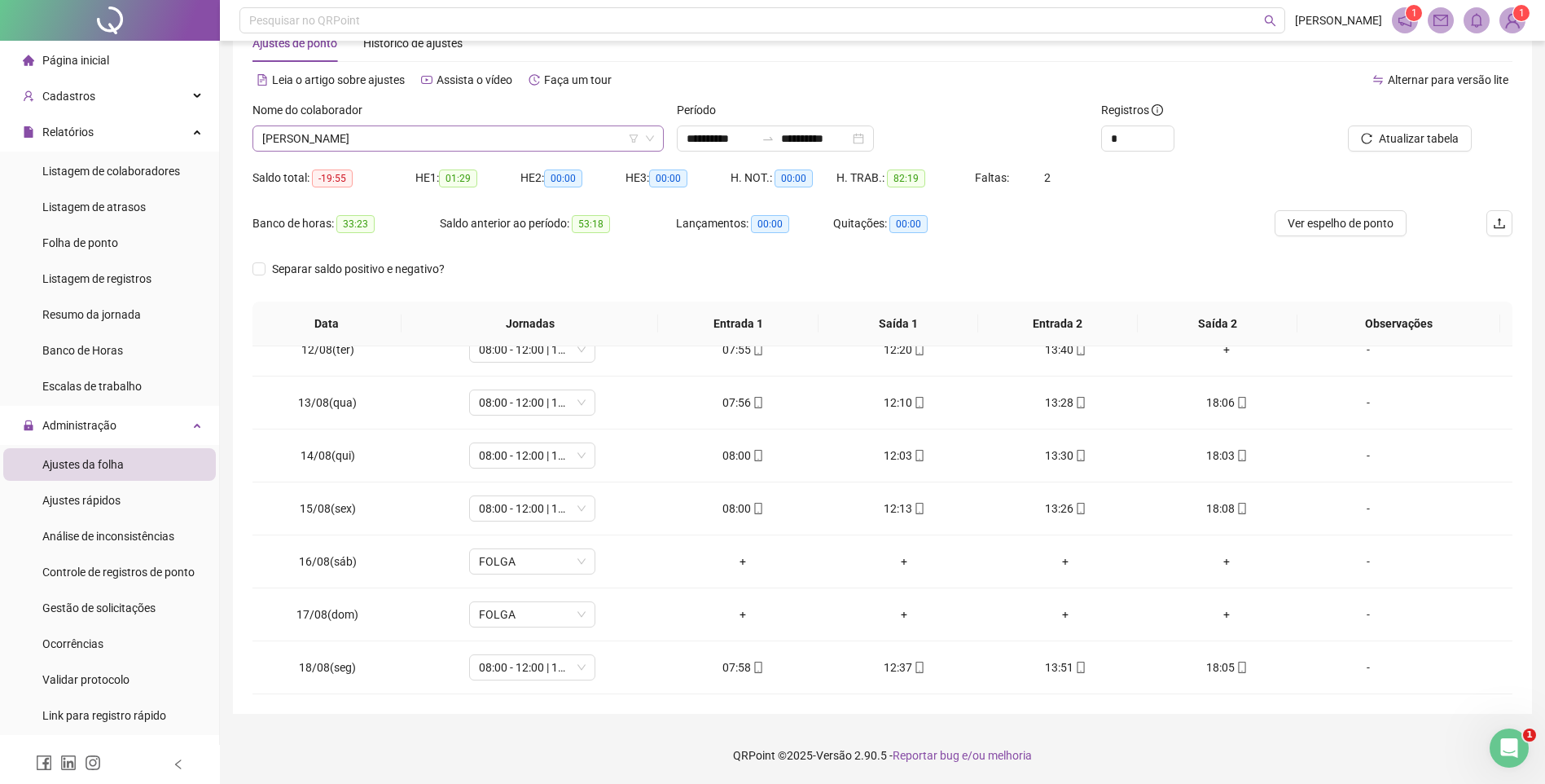
click at [395, 149] on span "[PERSON_NAME]" at bounding box center [458, 138] width 392 height 25
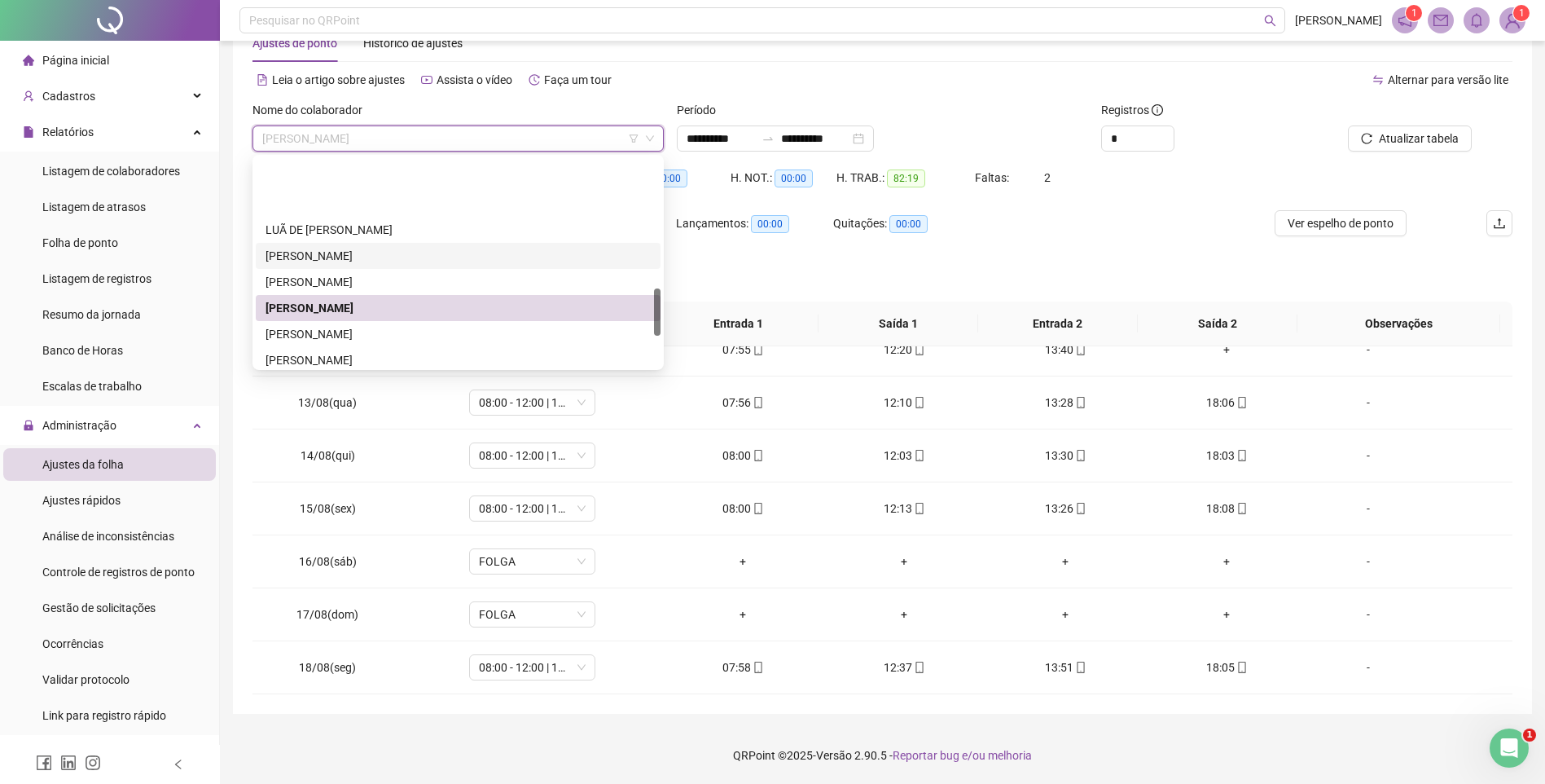
scroll to position [570, 0]
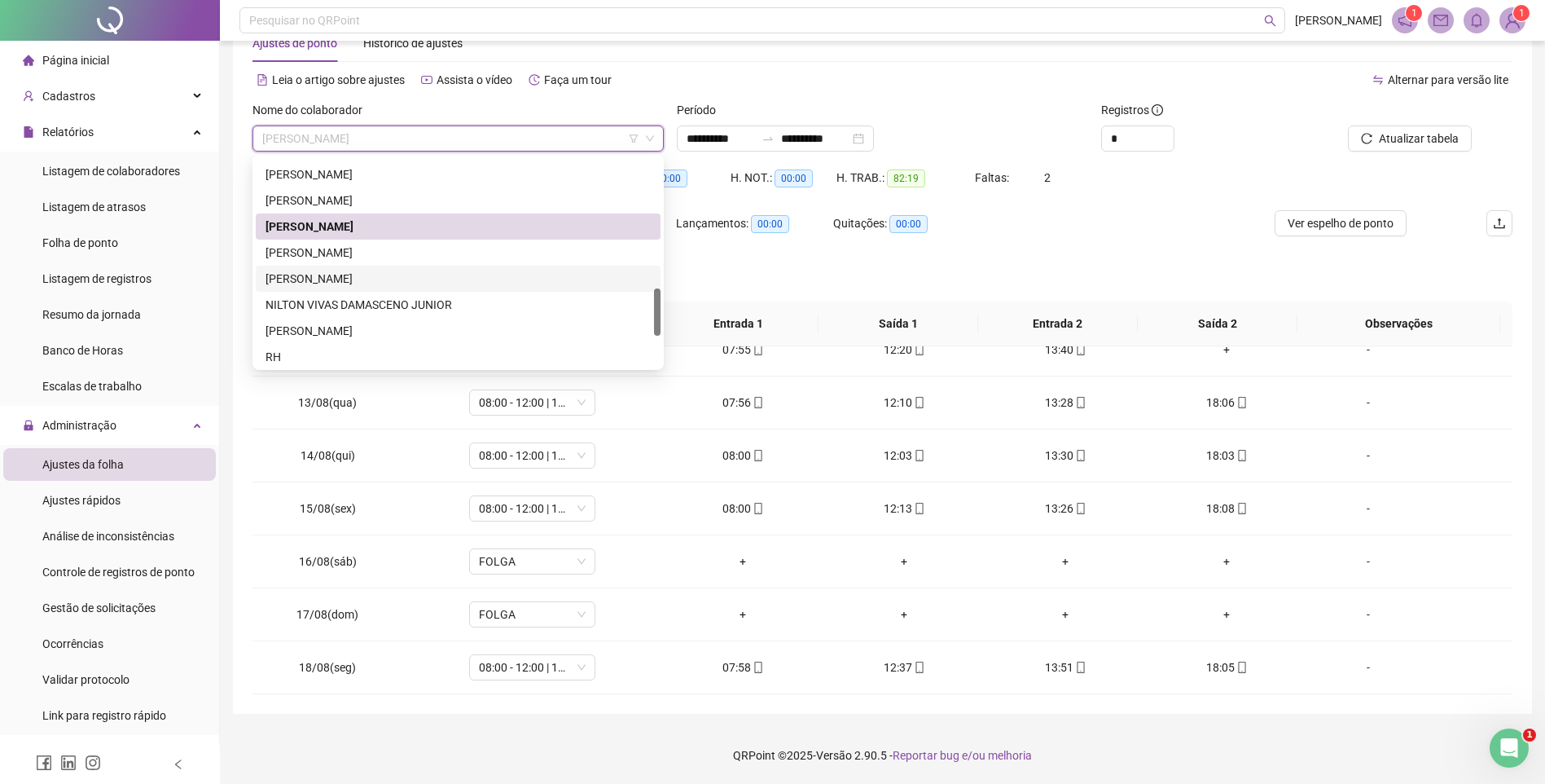
click at [343, 266] on div "[PERSON_NAME]" at bounding box center [458, 278] width 404 height 26
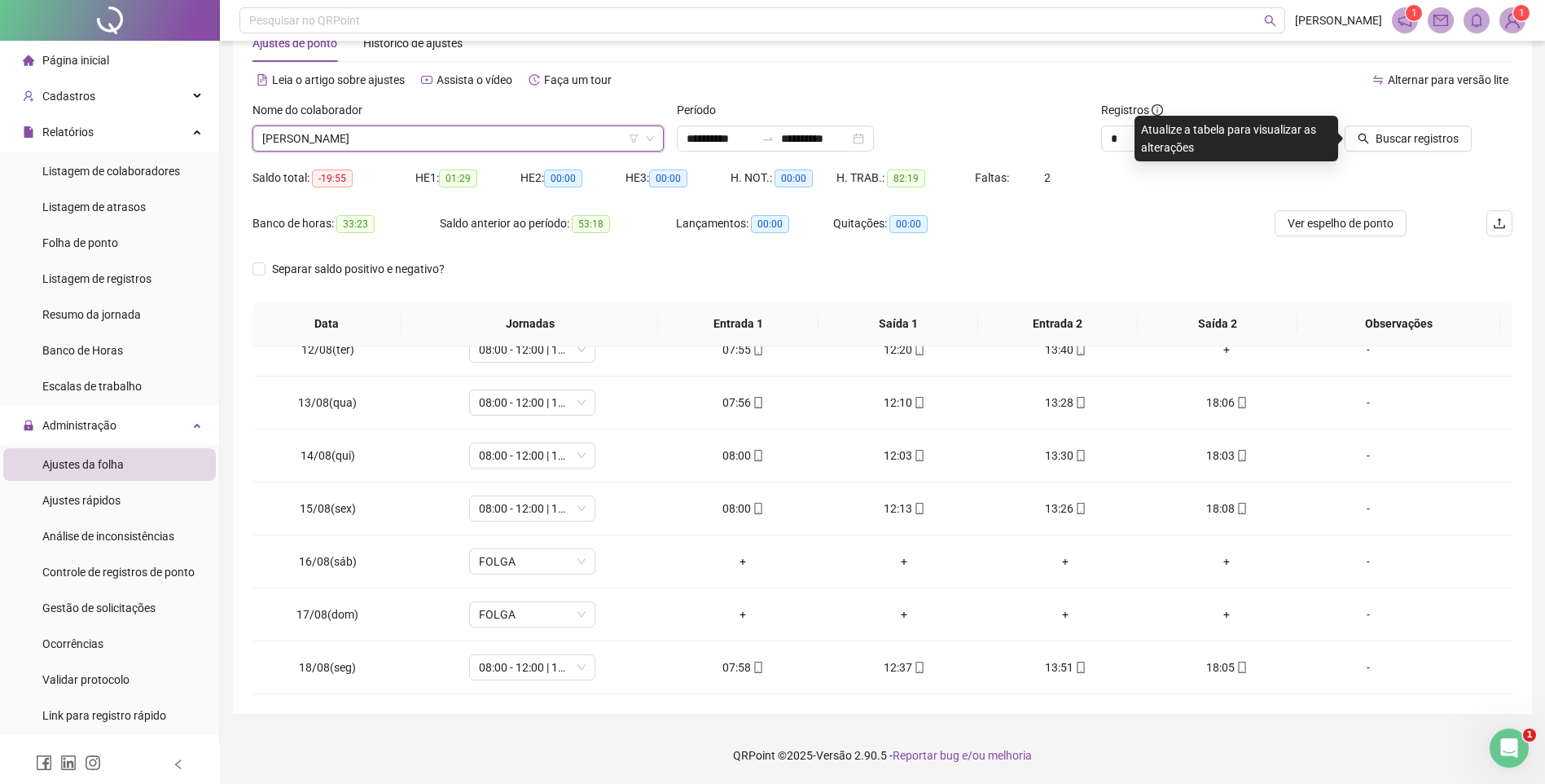
click at [367, 141] on span "[PERSON_NAME]" at bounding box center [458, 138] width 392 height 25
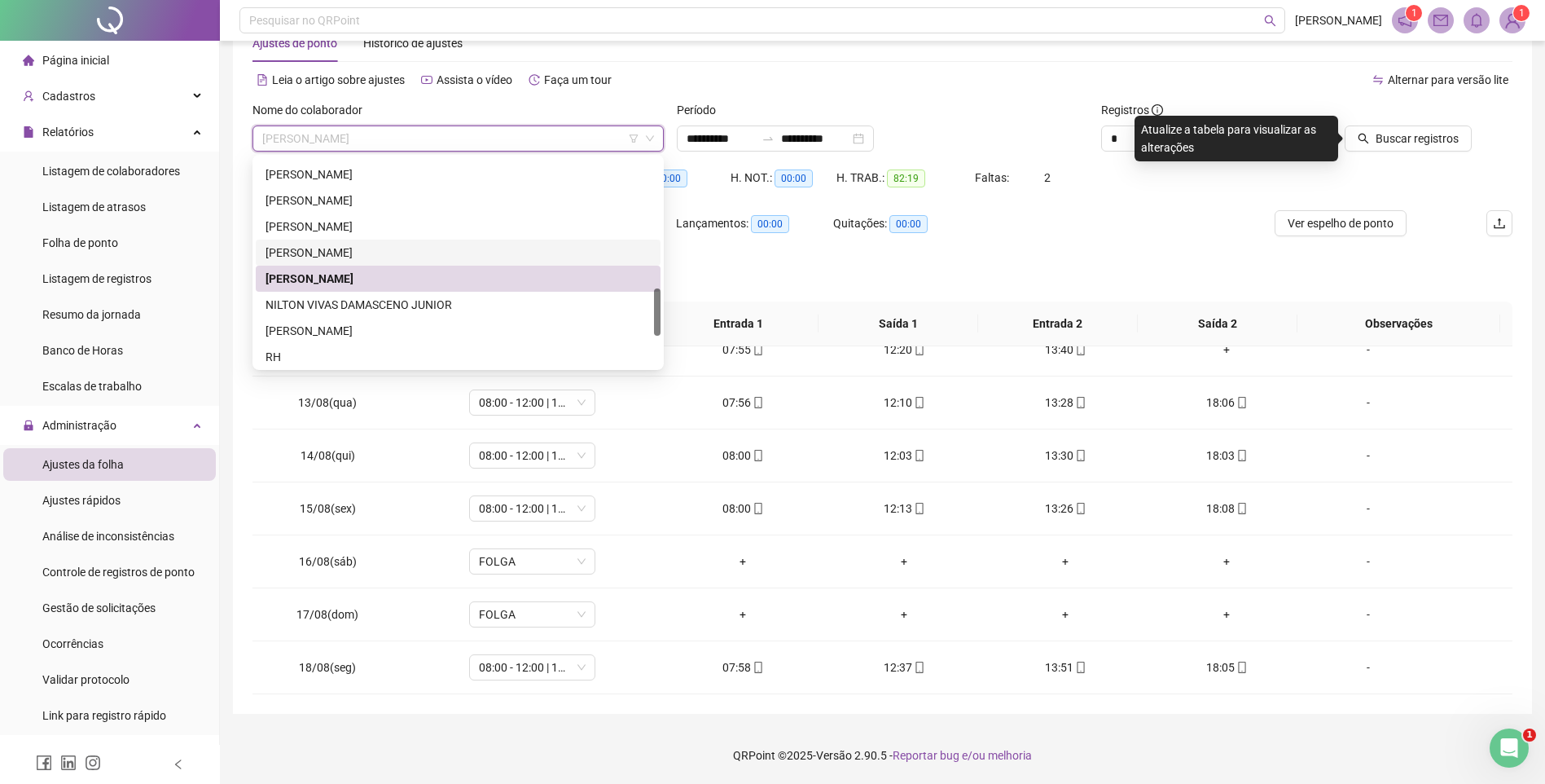
click at [351, 253] on div "[PERSON_NAME]" at bounding box center [458, 252] width 386 height 18
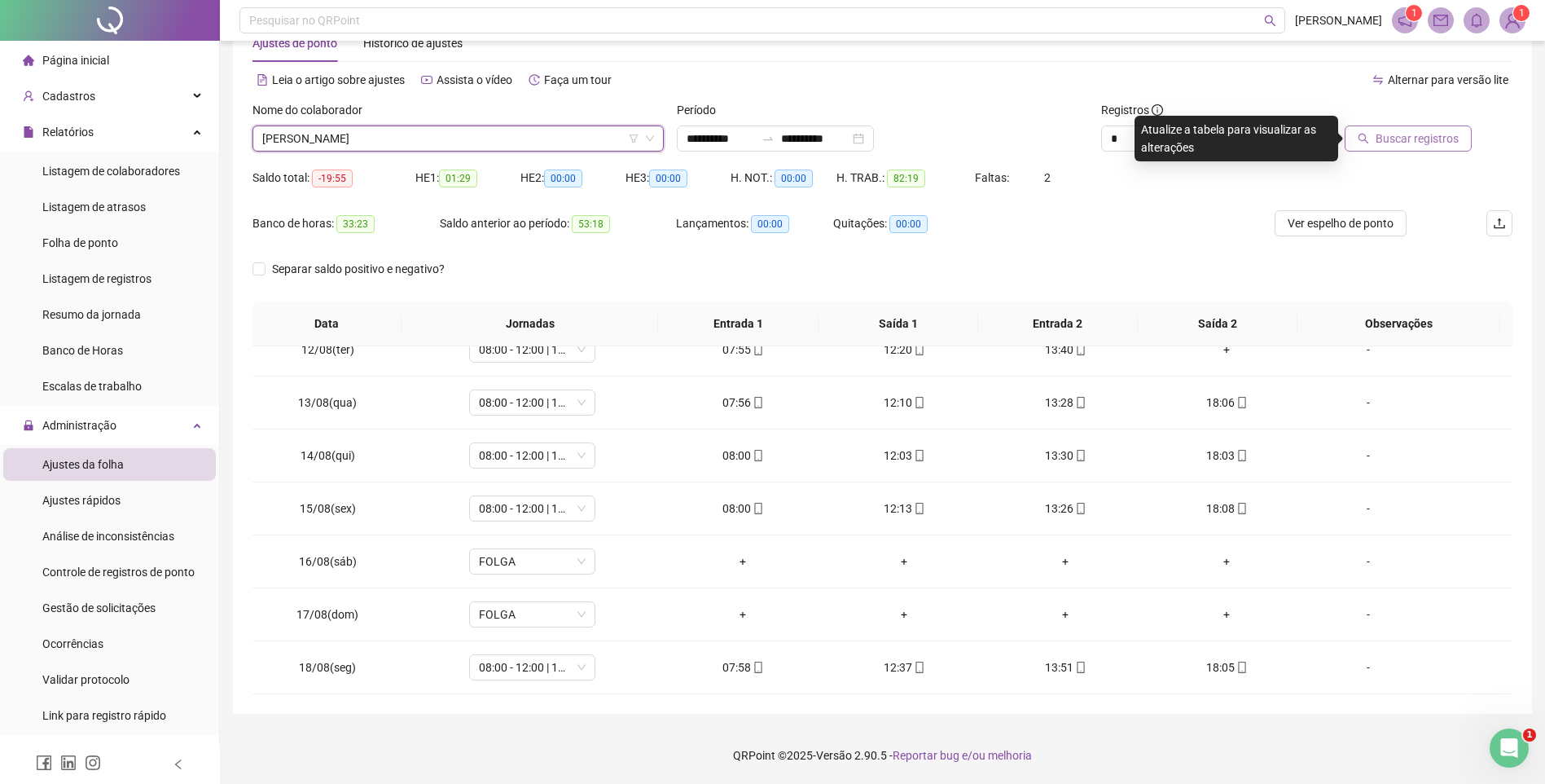
click at [1392, 129] on button "Buscar registros" at bounding box center [1409, 138] width 127 height 26
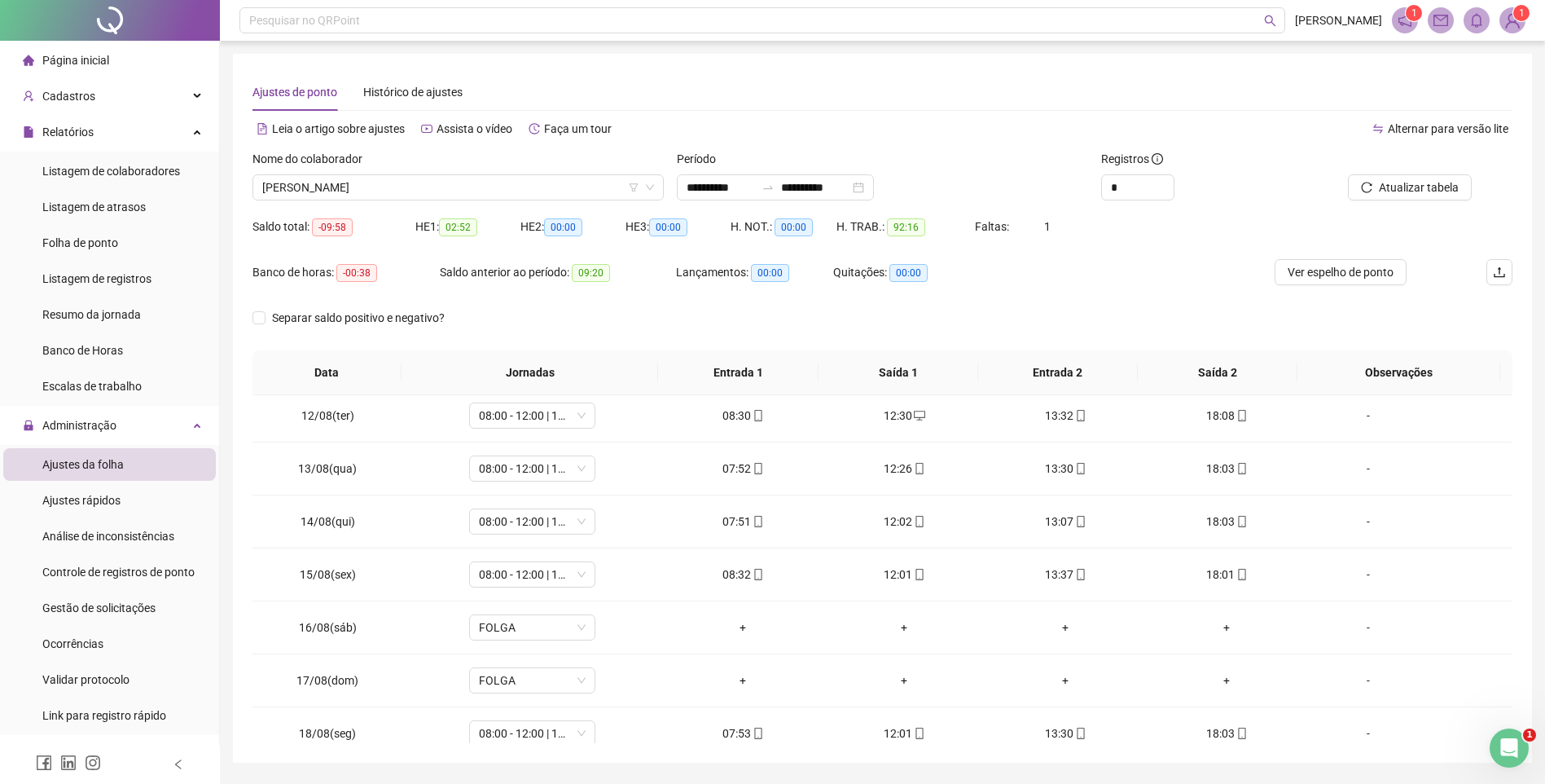
scroll to position [605, 0]
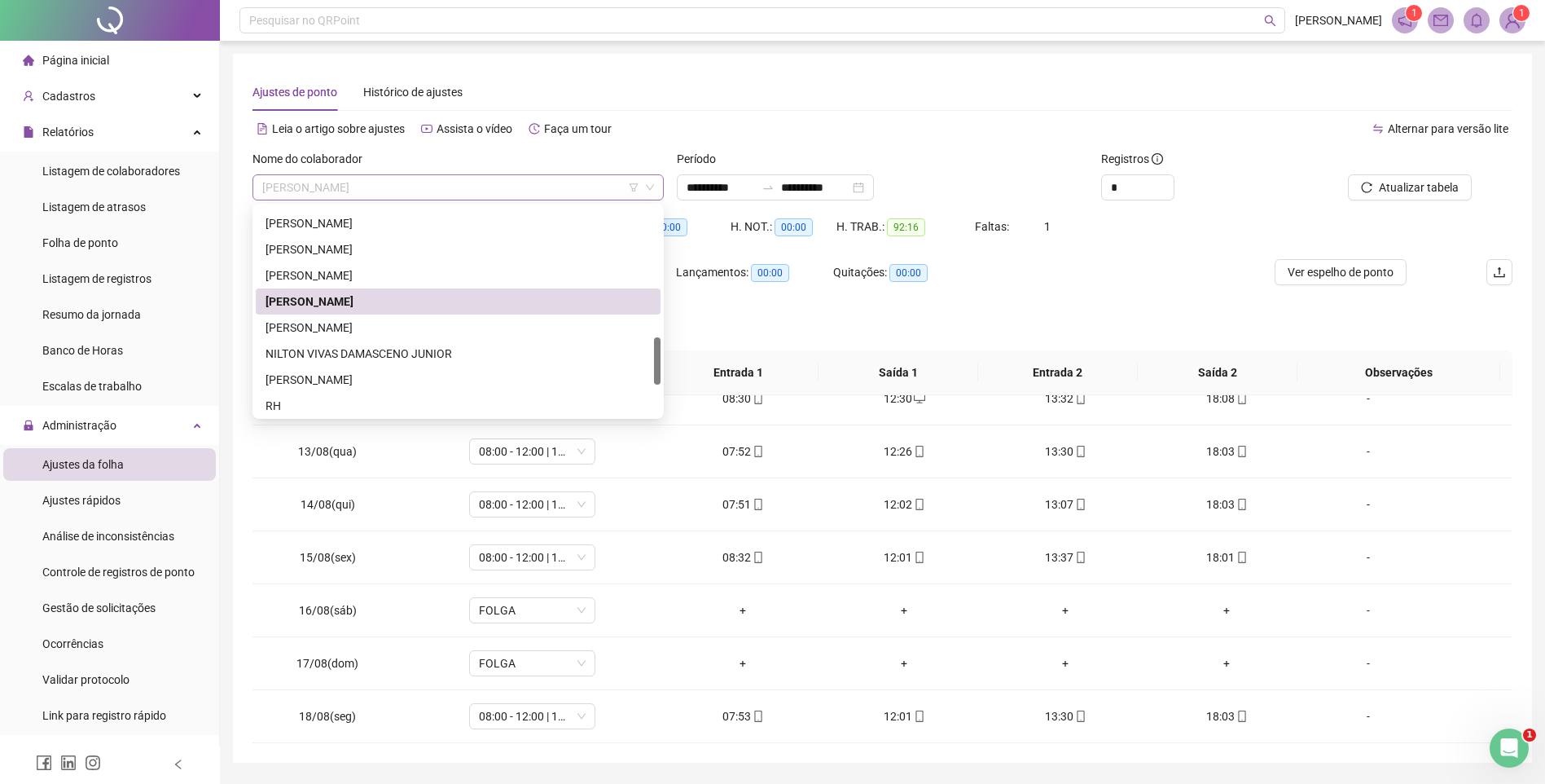
click at [523, 185] on span "[PERSON_NAME]" at bounding box center [458, 187] width 392 height 25
click at [368, 334] on div "[PERSON_NAME]" at bounding box center [458, 327] width 386 height 18
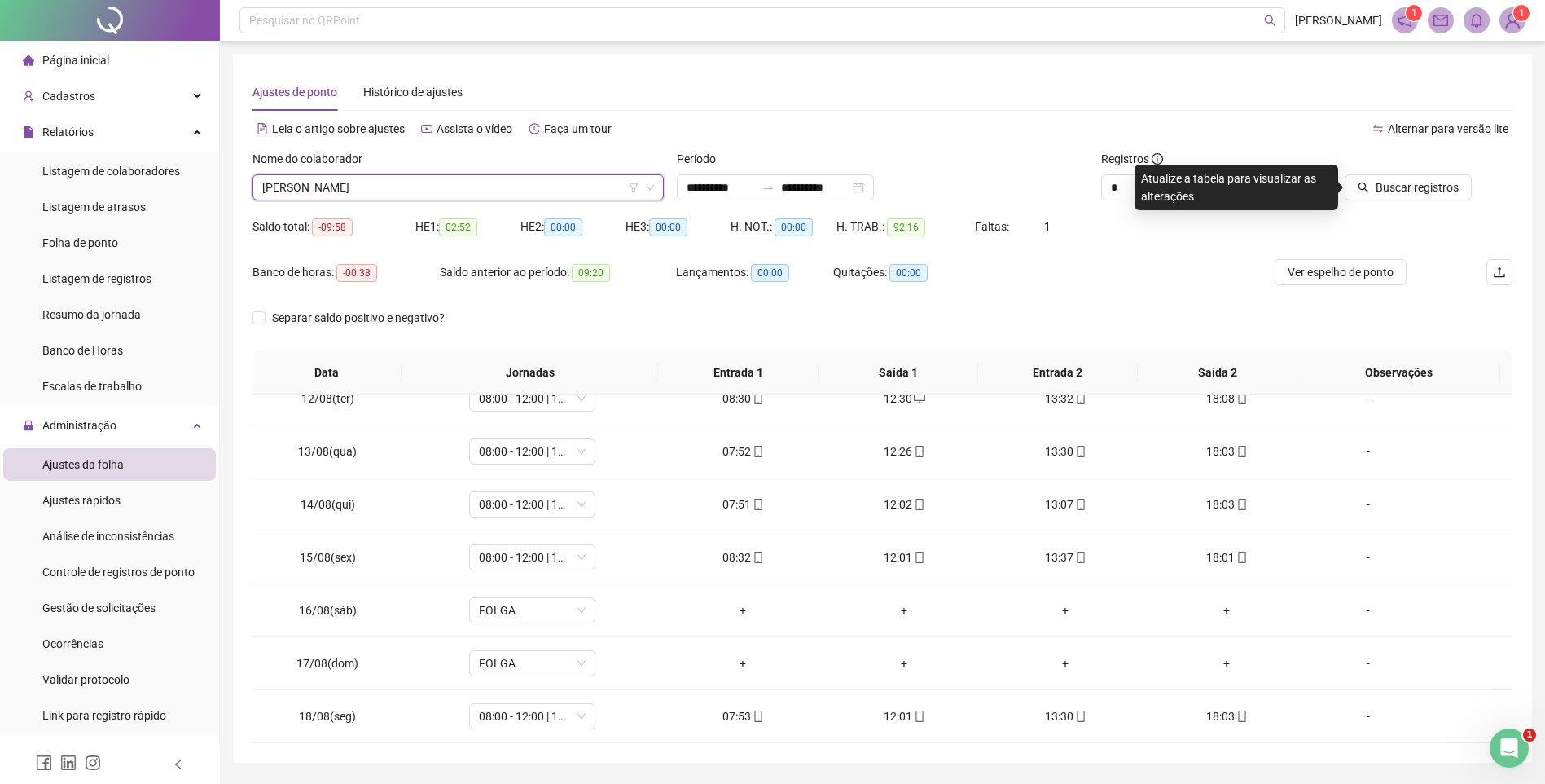
click at [1408, 201] on div "Buscar registros" at bounding box center [1413, 182] width 213 height 63
click at [1408, 199] on button "Buscar registros" at bounding box center [1409, 187] width 127 height 26
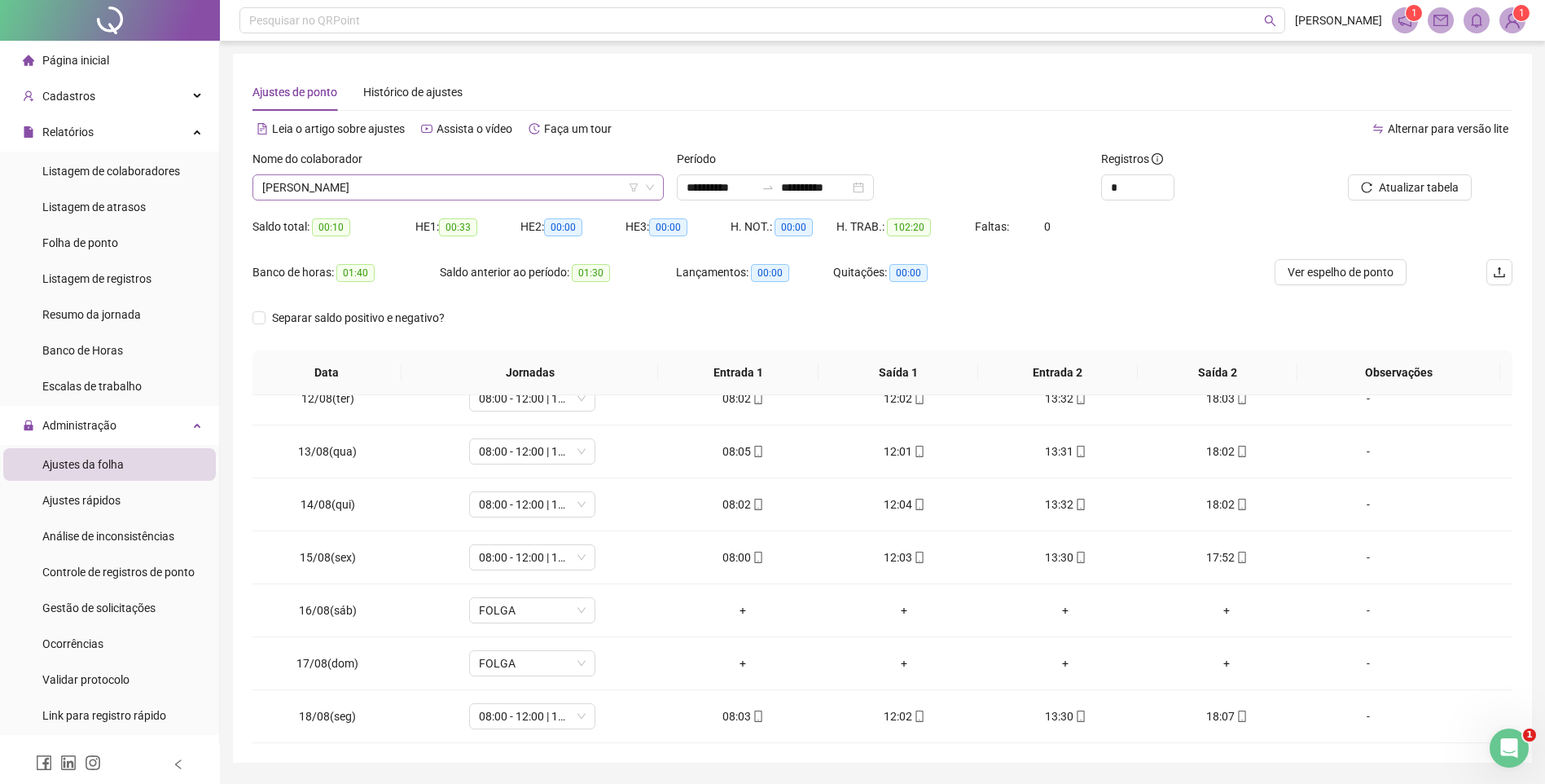
click at [440, 189] on span "[PERSON_NAME]" at bounding box center [458, 187] width 392 height 25
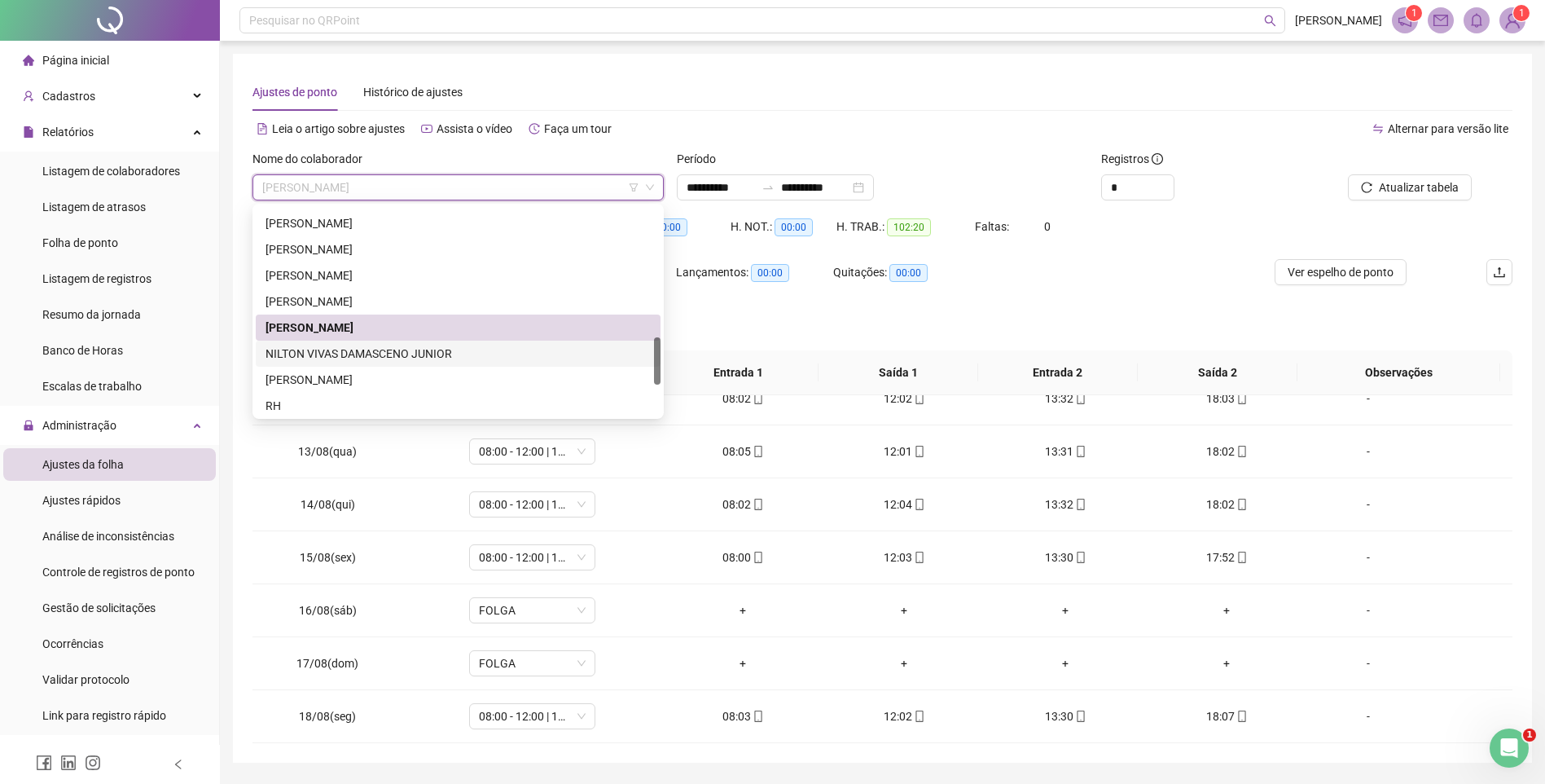
click at [394, 351] on div "NILTON VIVAS DAMASCENO JUNIOR" at bounding box center [458, 353] width 386 height 18
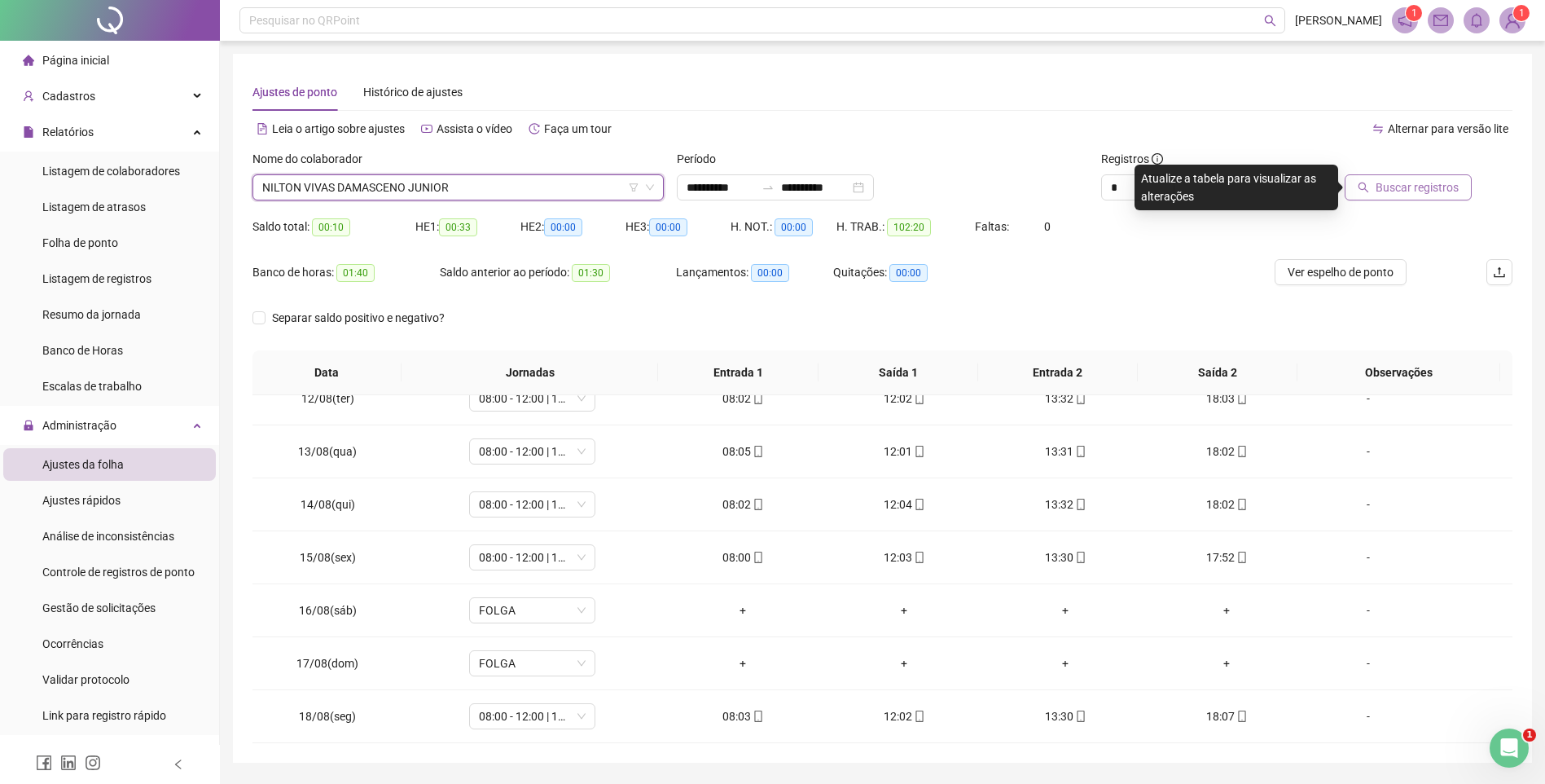
click at [1411, 189] on span "Buscar registros" at bounding box center [1417, 187] width 83 height 18
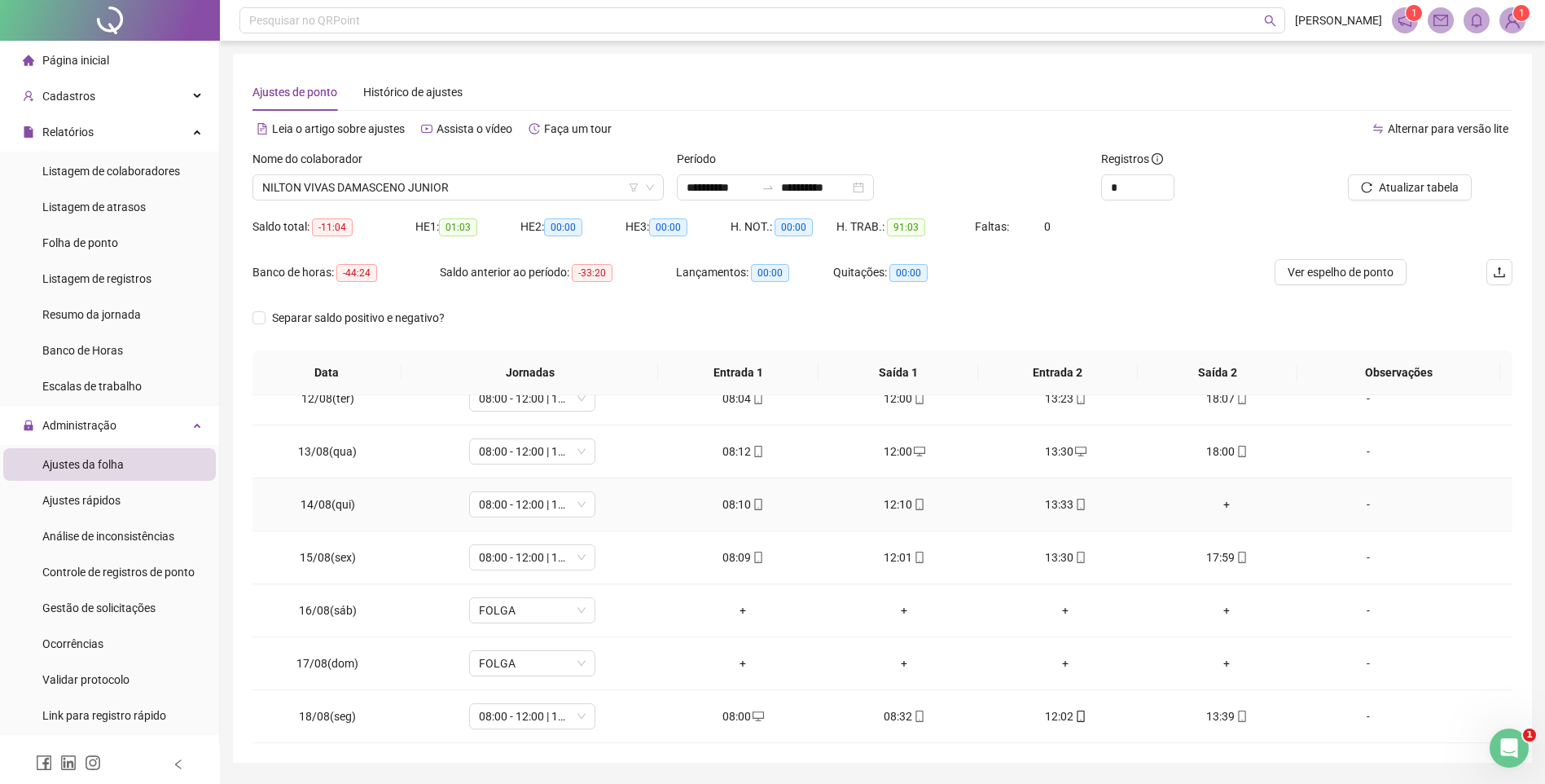
click at [1228, 503] on div "+" at bounding box center [1227, 504] width 135 height 18
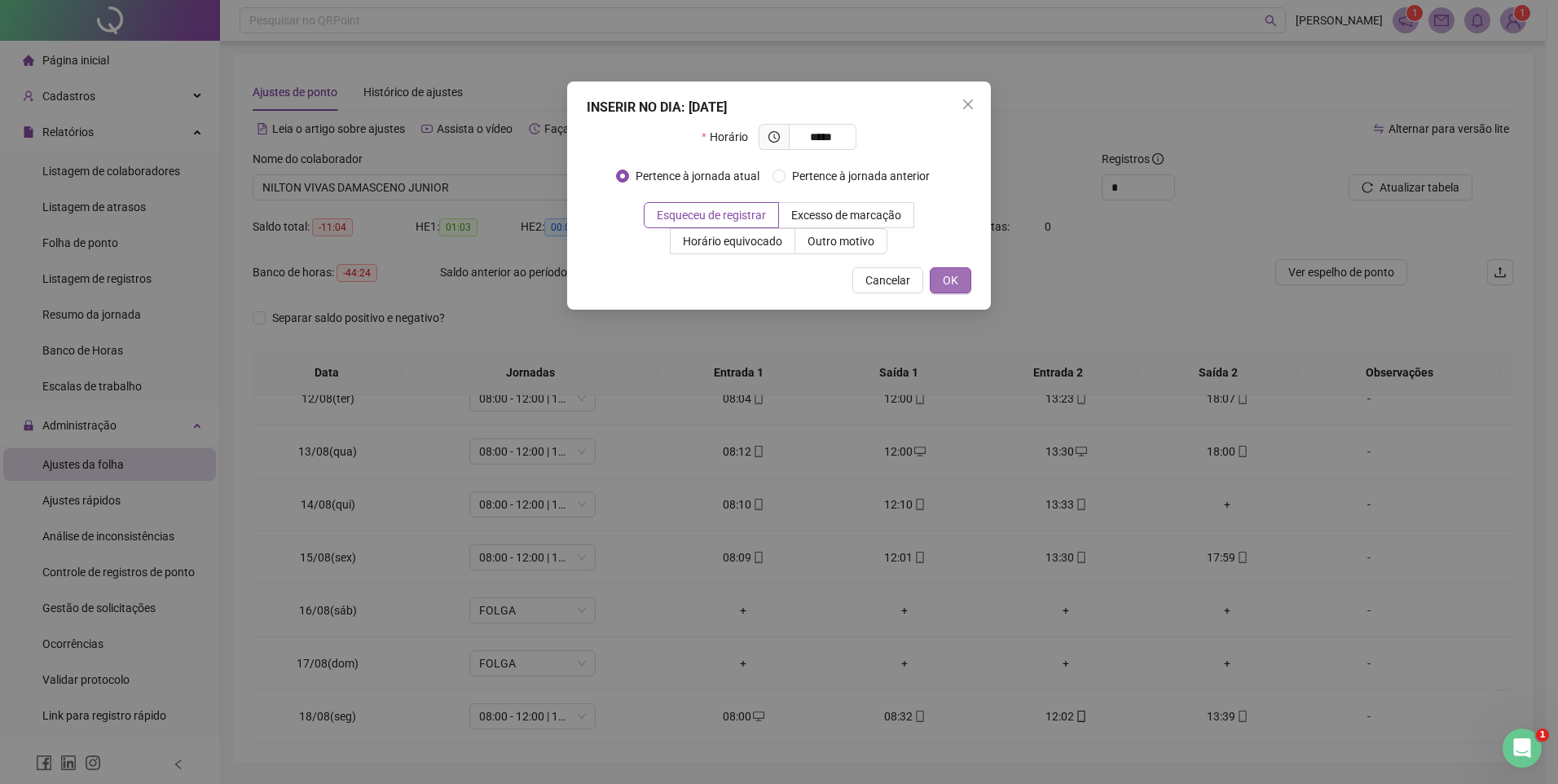
type input "*****"
click at [943, 271] on button "OK" at bounding box center [950, 280] width 41 height 26
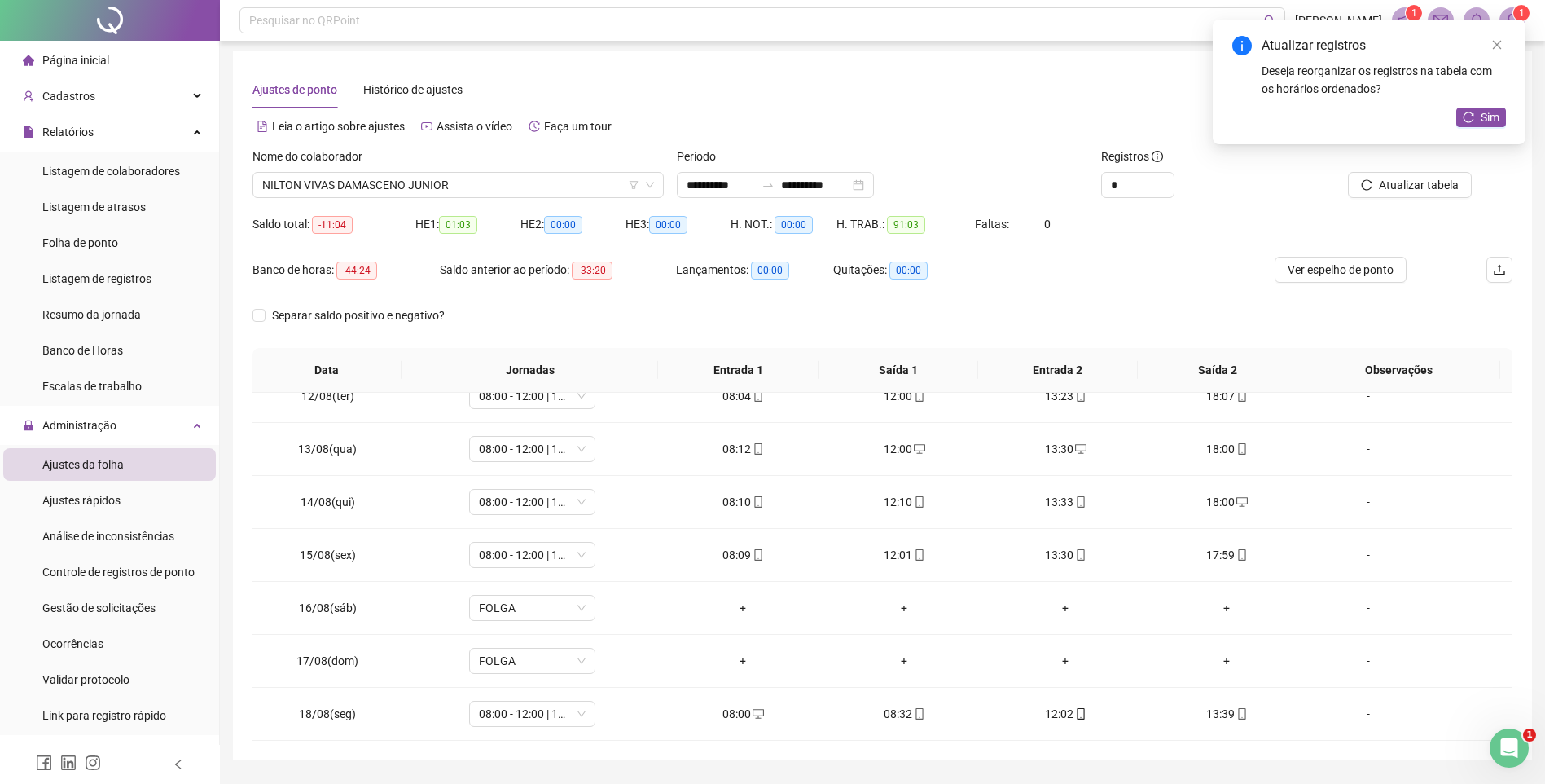
scroll to position [0, 0]
click at [1373, 190] on icon "reload" at bounding box center [1367, 187] width 11 height 11
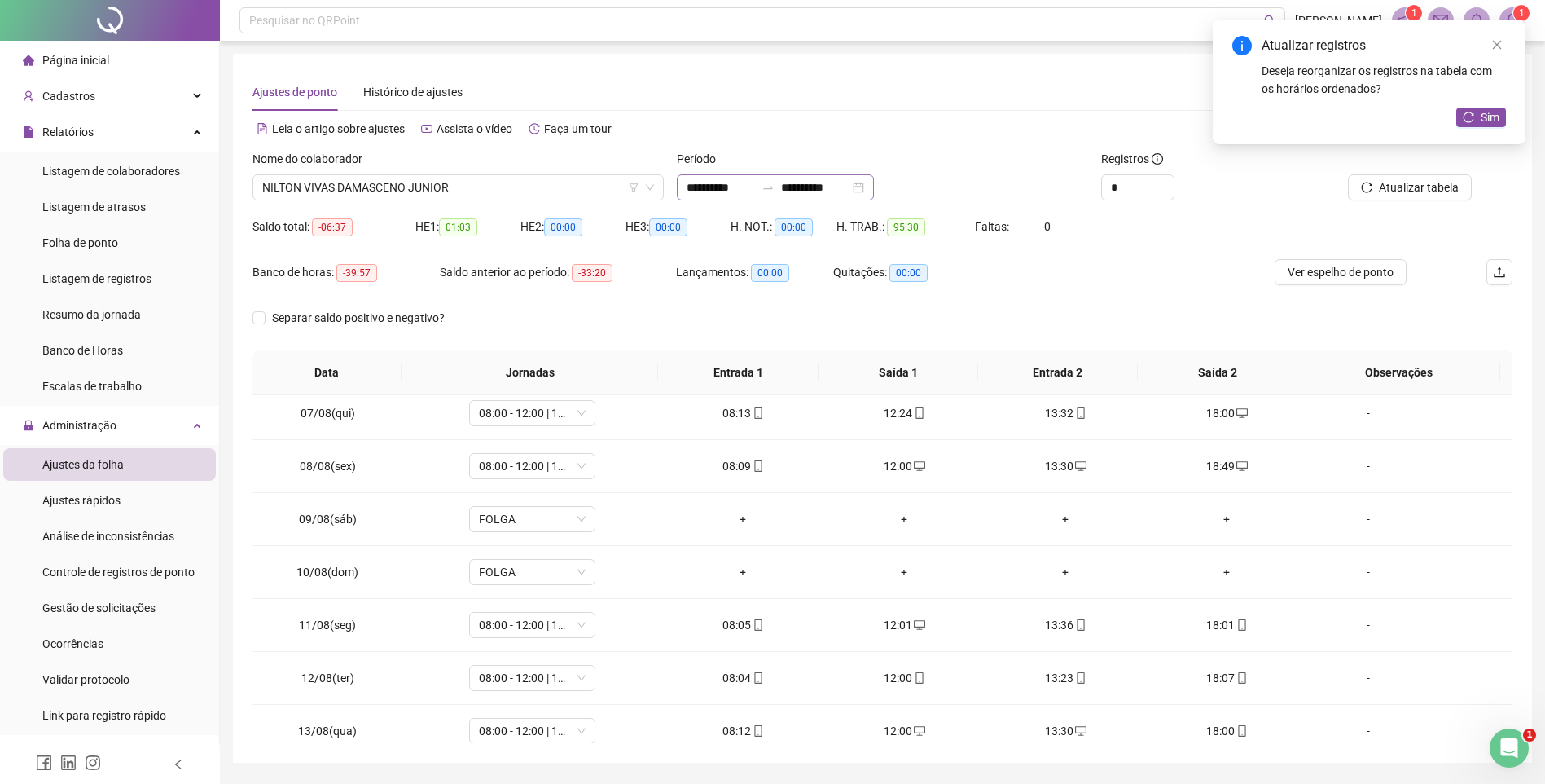
click at [874, 191] on div "**********" at bounding box center [775, 187] width 197 height 26
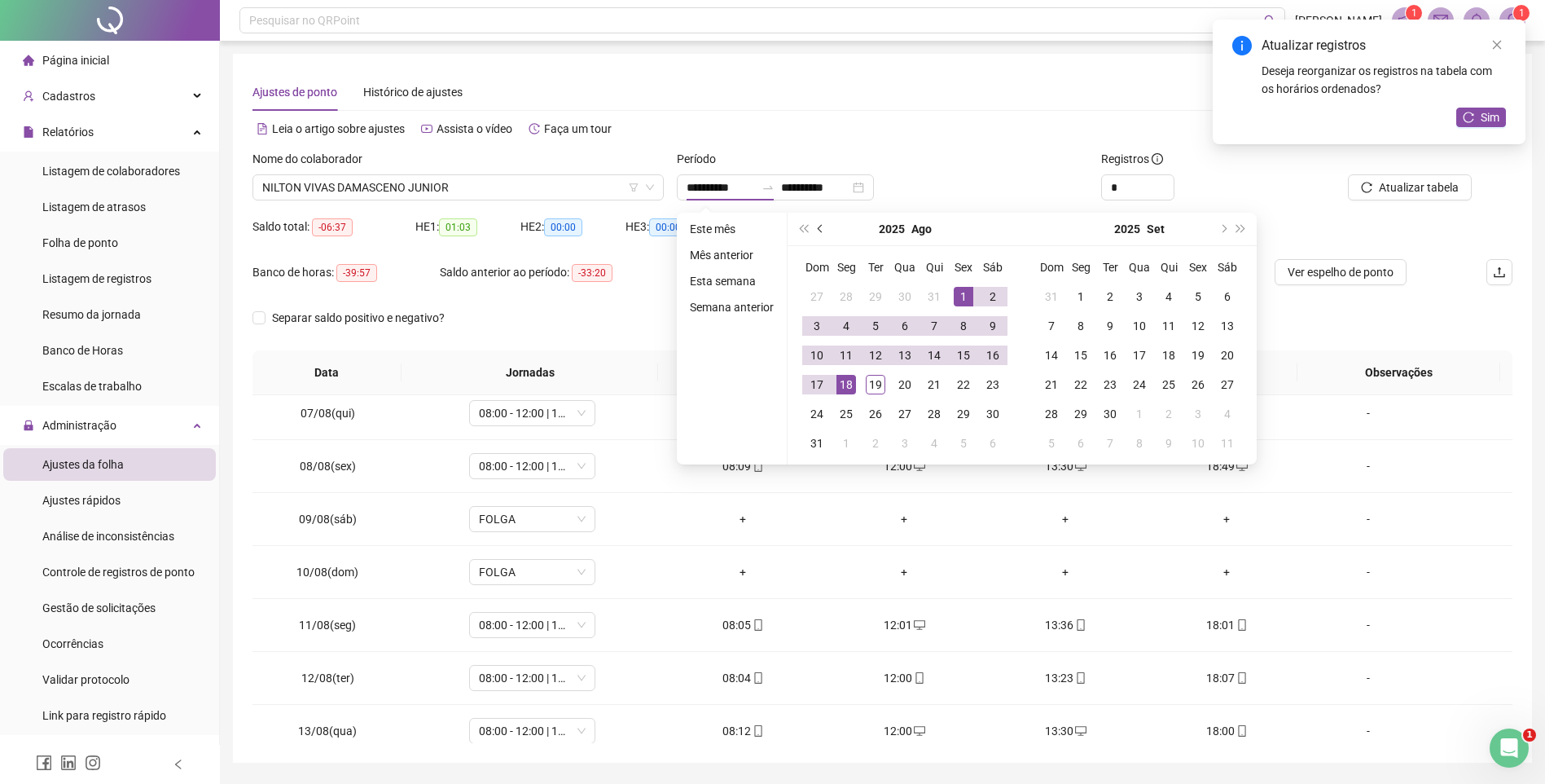
click at [815, 229] on button "prev-year" at bounding box center [821, 229] width 18 height 33
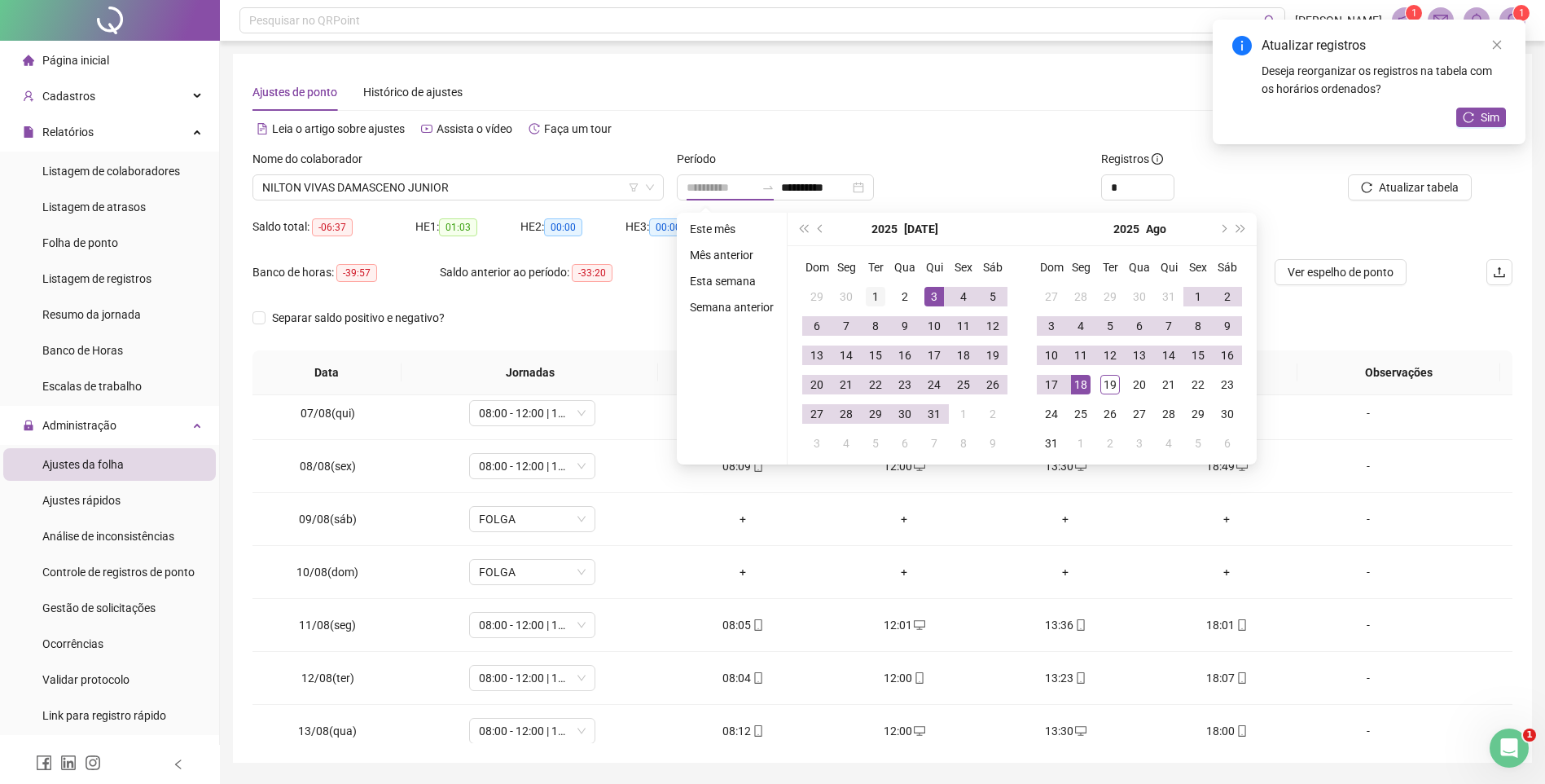
type input "**********"
click at [880, 291] on div "1" at bounding box center [876, 296] width 20 height 20
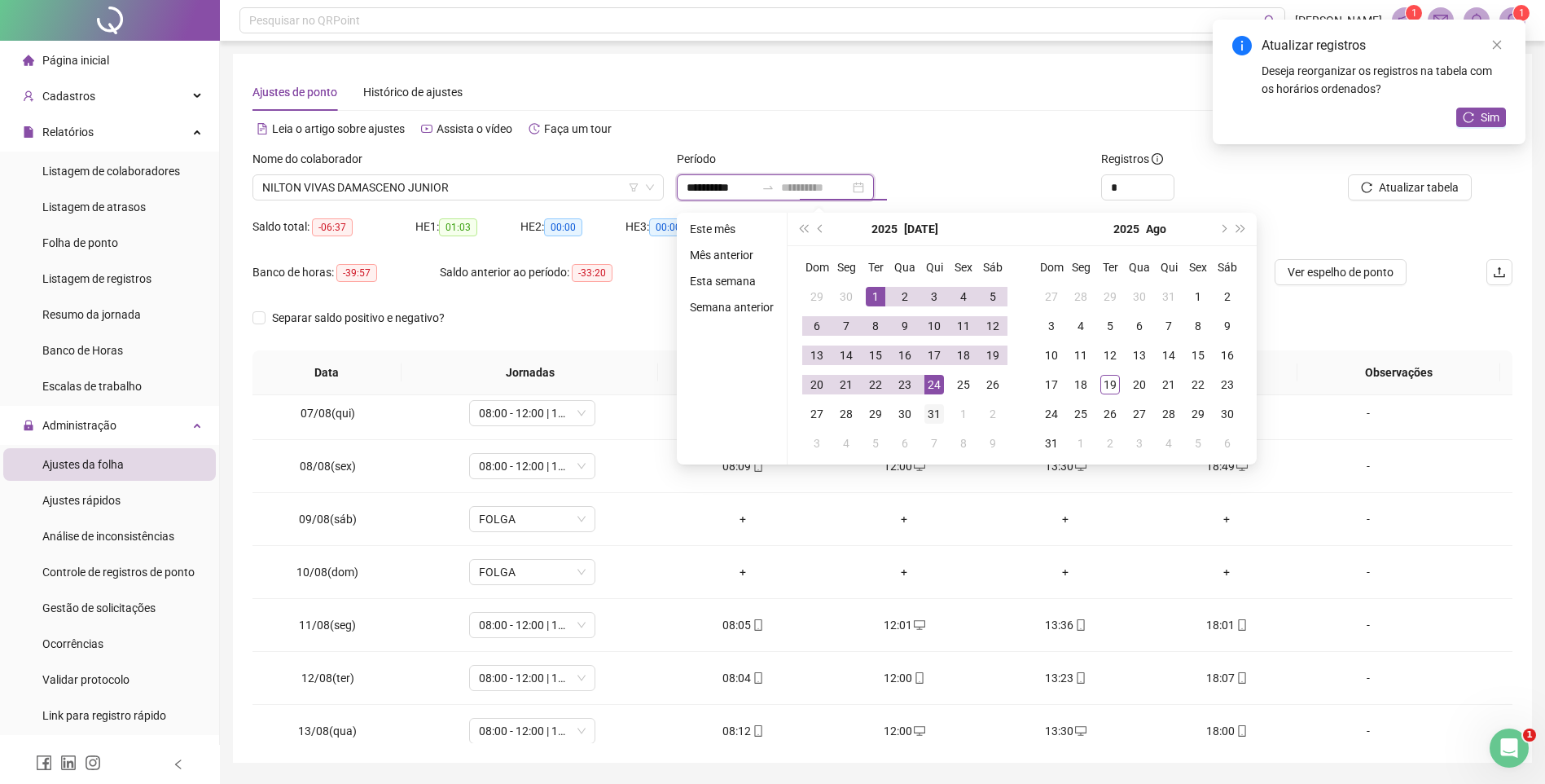
type input "**********"
click at [937, 407] on div "31" at bounding box center [934, 414] width 20 height 20
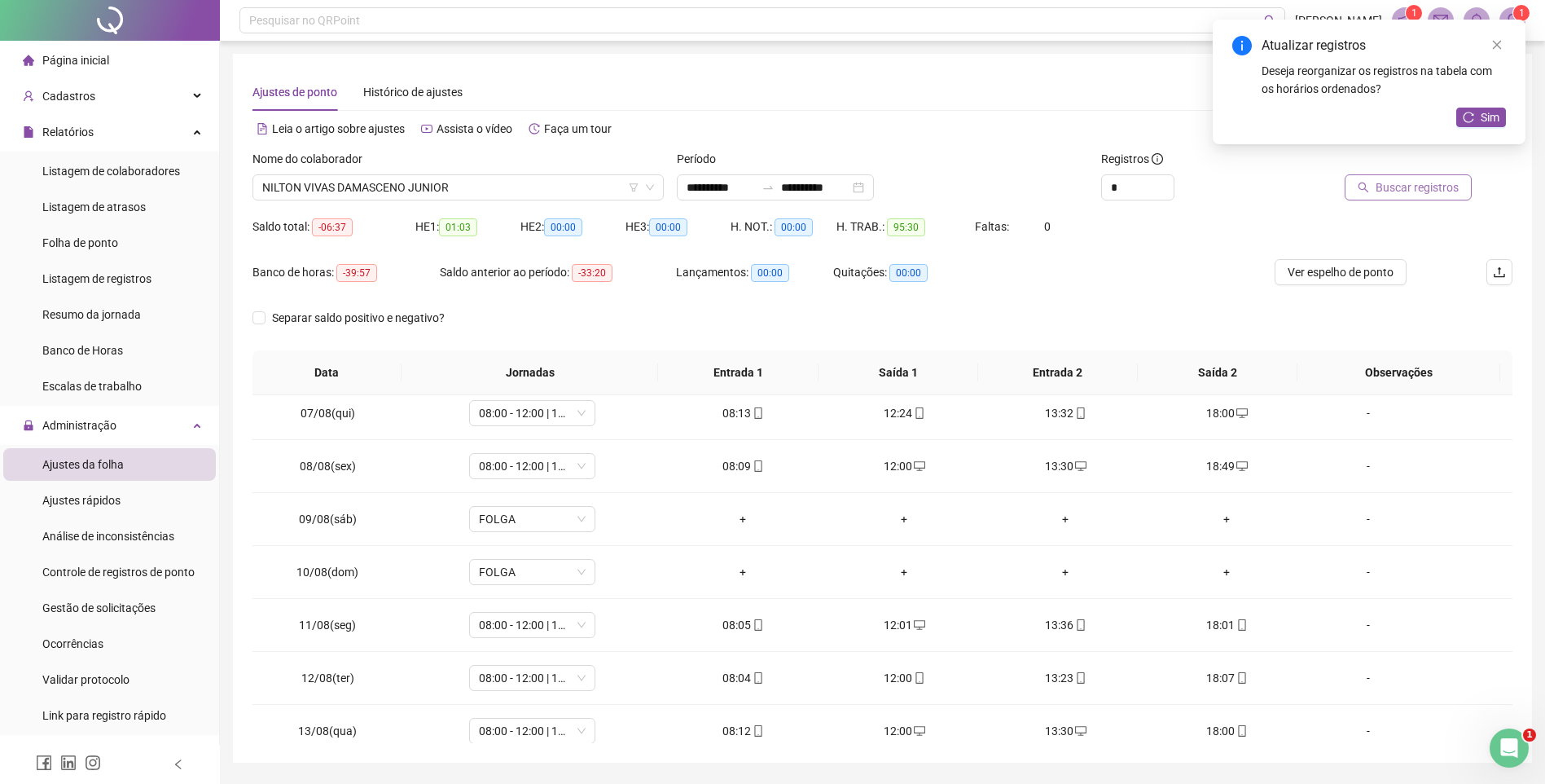
click at [1398, 194] on span "Buscar registros" at bounding box center [1417, 187] width 83 height 18
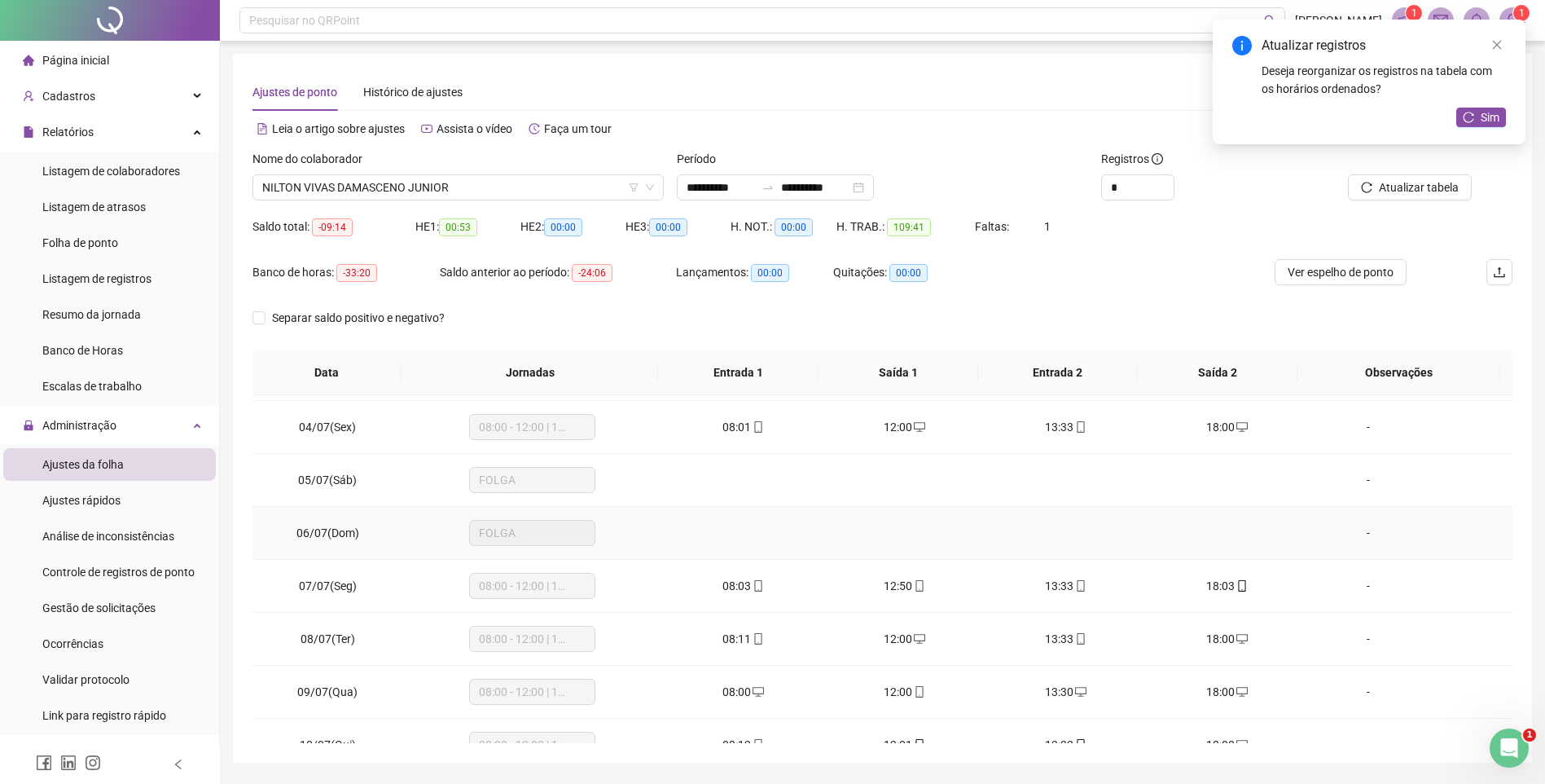
scroll to position [0, 0]
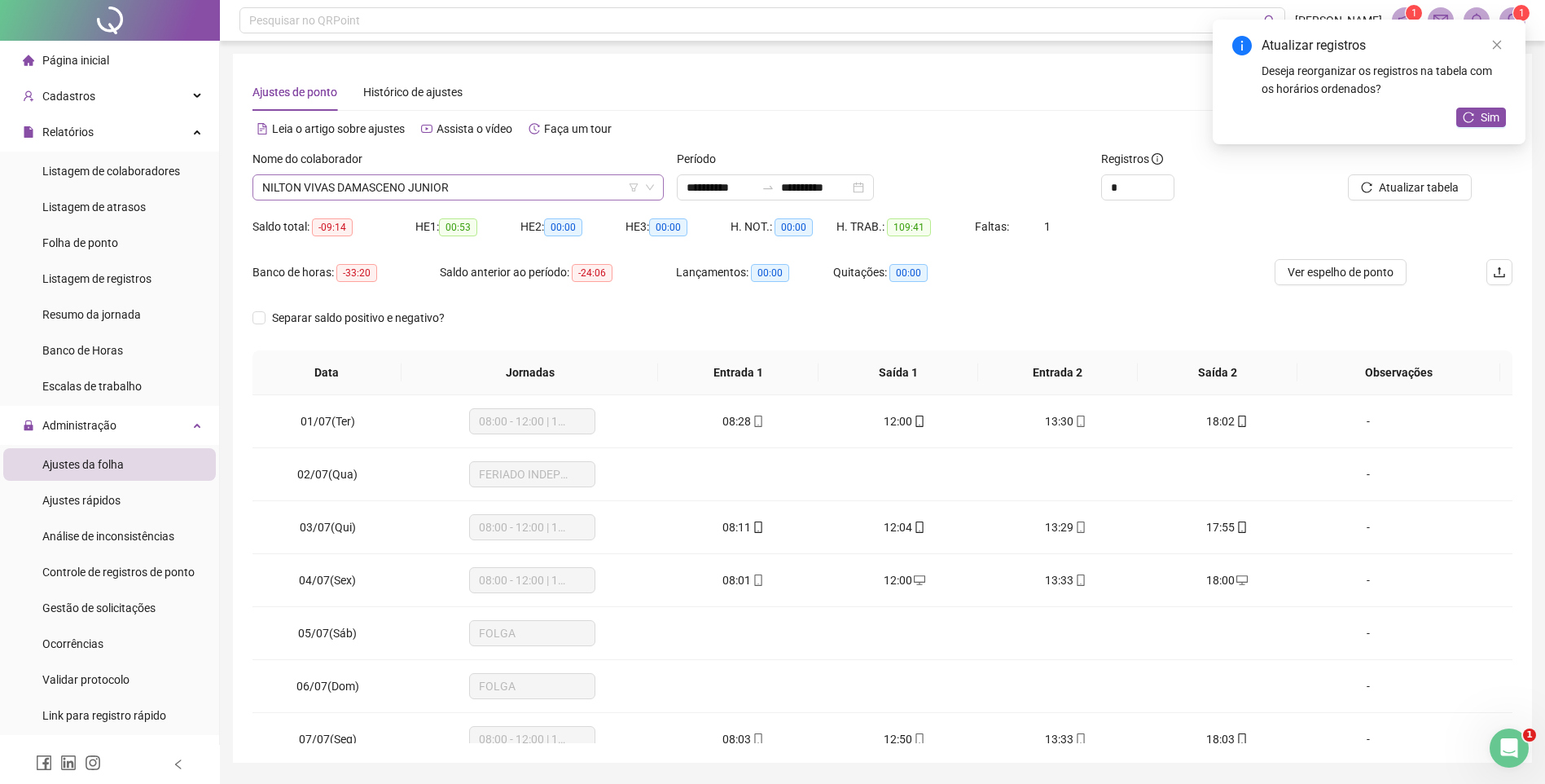
click at [416, 184] on span "NILTON VIVAS DAMASCENO JUNIOR" at bounding box center [458, 187] width 392 height 25
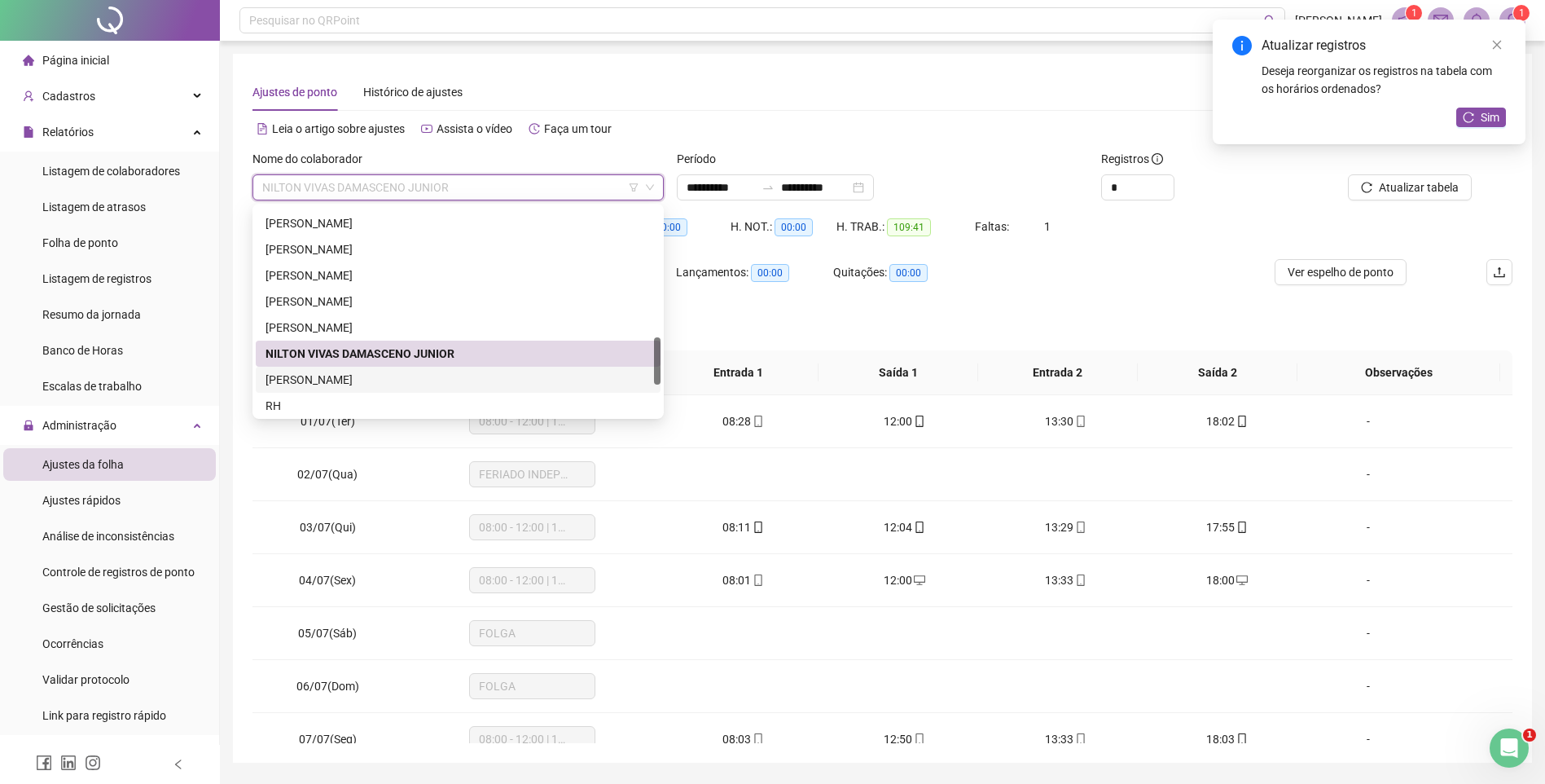
click at [301, 383] on div "[PERSON_NAME]" at bounding box center [458, 380] width 386 height 18
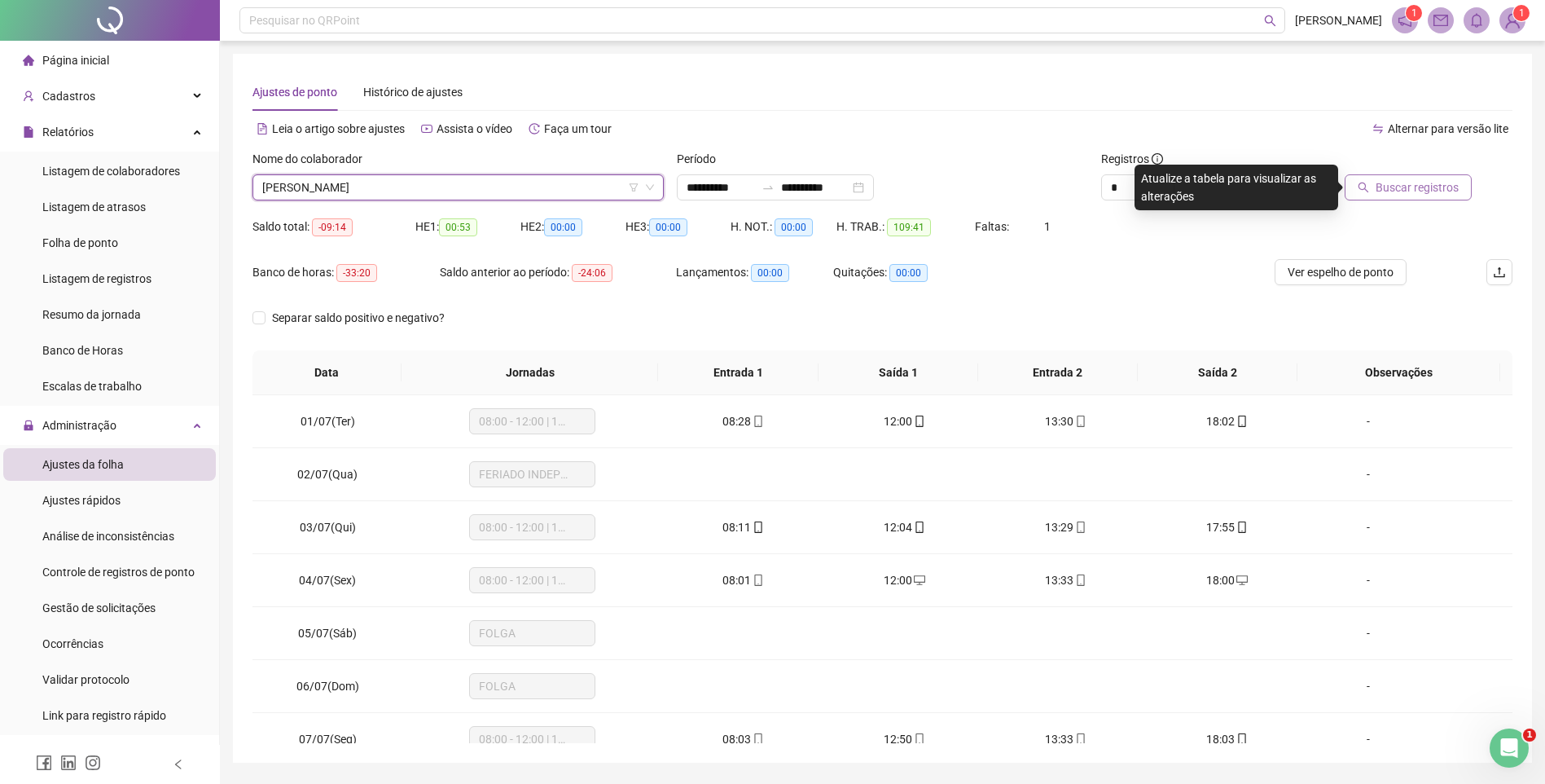
click at [1374, 180] on button "Buscar registros" at bounding box center [1409, 187] width 127 height 26
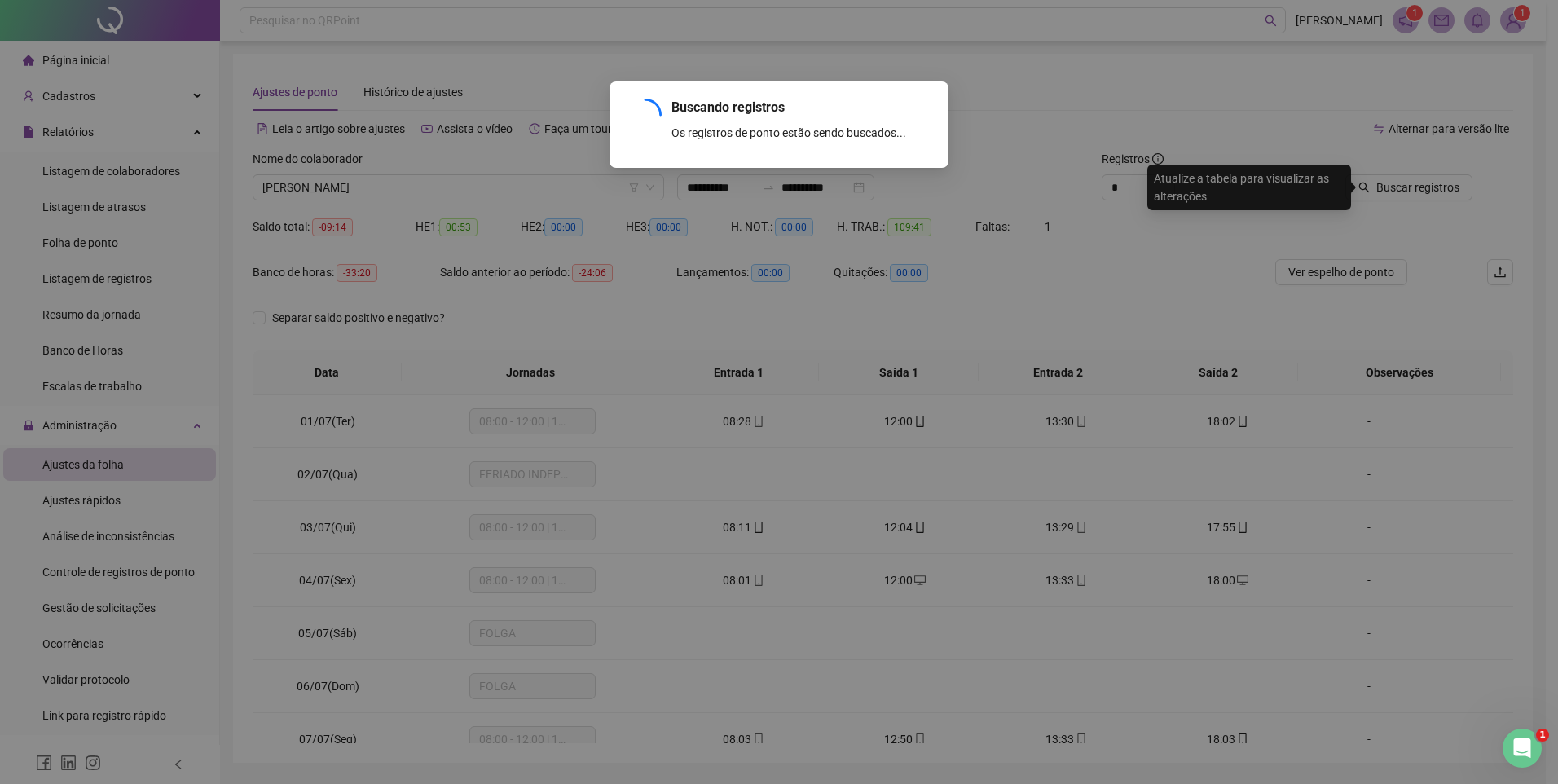
click at [902, 183] on div "Buscando registros Os registros de ponto estão sendo buscados... OK" at bounding box center [779, 392] width 1558 height 784
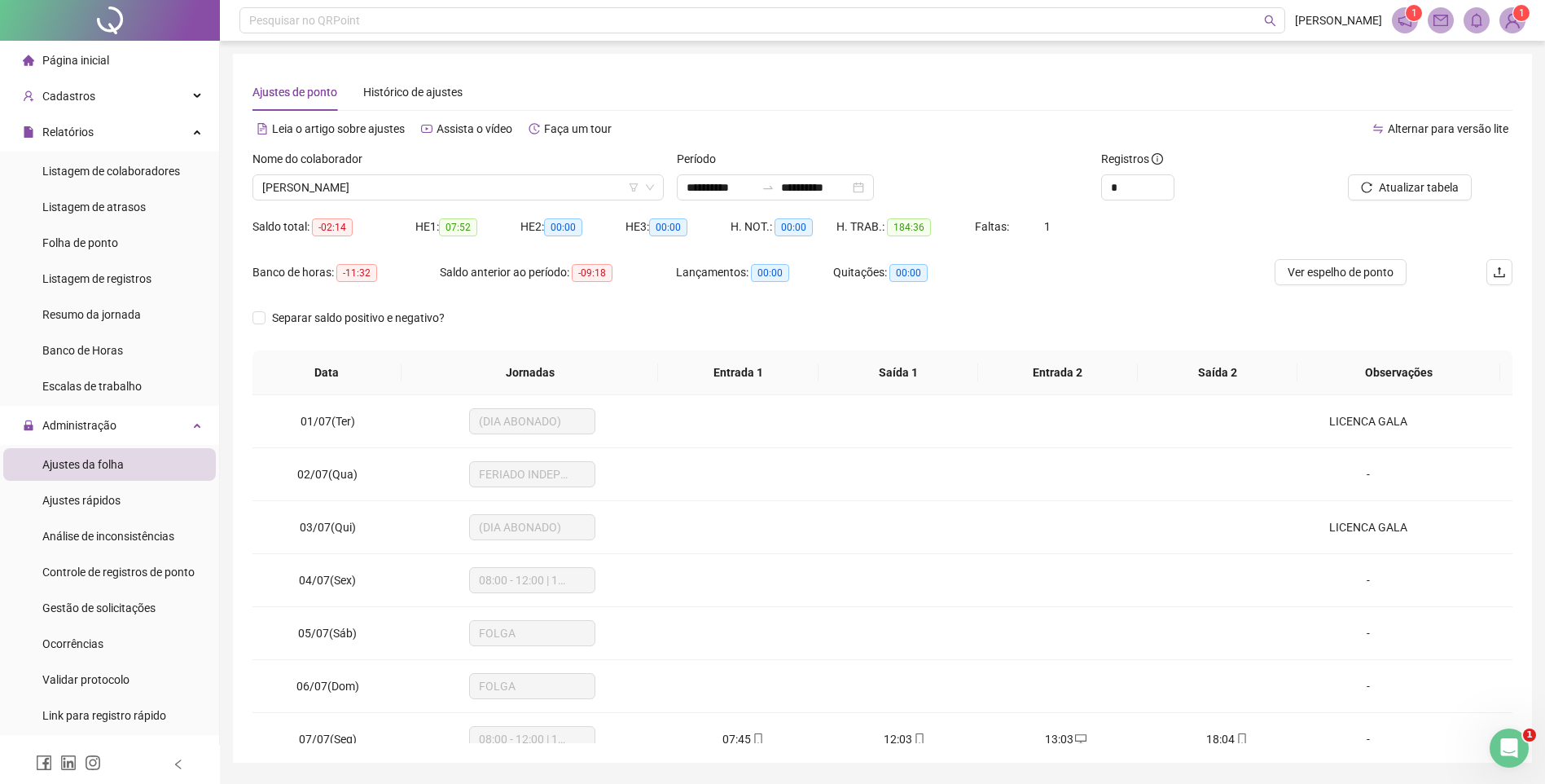
click at [874, 184] on div "**********" at bounding box center [775, 187] width 197 height 26
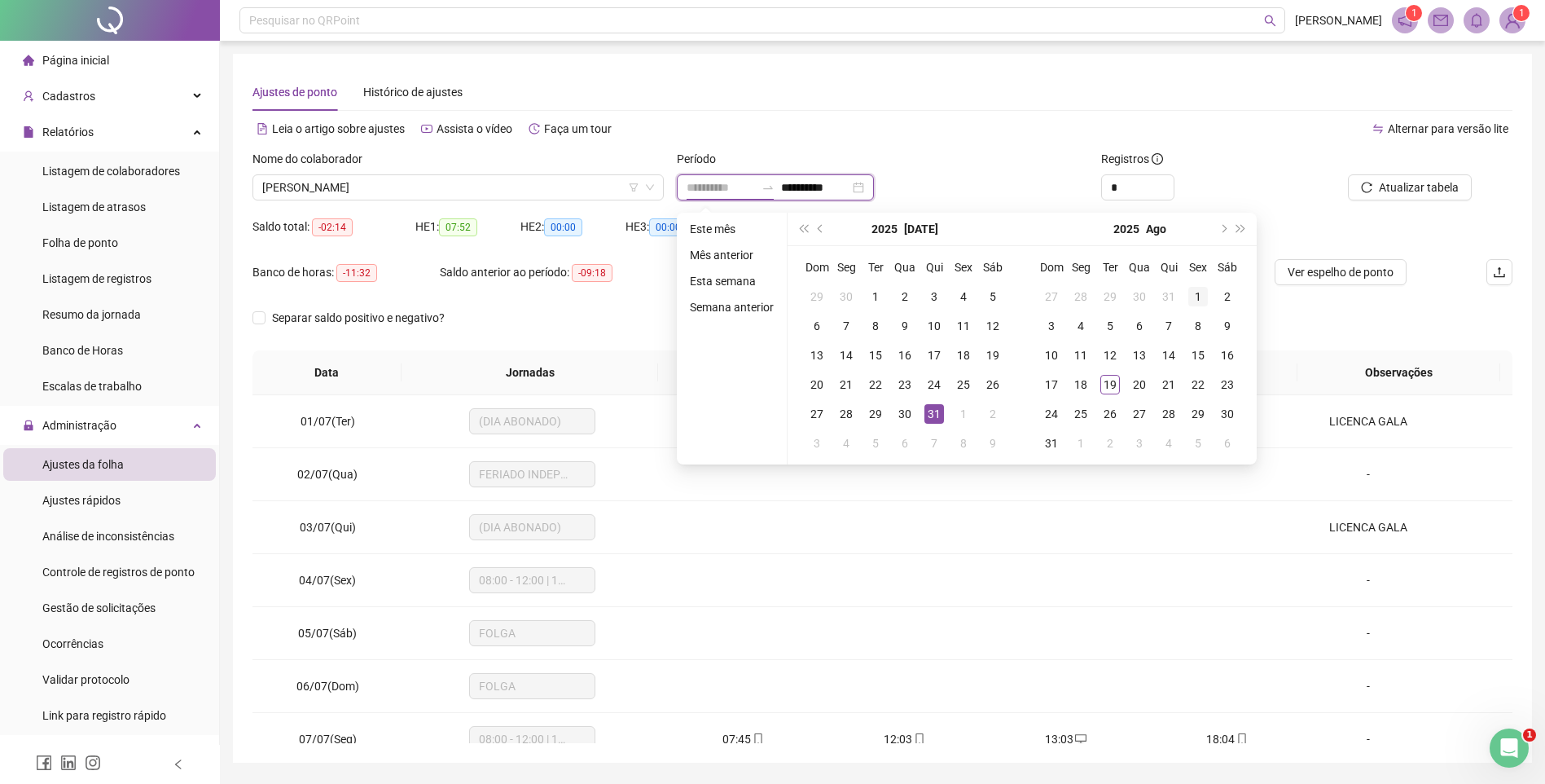
type input "**********"
click at [1197, 293] on div "1" at bounding box center [1198, 296] width 20 height 20
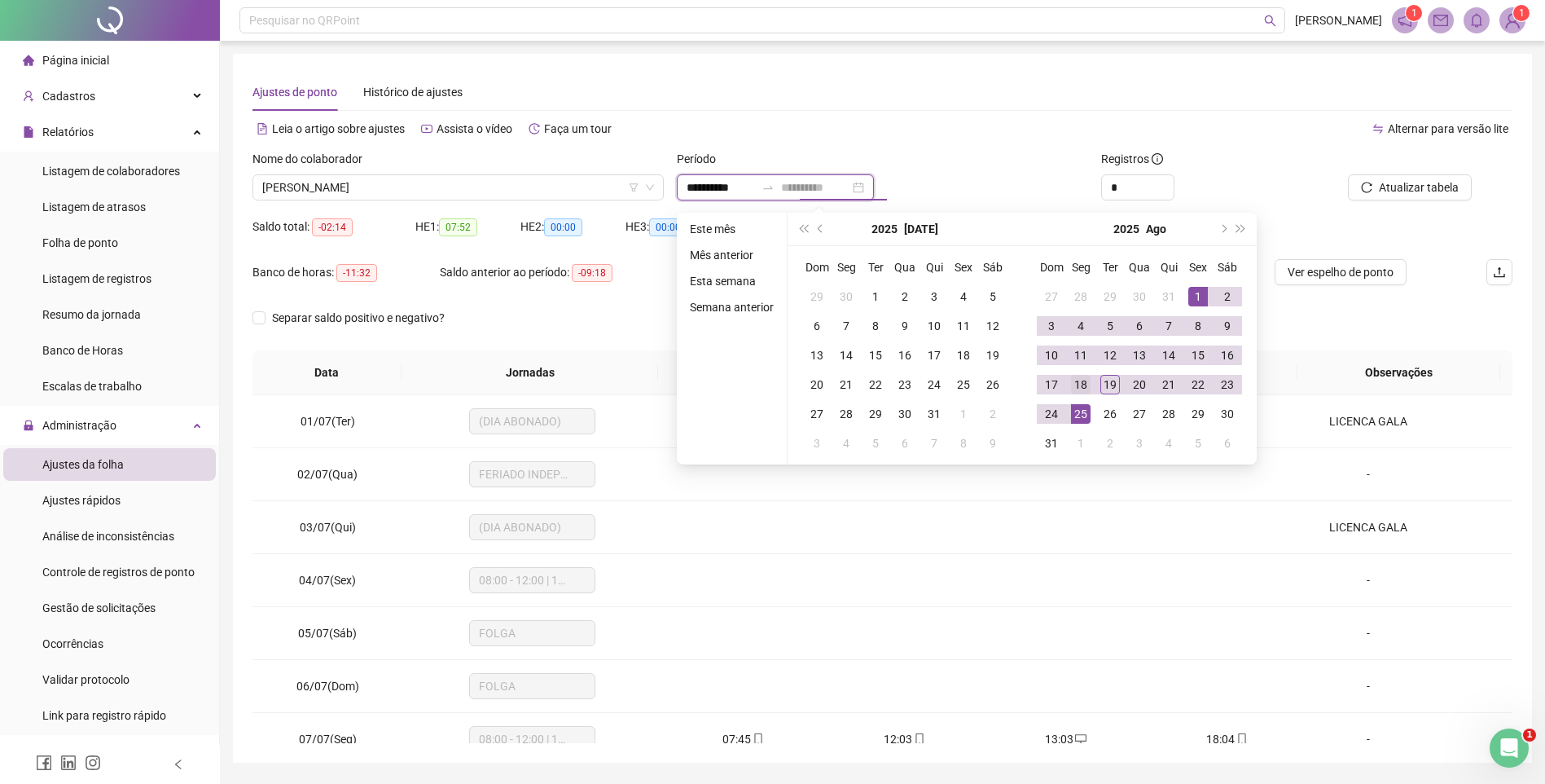
type input "**********"
click at [1084, 380] on div "18" at bounding box center [1081, 384] width 20 height 20
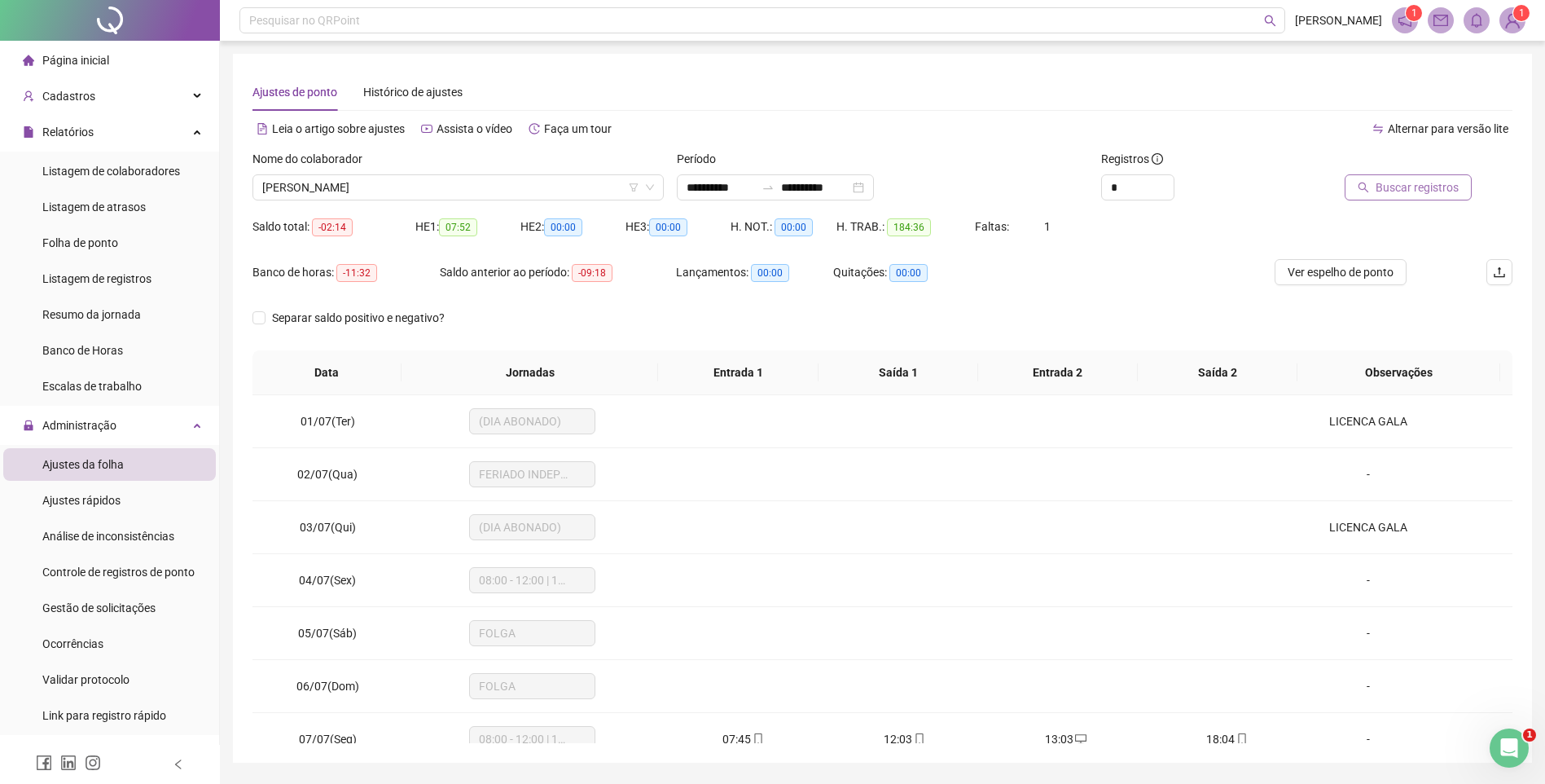
click at [1397, 192] on span "Buscar registros" at bounding box center [1417, 187] width 83 height 18
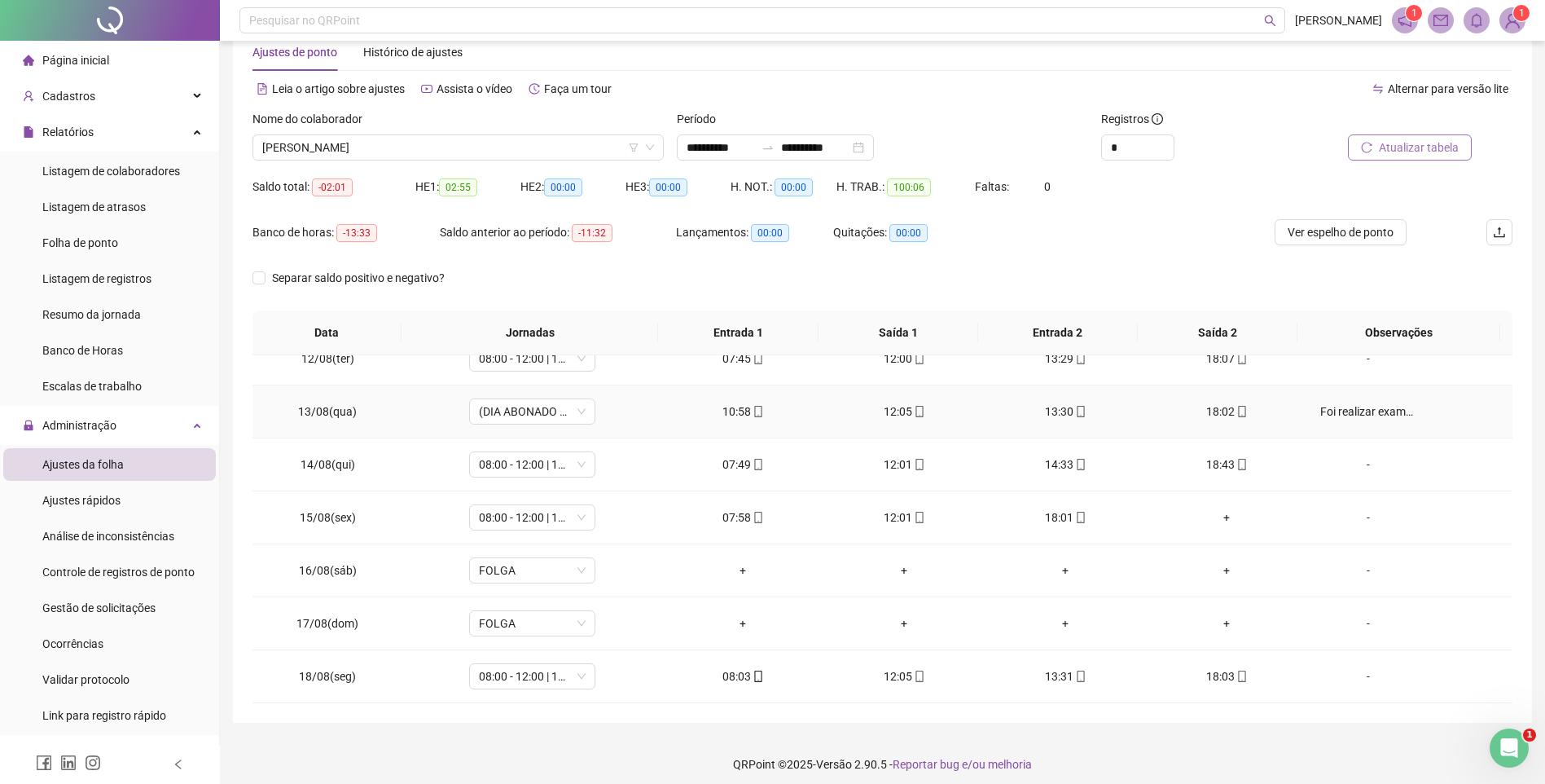
scroll to position [49, 0]
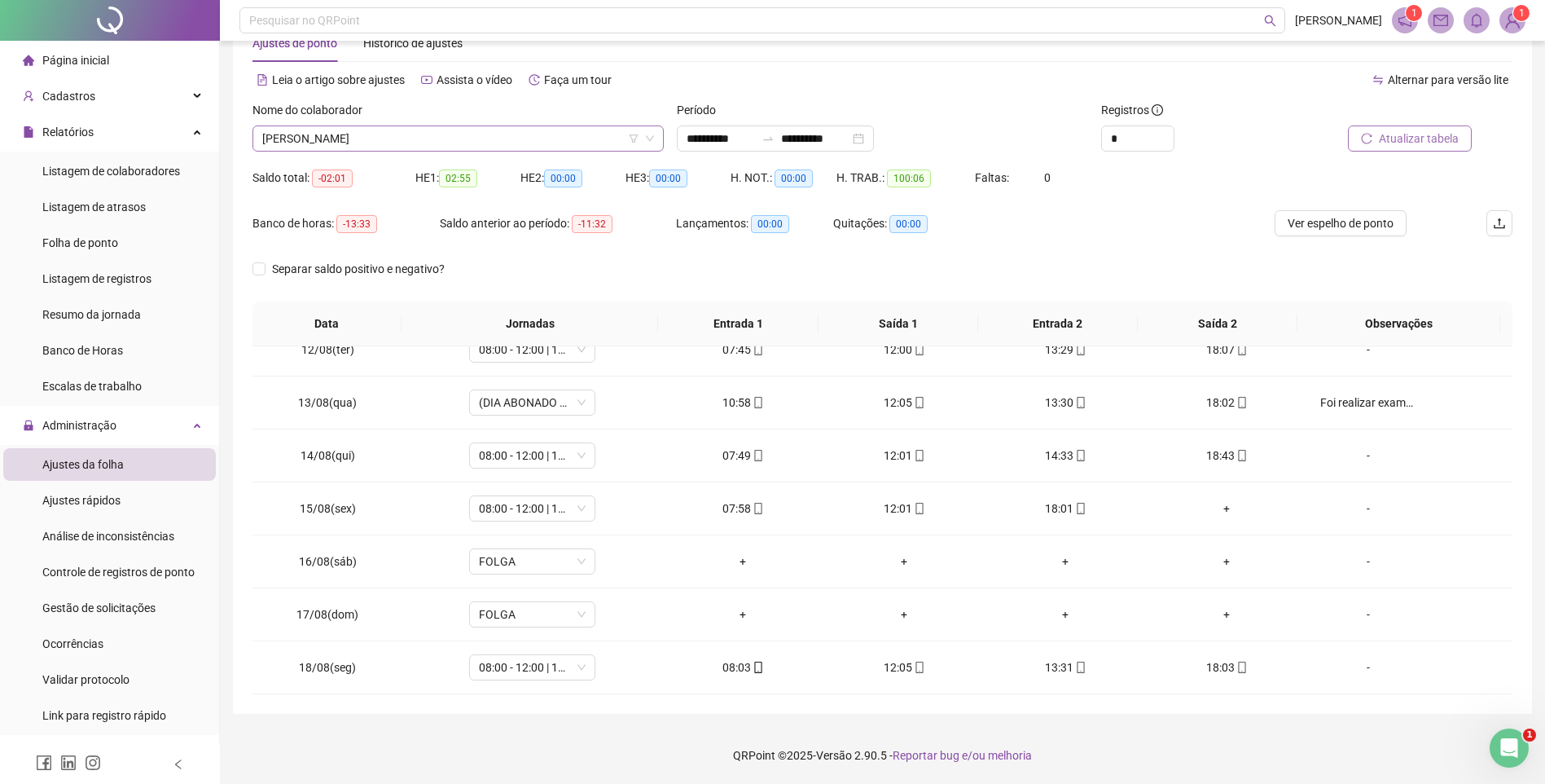
click at [458, 134] on span "[PERSON_NAME]" at bounding box center [458, 138] width 392 height 25
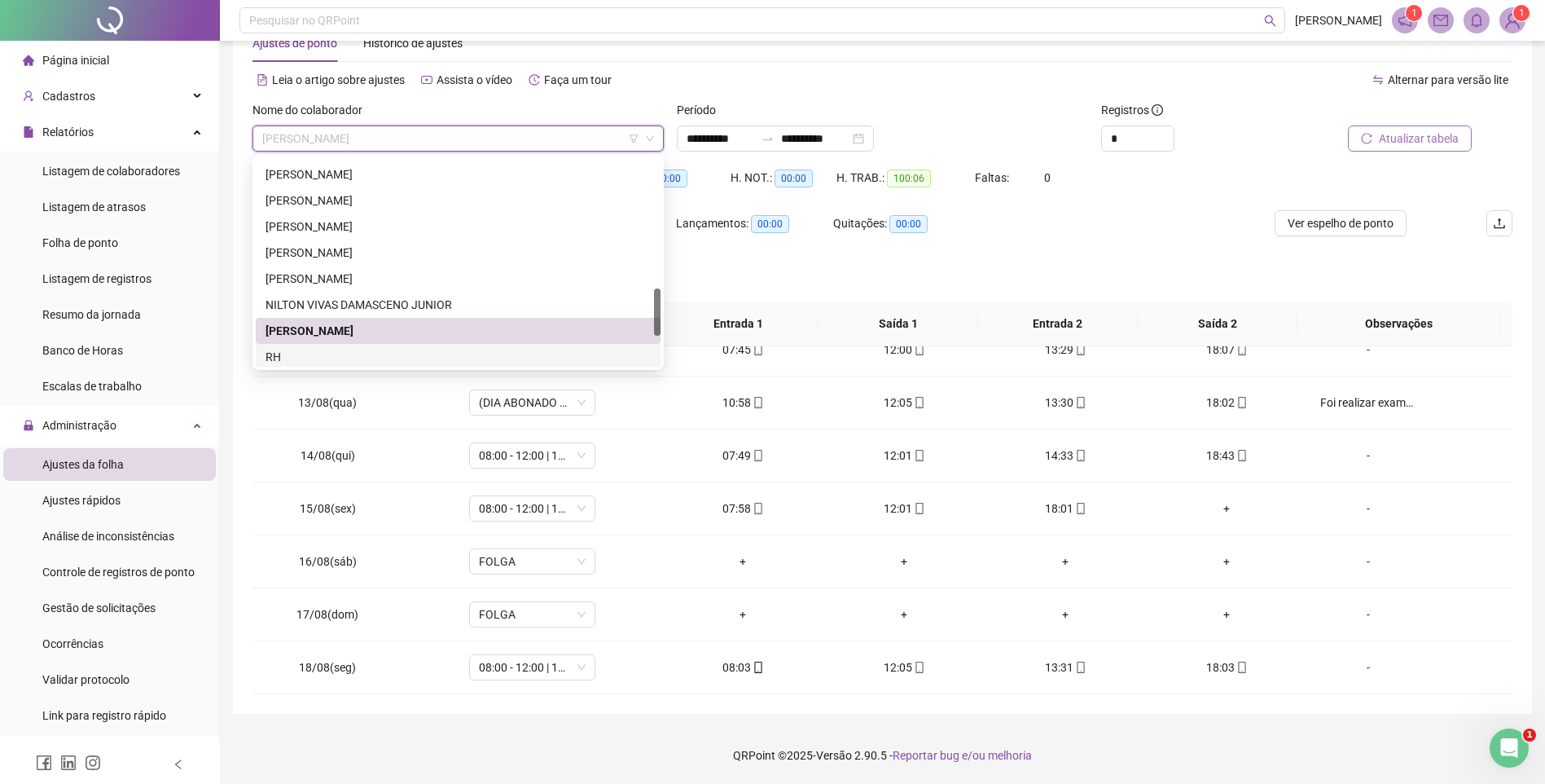
scroll to position [652, 0]
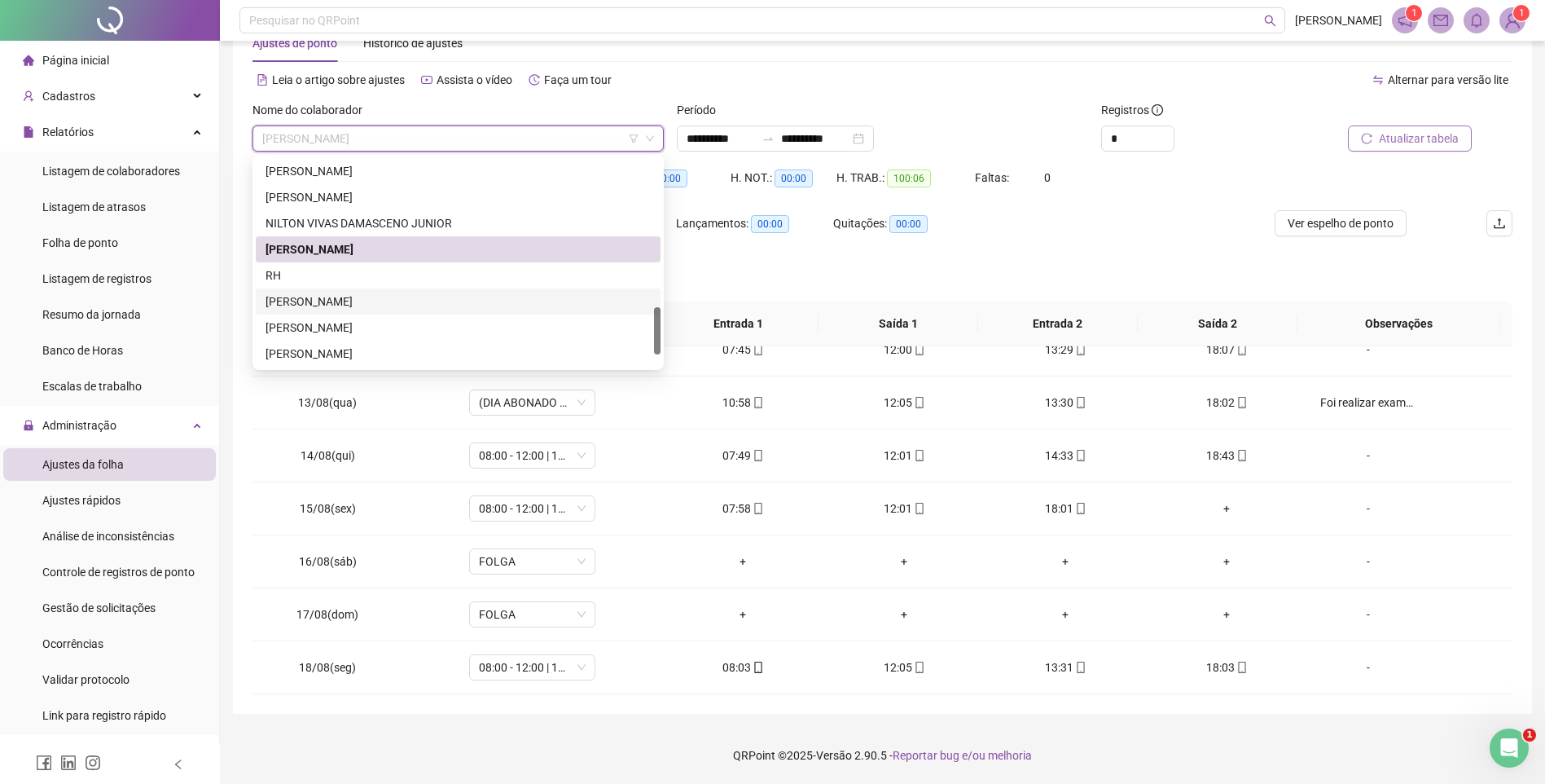
drag, startPoint x: 307, startPoint y: 297, endPoint x: 330, endPoint y: 299, distance: 23.1
click at [307, 296] on div "[PERSON_NAME]" at bounding box center [458, 301] width 386 height 18
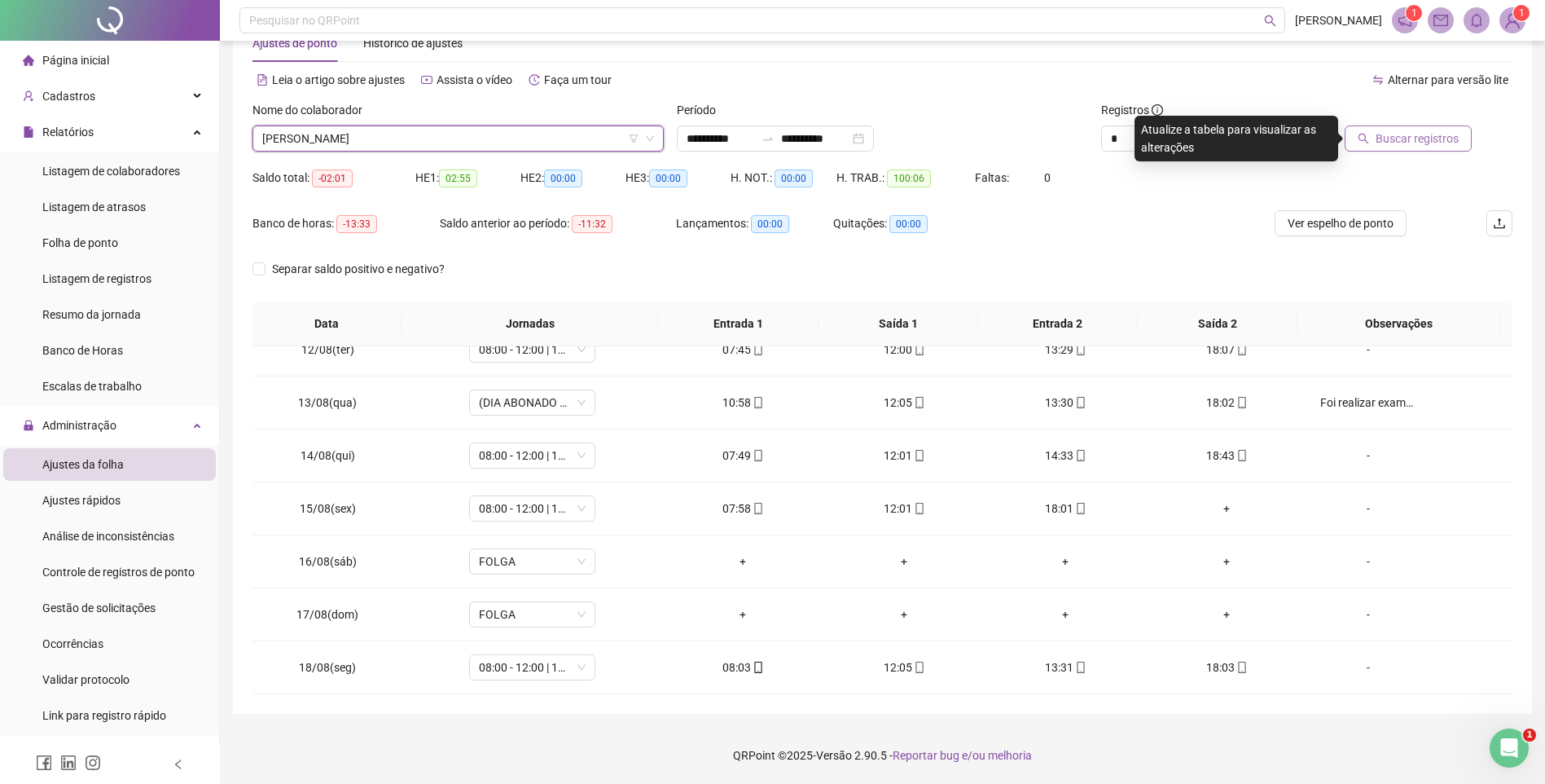
click at [1363, 138] on icon "search" at bounding box center [1363, 138] width 11 height 11
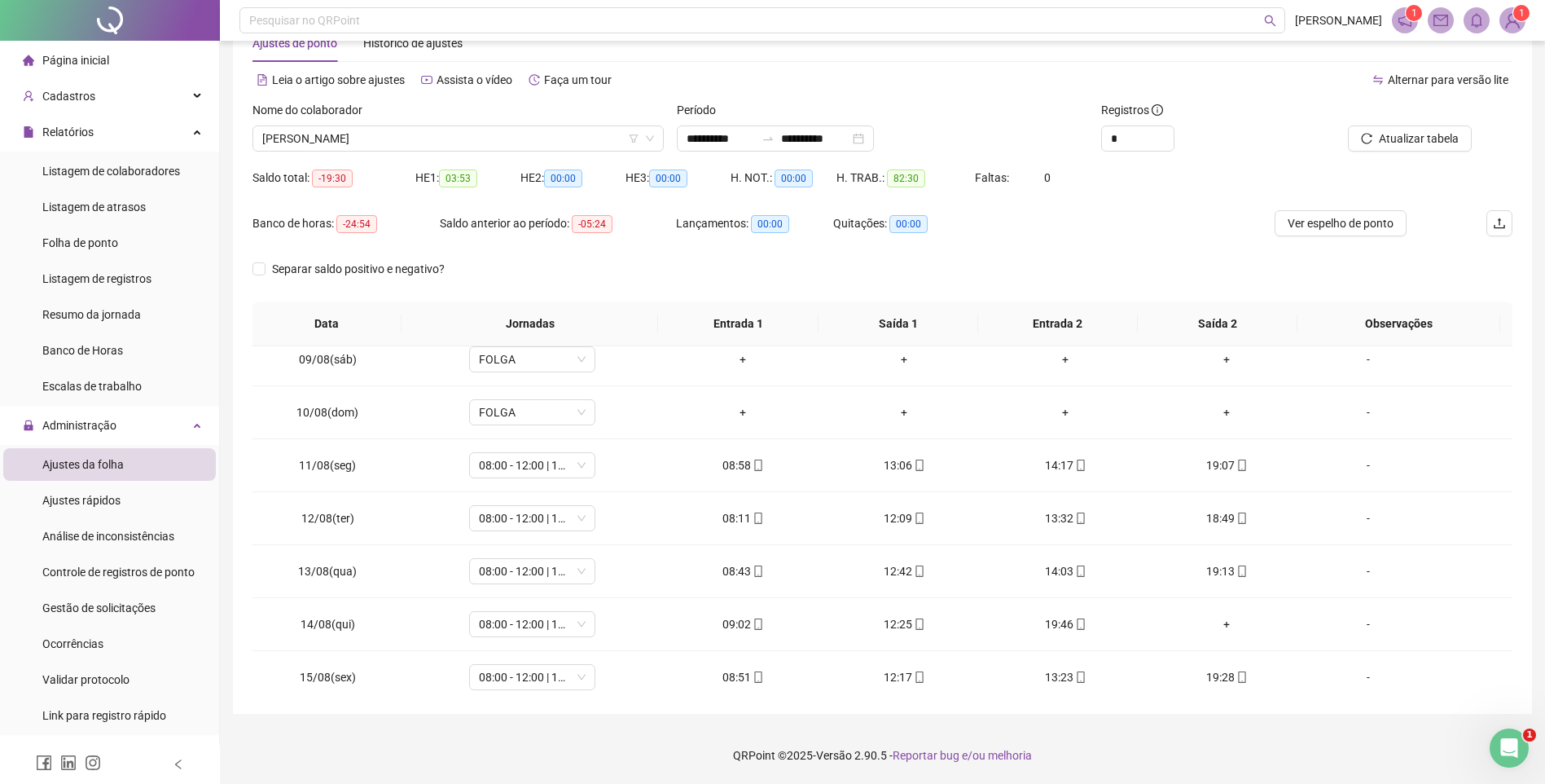
scroll to position [605, 0]
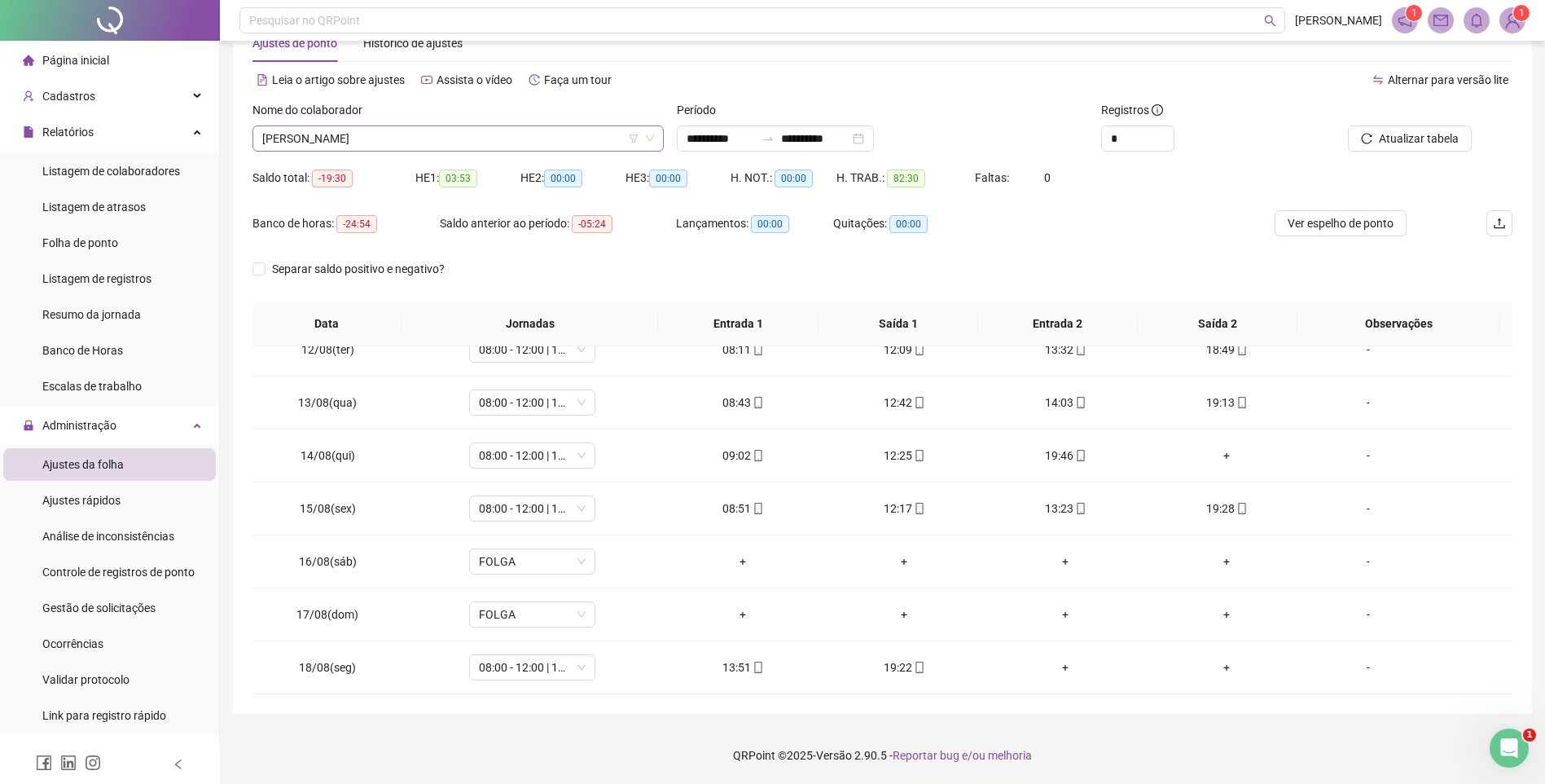
click at [336, 142] on span "[PERSON_NAME]" at bounding box center [458, 138] width 392 height 25
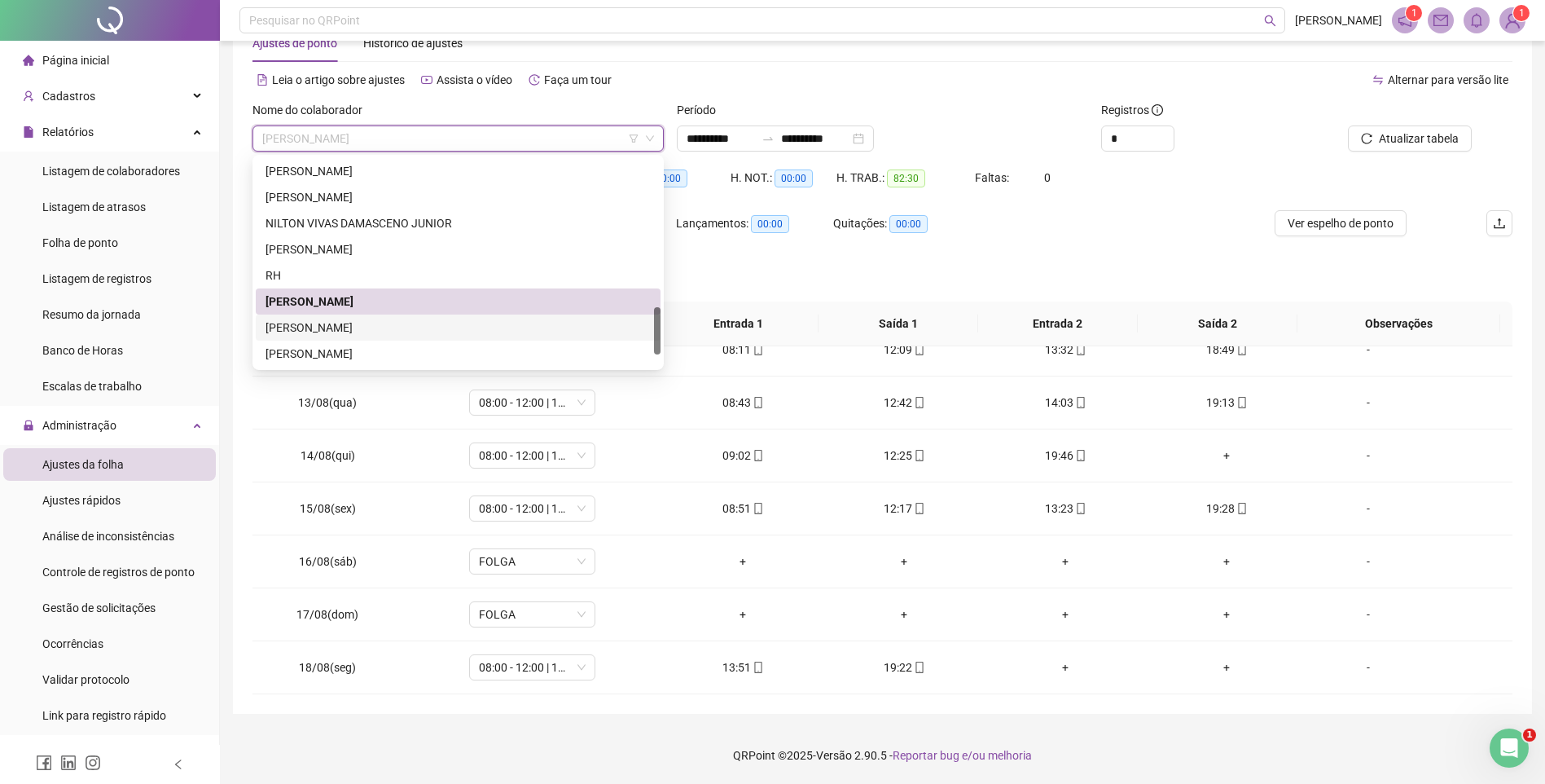
click at [338, 328] on div "[PERSON_NAME]" at bounding box center [458, 327] width 386 height 18
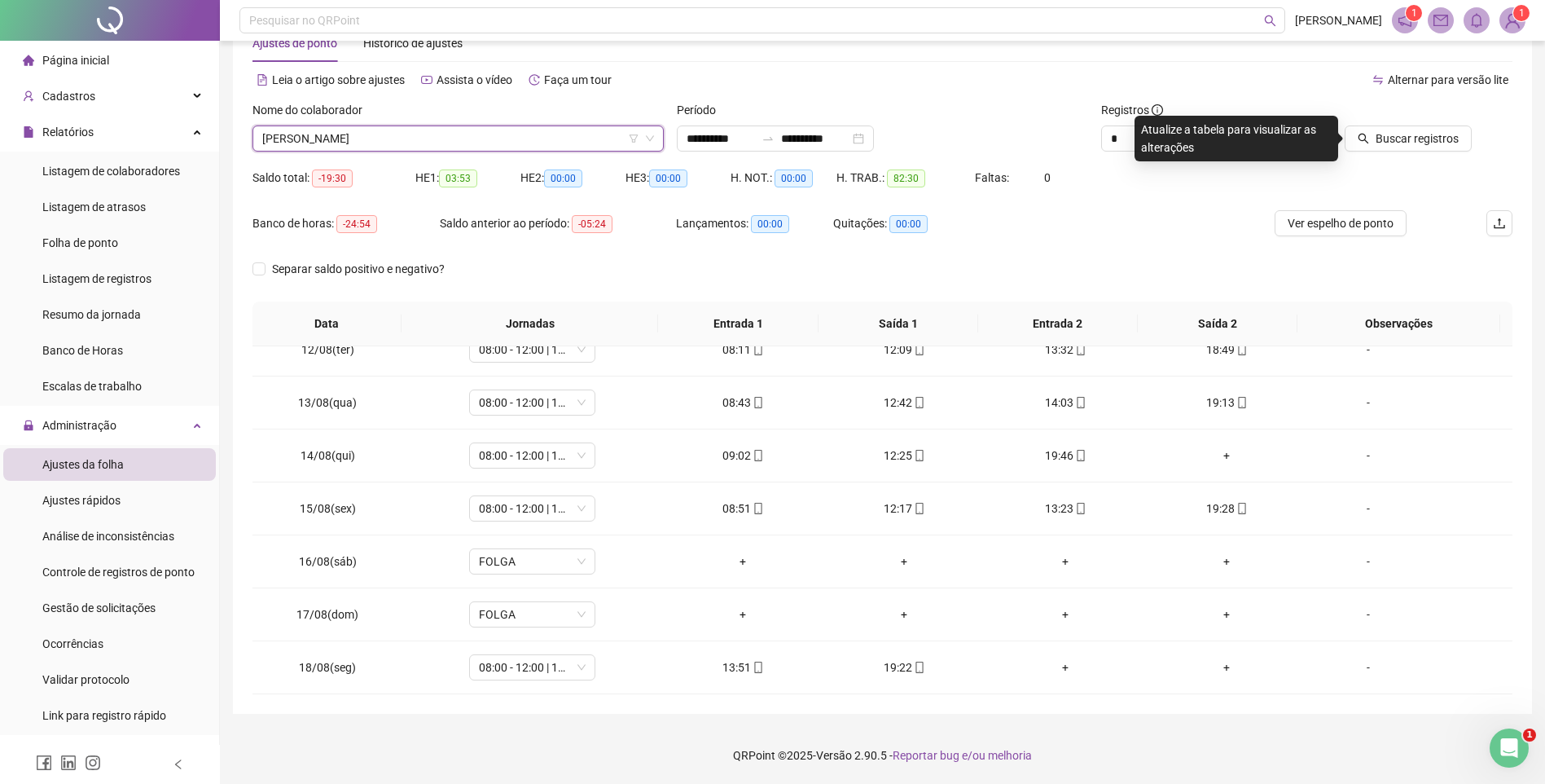
click at [380, 132] on span "[PERSON_NAME]" at bounding box center [458, 138] width 392 height 25
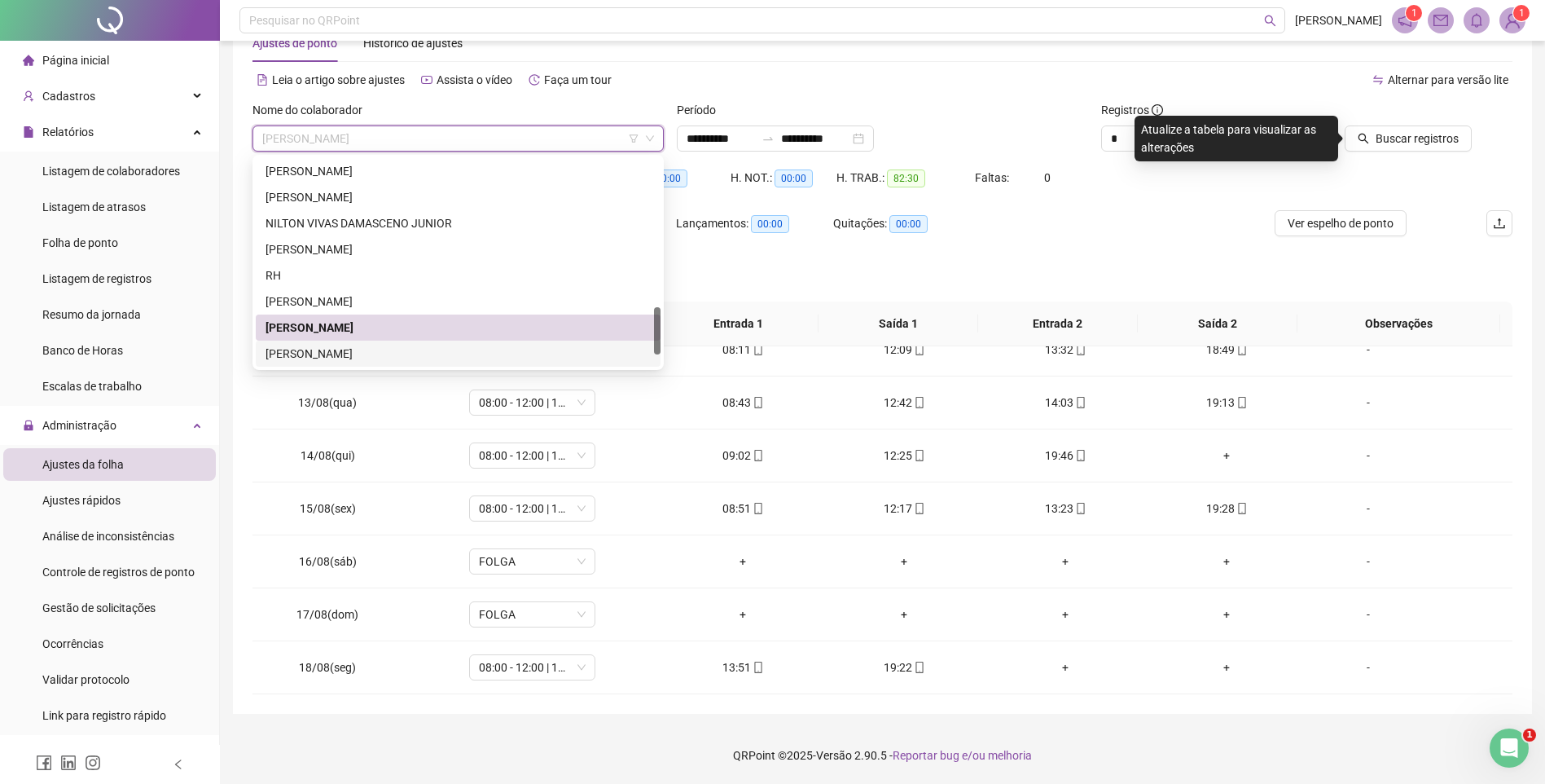
click at [328, 349] on div "[PERSON_NAME]" at bounding box center [458, 353] width 386 height 18
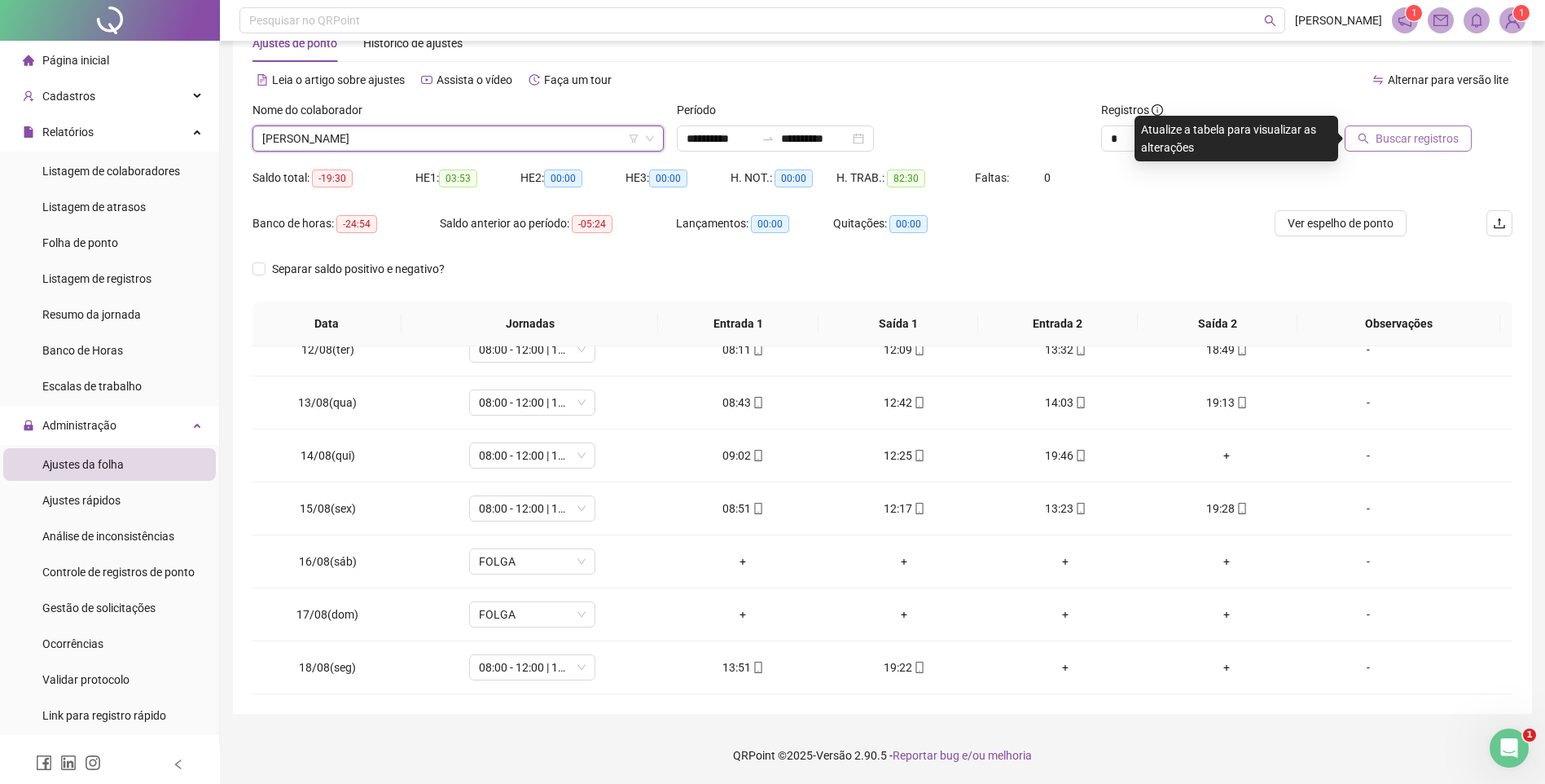
click at [1404, 150] on button "Buscar registros" at bounding box center [1409, 138] width 127 height 26
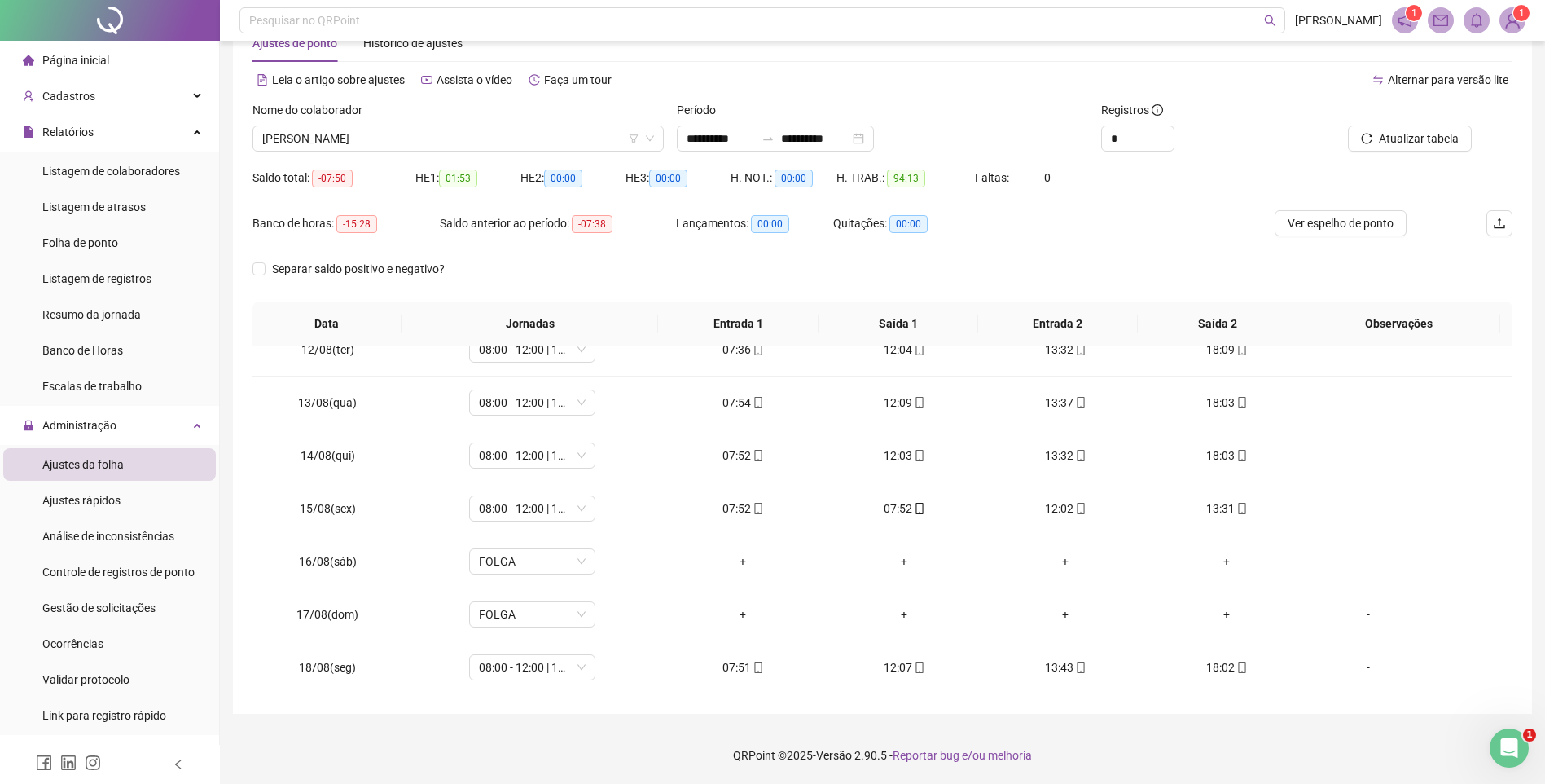
click at [343, 124] on div "Nome do colaborador" at bounding box center [458, 113] width 411 height 25
click at [340, 138] on span "[PERSON_NAME]" at bounding box center [458, 138] width 392 height 25
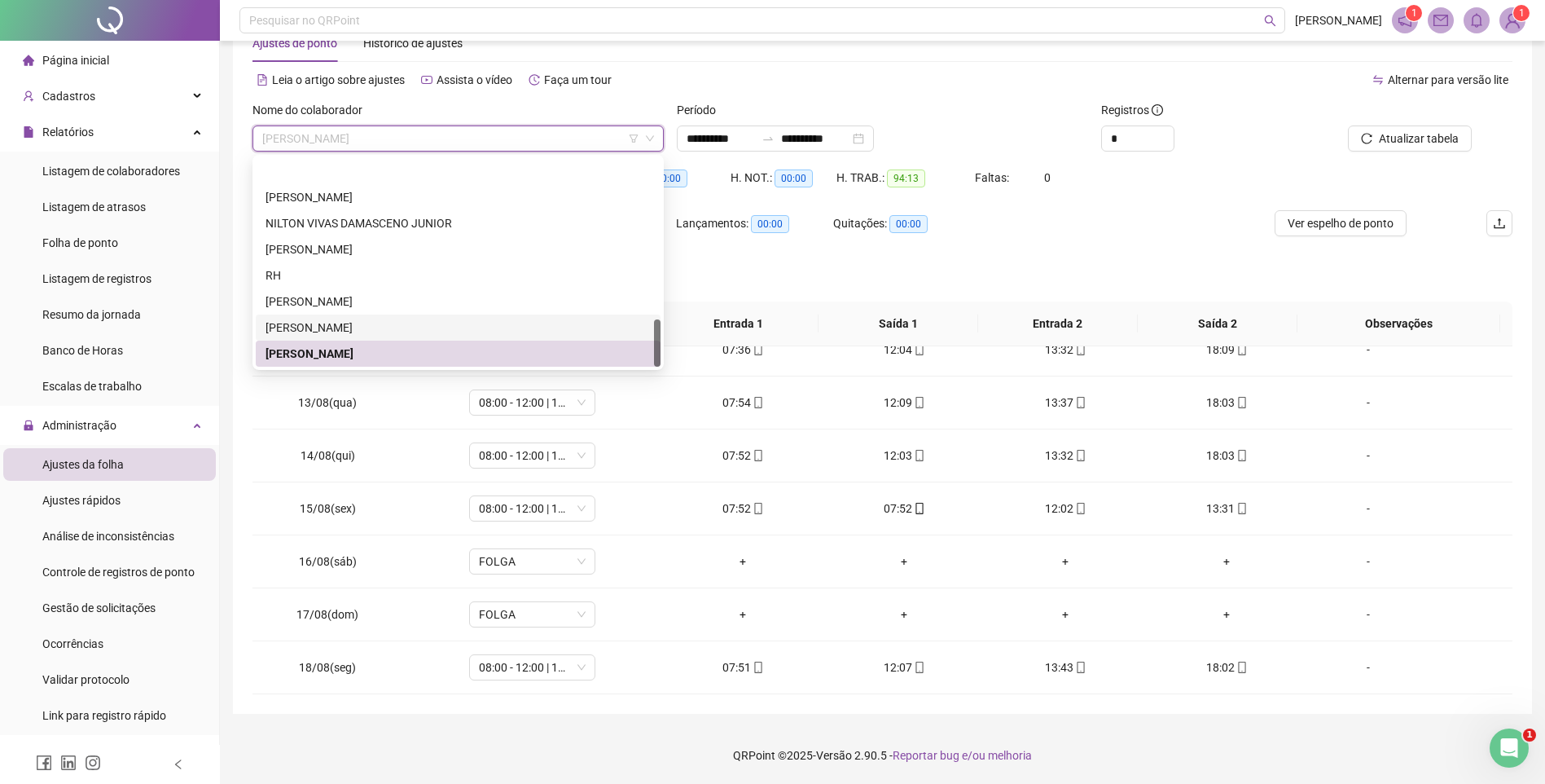
scroll to position [703, 0]
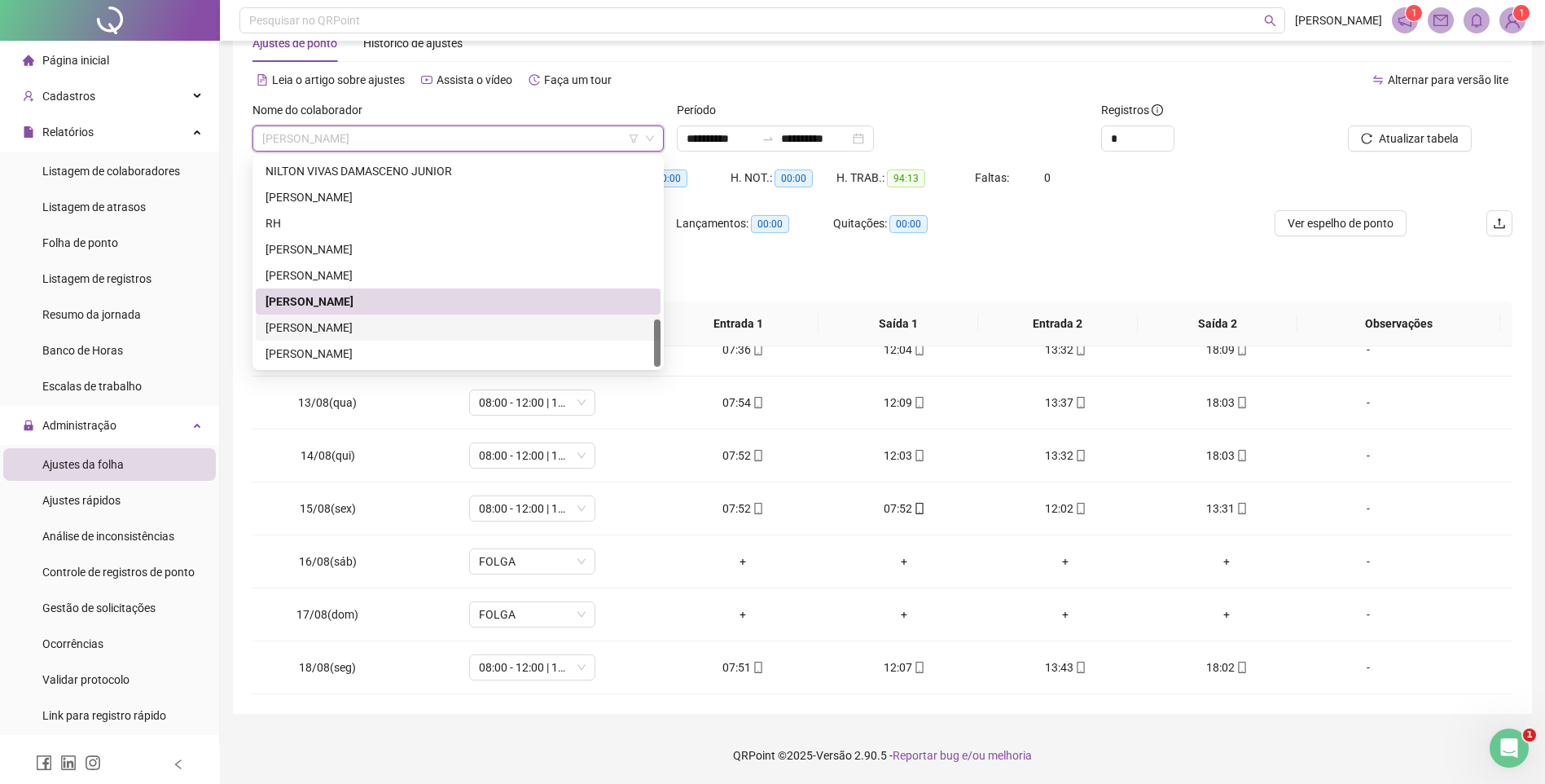
click at [372, 319] on div "[PERSON_NAME]" at bounding box center [458, 327] width 386 height 18
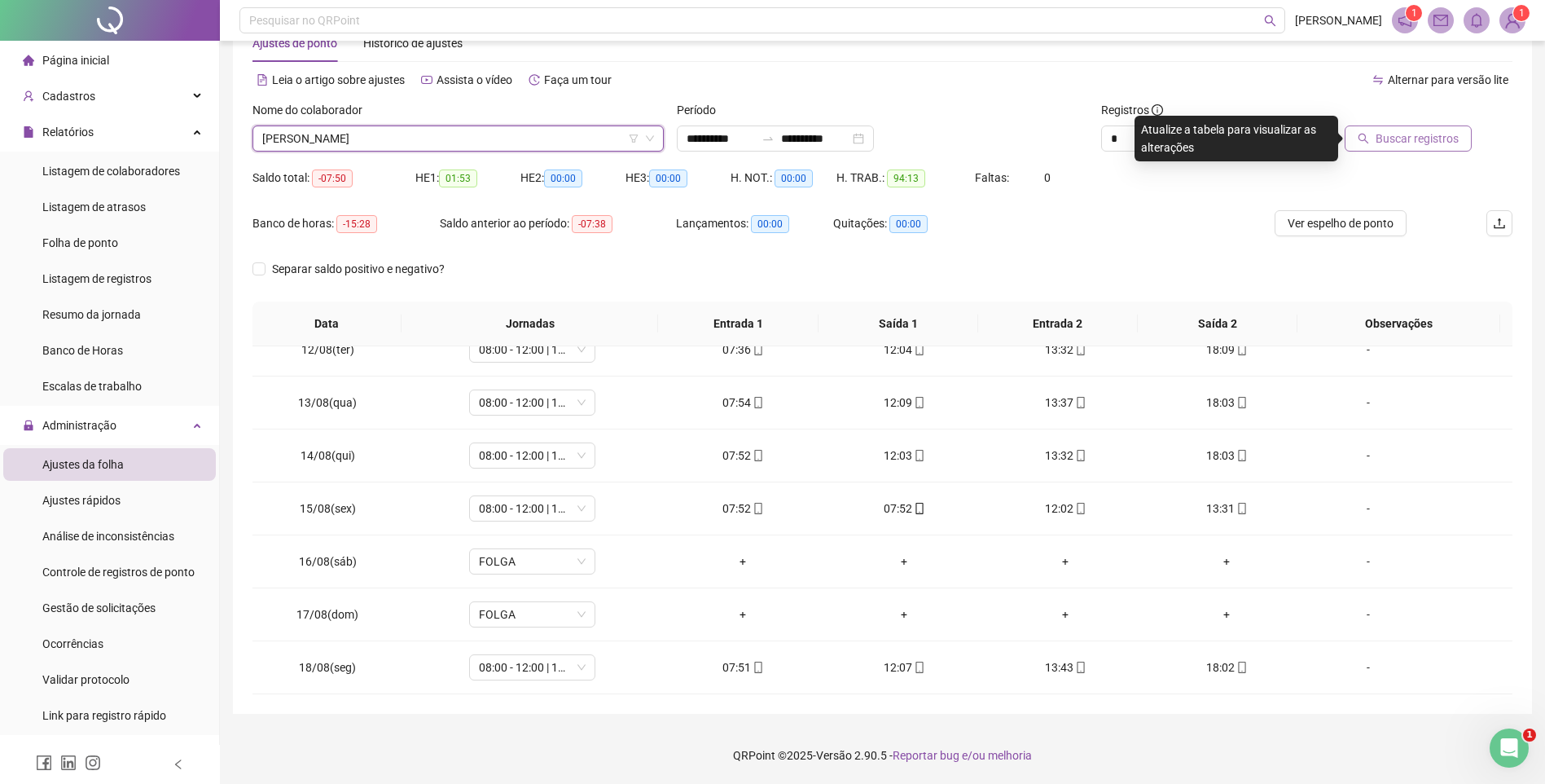
click at [1401, 152] on div "Buscar registros" at bounding box center [1413, 133] width 213 height 63
